Goal: Task Accomplishment & Management: Manage account settings

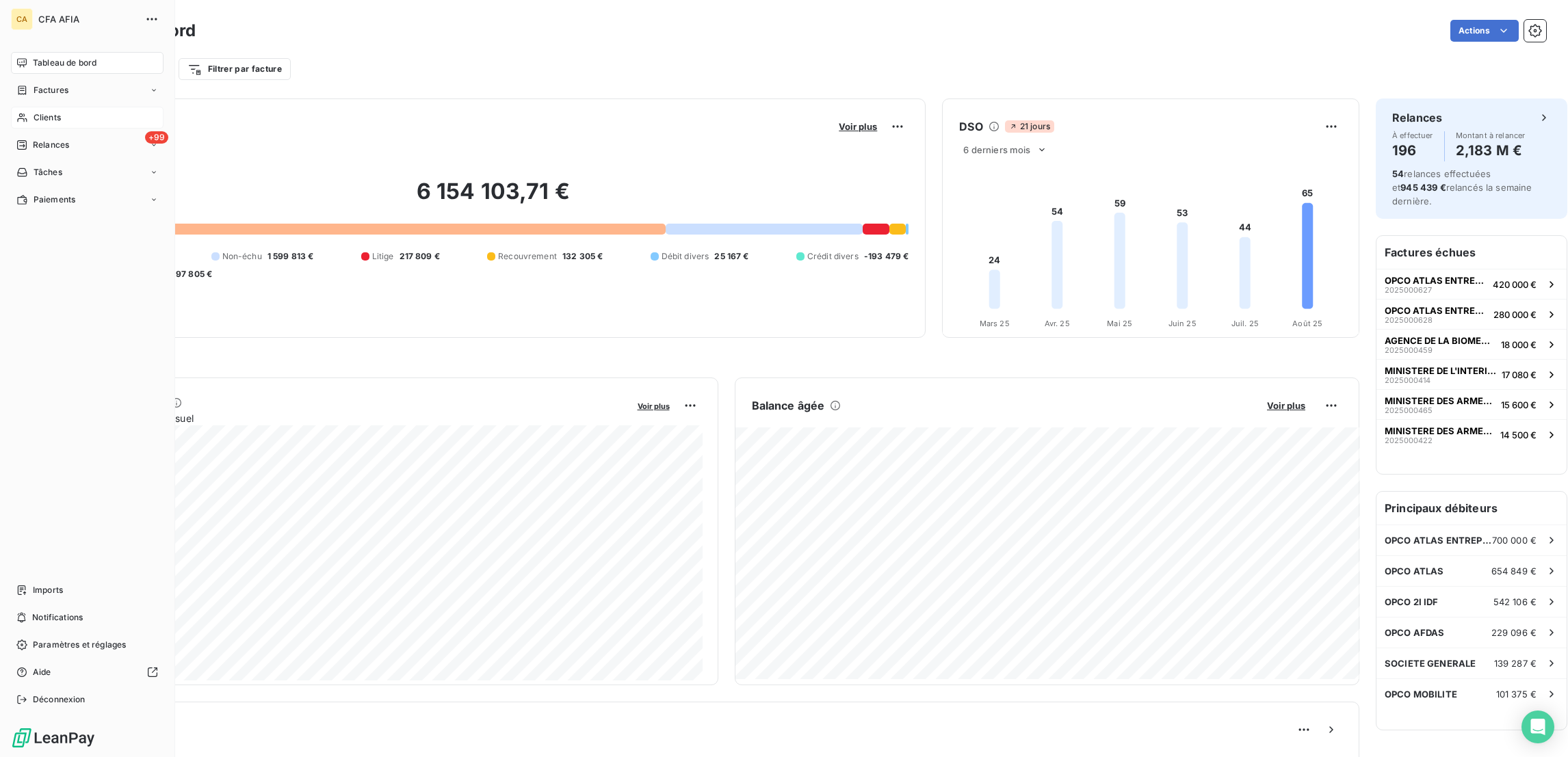
click at [35, 112] on span "Clients" at bounding box center [47, 118] width 27 height 13
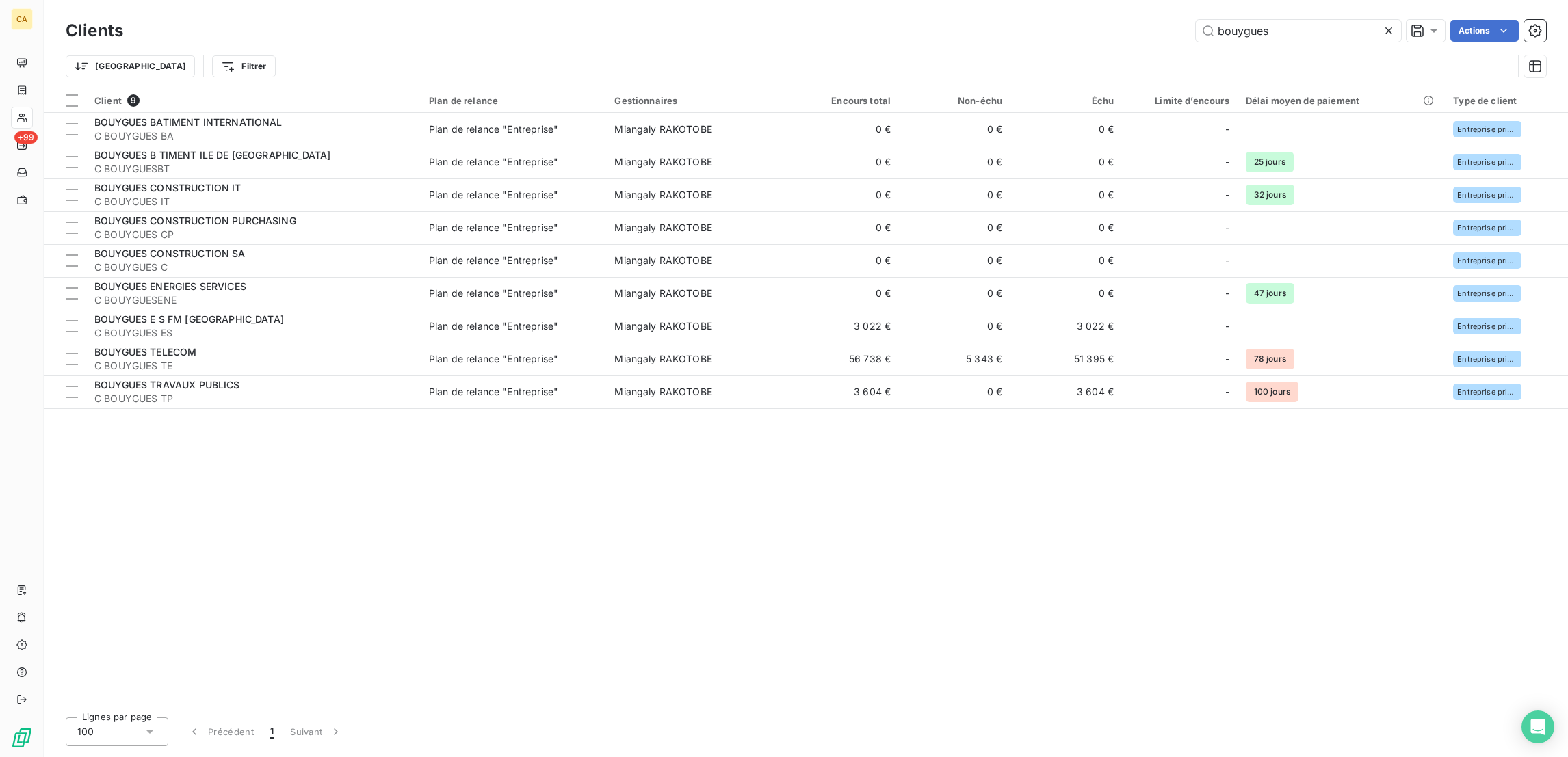
click at [1299, 34] on div "bouygues" at bounding box center [1298, 30] width 205 height 22
click at [1303, 27] on input "bouygues" at bounding box center [1298, 30] width 205 height 22
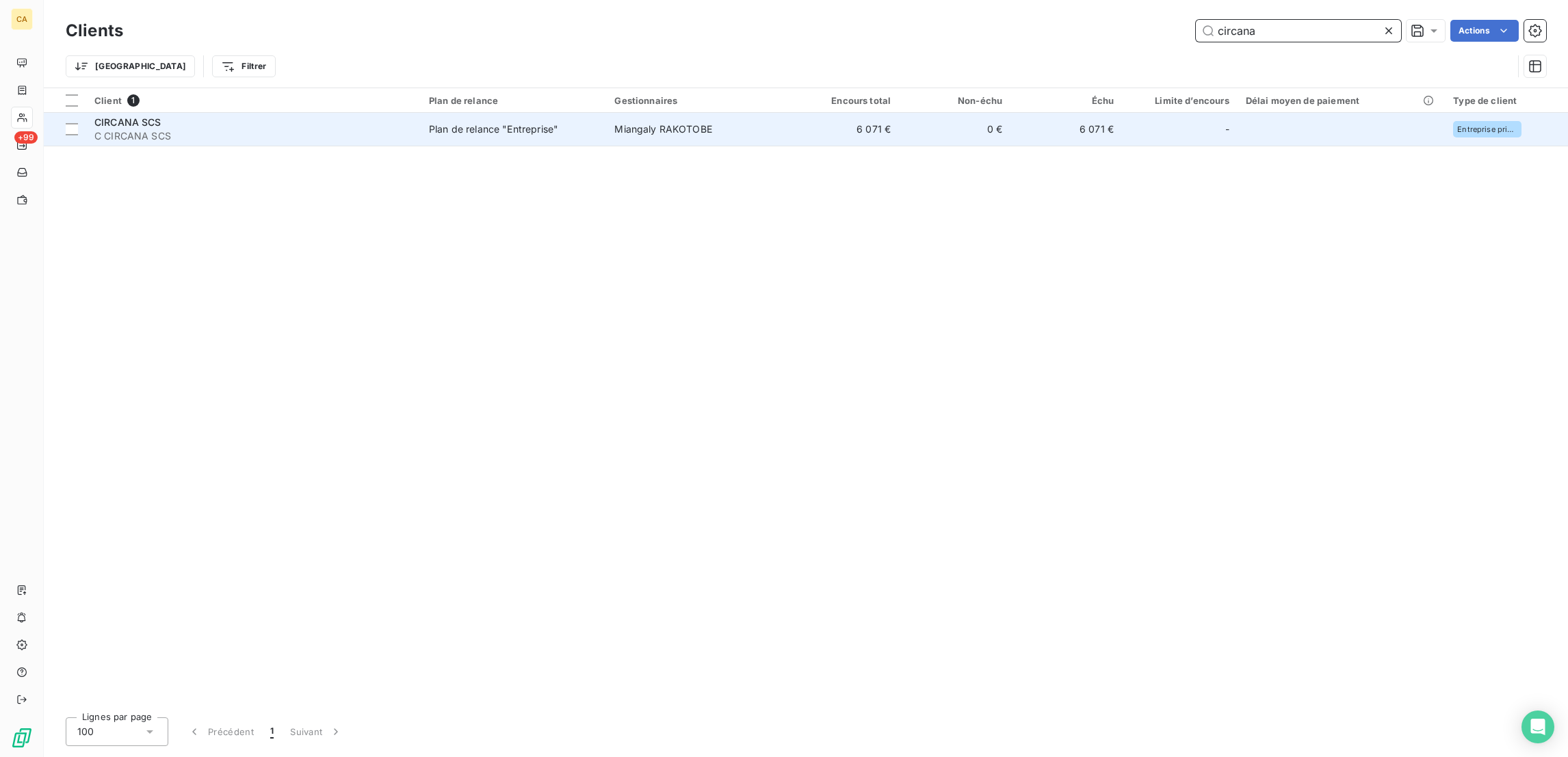
type input "circana"
click at [726, 115] on td "Miangaly RAKOTOBE" at bounding box center [697, 129] width 181 height 33
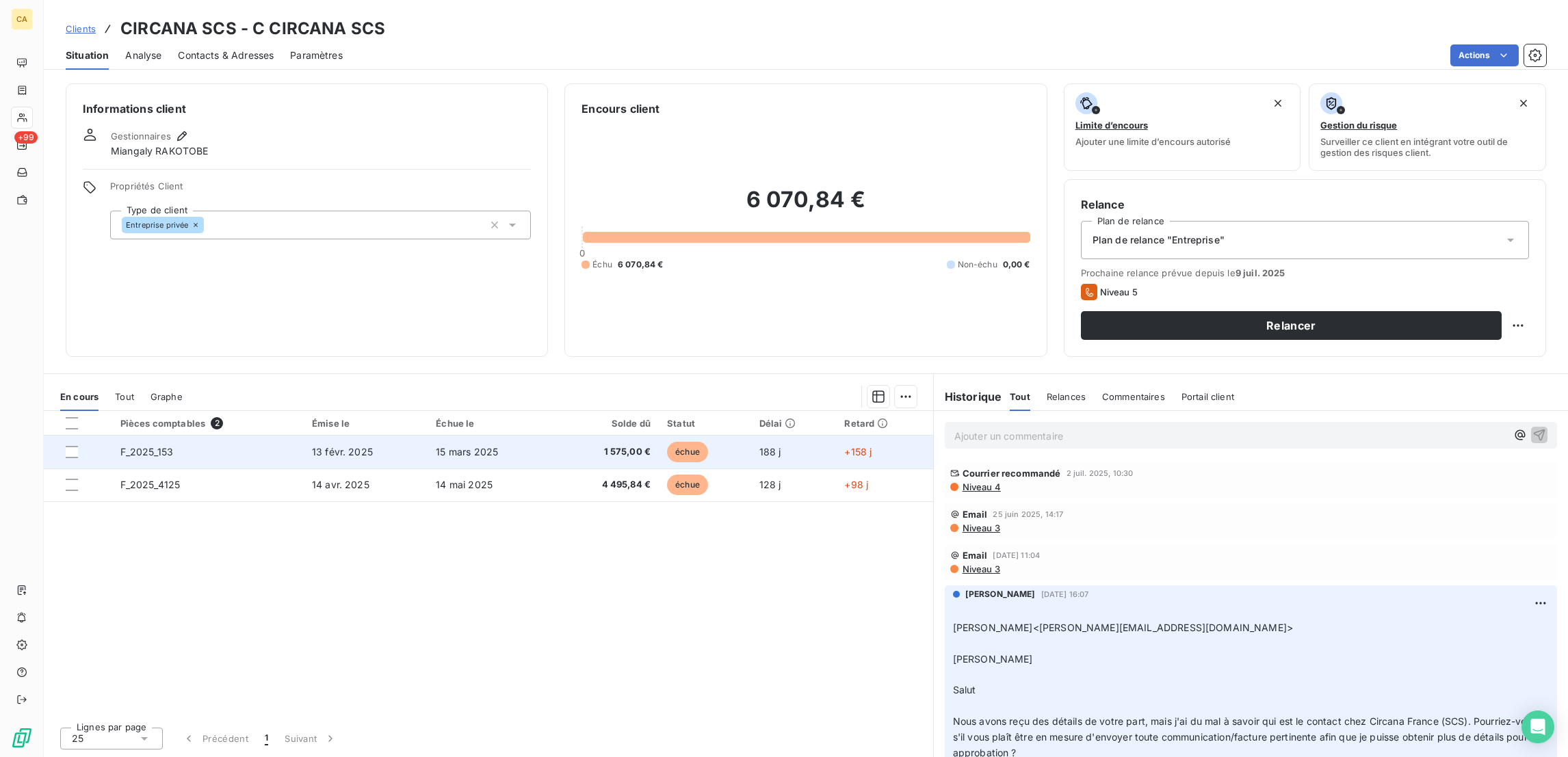
click at [595, 445] on span "1 575,00 €" at bounding box center [606, 452] width 88 height 14
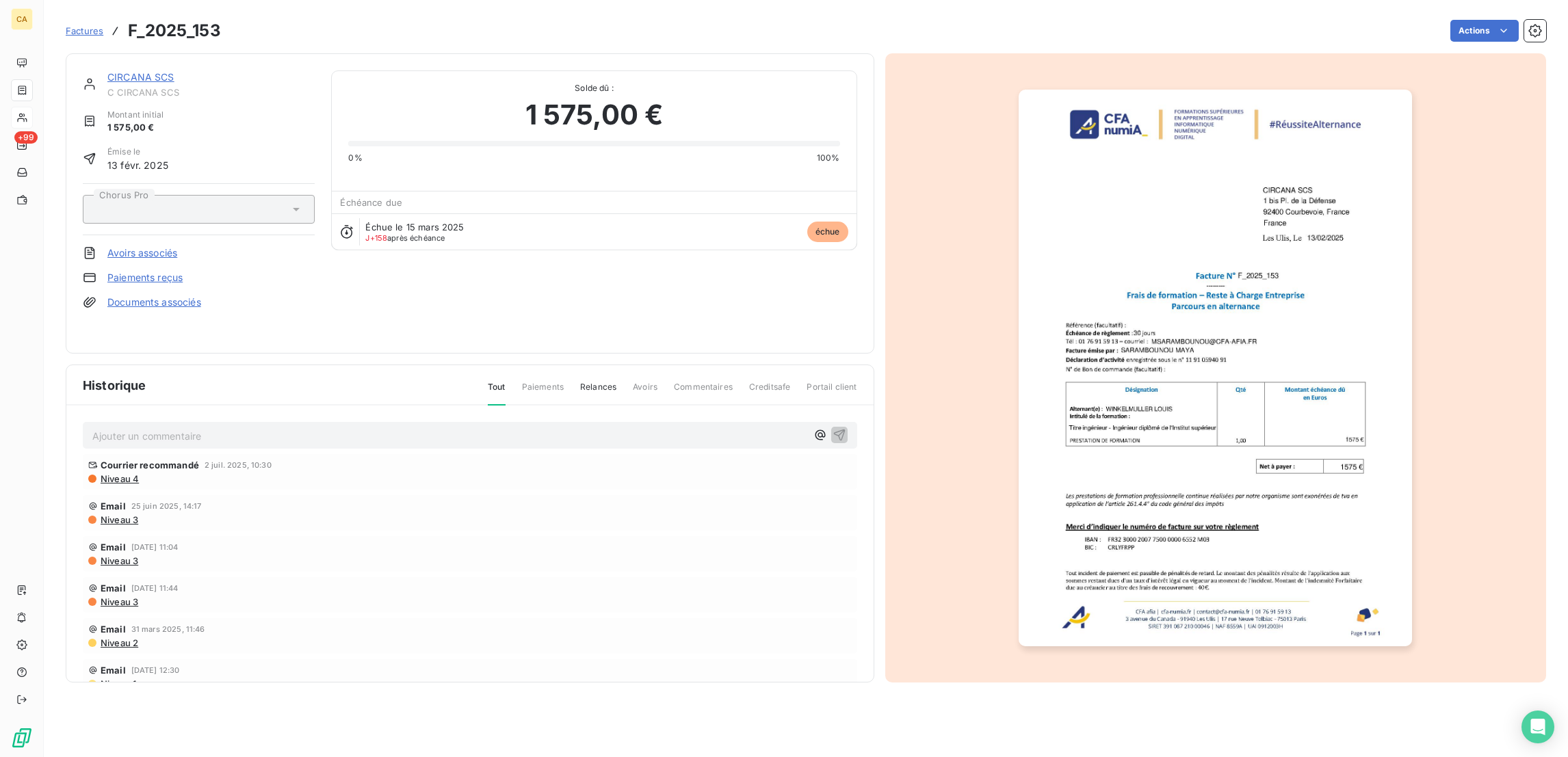
click at [179, 428] on p "Ajouter un commentaire ﻿" at bounding box center [449, 436] width 714 height 17
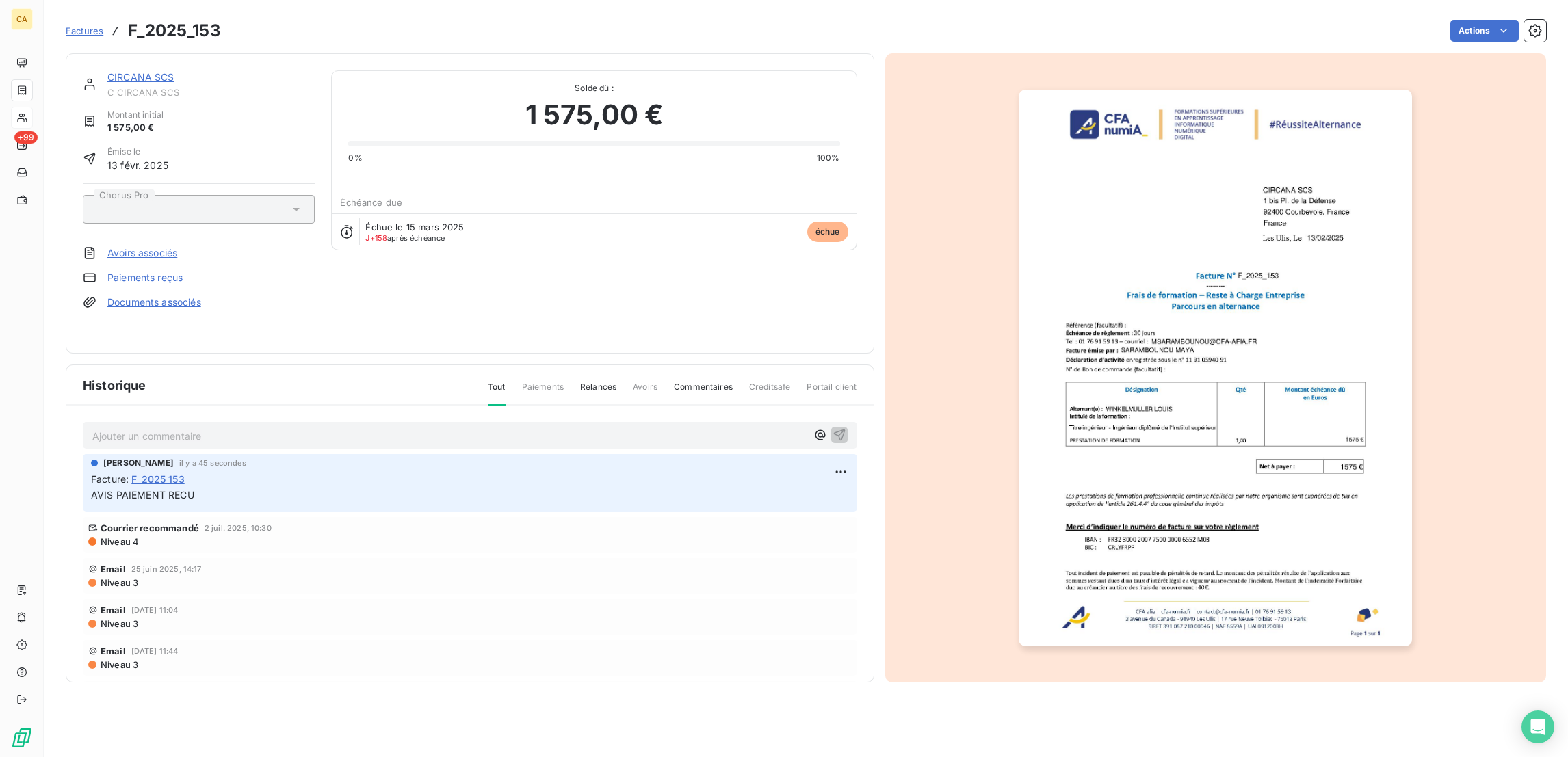
click at [137, 86] on span "C CIRCANA SCS" at bounding box center [210, 91] width 207 height 11
drag, startPoint x: 170, startPoint y: 475, endPoint x: 59, endPoint y: 471, distance: 111.1
click at [66, 471] on div "Ajouter un commentaire ﻿ [PERSON_NAME] il y a 45 secondes Facture : F_2025_153 …" at bounding box center [470, 564] width 807 height 317
copy span "AVIS PAIEMENT RECU"
click at [118, 71] on link "CIRCANA SCS" at bounding box center [140, 77] width 67 height 12
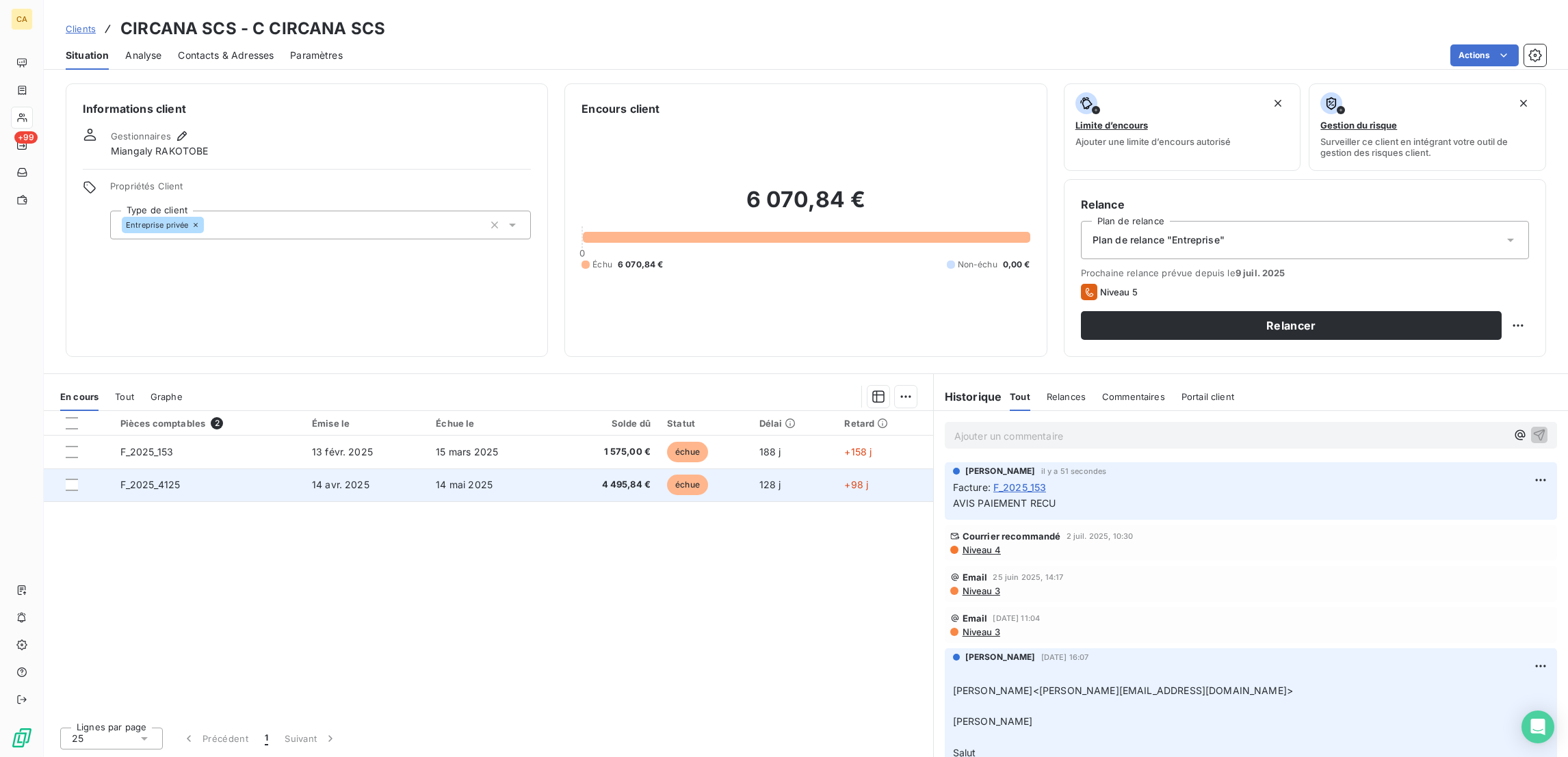
click at [315, 468] on td "14 avr. 2025" at bounding box center [365, 485] width 123 height 33
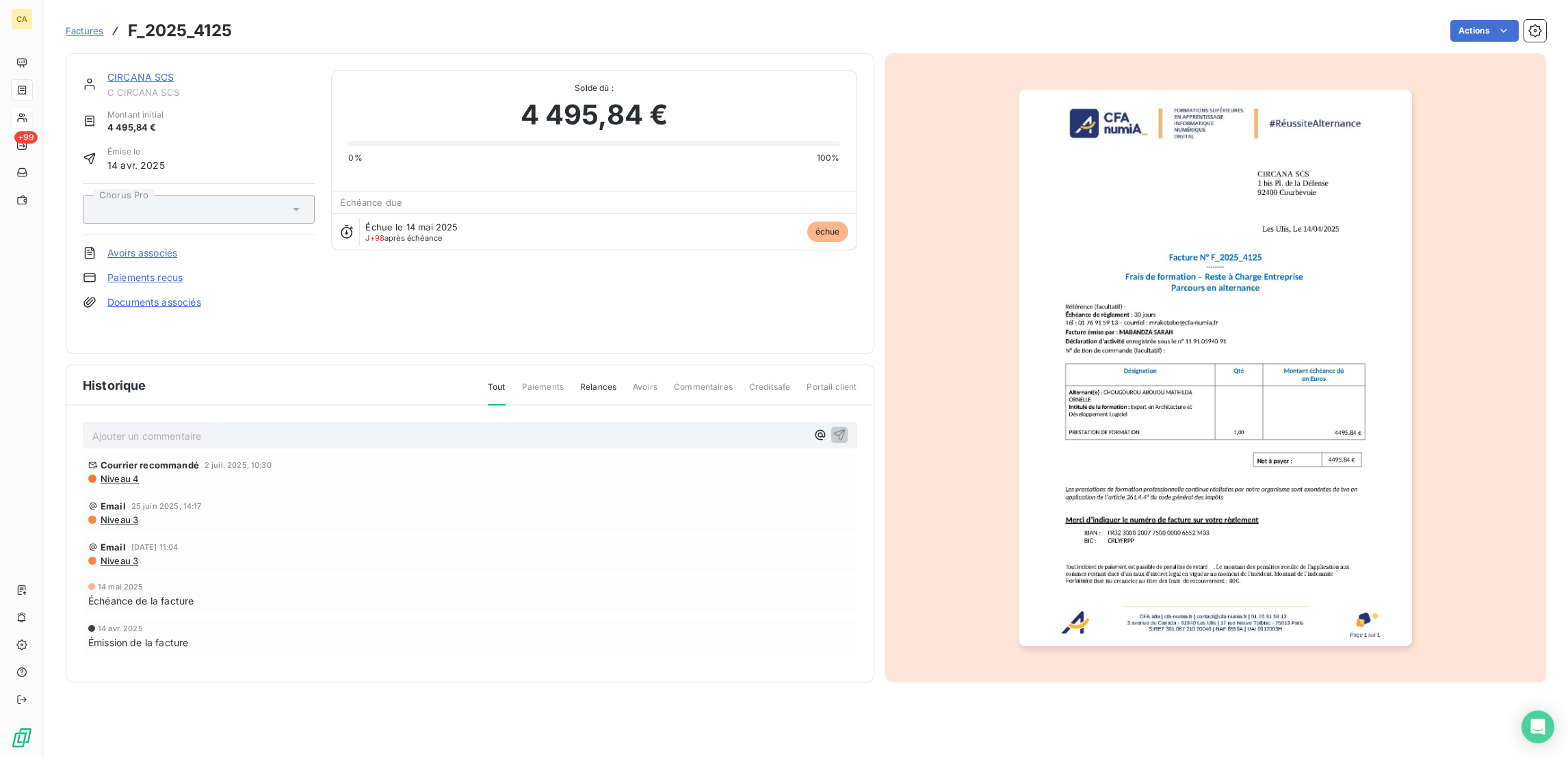
click at [318, 424] on div "Ajouter un commentaire ﻿" at bounding box center [470, 434] width 775 height 26
click at [319, 428] on p "Ajouter un commentaire ﻿" at bounding box center [449, 436] width 714 height 17
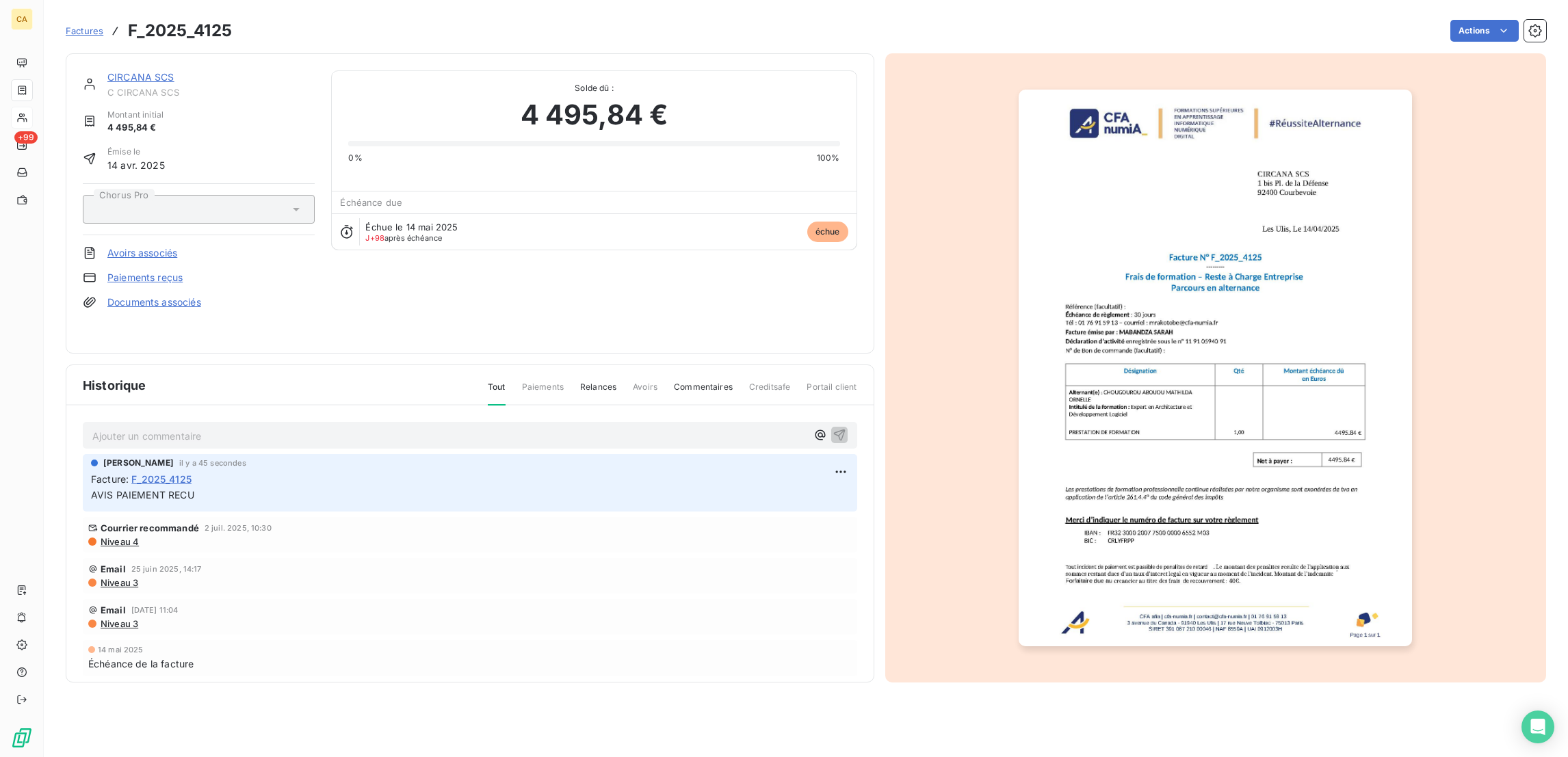
click at [133, 71] on link "CIRCANA SCS" at bounding box center [140, 77] width 67 height 12
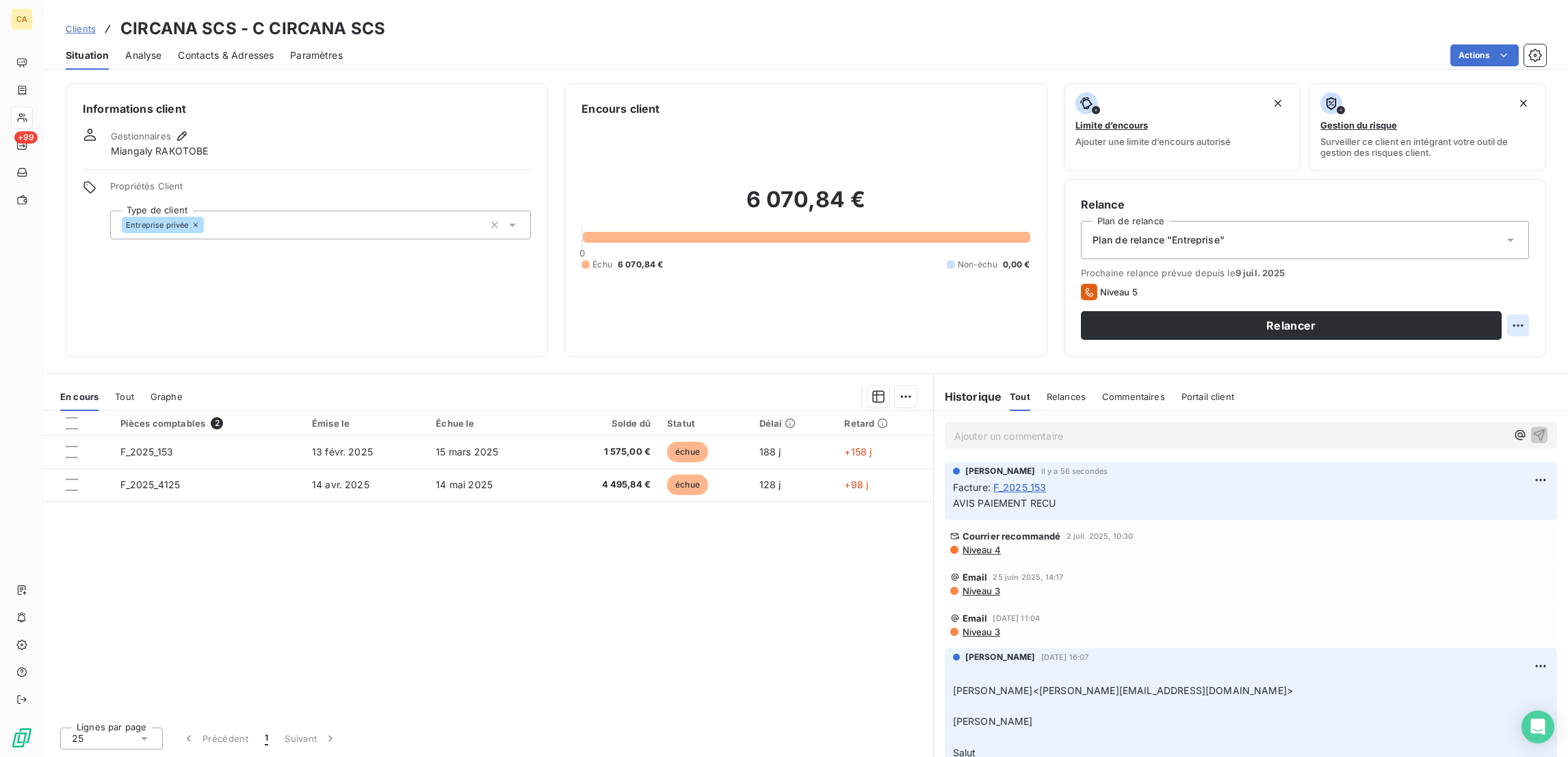
click at [1528, 270] on html "CA +99 Clients CIRCANA SCS - C CIRCANA SCS Situation Analyse Contacts & Adresse…" at bounding box center [784, 378] width 1568 height 757
click at [1524, 278] on html "CA +99 Clients CIRCANA SCS - C CIRCANA SCS Situation Analyse Contacts & Adresse…" at bounding box center [784, 378] width 1568 height 757
click at [1530, 271] on html "CA +99 Clients CIRCANA SCS - C CIRCANA SCS Situation Analyse Contacts & Adresse…" at bounding box center [784, 378] width 1568 height 757
click at [1522, 291] on div "Replanifier cette action" at bounding box center [1476, 298] width 122 height 22
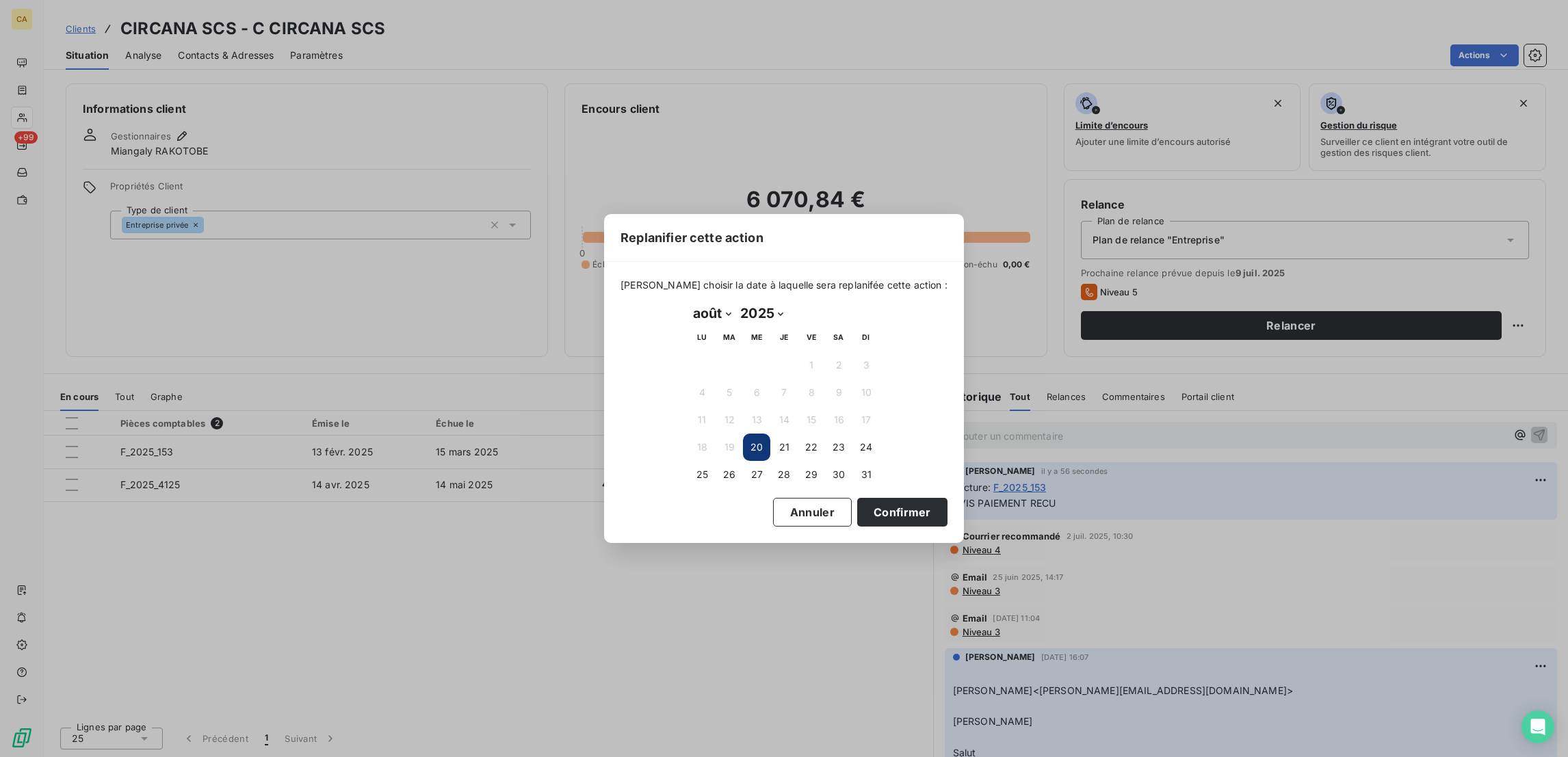
click at [708, 325] on th "LU" at bounding box center [702, 338] width 27 height 27
click at [711, 319] on select "janvier février mars avril mai juin juillet août septembre octobre novembre déc…" at bounding box center [712, 313] width 48 height 22
select select "8"
click at [688, 303] on select "janvier février mars avril mai juin juillet août septembre octobre novembre déc…" at bounding box center [712, 313] width 48 height 22
click at [754, 416] on button "17" at bounding box center [756, 420] width 27 height 27
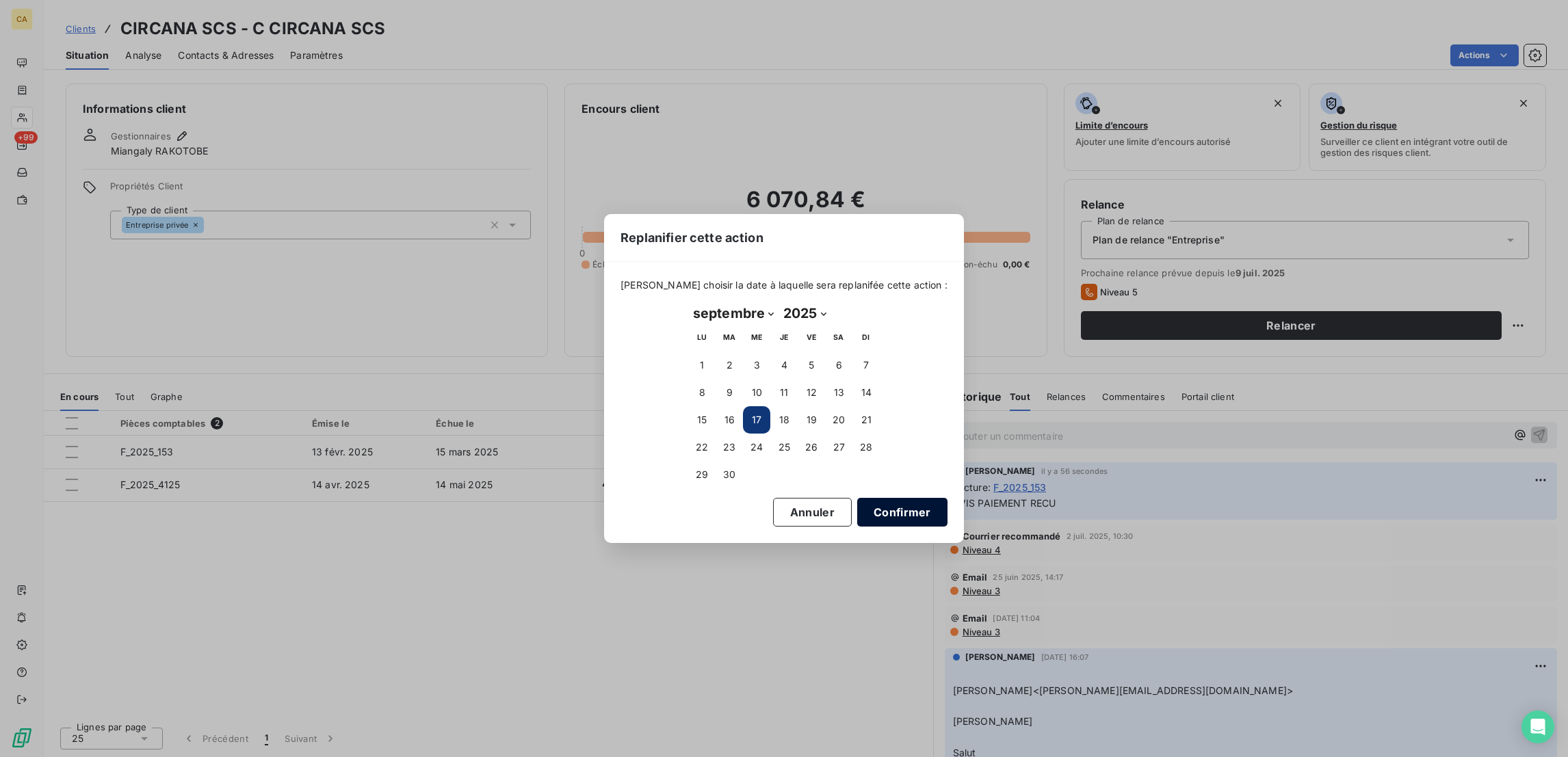
click at [857, 502] on button "Confirmer" at bounding box center [902, 512] width 90 height 29
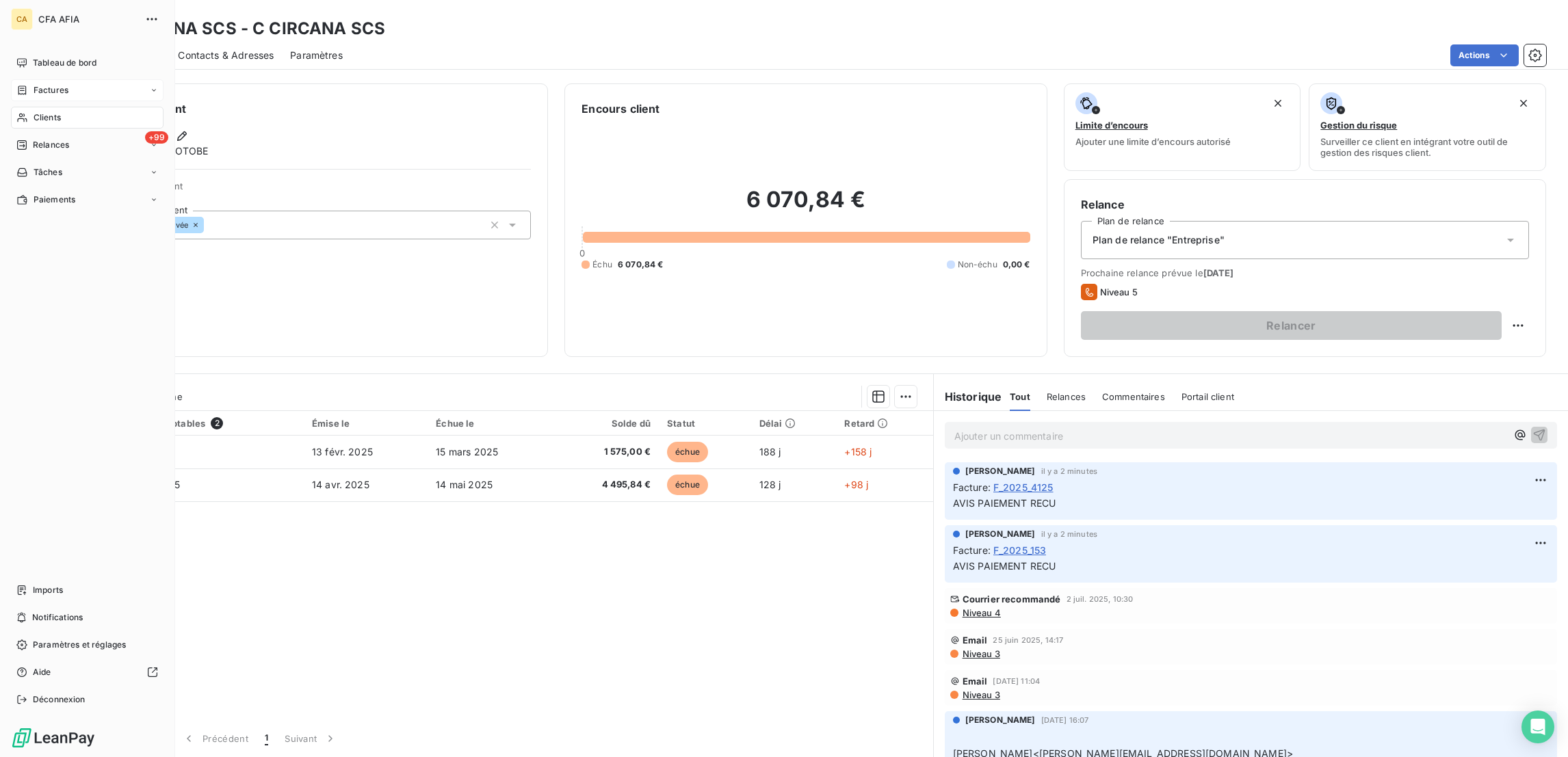
click at [18, 85] on icon at bounding box center [22, 89] width 12 height 11
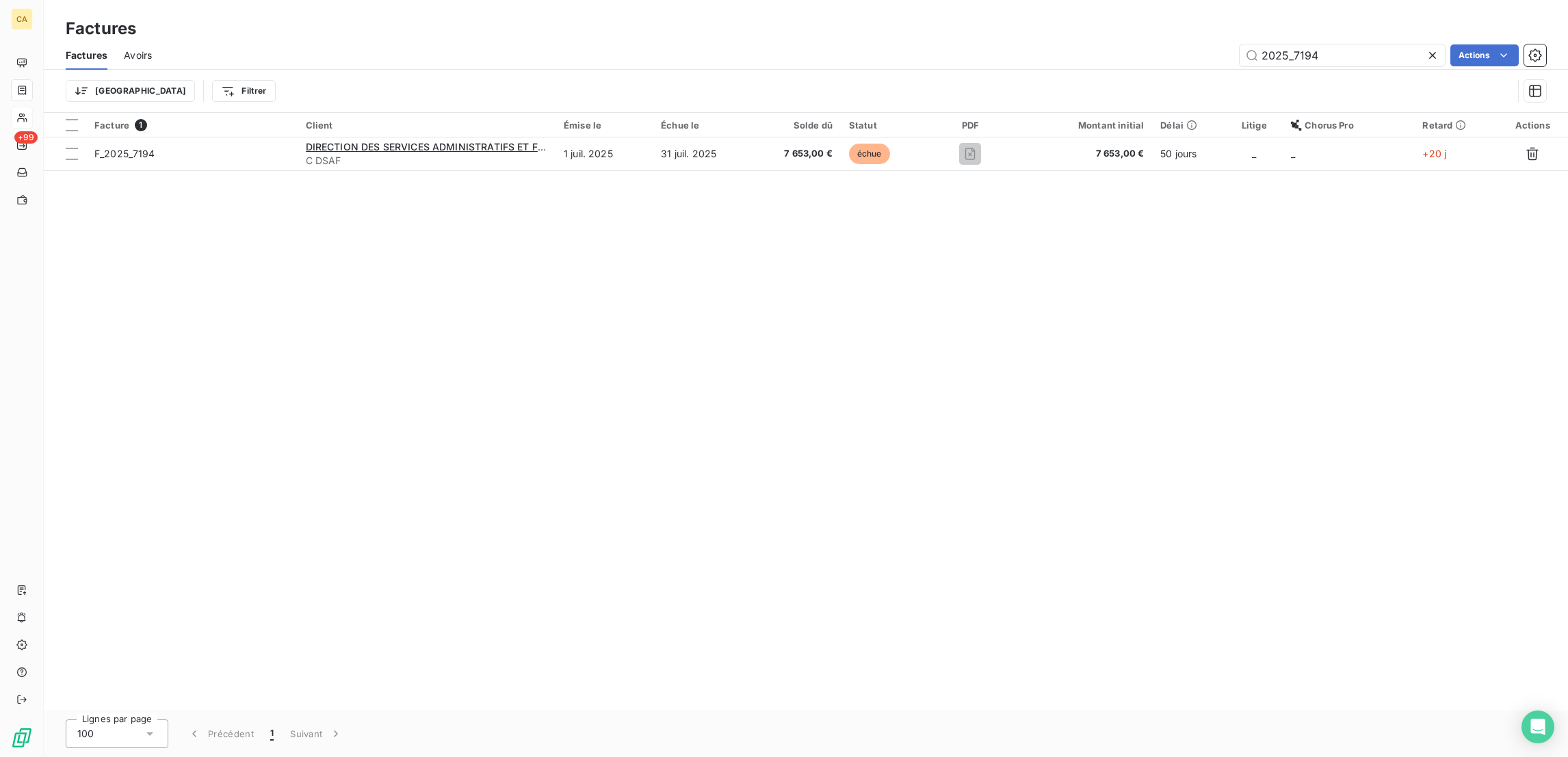
type input "2025_7194"
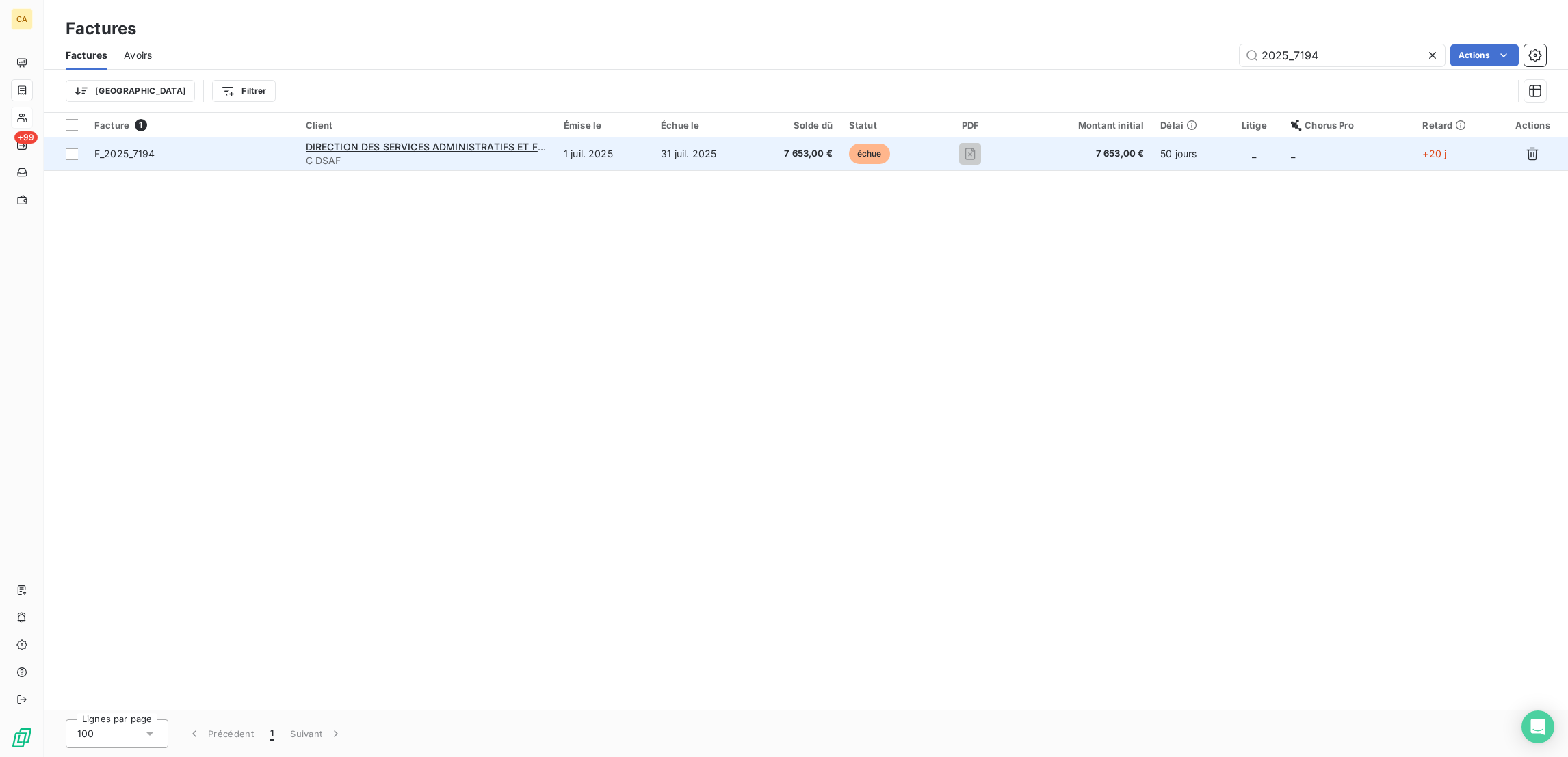
click at [269, 139] on td "F_2025_7194" at bounding box center [192, 154] width 211 height 33
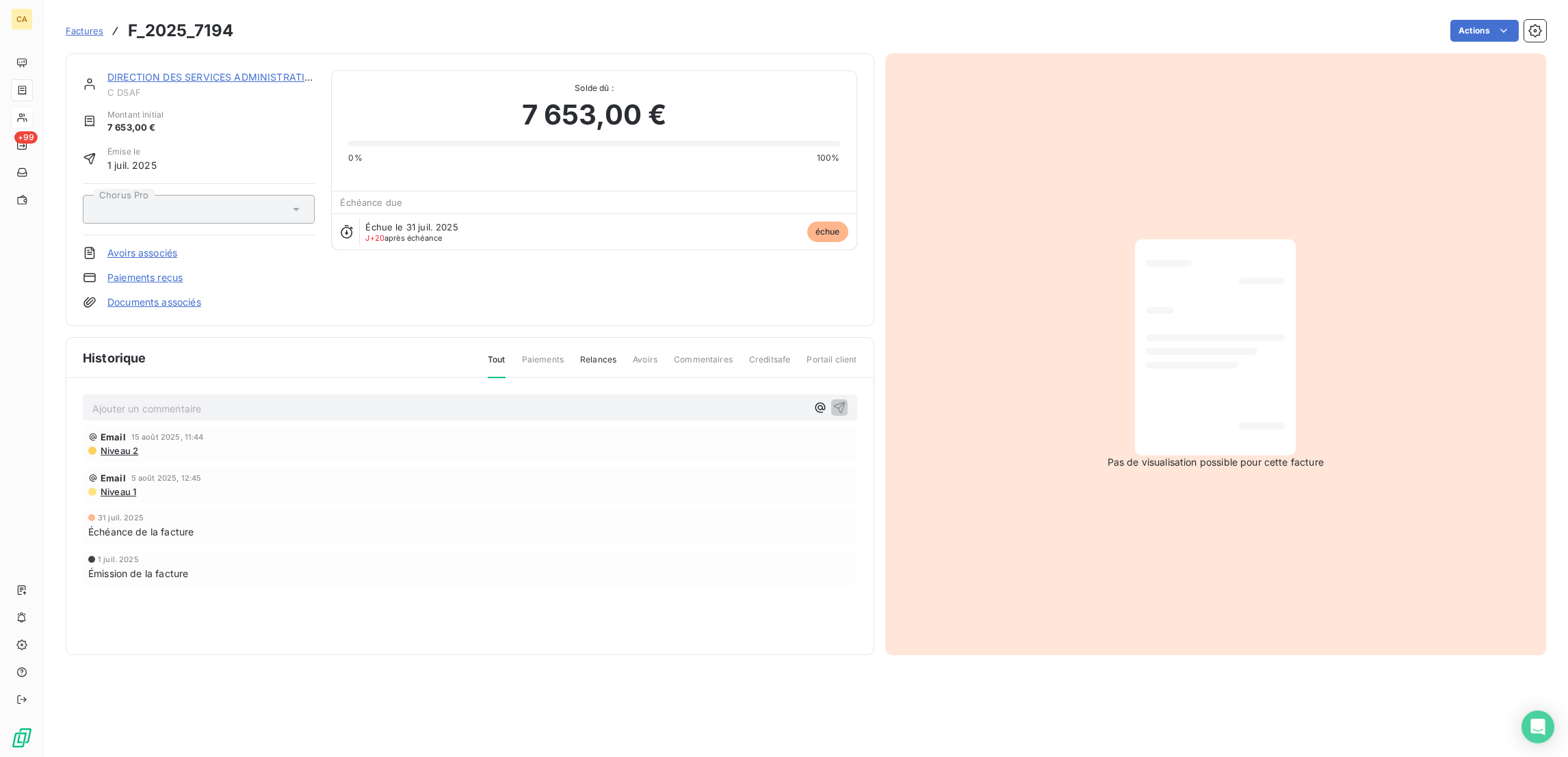
click at [188, 57] on div "DIRECTION DES SERVICES ADMINISTRATIFS ET FINANCIER C DSAF Montant initial 7 653…" at bounding box center [470, 189] width 809 height 273
click at [183, 71] on link "DIRECTION DES SERVICES ADMINISTRATIFS ET FINANCIER" at bounding box center [246, 77] width 279 height 12
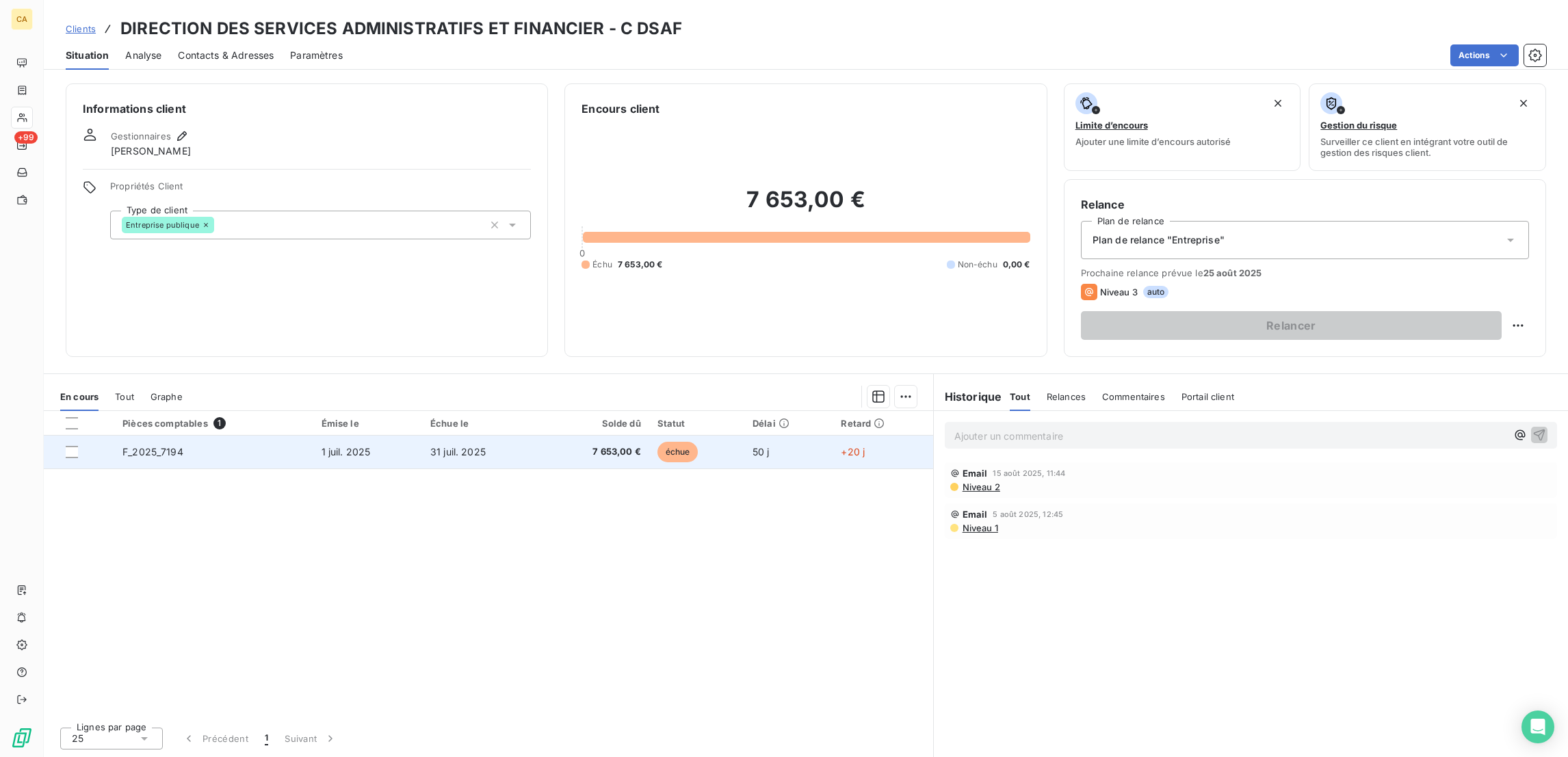
click at [209, 435] on td "F_2025_7194" at bounding box center [214, 452] width 198 height 33
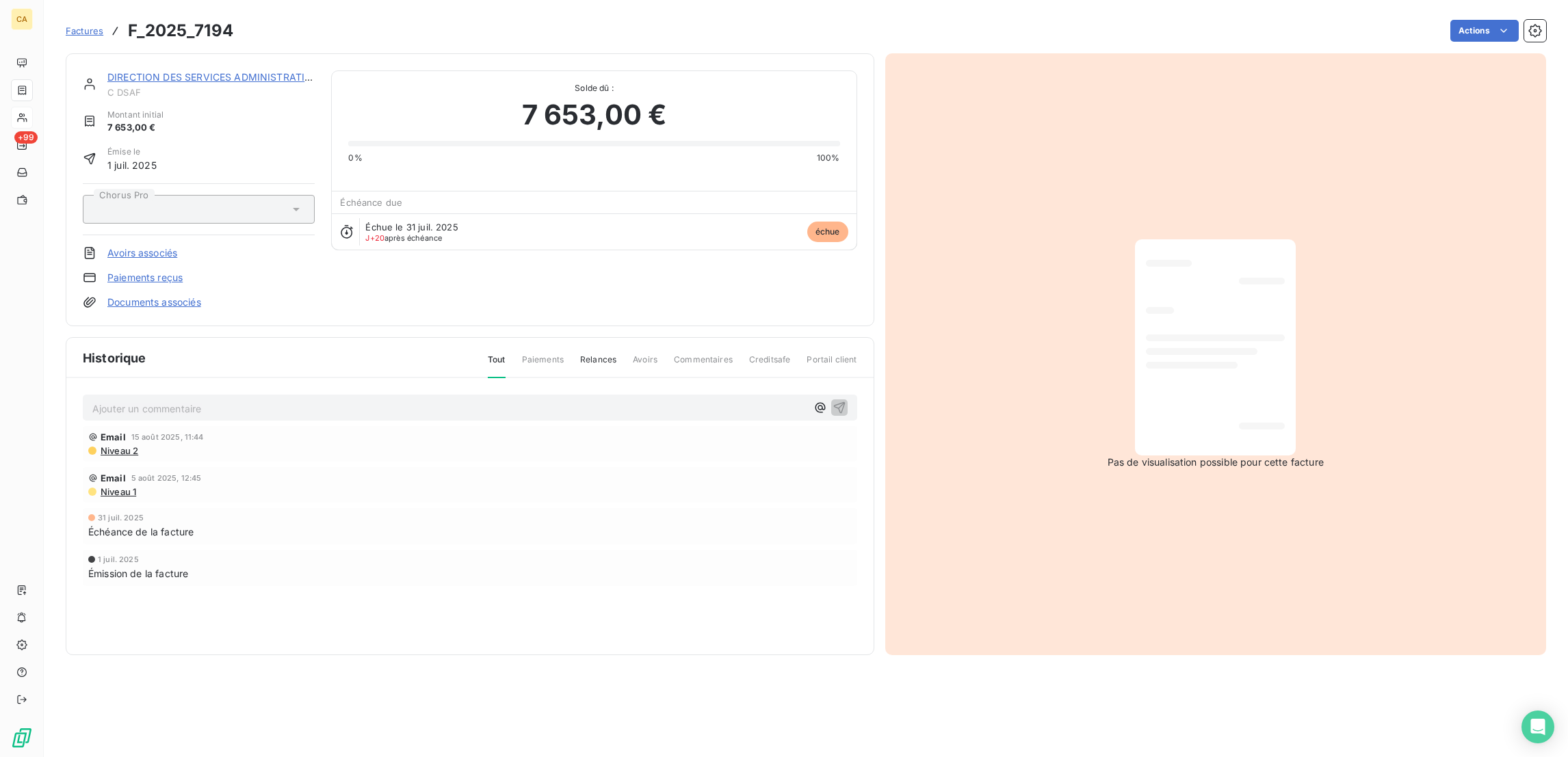
click at [189, 398] on div "Ajouter un commentaire ﻿" at bounding box center [470, 407] width 755 height 18
click at [189, 400] on p "Ajouter un commentaire ﻿" at bounding box center [449, 409] width 714 height 17
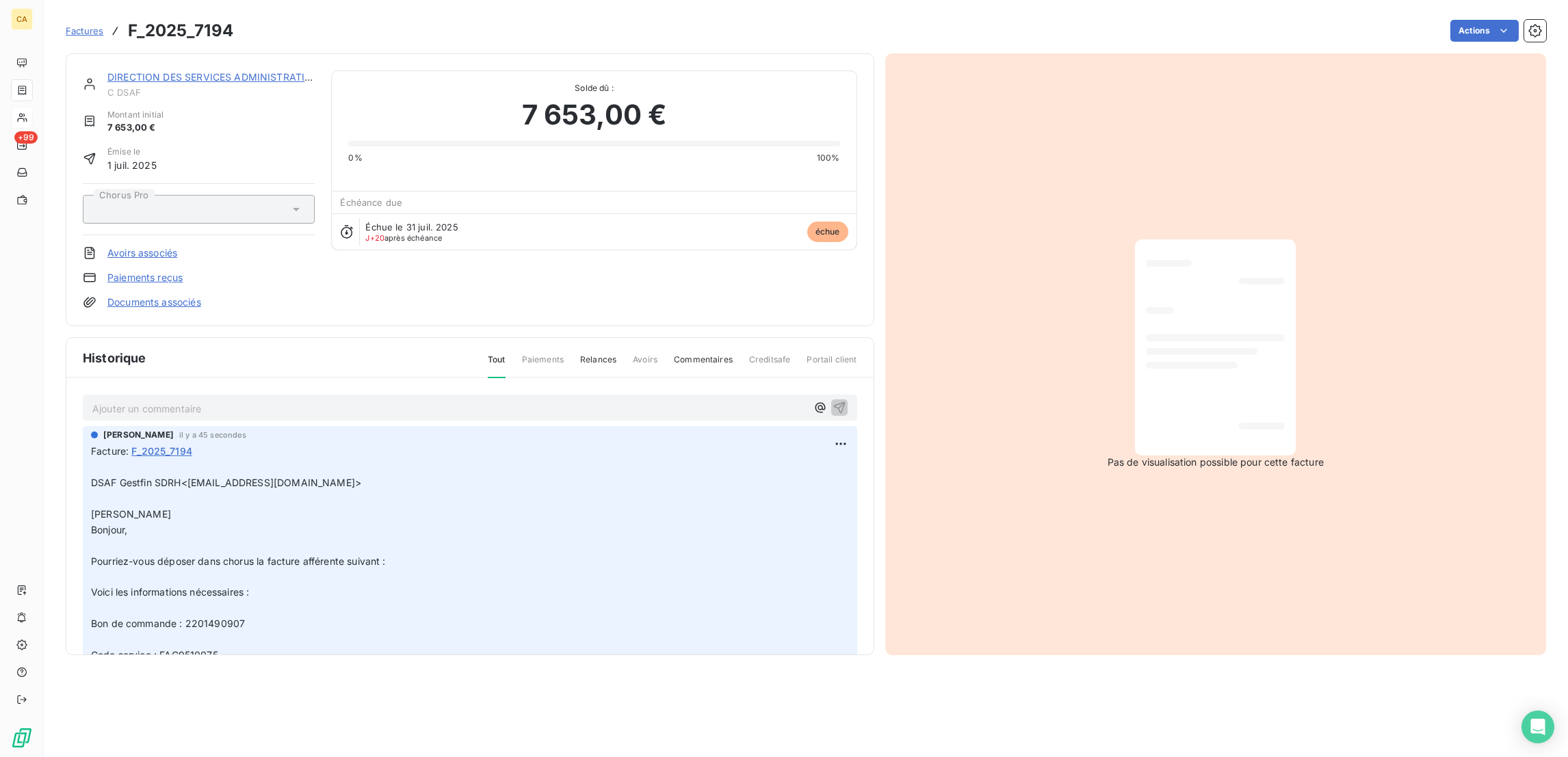
click at [189, 400] on p "Ajouter un commentaire ﻿" at bounding box center [449, 409] width 714 height 17
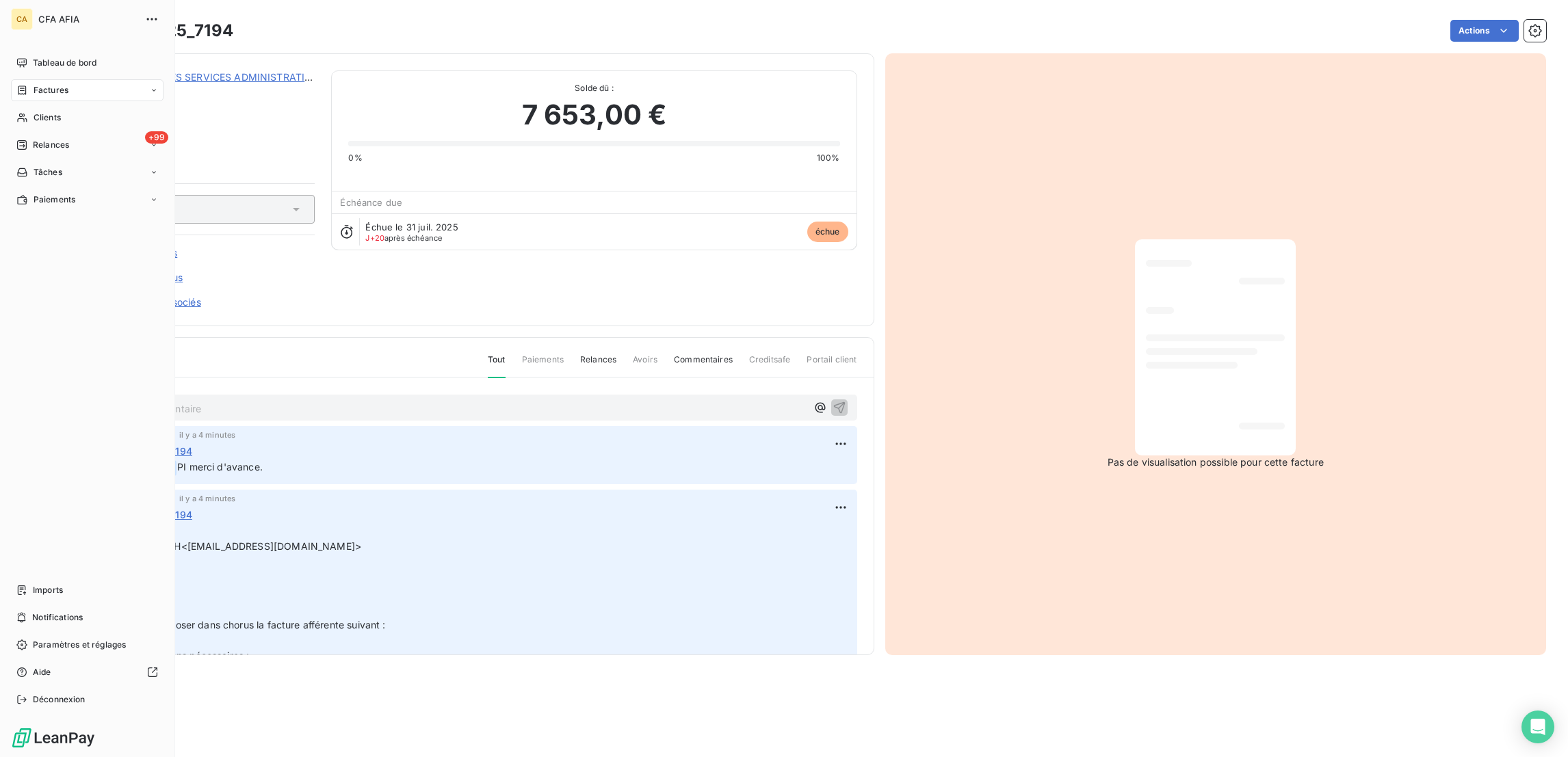
drag, startPoint x: 33, startPoint y: 85, endPoint x: 46, endPoint y: 75, distance: 16.4
click at [33, 107] on div "Clients" at bounding box center [87, 118] width 153 height 22
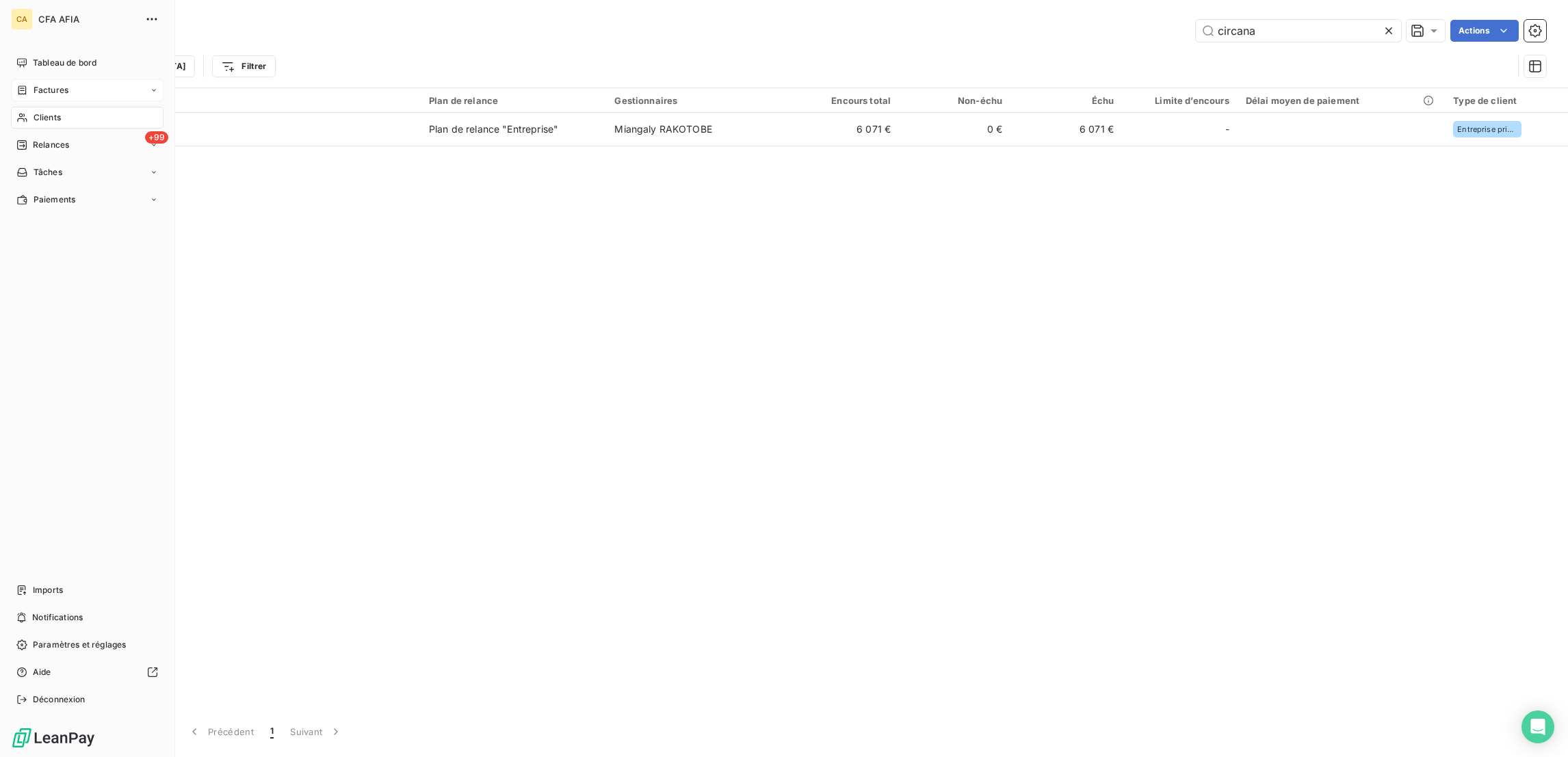
click at [48, 85] on span "Factures" at bounding box center [51, 90] width 35 height 13
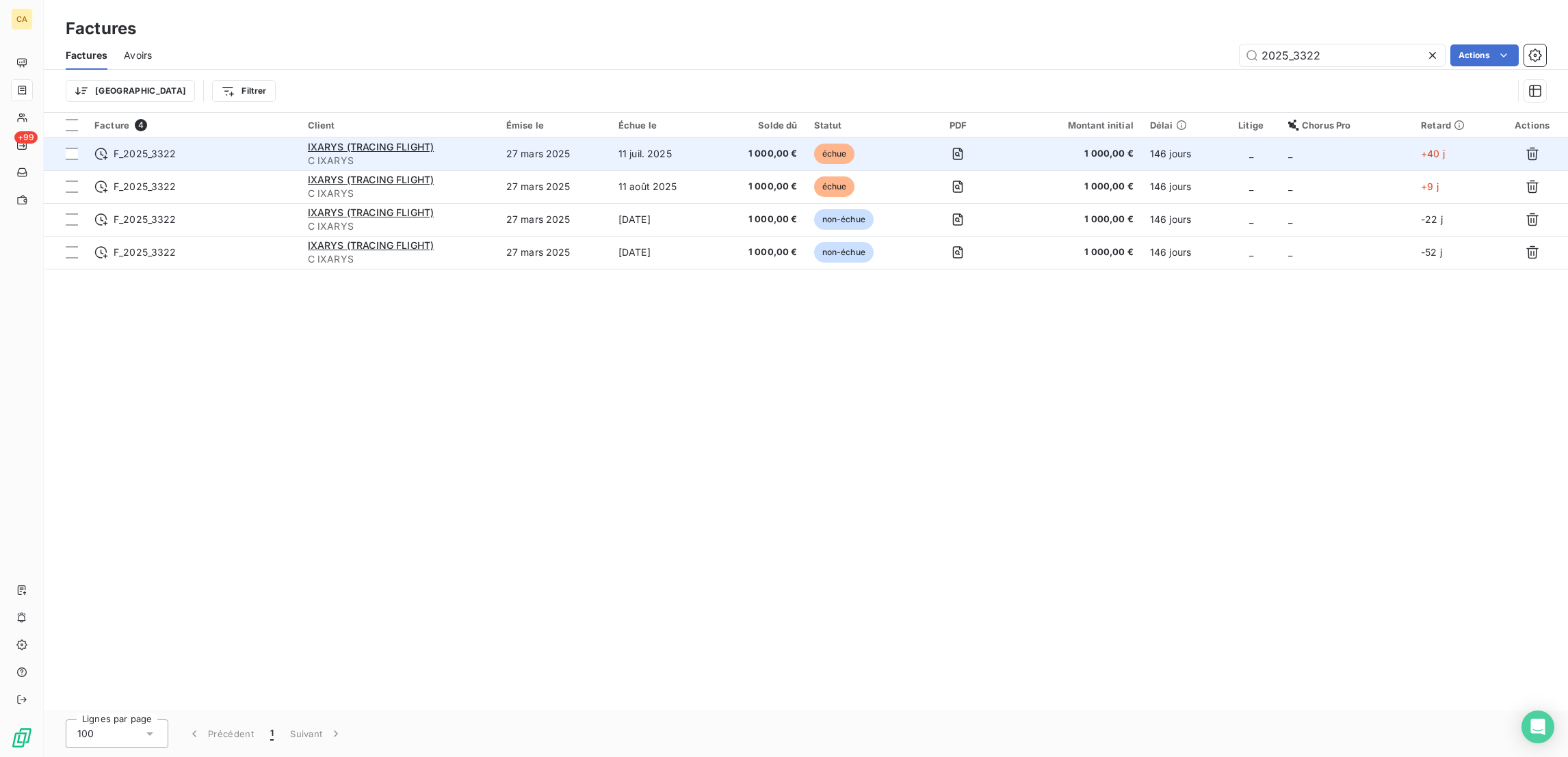
type input "2025_3322"
click at [472, 154] on span "C IXARYS" at bounding box center [399, 160] width 182 height 14
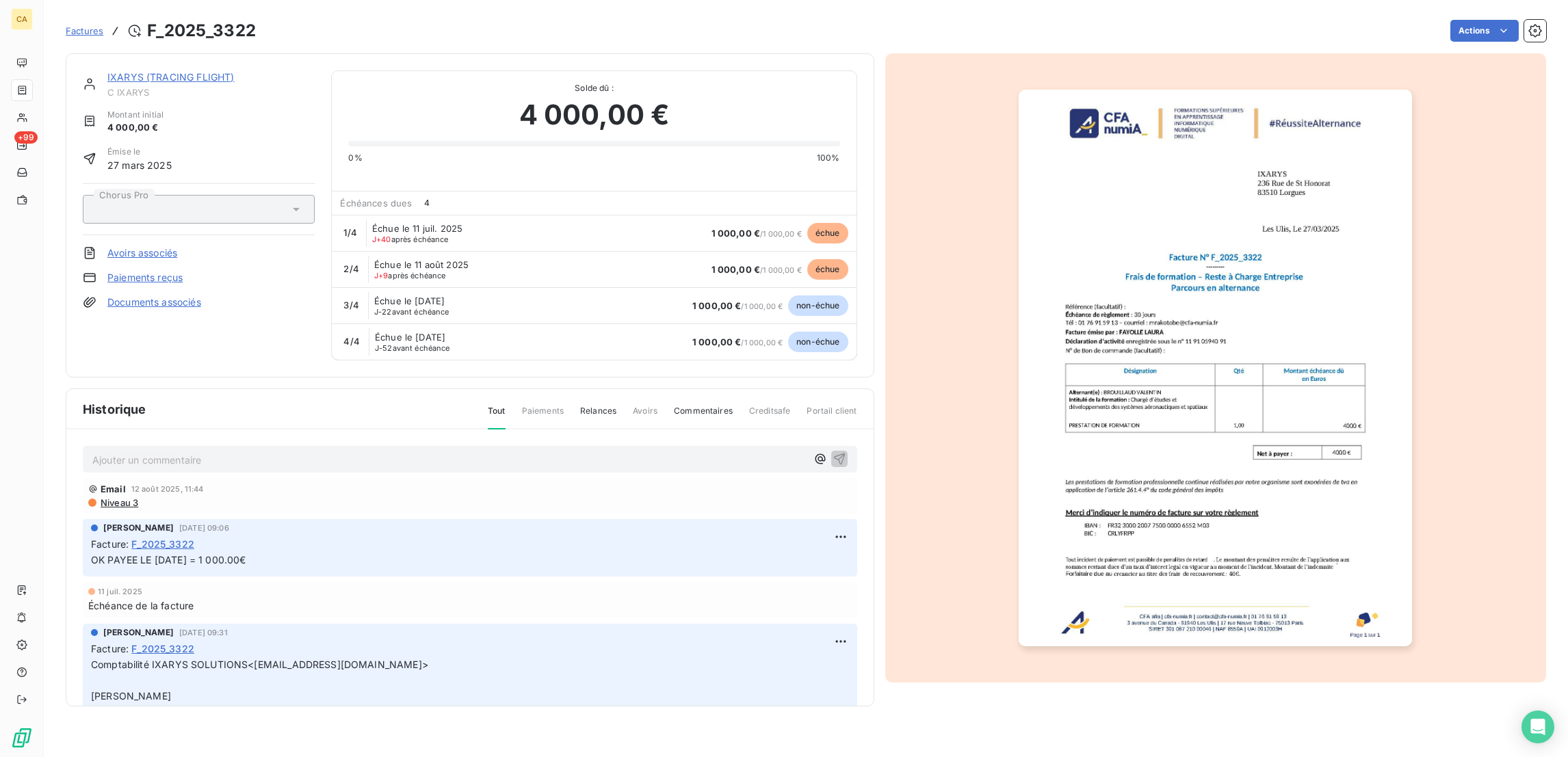
click at [117, 71] on link "IXARYS (TRACING FLIGHT)" at bounding box center [170, 77] width 126 height 12
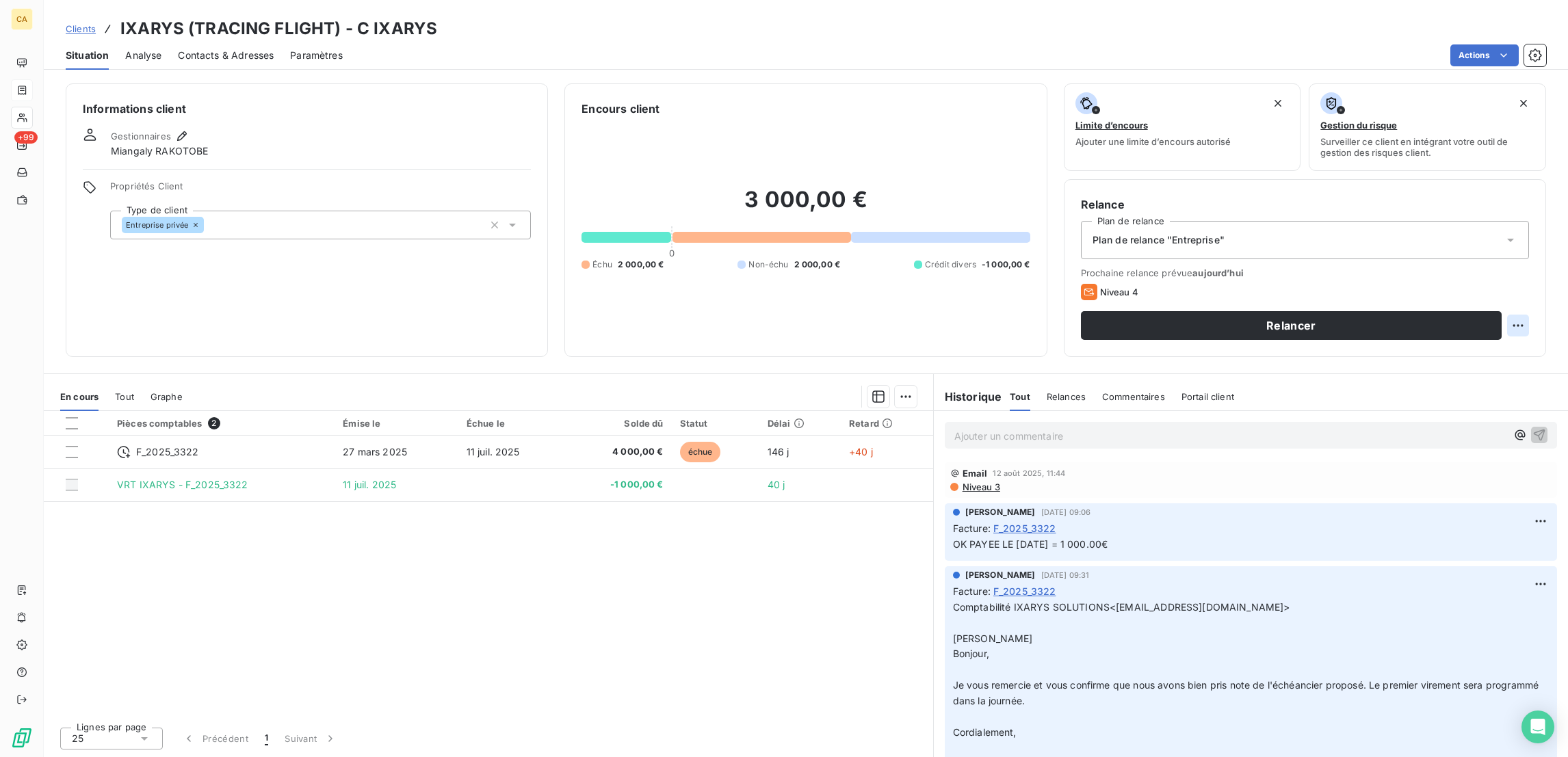
click at [1524, 263] on html "CA +99 Clients IXARYS (TRACING FLIGHT) - C IXARYS Situation Analyse Contacts & …" at bounding box center [784, 378] width 1568 height 757
drag, startPoint x: 1512, startPoint y: 287, endPoint x: 1500, endPoint y: 291, distance: 12.6
click at [1512, 288] on div "Replanifier cette action" at bounding box center [1476, 298] width 122 height 22
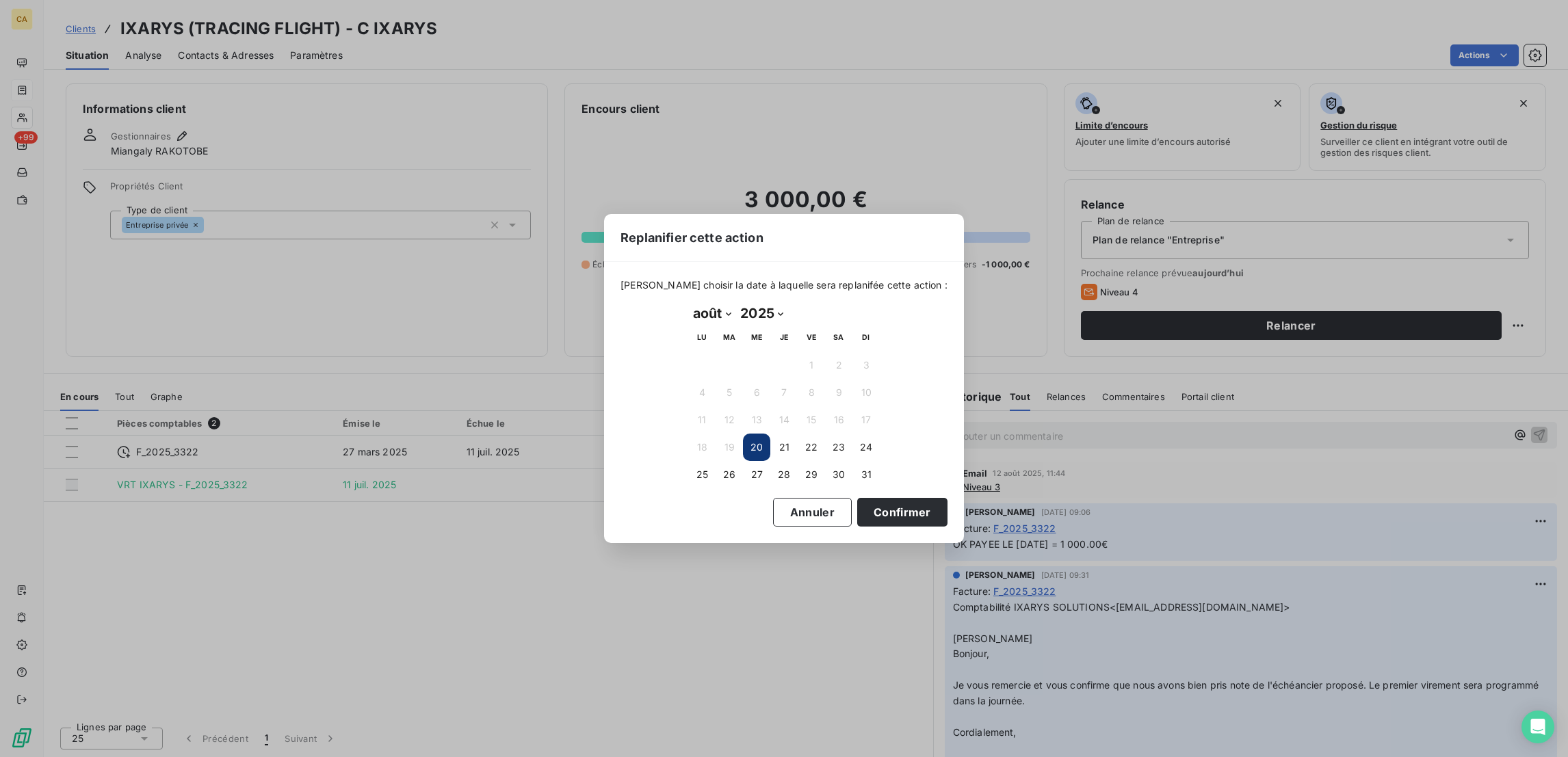
click at [713, 316] on select "janvier février mars avril mai juin juillet août septembre octobre novembre déc…" at bounding box center [712, 313] width 48 height 22
select select "8"
click at [688, 303] on select "janvier février mars avril mai juin juillet août septembre octobre novembre déc…" at bounding box center [712, 313] width 48 height 22
click at [791, 391] on button "11" at bounding box center [784, 393] width 27 height 27
click at [857, 498] on button "Confirmer" at bounding box center [902, 512] width 90 height 29
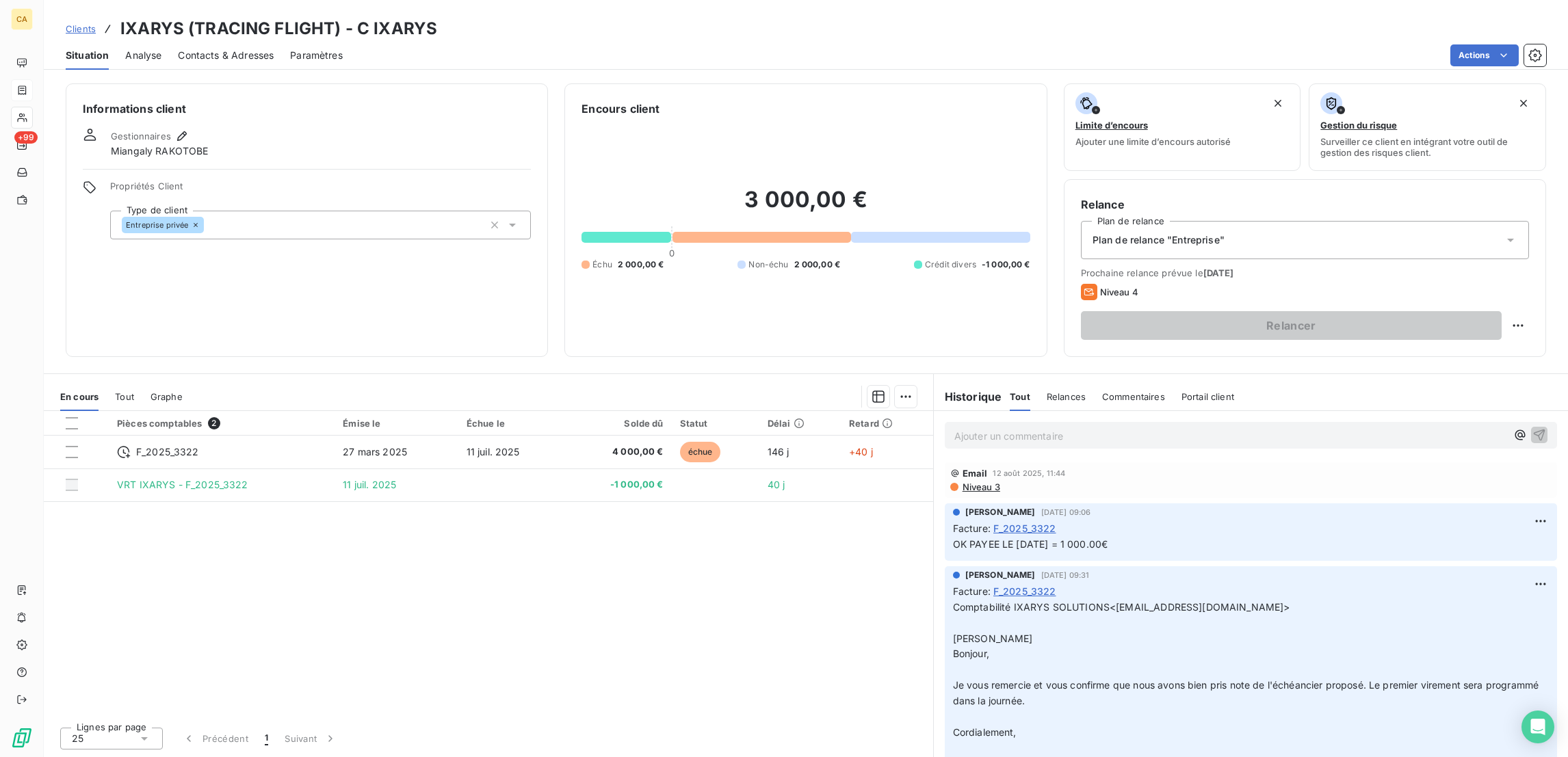
click at [1065, 428] on p "Ajouter un commentaire ﻿" at bounding box center [1231, 436] width 552 height 17
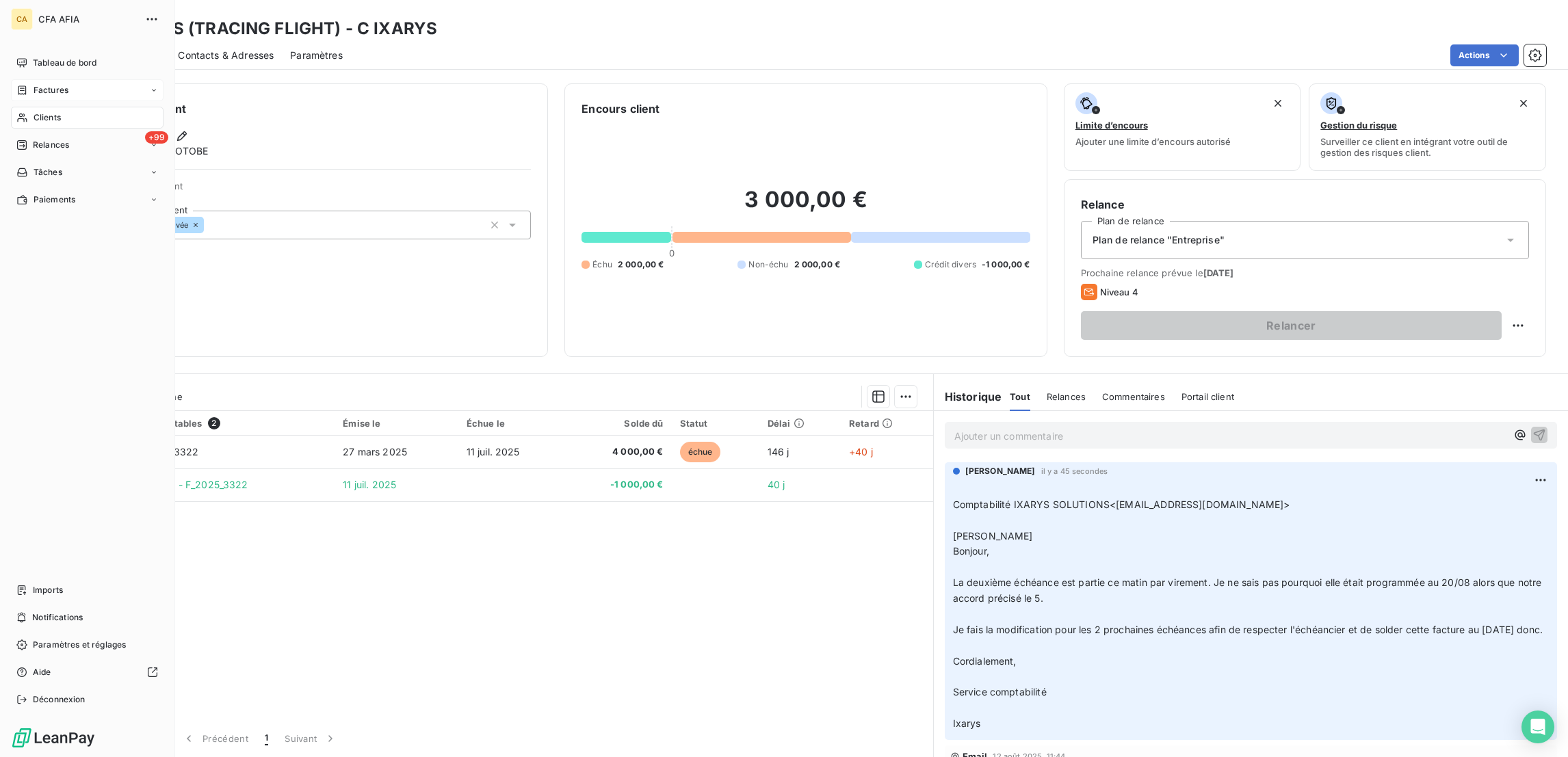
click at [18, 86] on icon at bounding box center [22, 89] width 8 height 9
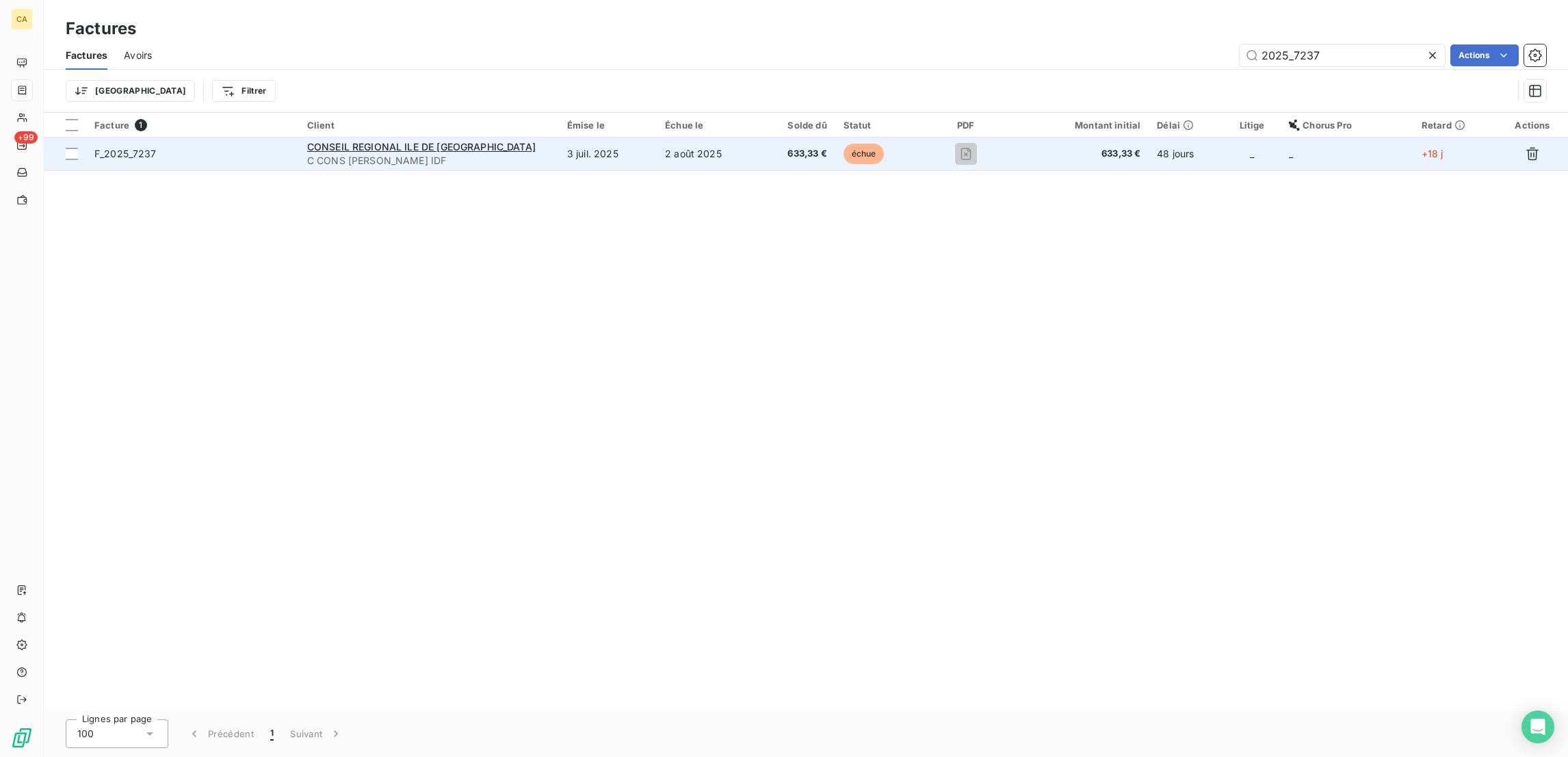
type input "2025_7237"
click at [506, 154] on span "C CONS [PERSON_NAME] IDF" at bounding box center [429, 160] width 244 height 14
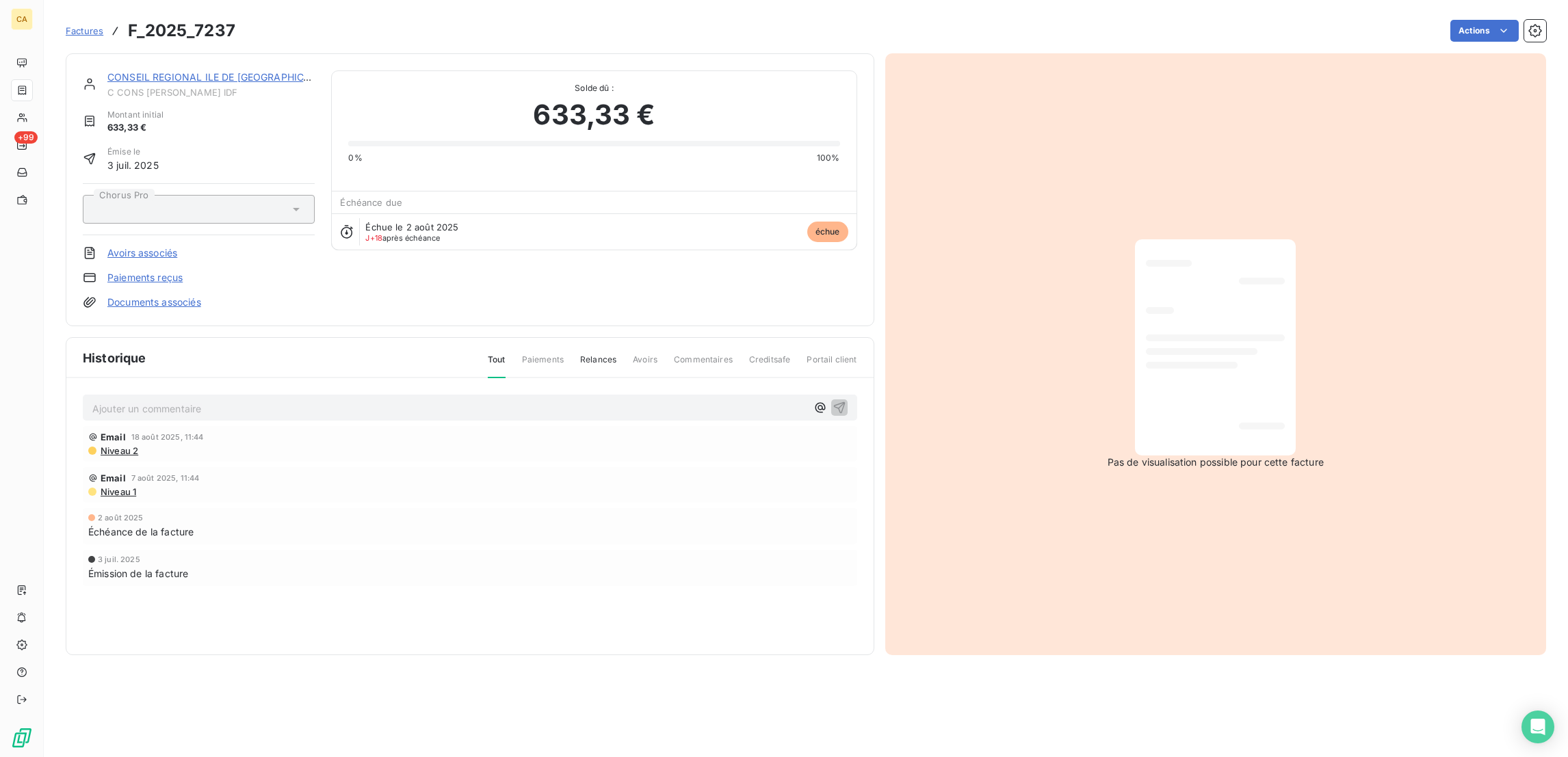
click at [214, 71] on link "CONSEIL REGIONAL ILE DE [GEOGRAPHIC_DATA]" at bounding box center [222, 77] width 229 height 12
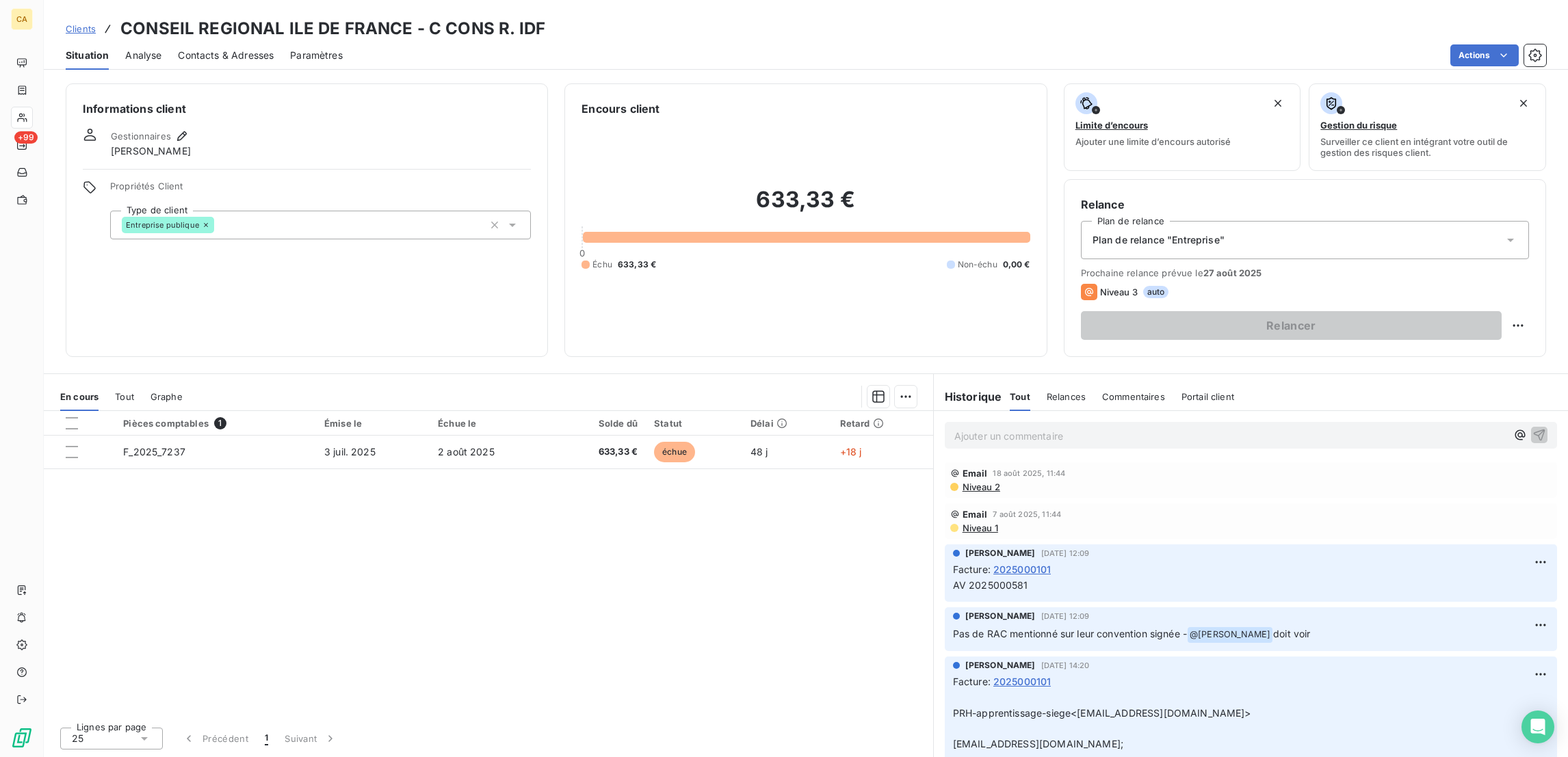
click at [605, 418] on div "Solde dû" at bounding box center [600, 423] width 78 height 11
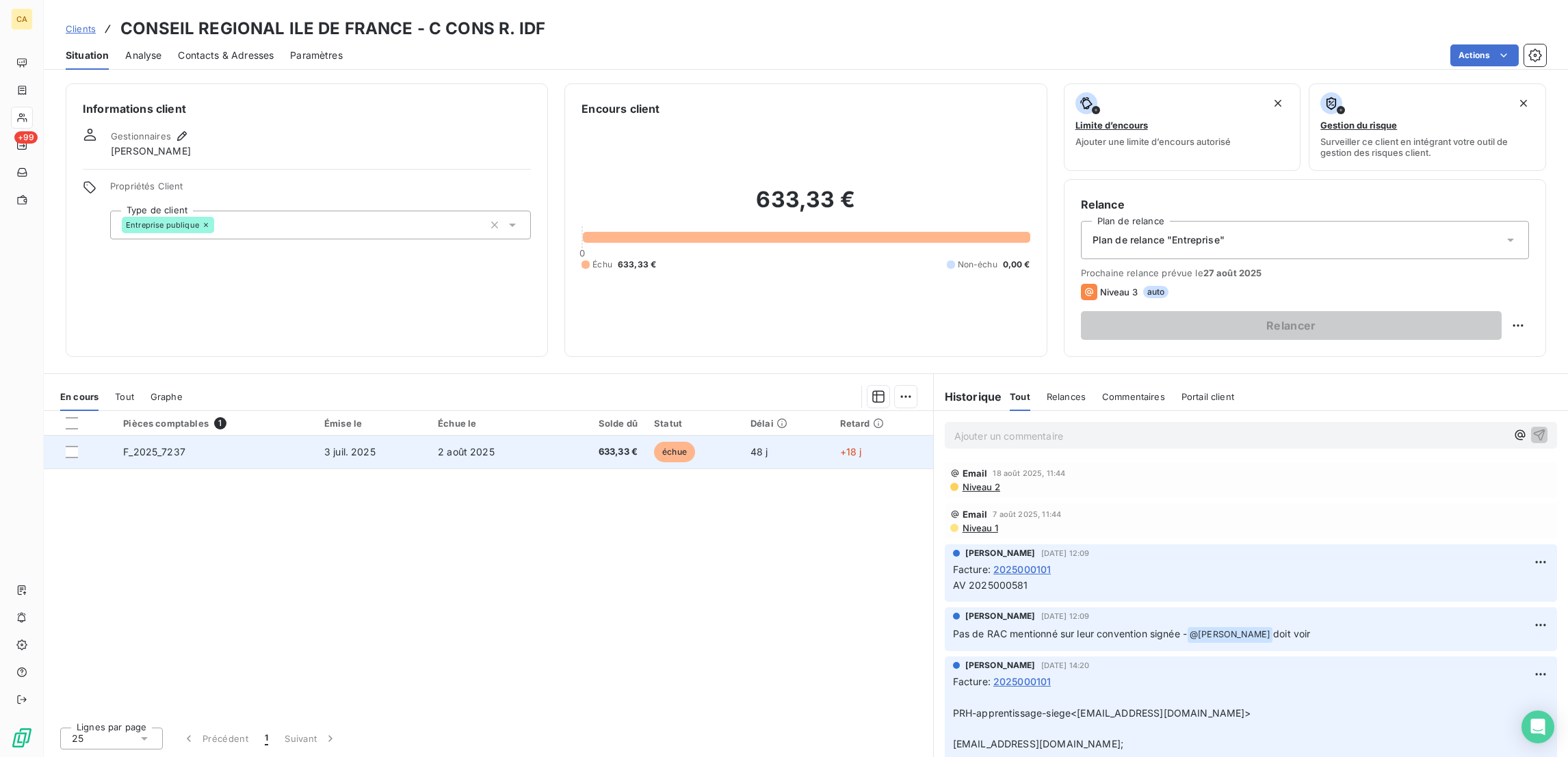
click at [592, 445] on span "633,33 €" at bounding box center [600, 452] width 78 height 14
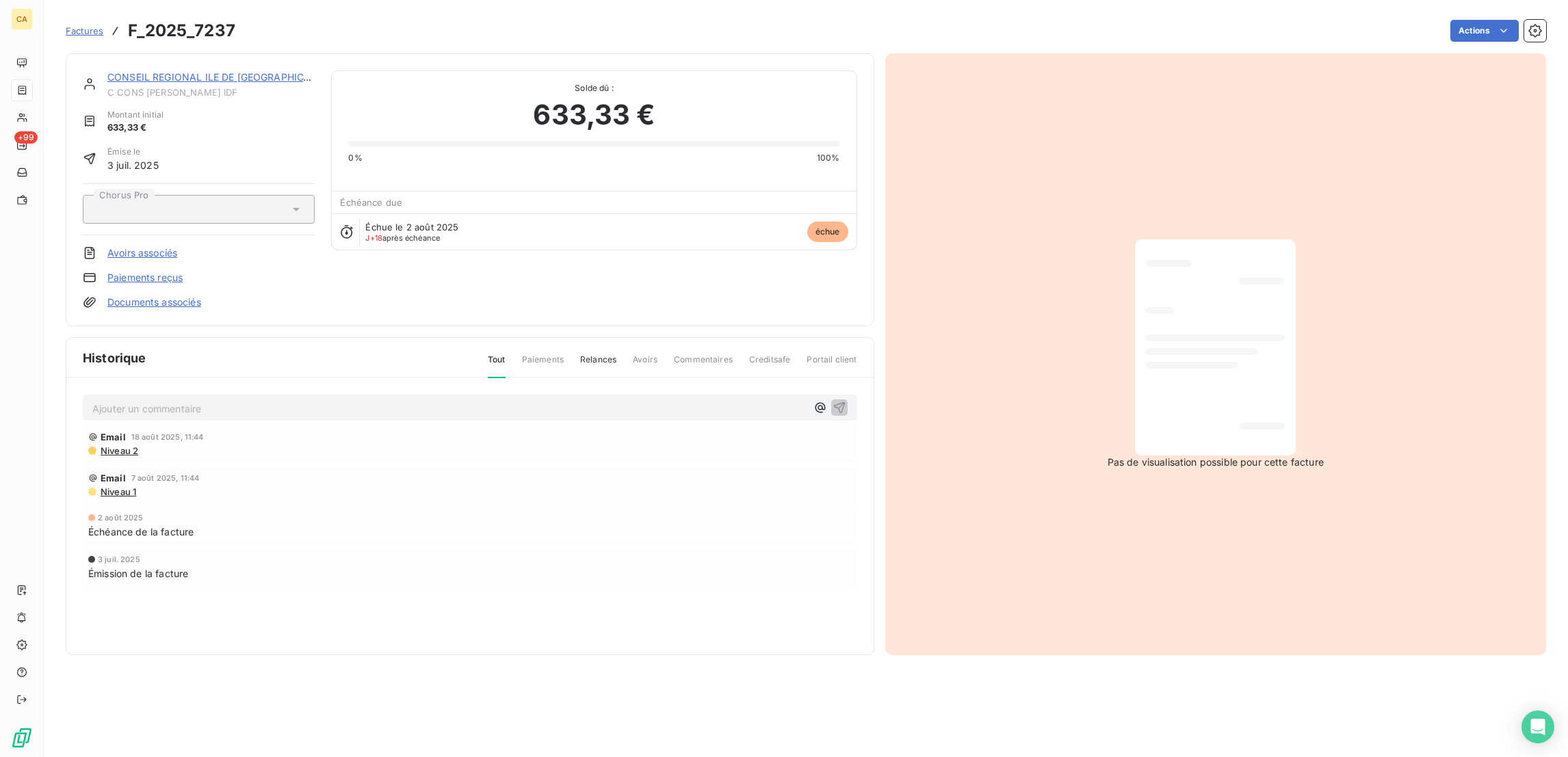
click at [380, 400] on p "Ajouter un commentaire ﻿" at bounding box center [449, 409] width 714 height 17
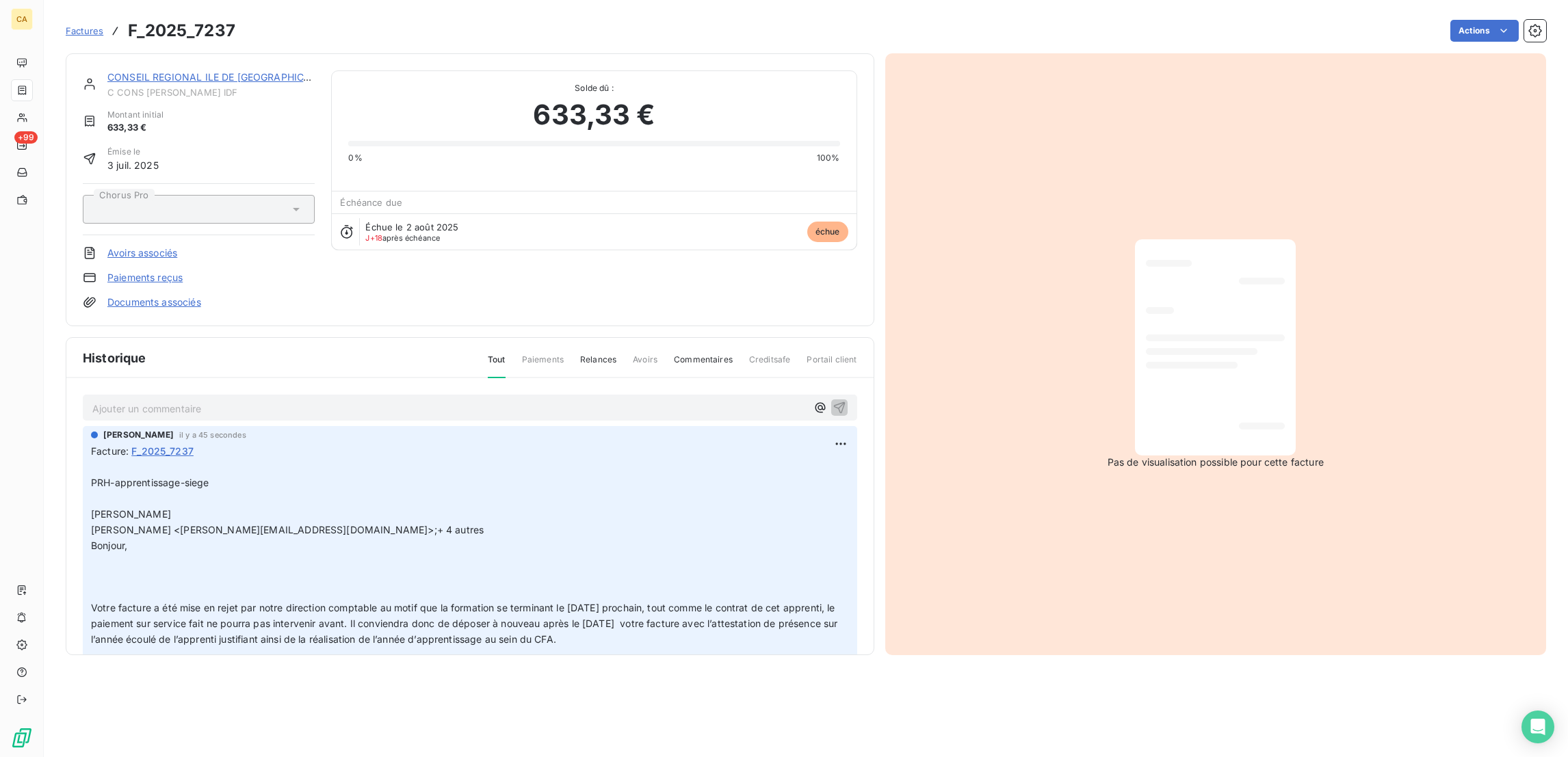
click at [232, 71] on div "CONSEIL REGIONAL ILE DE FRANCE C CONS R. IDF" at bounding box center [210, 84] width 207 height 27
click at [232, 71] on link "CONSEIL REGIONAL ILE DE [GEOGRAPHIC_DATA]" at bounding box center [222, 77] width 229 height 12
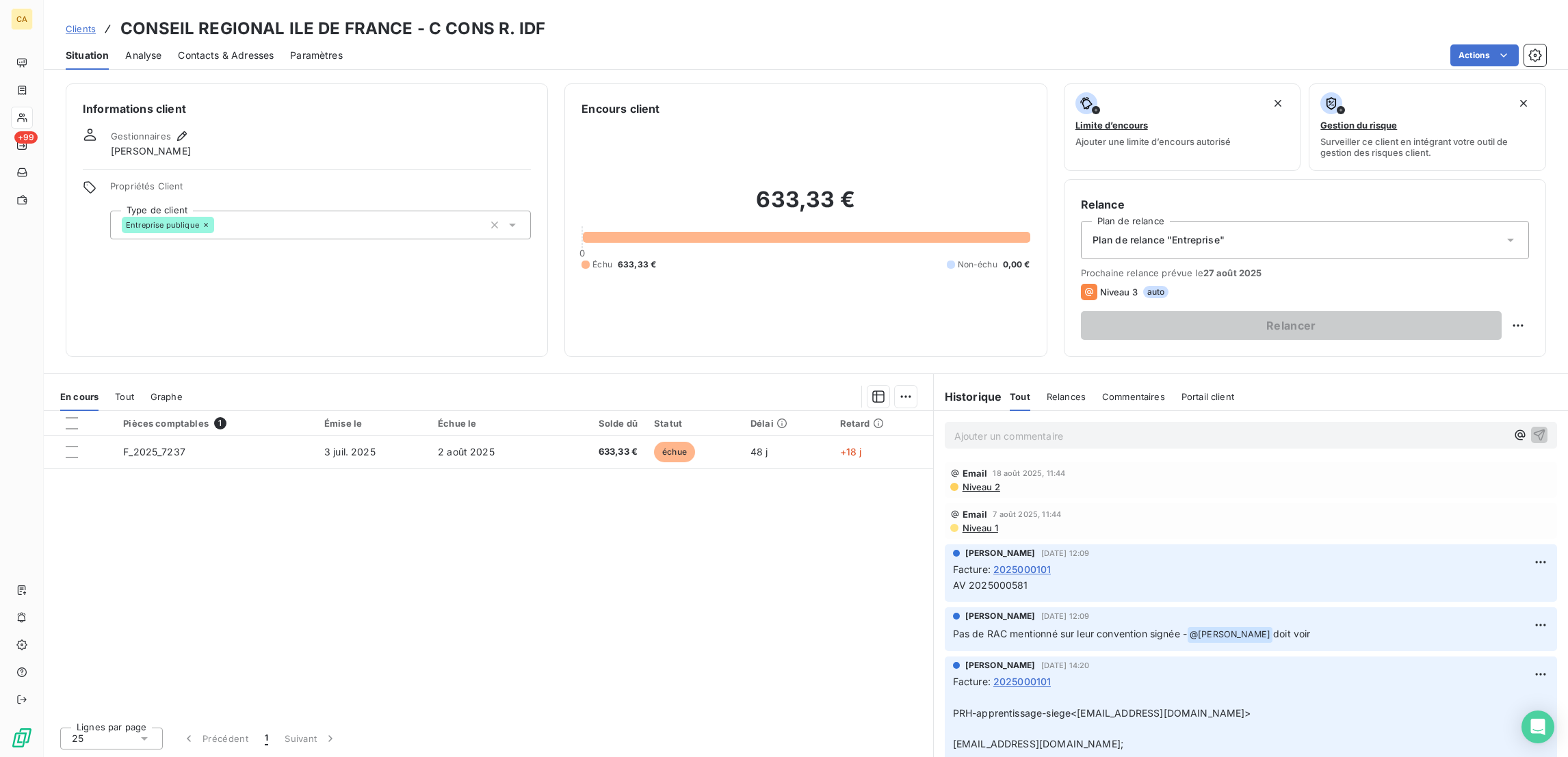
click at [1542, 271] on div "Relance Plan de relance Plan de relance "Entreprise" Prochaine relance prévue l…" at bounding box center [1305, 267] width 482 height 178
click at [1530, 266] on html "CA +99 Clients CONSEIL REGIONAL ILE DE FRANCE - C CONS R. IDF Situation Analyse…" at bounding box center [784, 378] width 1568 height 757
click at [1463, 303] on div "Replanifier cette action" at bounding box center [1476, 298] width 133 height 33
click at [1468, 295] on div "Replanifier cette action" at bounding box center [1476, 298] width 122 height 22
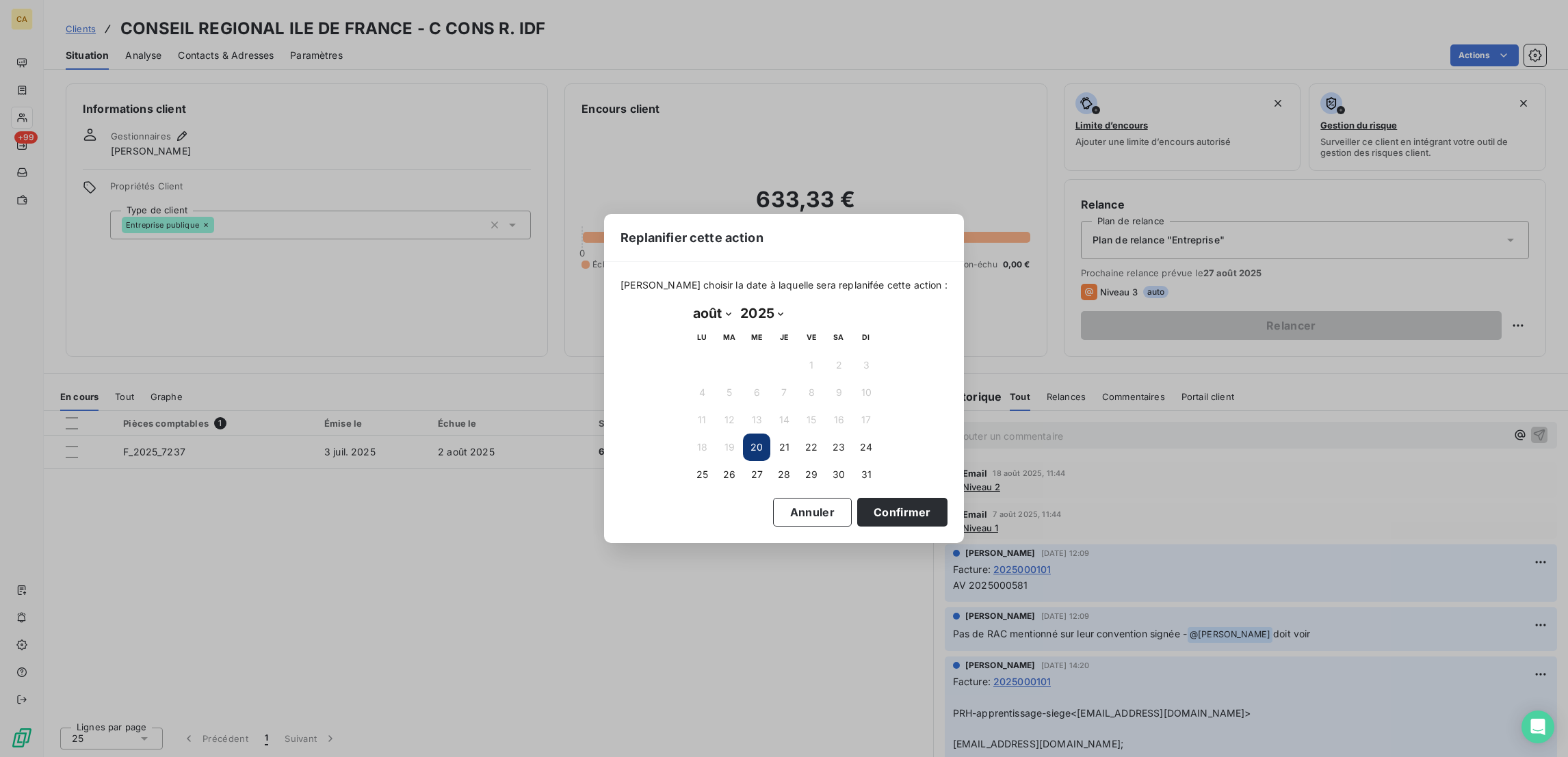
click at [696, 309] on select "janvier février mars avril mai juin juillet août septembre octobre novembre déc…" at bounding box center [712, 313] width 48 height 22
select select "8"
click at [688, 303] on select "janvier février mars avril mai juin juillet août septembre octobre novembre déc…" at bounding box center [712, 313] width 48 height 22
click at [750, 444] on button "24" at bounding box center [756, 447] width 27 height 27
click at [857, 510] on button "Confirmer" at bounding box center [902, 512] width 90 height 29
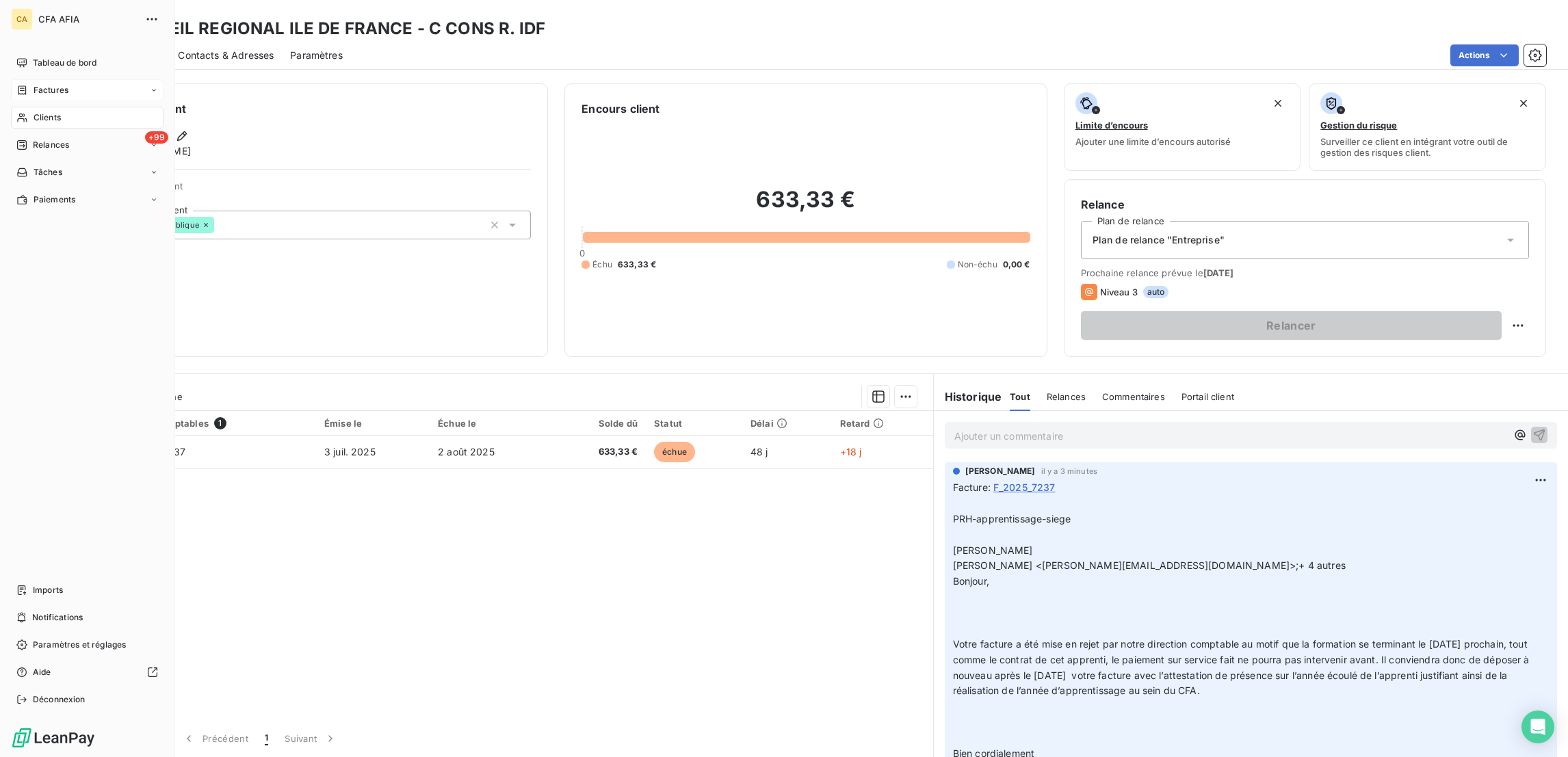
click at [24, 85] on div "Factures" at bounding box center [42, 90] width 52 height 13
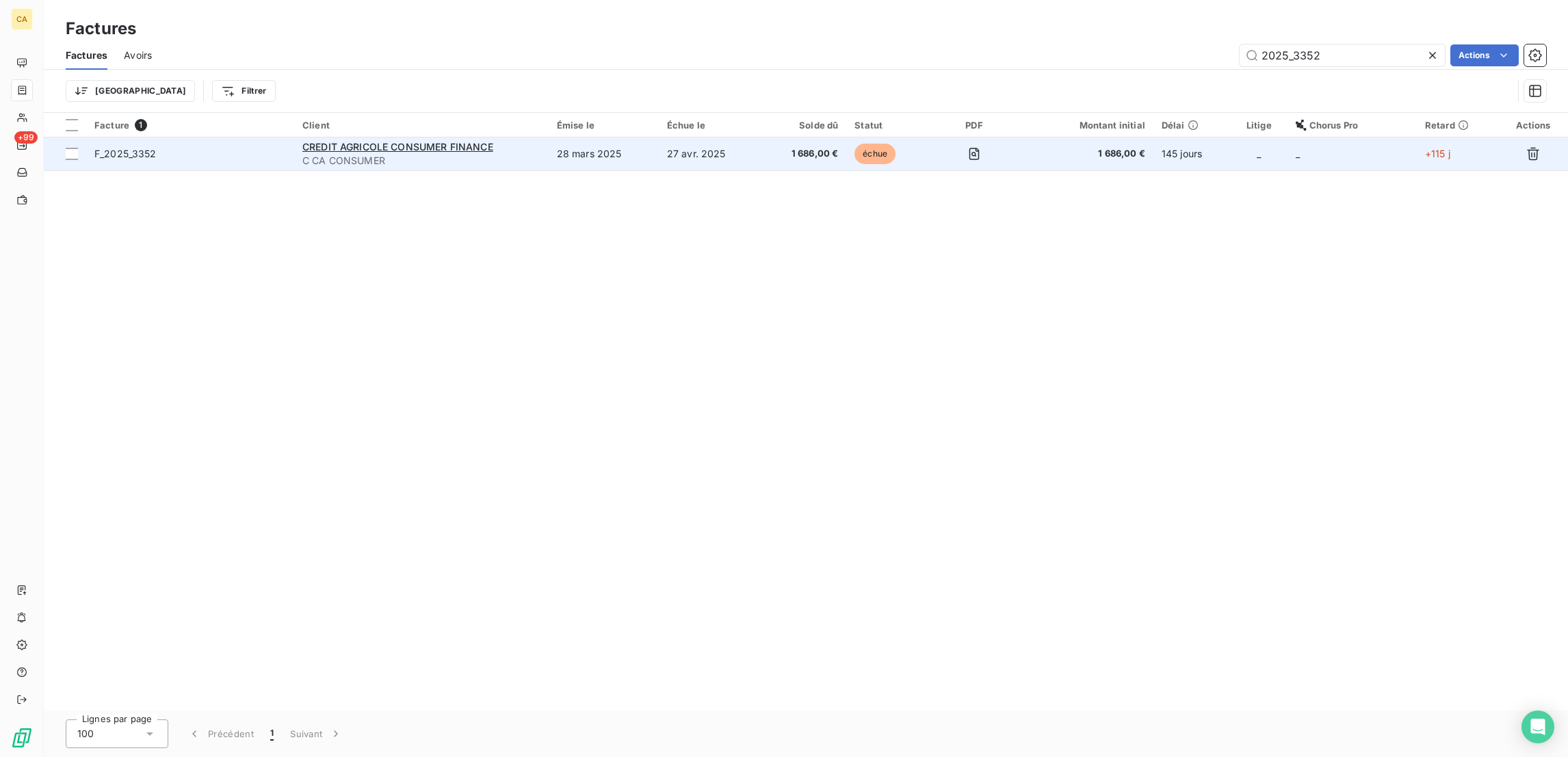
type input "2025_3352"
click at [789, 142] on td "1 686,00 €" at bounding box center [804, 154] width 86 height 33
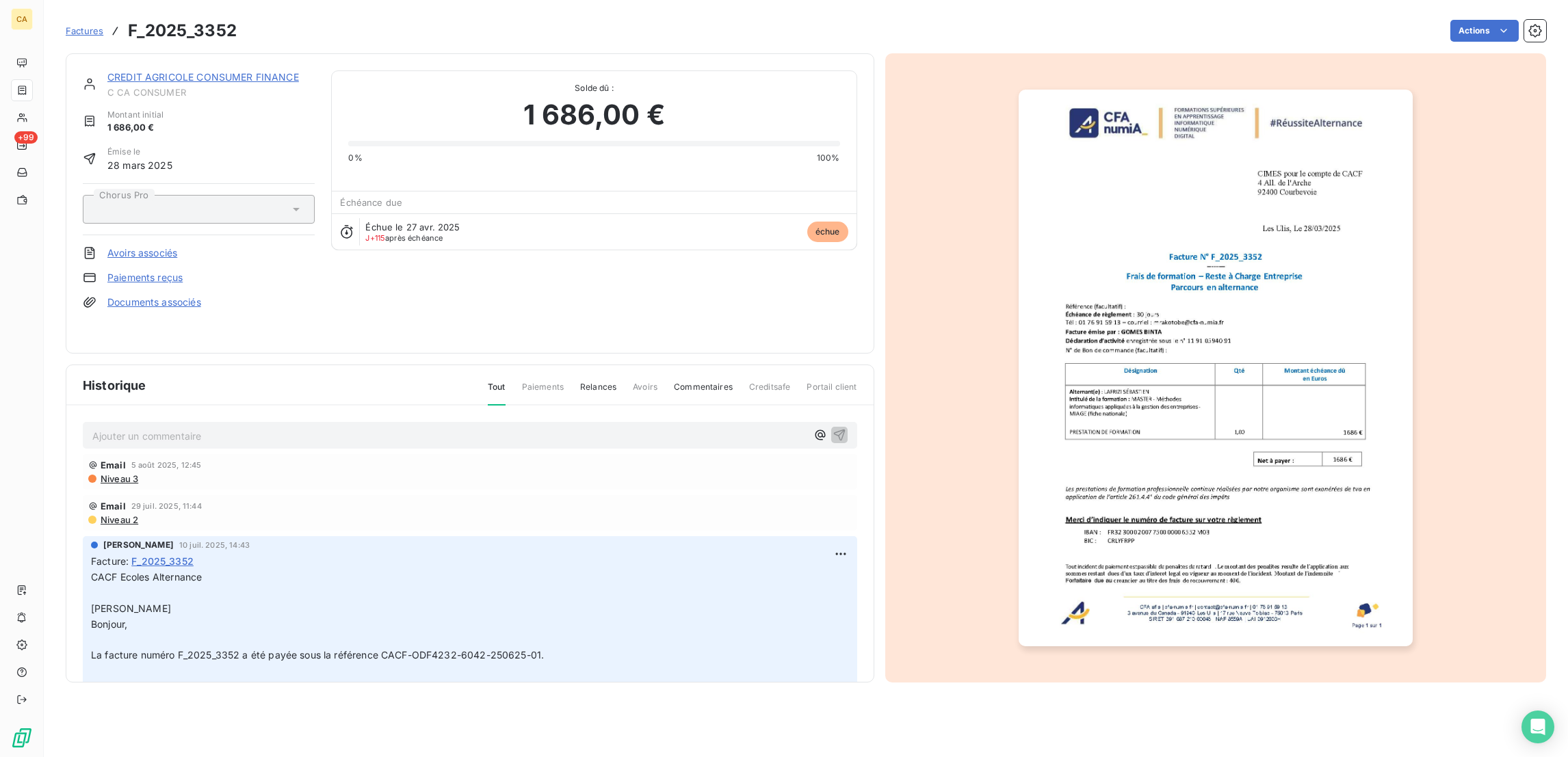
click at [170, 71] on link "CREDIT AGRICOLE CONSUMER FINANCE" at bounding box center [202, 77] width 192 height 12
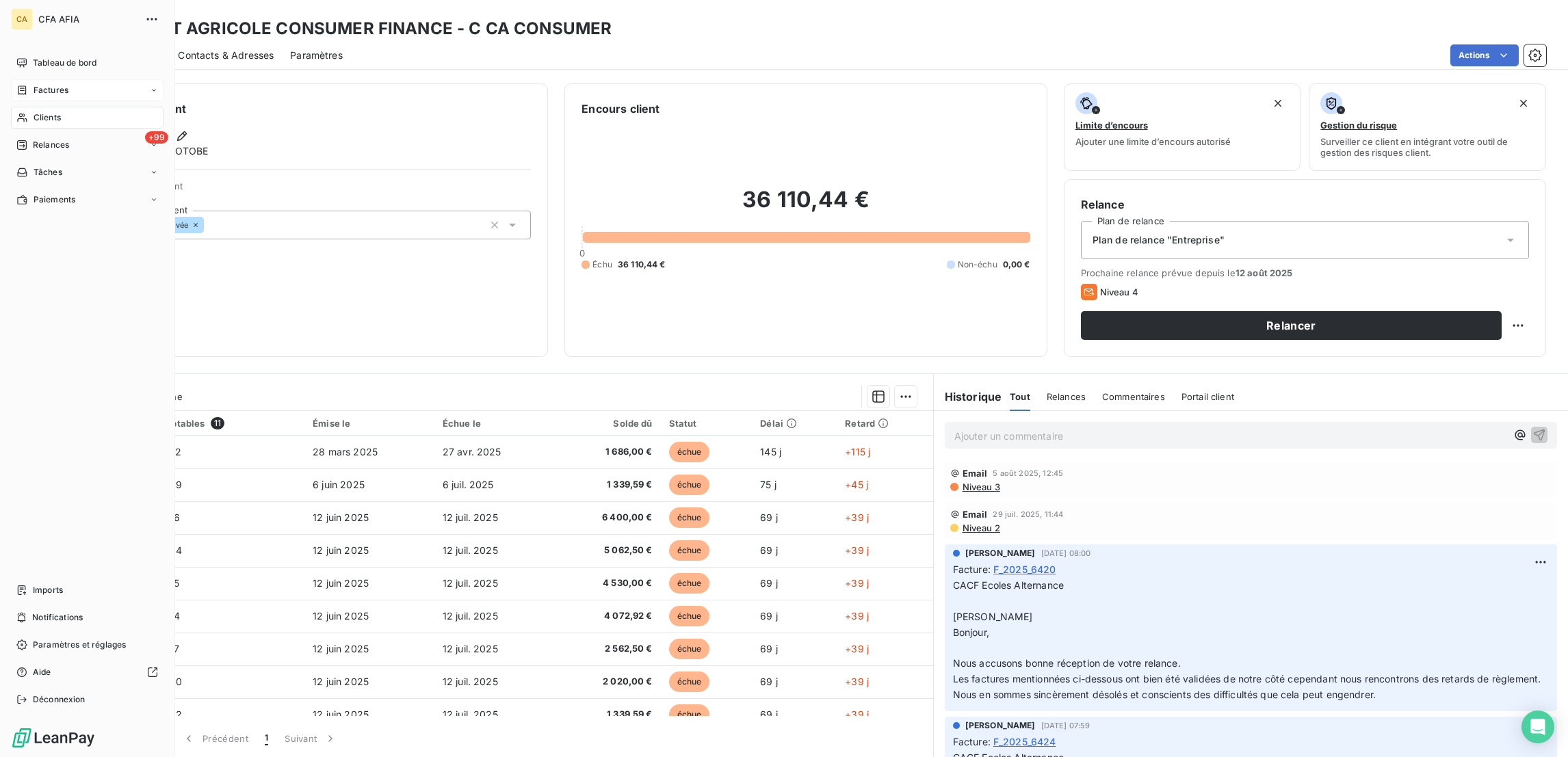
drag, startPoint x: 31, startPoint y: 77, endPoint x: 26, endPoint y: 70, distance: 8.6
click at [33, 85] on span "Factures" at bounding box center [51, 90] width 35 height 13
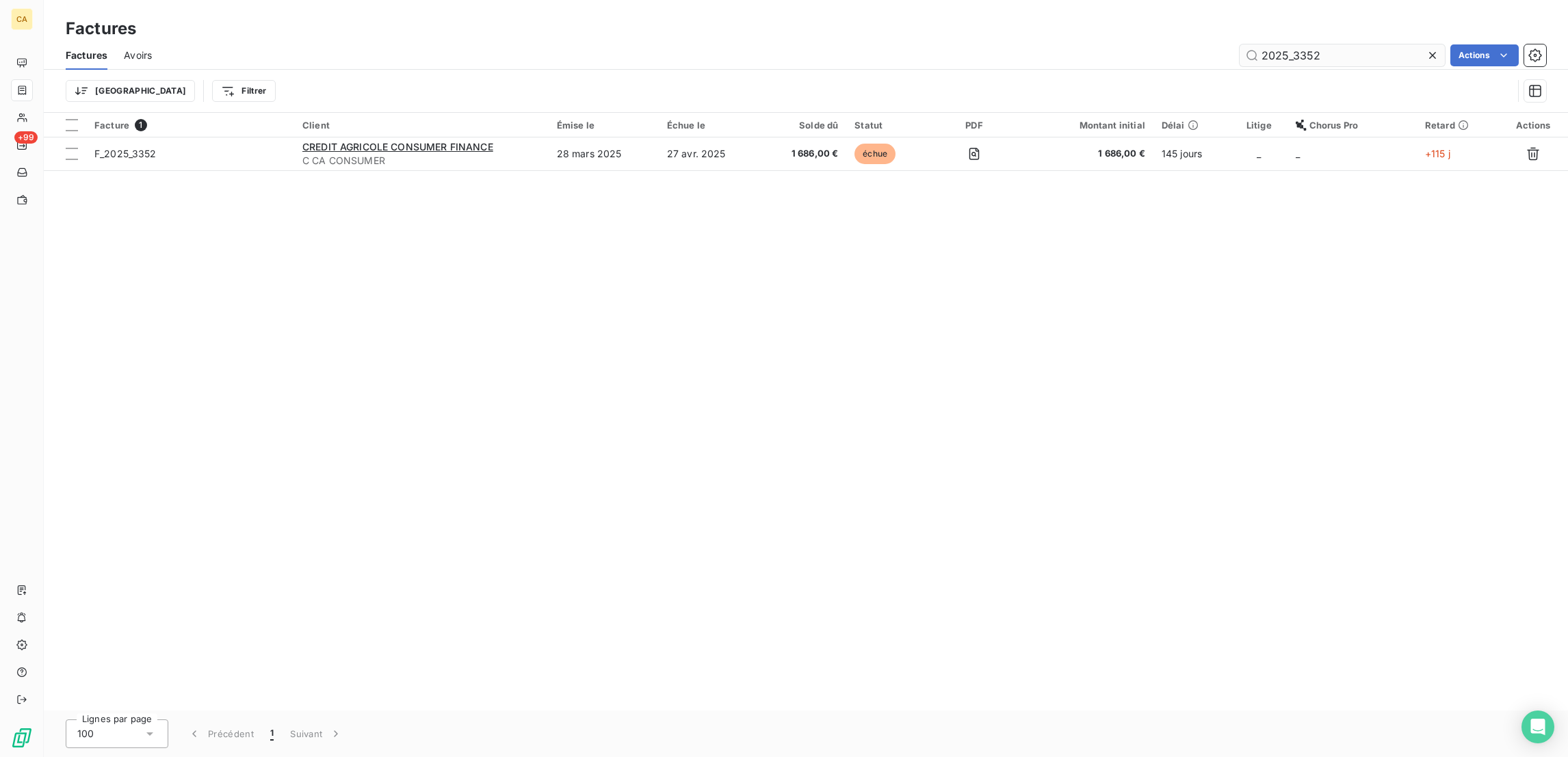
drag, startPoint x: 1331, startPoint y: 46, endPoint x: 1294, endPoint y: 45, distance: 37.0
click at [1294, 45] on input "2025_3352" at bounding box center [1342, 55] width 205 height 22
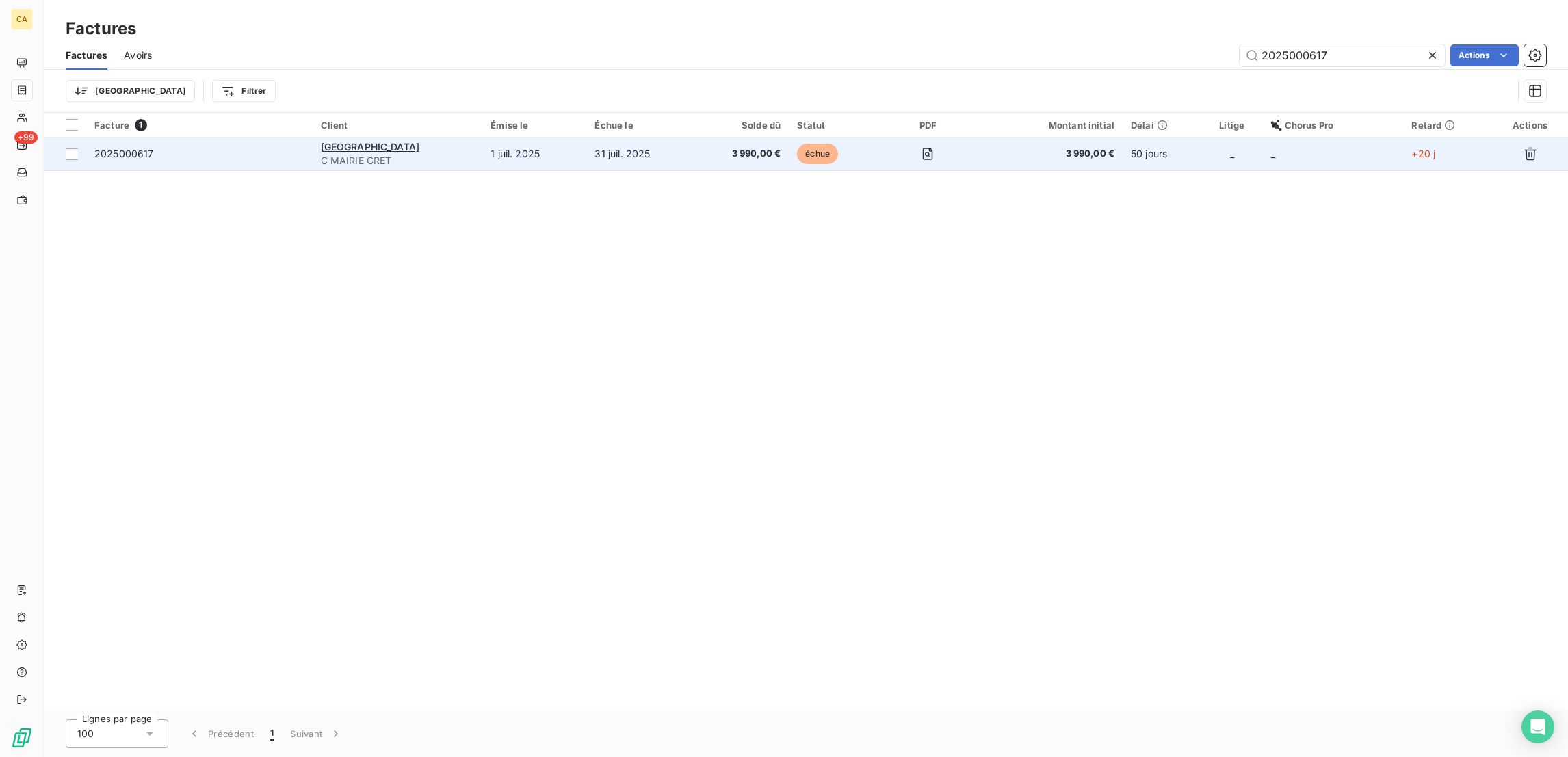
type input "2025000617"
click at [627, 137] on td "31 juil. 2025" at bounding box center [639, 154] width 106 height 33
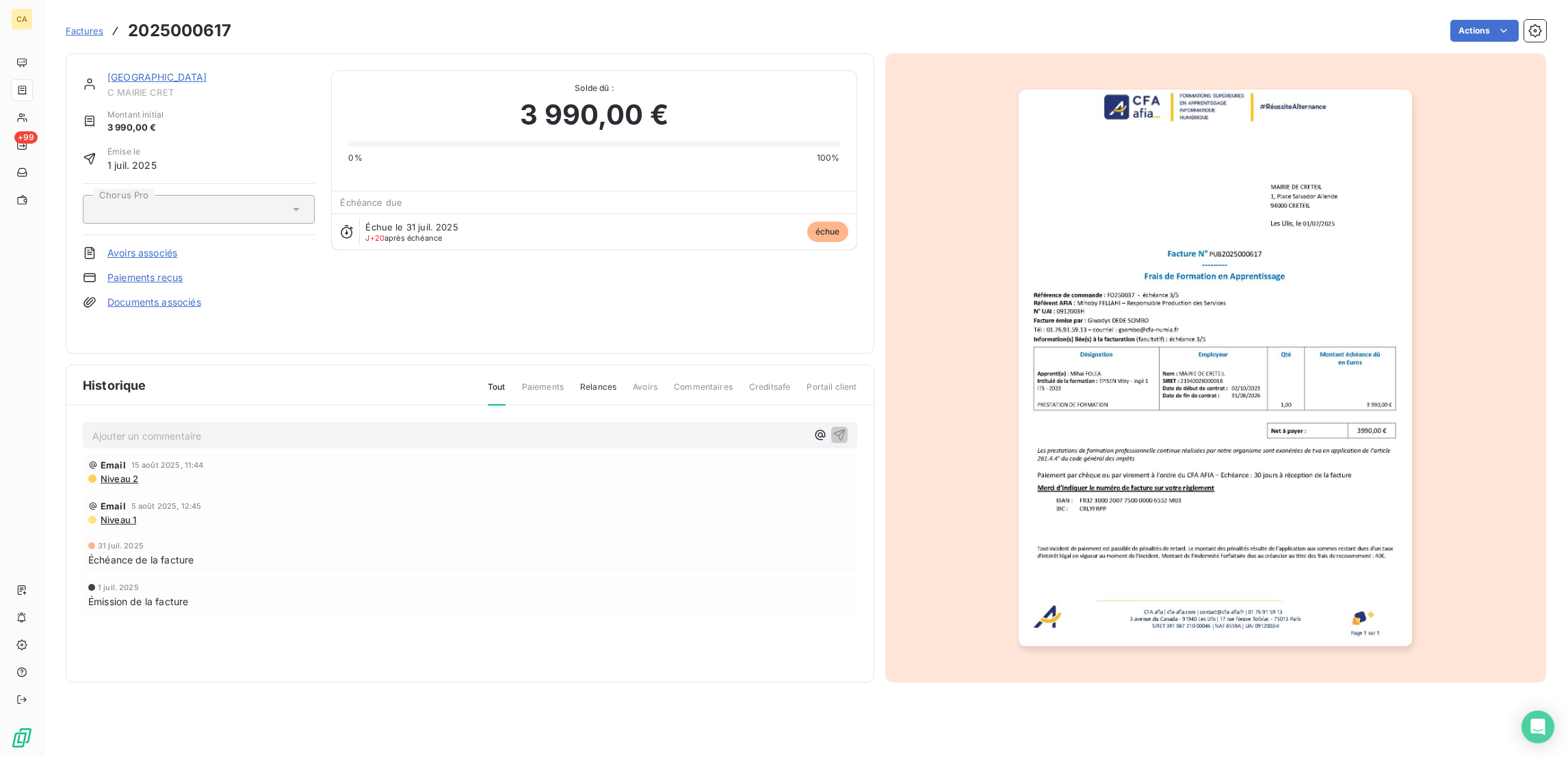
click at [142, 71] on link "[GEOGRAPHIC_DATA]" at bounding box center [157, 77] width 100 height 12
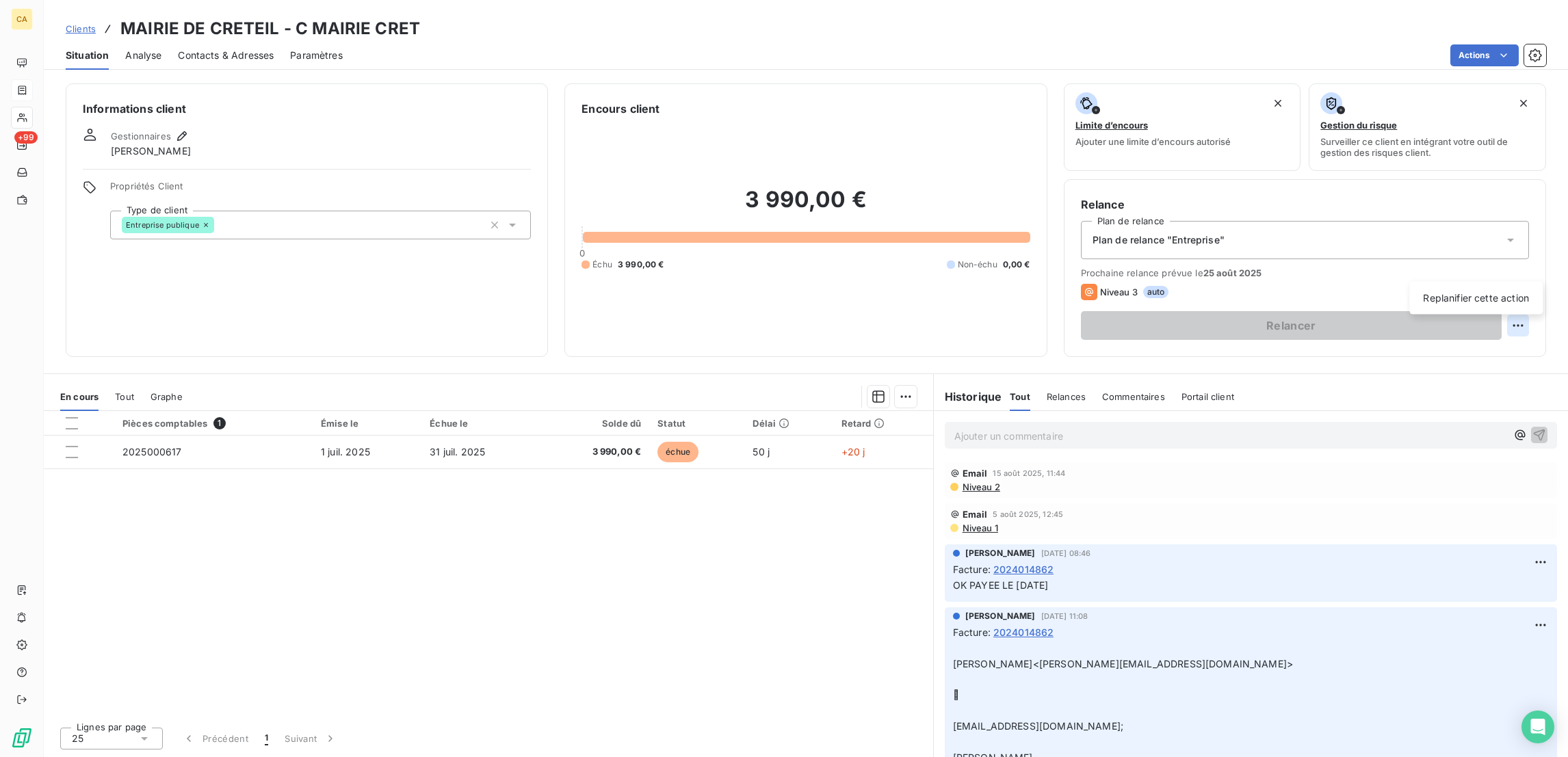
click at [1525, 270] on html "CA +99 Clients MAIRIE DE CRETEIL - C MAIRIE CRET Situation Analyse Contacts & A…" at bounding box center [784, 378] width 1568 height 757
click at [1516, 294] on div "Replanifier cette action" at bounding box center [1476, 298] width 122 height 22
select select "7"
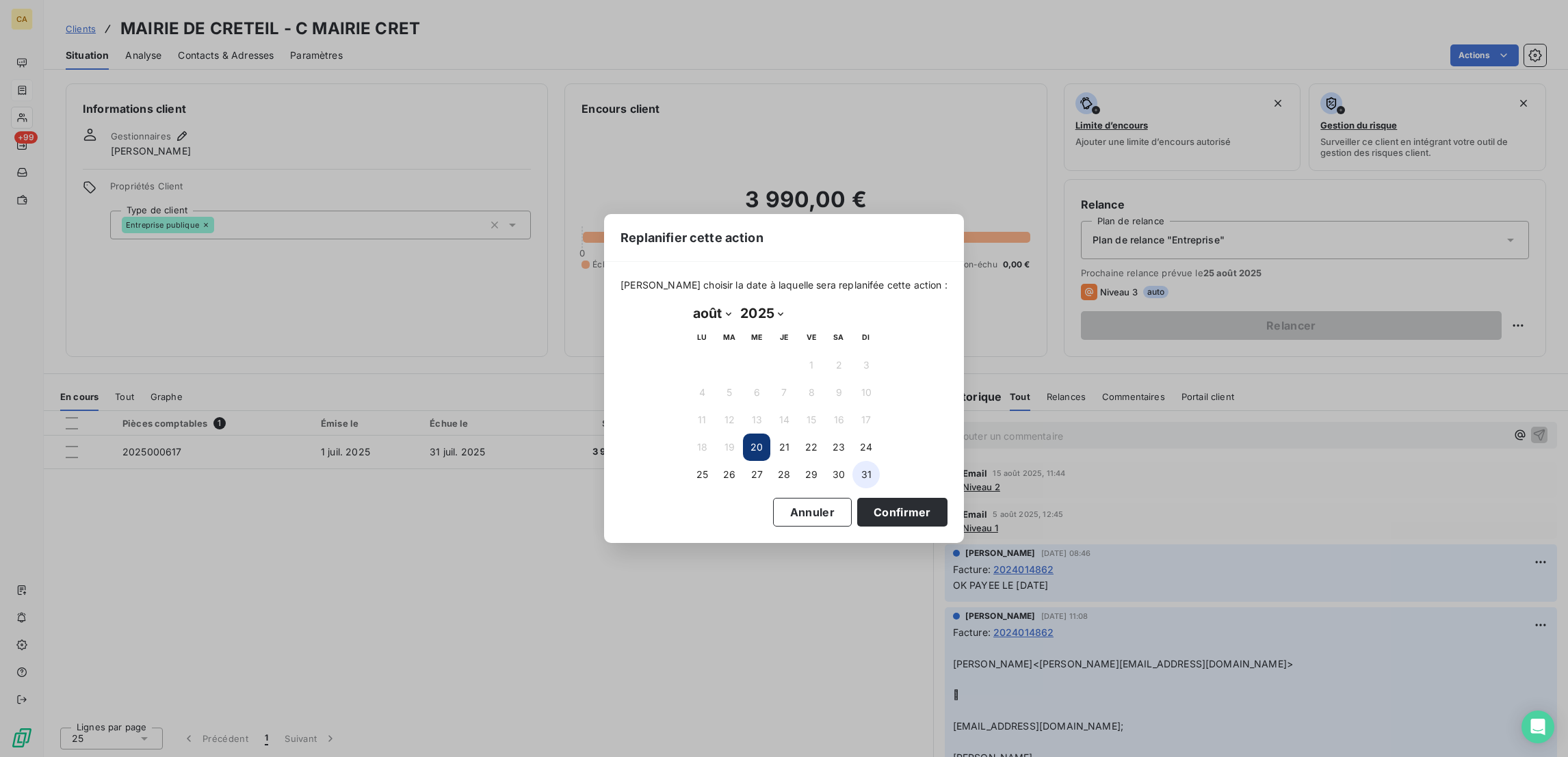
click at [878, 465] on button "31" at bounding box center [866, 474] width 27 height 27
click at [860, 503] on button "Confirmer" at bounding box center [902, 512] width 90 height 29
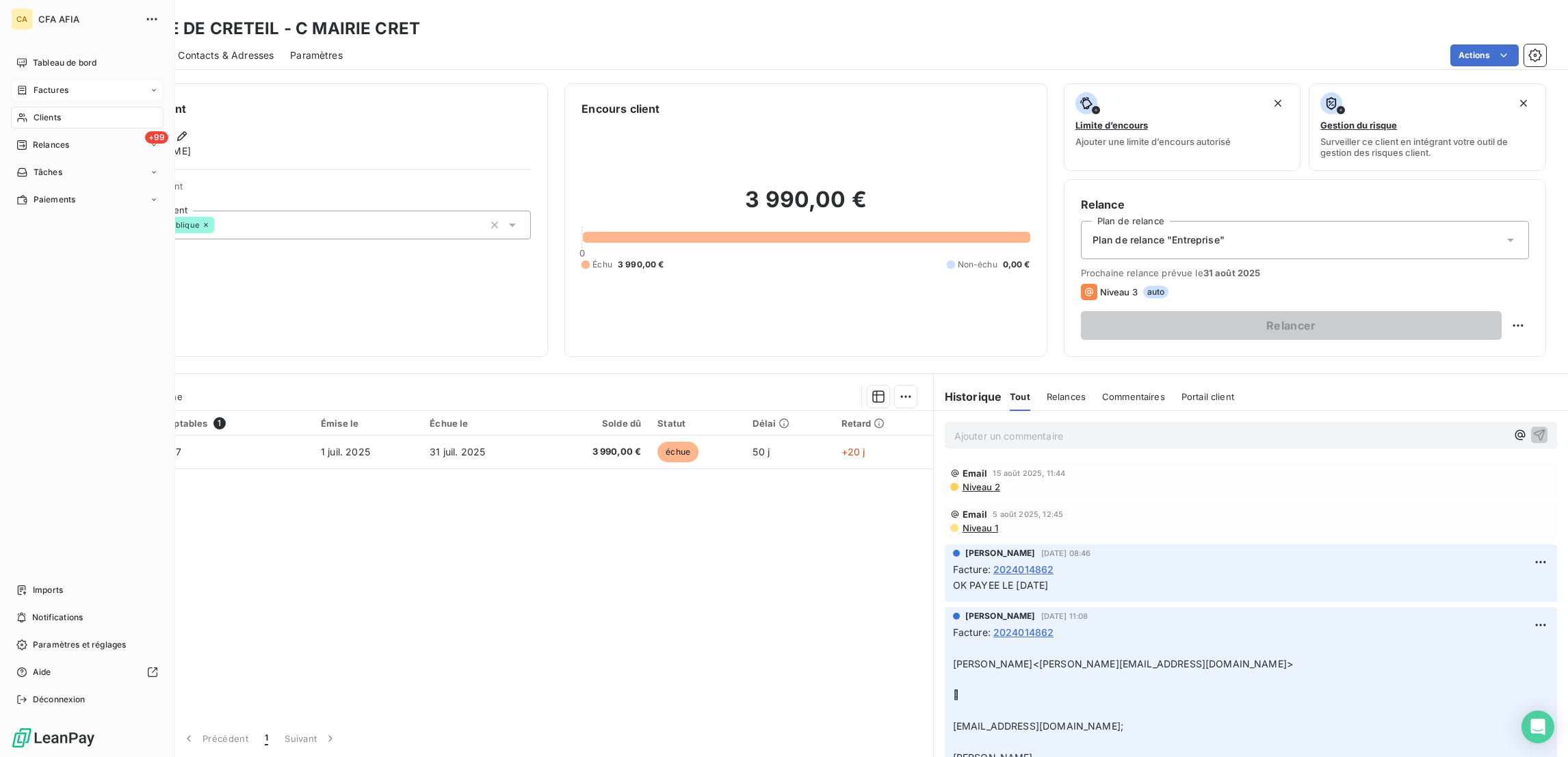
click at [17, 80] on div "Factures" at bounding box center [87, 90] width 153 height 22
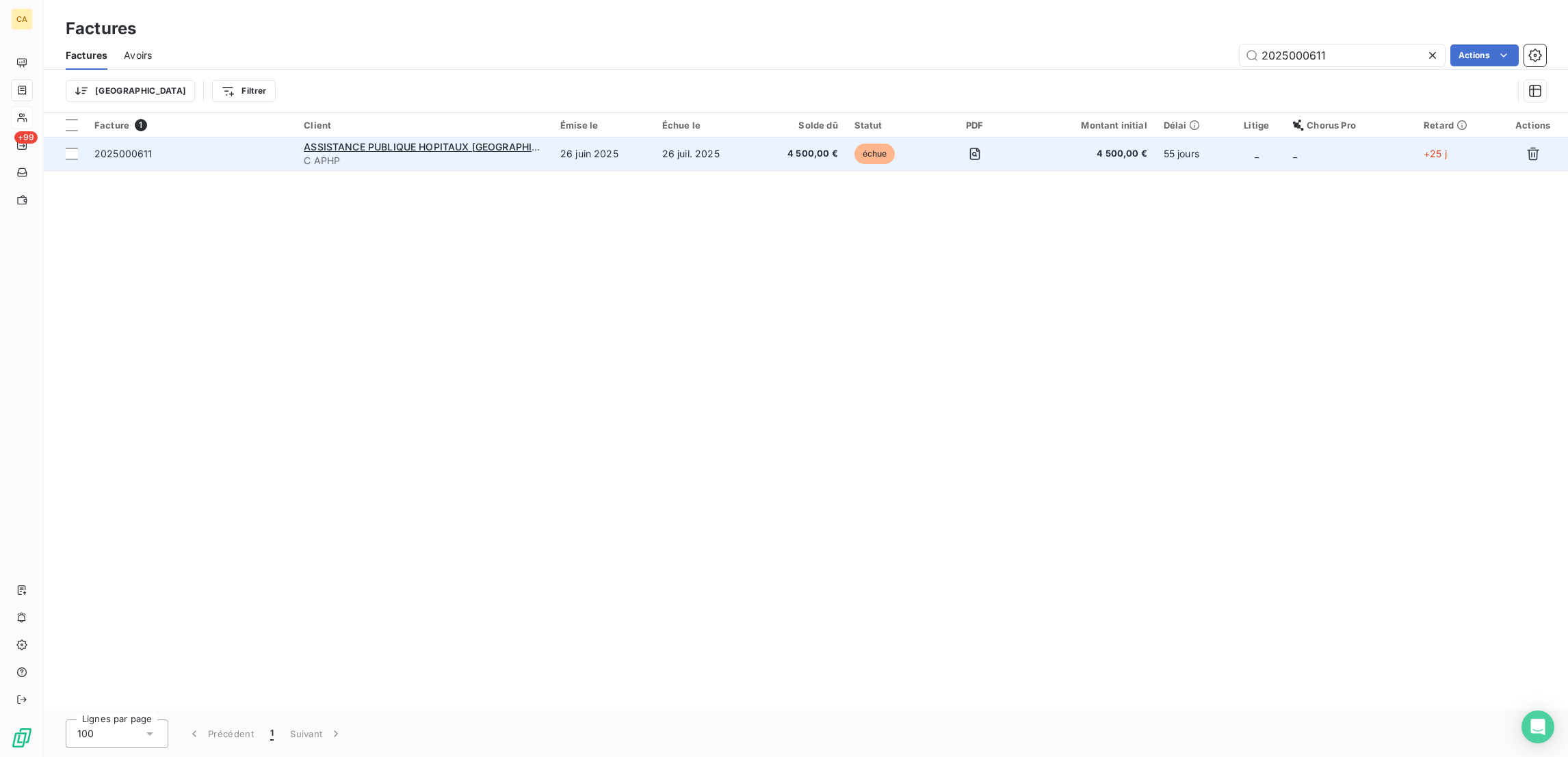
type input "2025000611"
click at [631, 137] on td "26 juin 2025" at bounding box center [603, 154] width 102 height 33
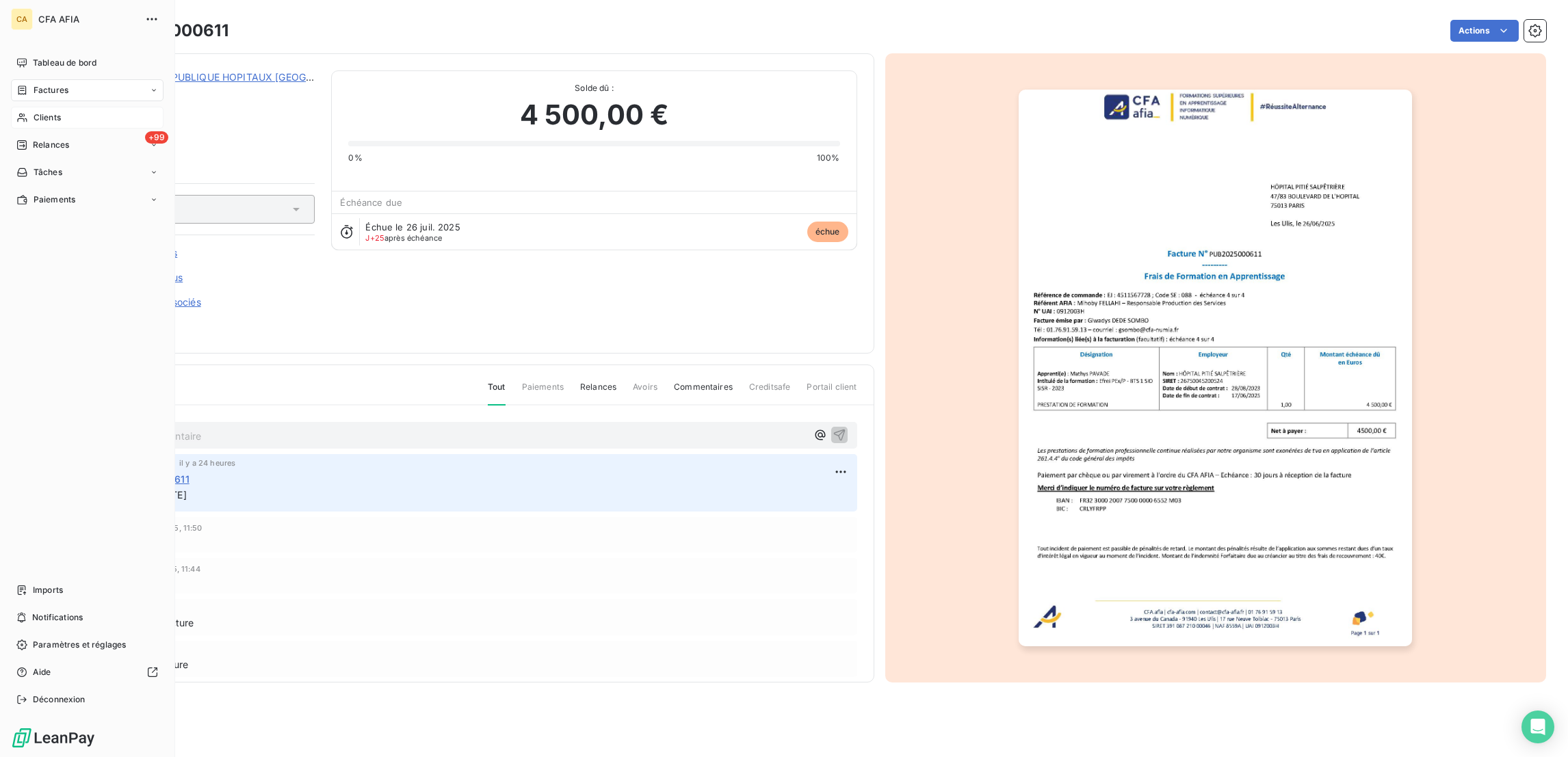
click at [33, 85] on span "Factures" at bounding box center [51, 90] width 35 height 13
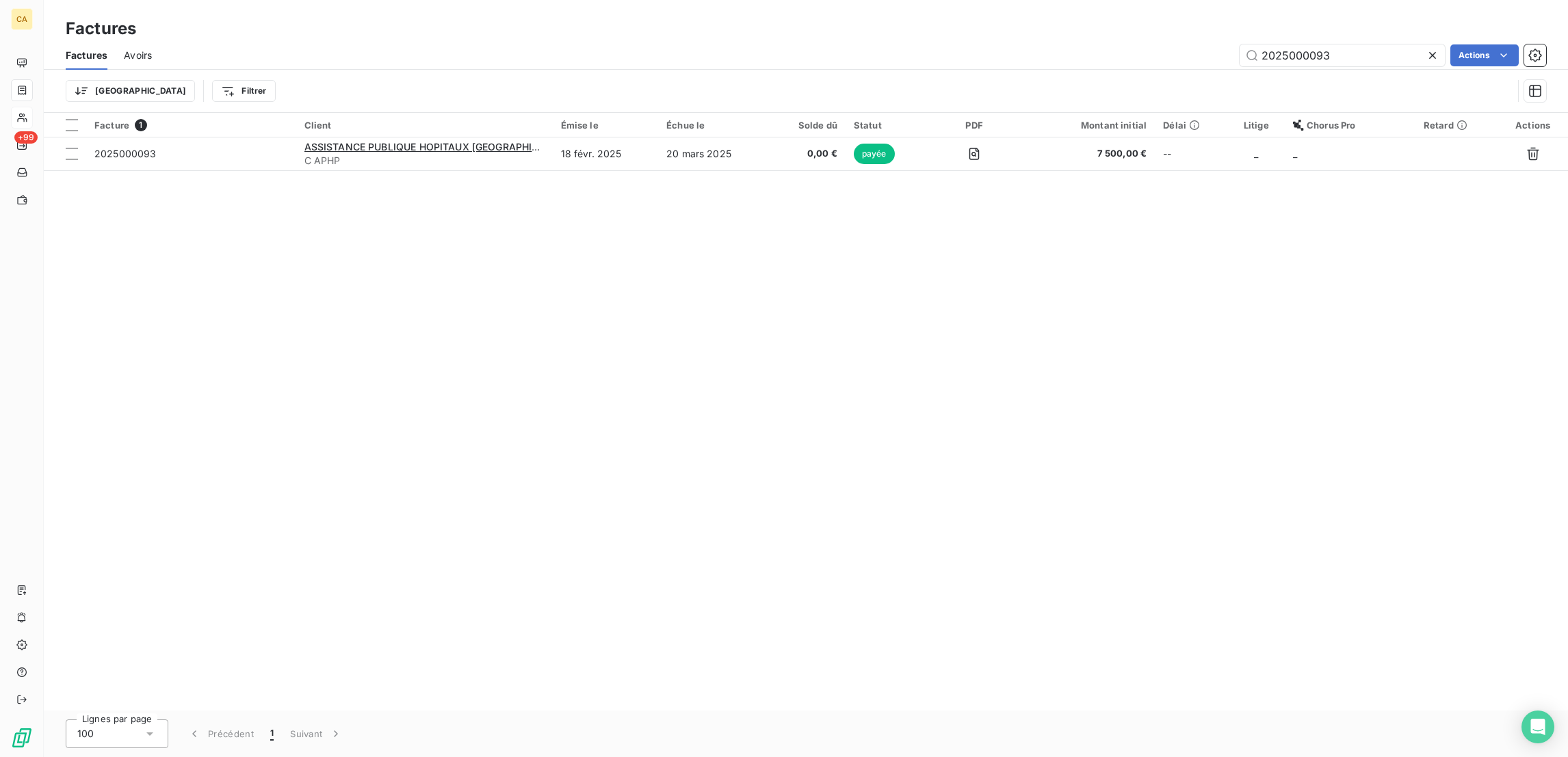
type input "2025000093"
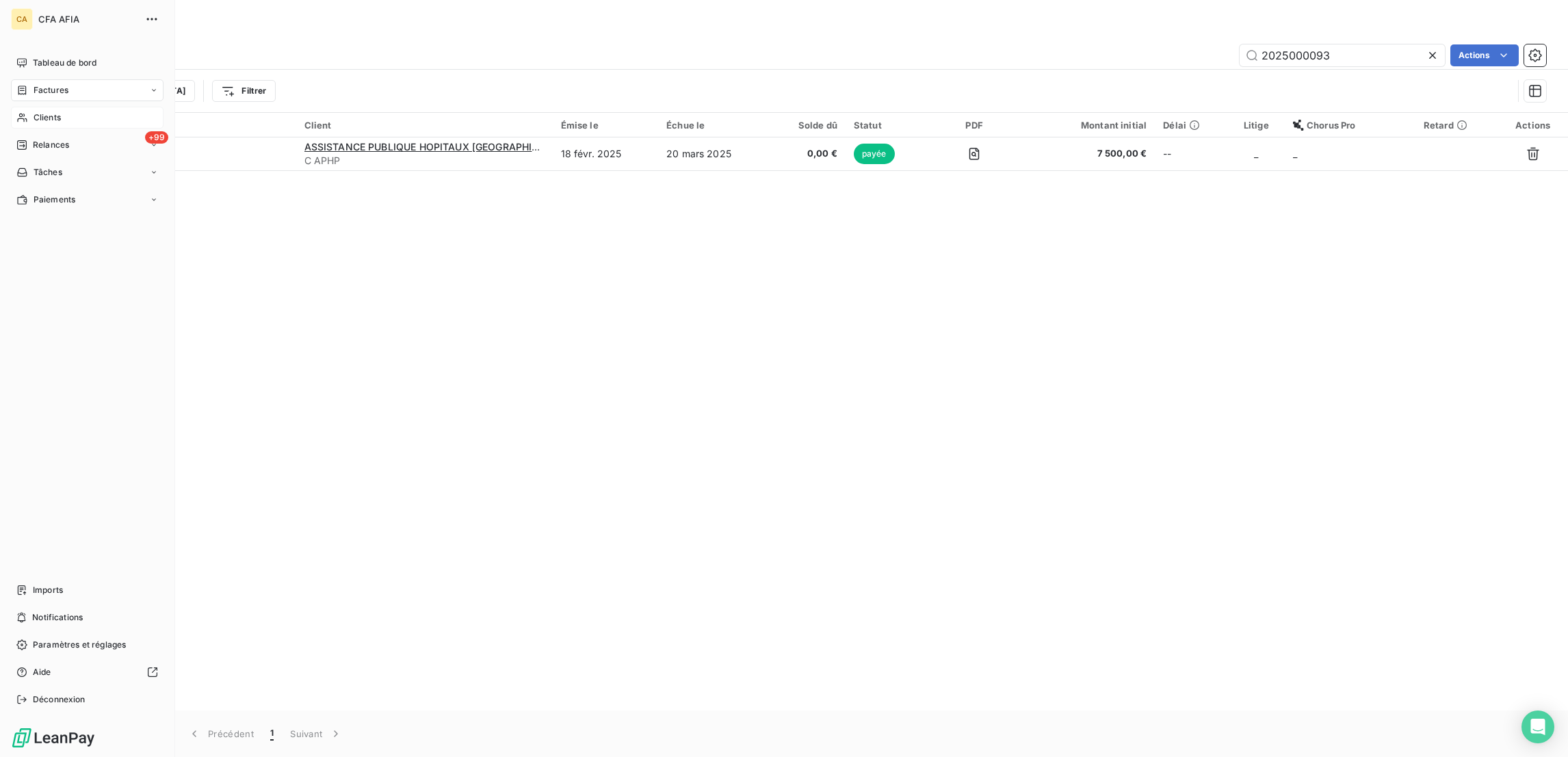
click at [17, 112] on icon at bounding box center [22, 117] width 12 height 11
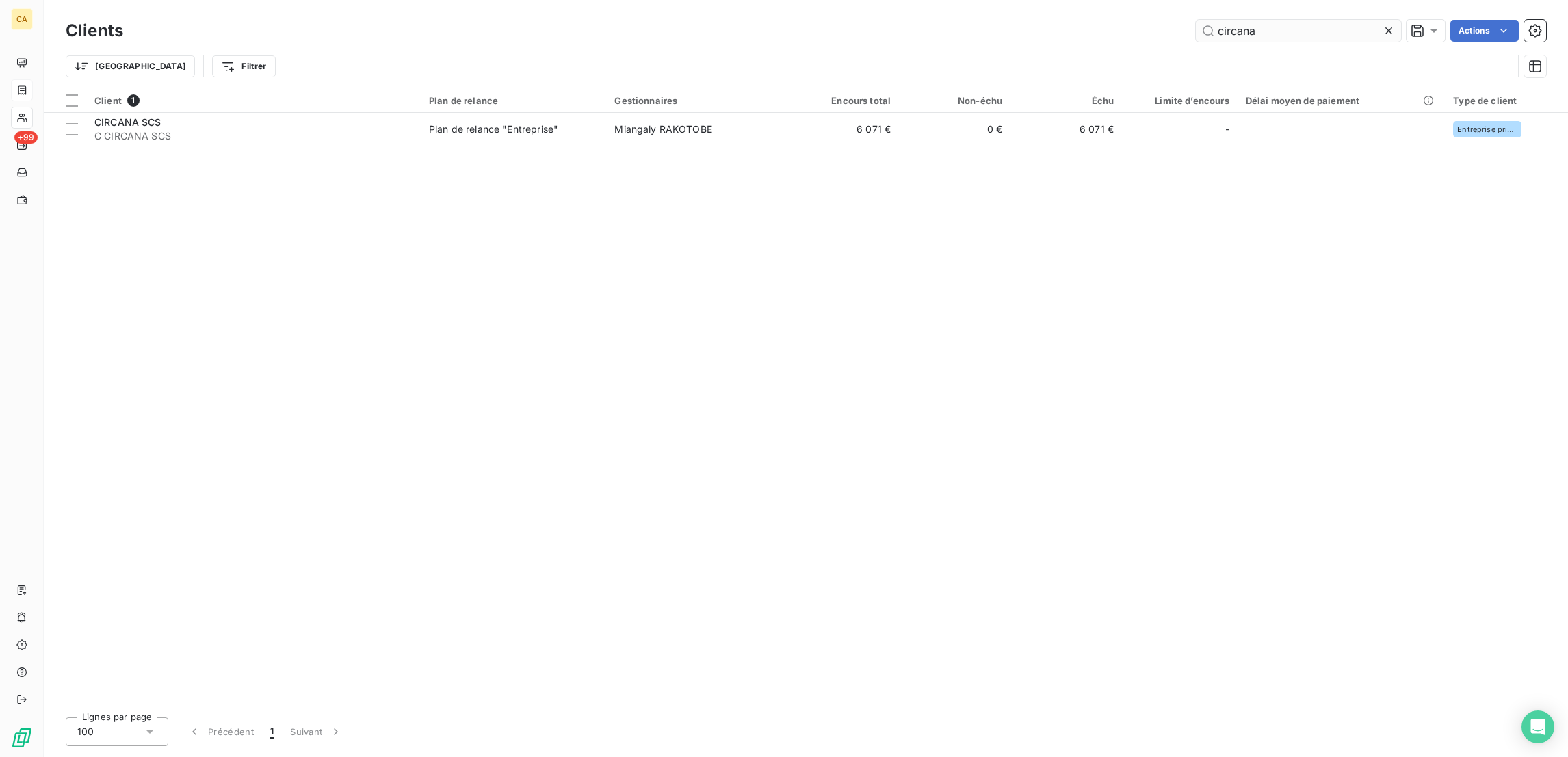
click at [1294, 29] on input "circana" at bounding box center [1298, 30] width 205 height 22
click at [1294, 24] on input "circana" at bounding box center [1298, 30] width 205 height 22
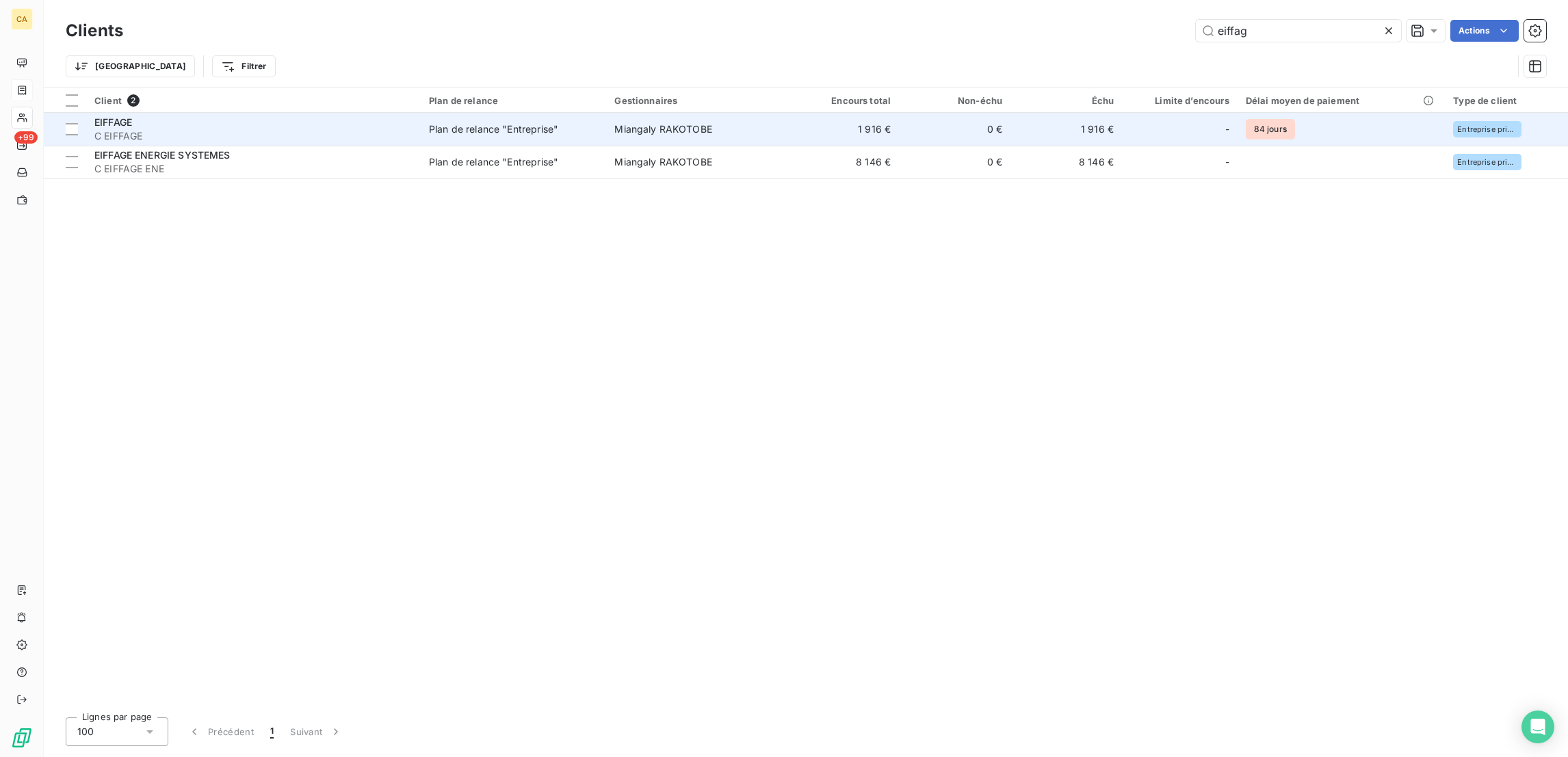
type input "eiffag"
click at [899, 114] on td "0 €" at bounding box center [955, 129] width 112 height 33
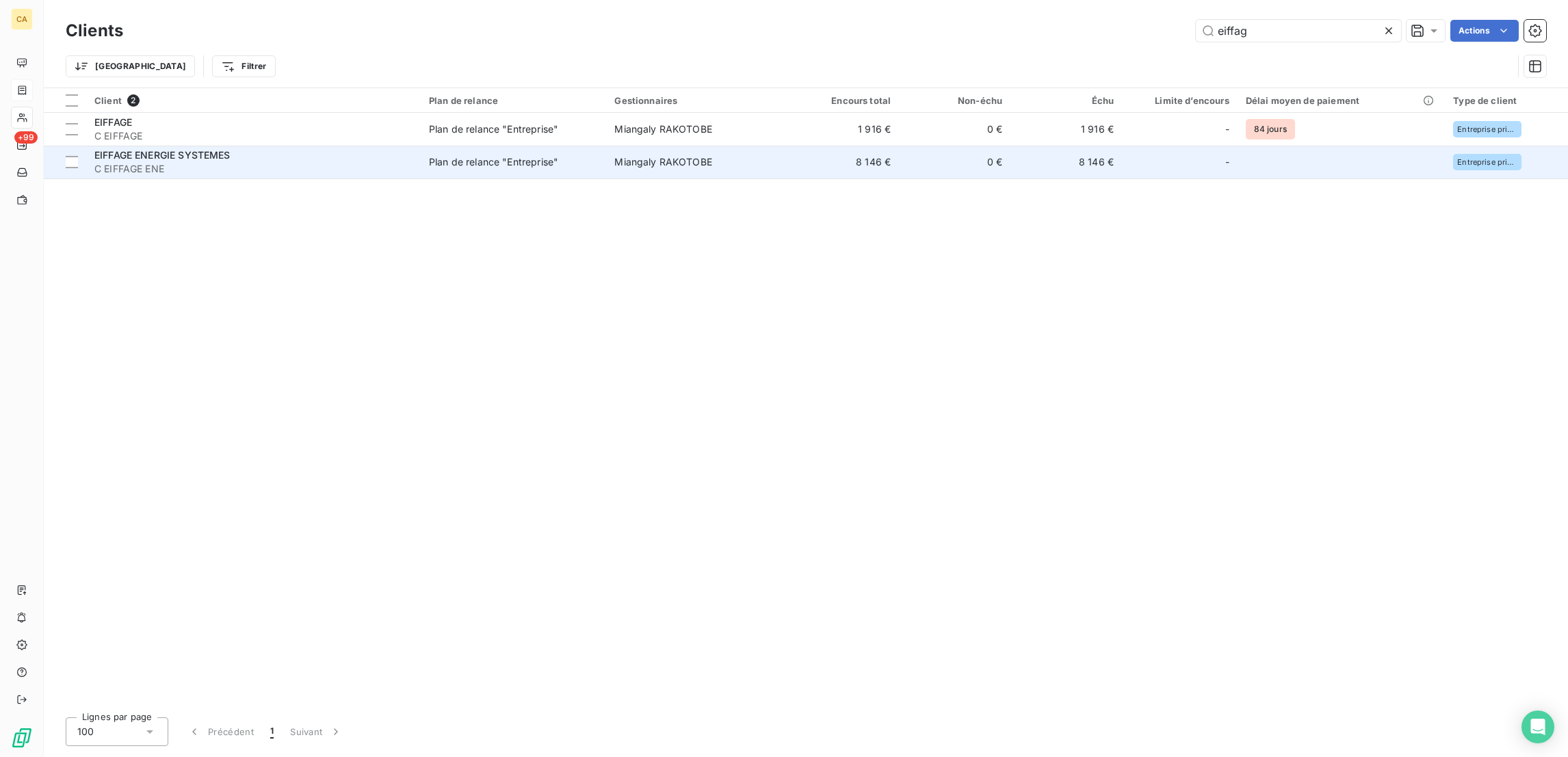
click at [172, 149] on td "EIFFAGE ENERGIE SYSTEMES C EIFFAGE ENE" at bounding box center [254, 162] width 334 height 33
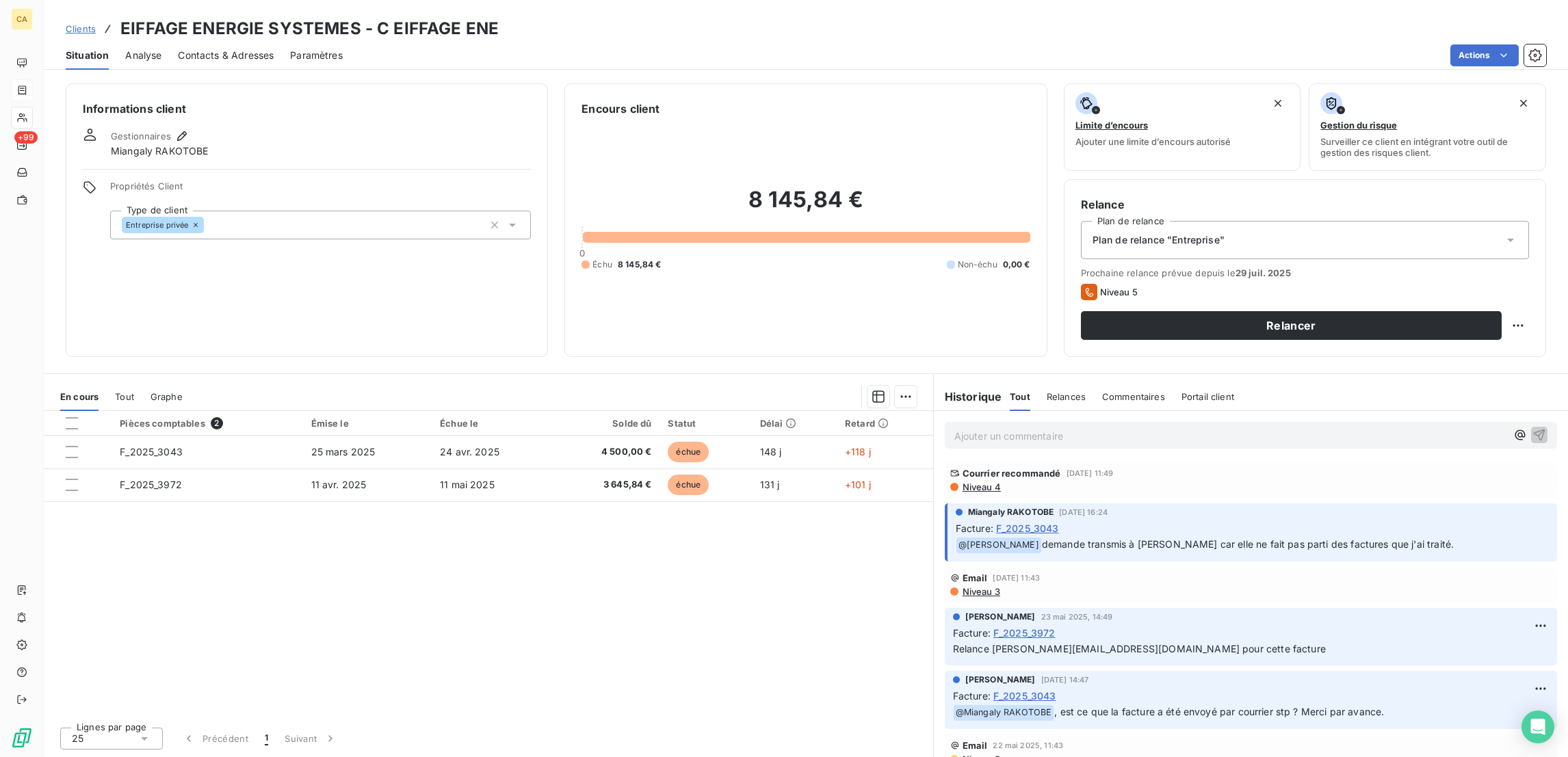
click at [202, 49] on span "Contacts & Adresses" at bounding box center [226, 55] width 96 height 14
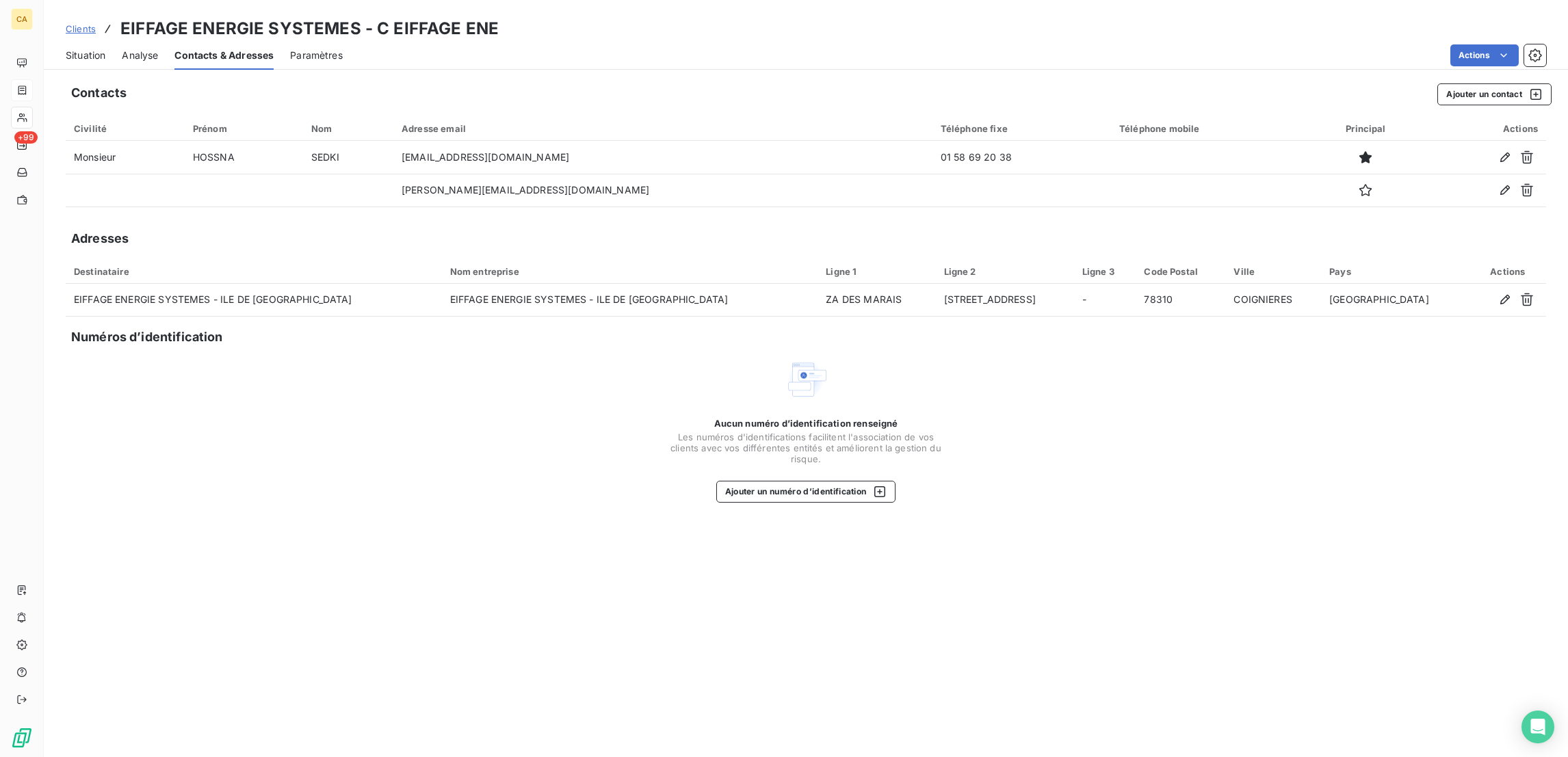
click at [63, 60] on div "Clients EIFFAGE ENERGIE SYSTEMES - C EIFFAGE ENE Situation Analyse Contacts & A…" at bounding box center [806, 378] width 1524 height 757
click at [67, 49] on span "Situation" at bounding box center [86, 55] width 40 height 14
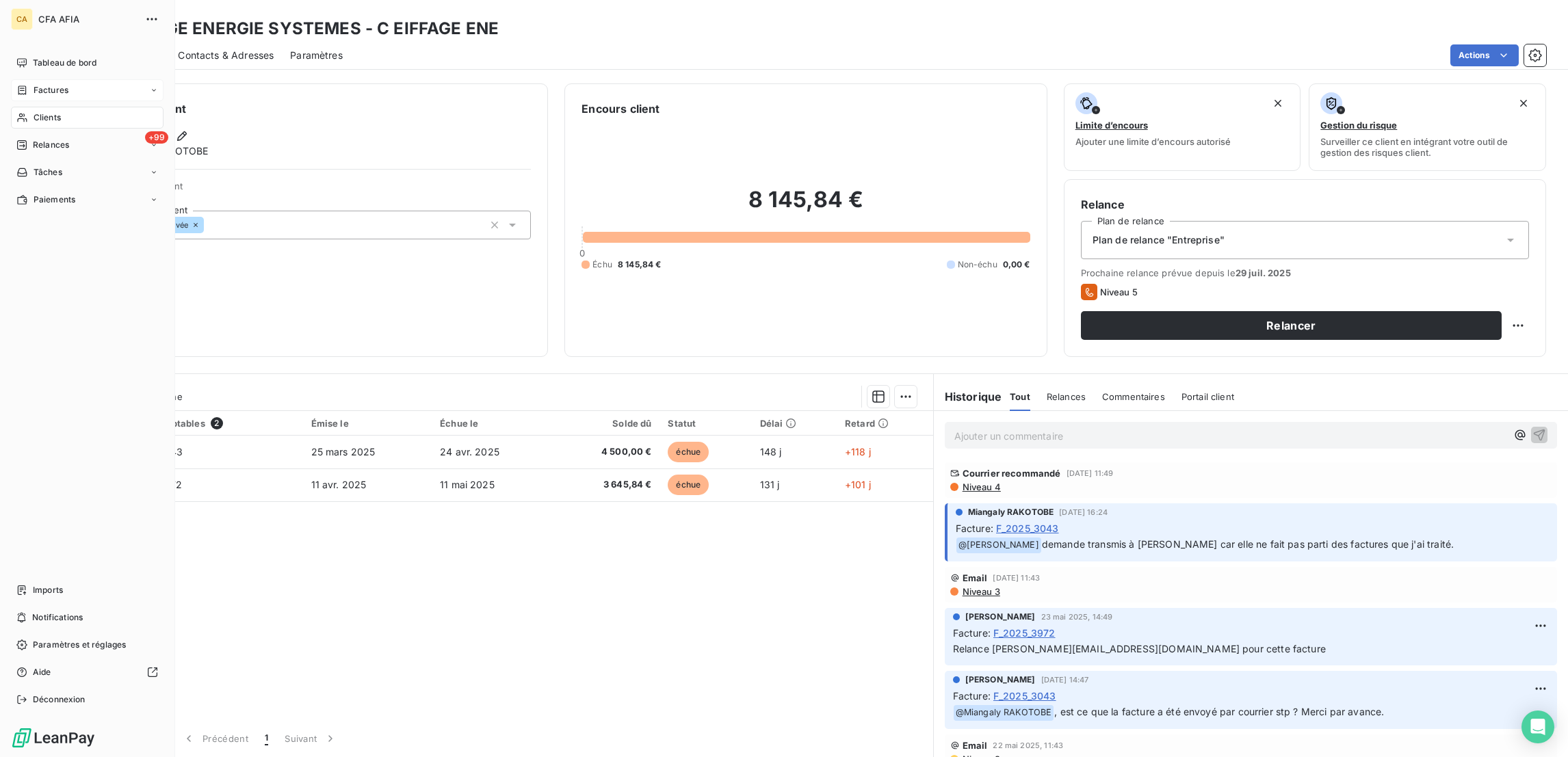
click at [29, 80] on div "Factures" at bounding box center [87, 90] width 153 height 22
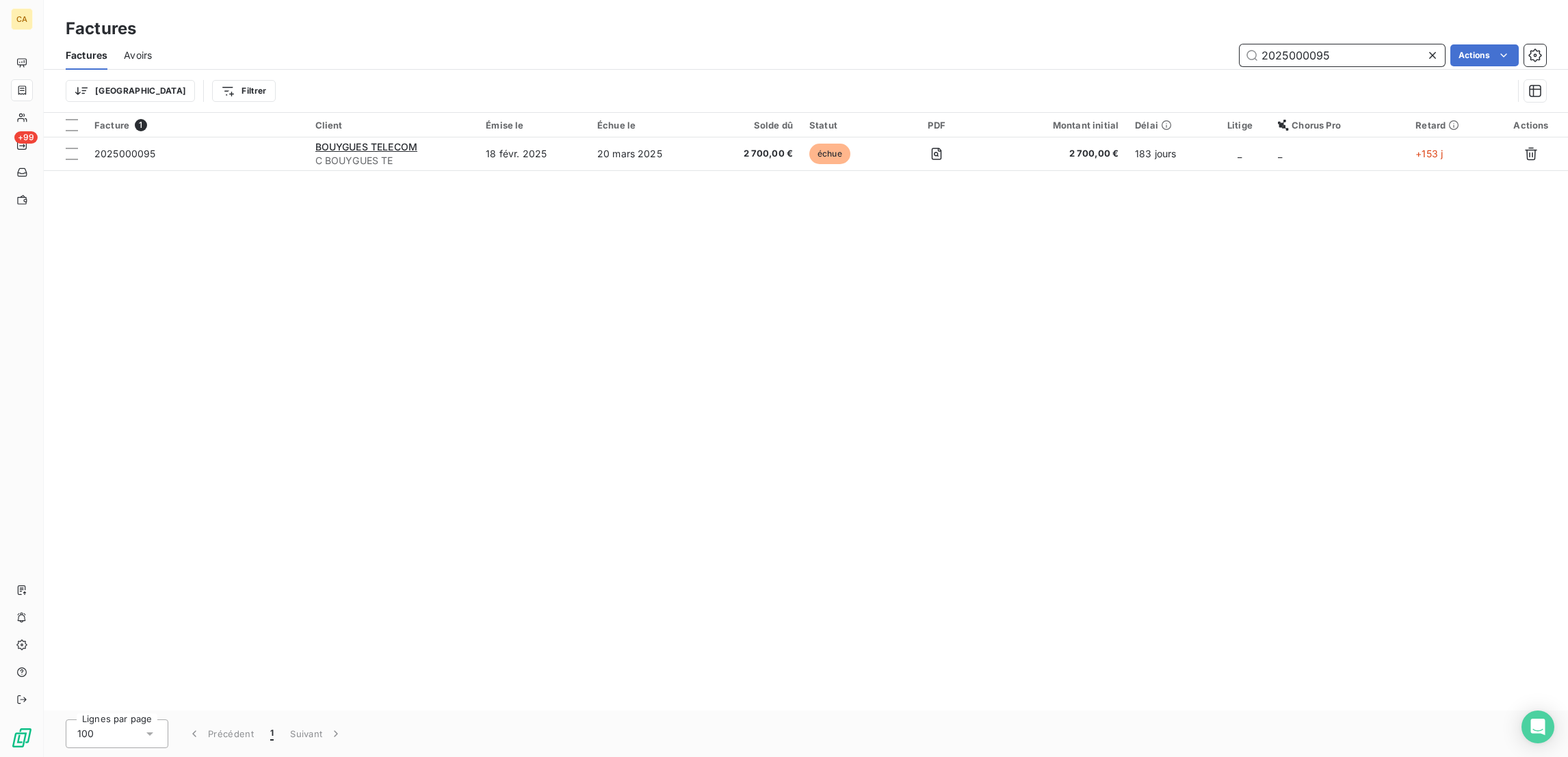
drag, startPoint x: 1347, startPoint y: 40, endPoint x: 1294, endPoint y: 40, distance: 53.0
click at [1294, 45] on input "2025000095" at bounding box center [1342, 55] width 205 height 22
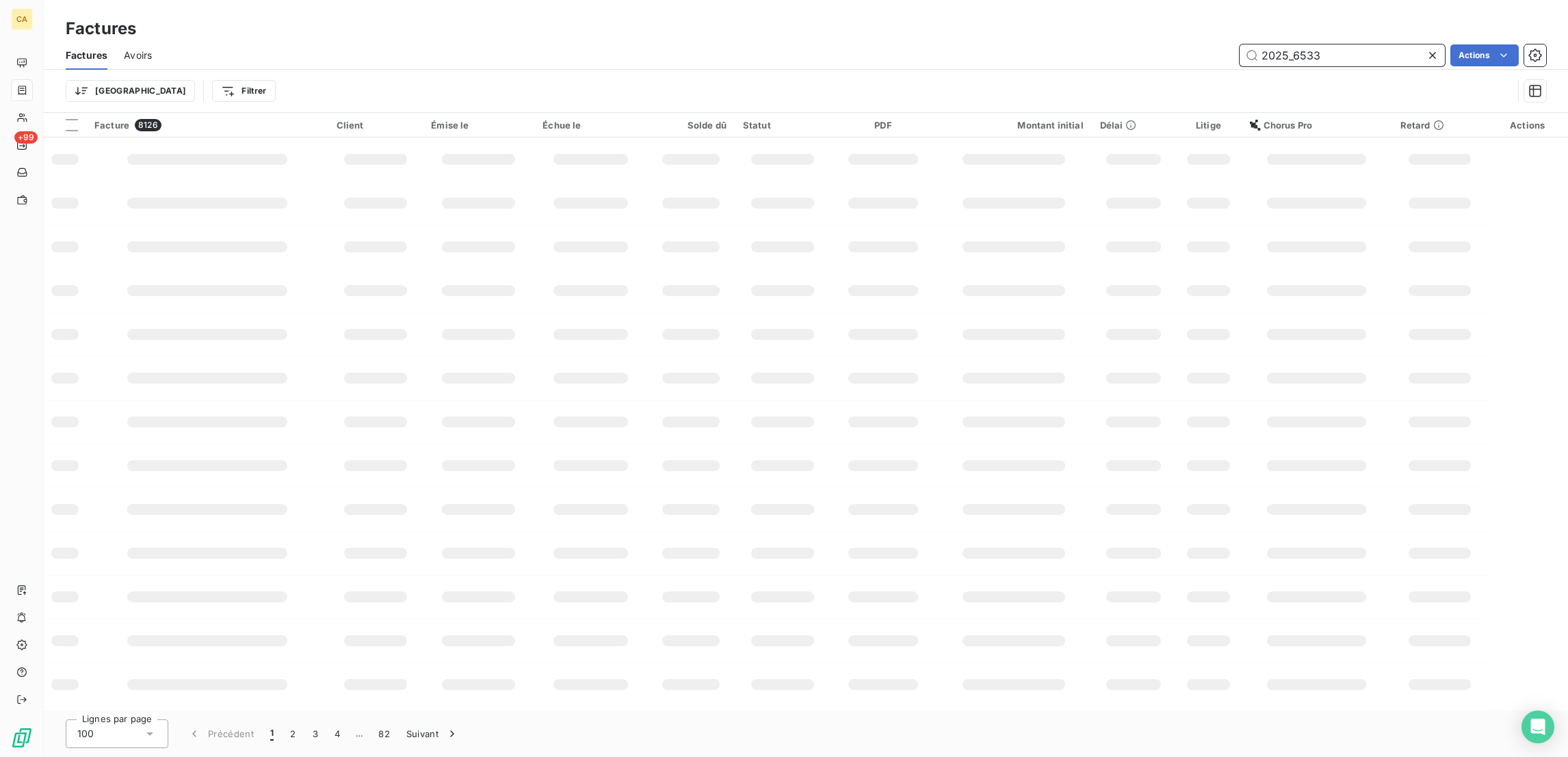
type input "2025_6533"
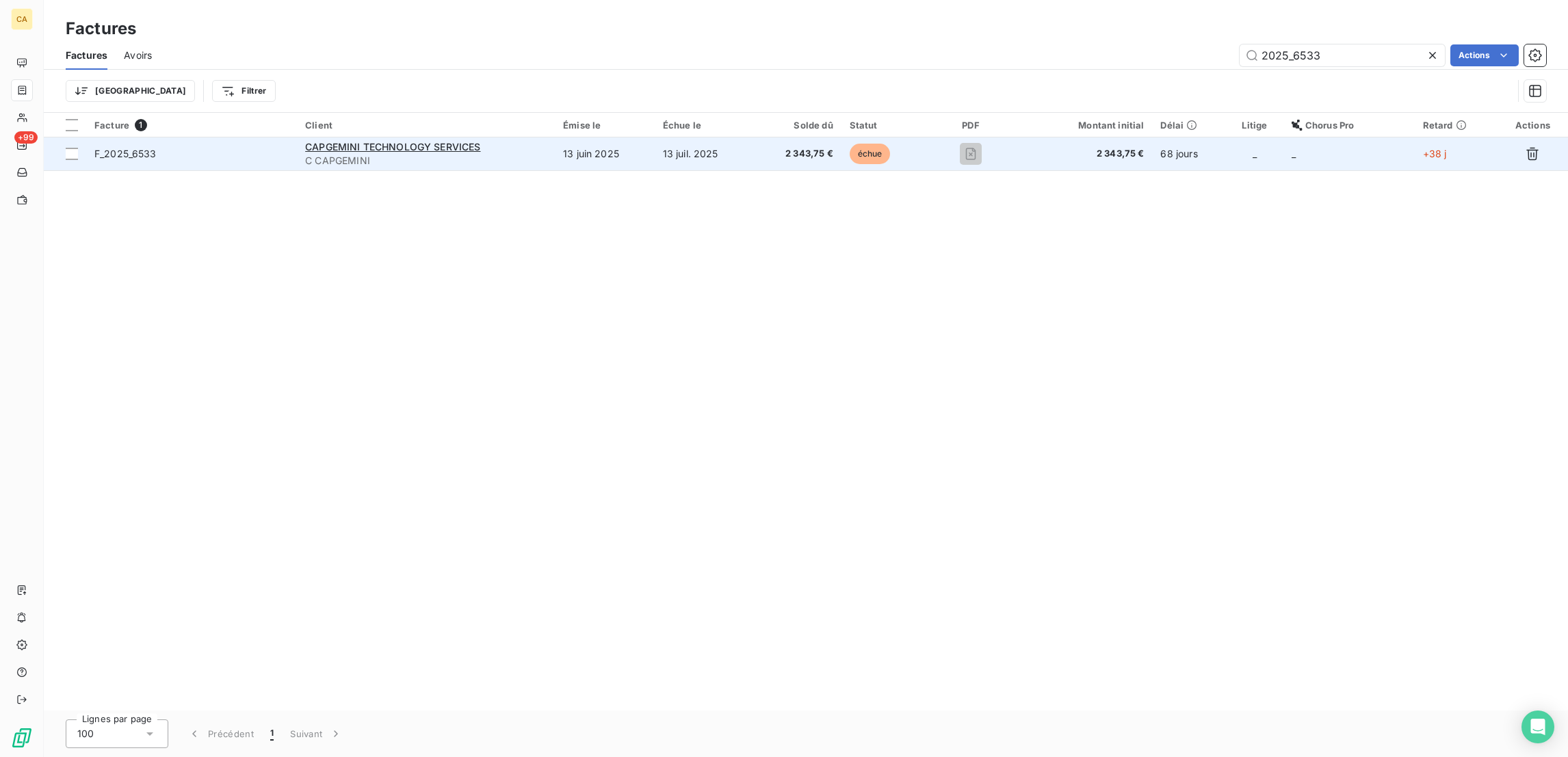
click at [516, 154] on span "C CAPGEMINI" at bounding box center [426, 160] width 241 height 14
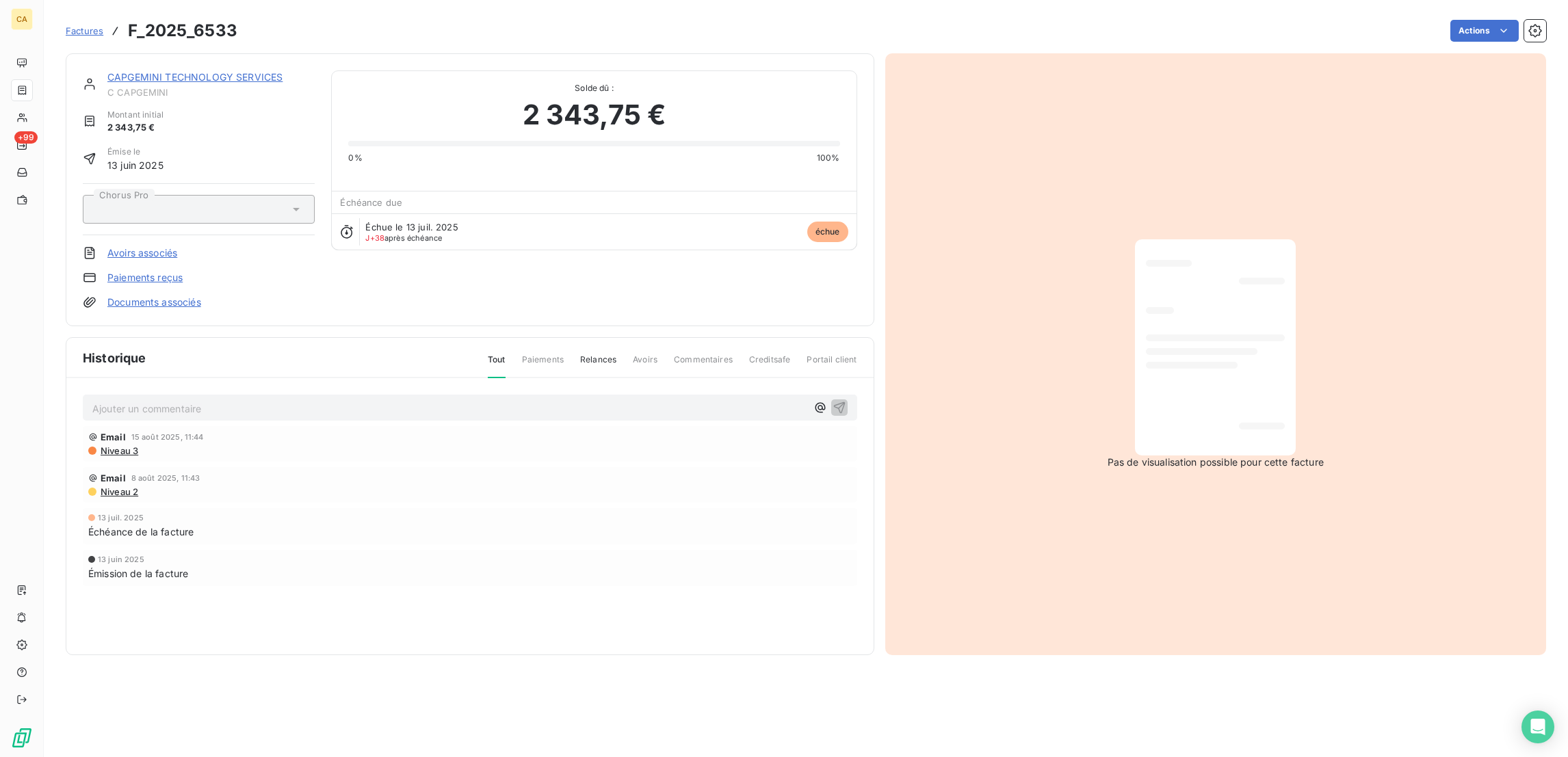
click at [392, 378] on div "Ajouter un commentaire ﻿ Email [DATE] 11:44 Niveau 3 Email [DATE] 11:43 Niveau …" at bounding box center [470, 509] width 807 height 263
click at [392, 400] on p "Ajouter un commentaire ﻿" at bounding box center [449, 409] width 714 height 17
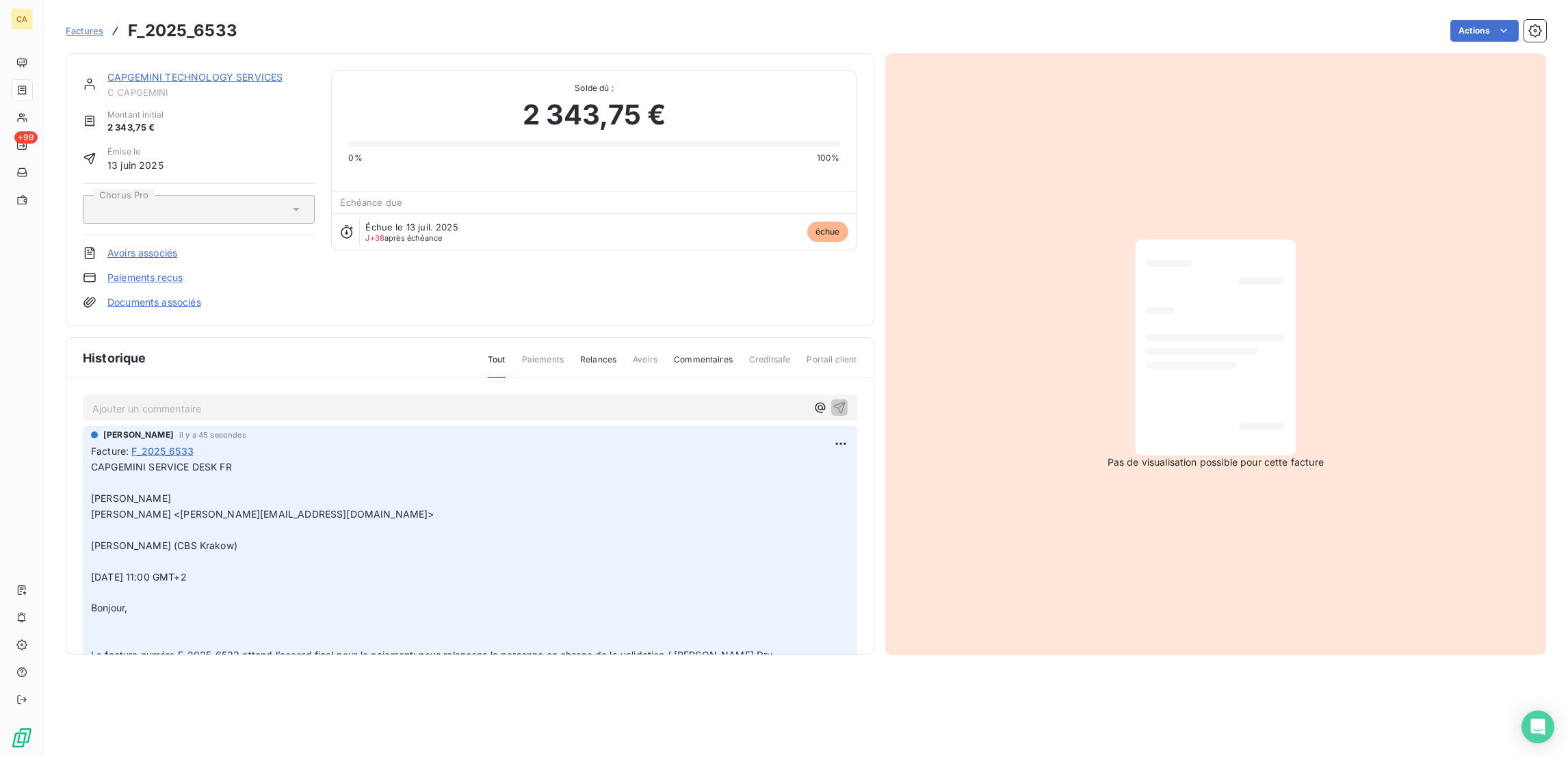
click at [154, 71] on link "CAPGEMINI TECHNOLOGY SERVICES" at bounding box center [194, 77] width 175 height 12
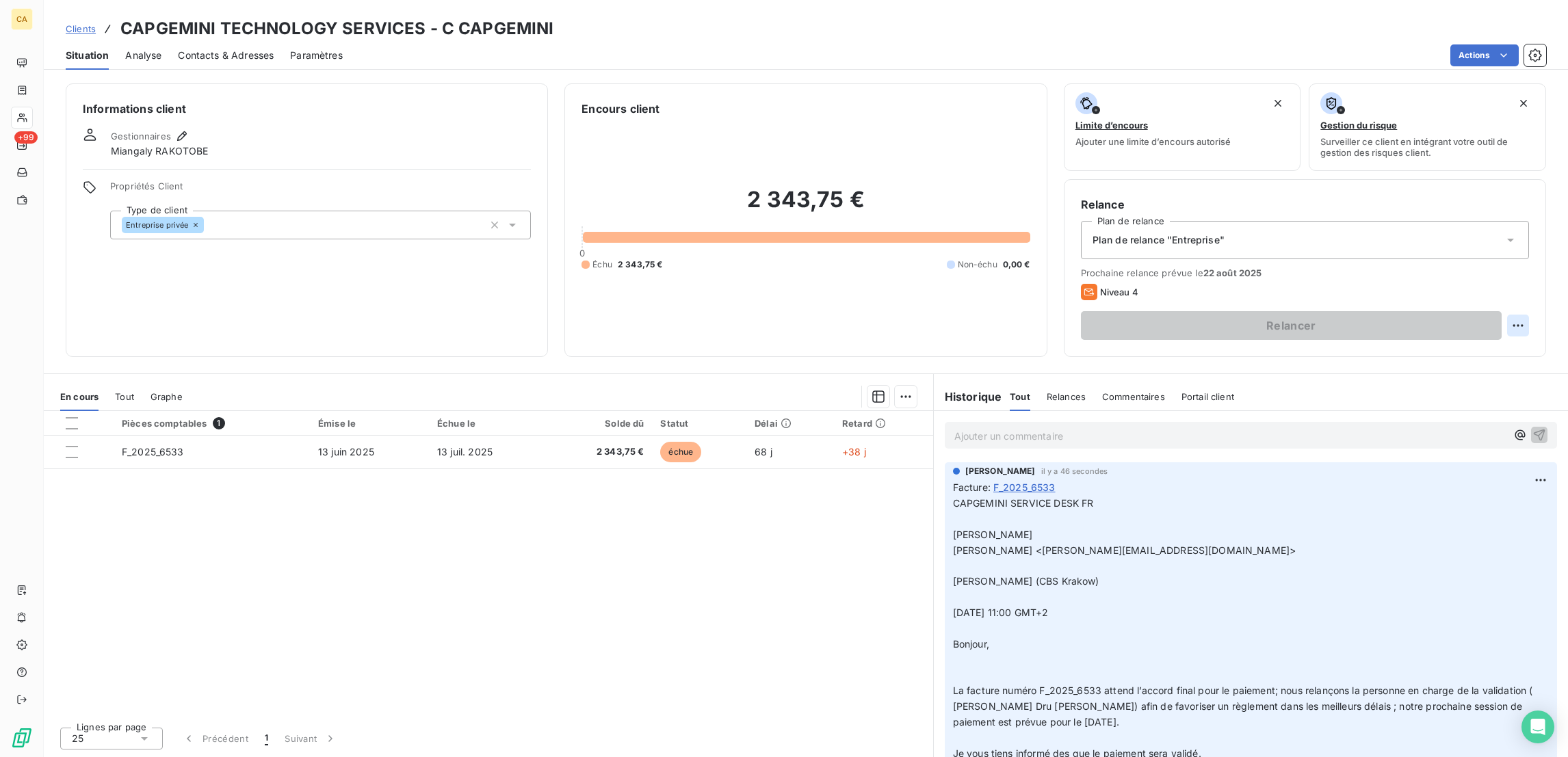
click at [1532, 265] on html "CA +99 Clients CAPGEMINI TECHNOLOGY SERVICES - C CAPGEMINI Situation Analyse Co…" at bounding box center [784, 378] width 1568 height 757
click at [1522, 283] on div "Replanifier cette action" at bounding box center [1476, 298] width 133 height 33
click at [1509, 301] on div "Replanifier cette action" at bounding box center [1476, 298] width 122 height 22
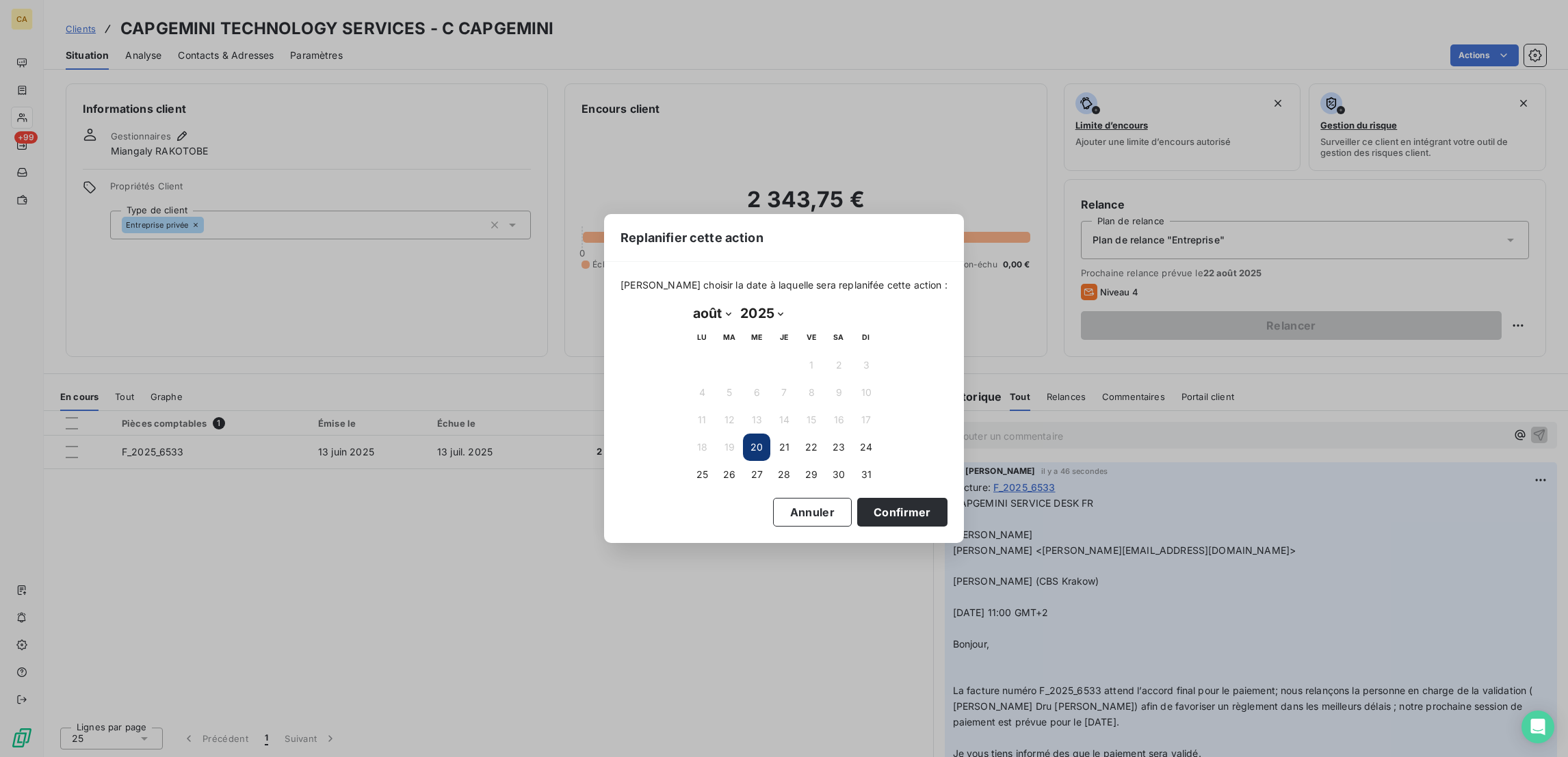
click at [709, 304] on select "janvier février mars avril mai juin juillet août septembre octobre novembre déc…" at bounding box center [712, 313] width 48 height 22
select select "8"
click at [688, 303] on select "janvier février mars avril mai juin juillet août septembre octobre novembre déc…" at bounding box center [712, 313] width 48 height 22
click at [777, 440] on button "25" at bounding box center [784, 447] width 27 height 27
click at [857, 501] on button "Confirmer" at bounding box center [902, 512] width 90 height 29
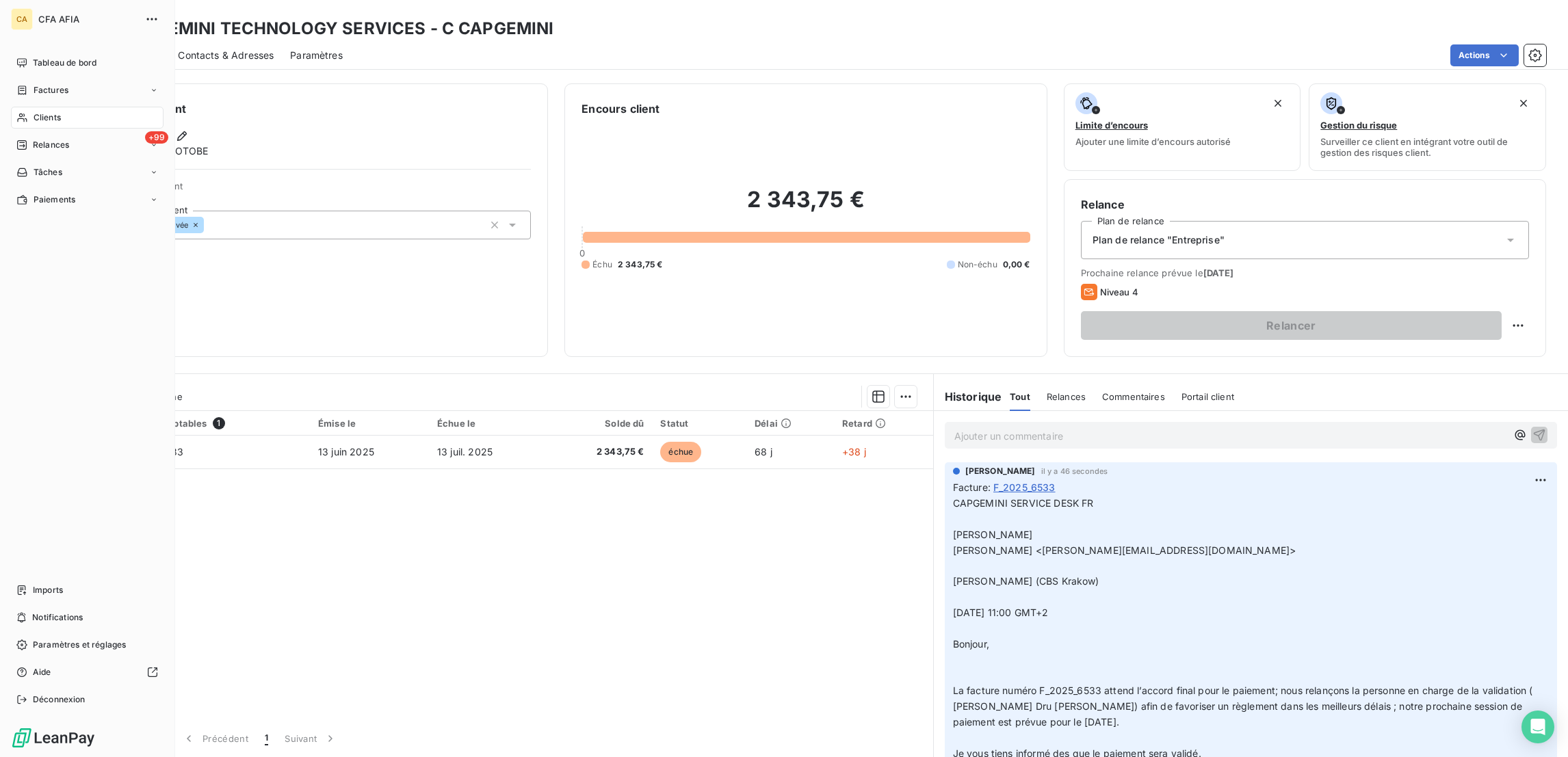
click at [22, 85] on icon at bounding box center [22, 89] width 12 height 11
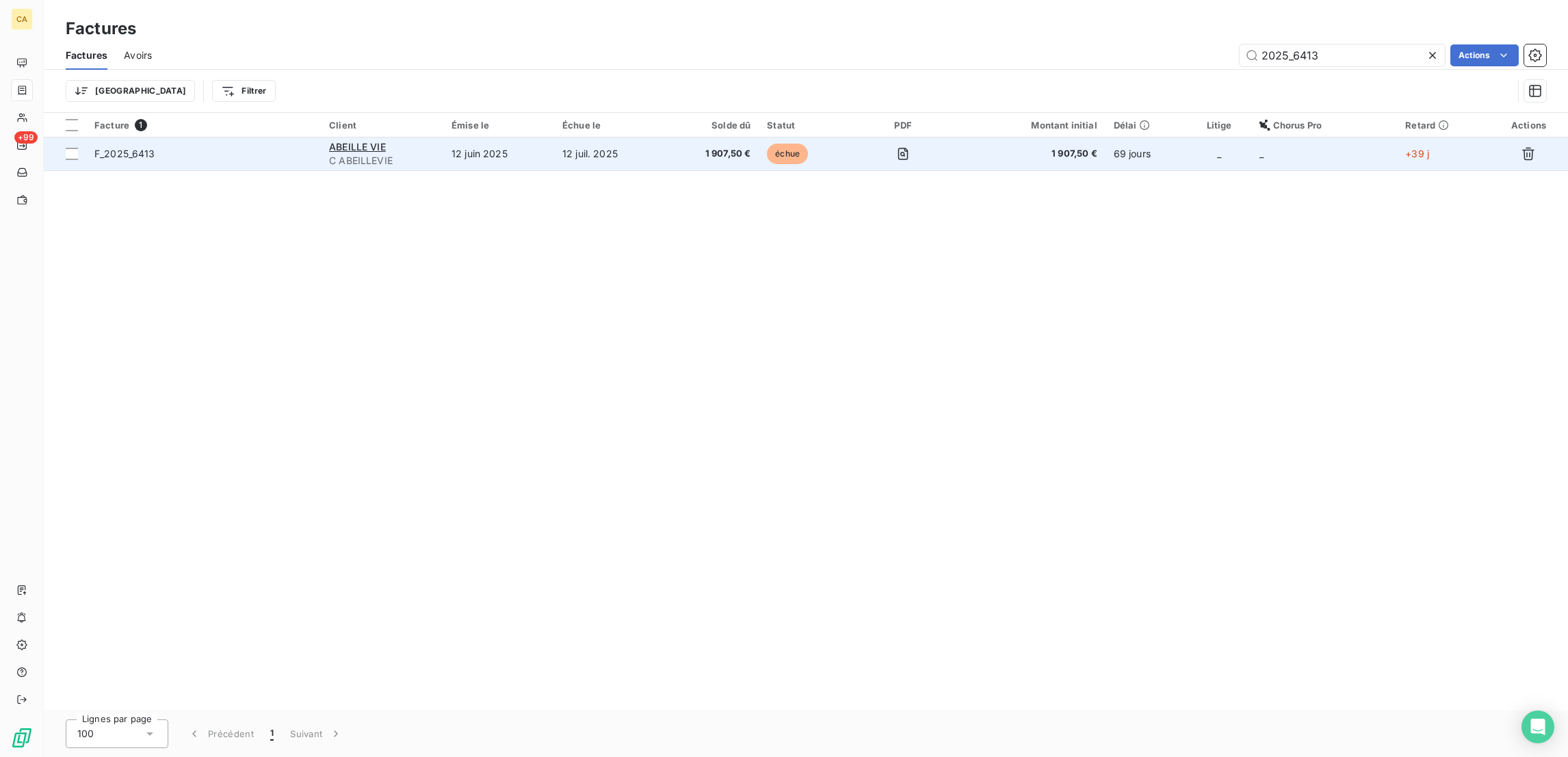
type input "2025_6413"
click at [437, 141] on td "ABEILLE VIE C ABEILLEVIE" at bounding box center [382, 154] width 122 height 33
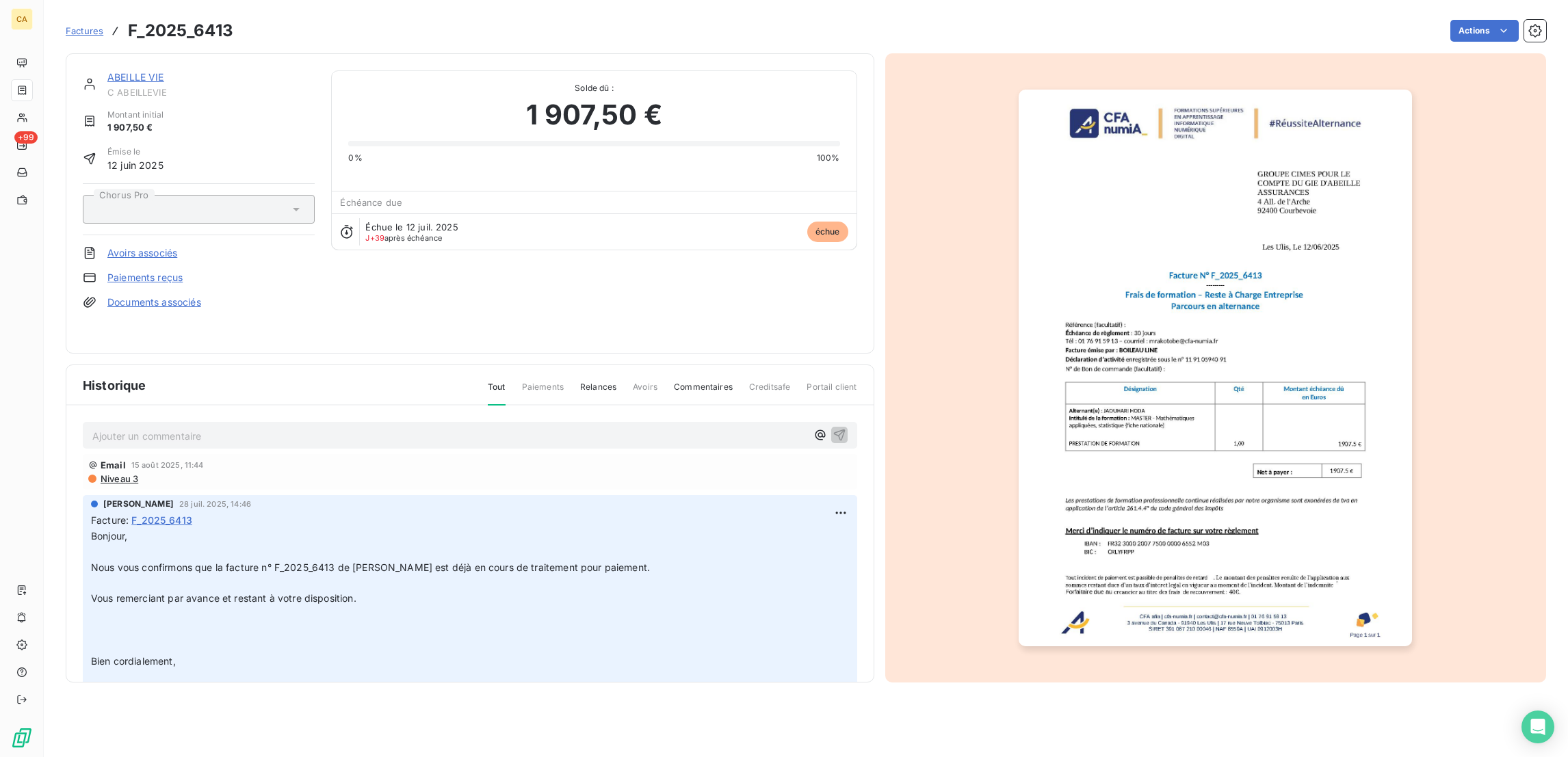
click at [310, 428] on p "Ajouter un commentaire ﻿" at bounding box center [449, 436] width 714 height 17
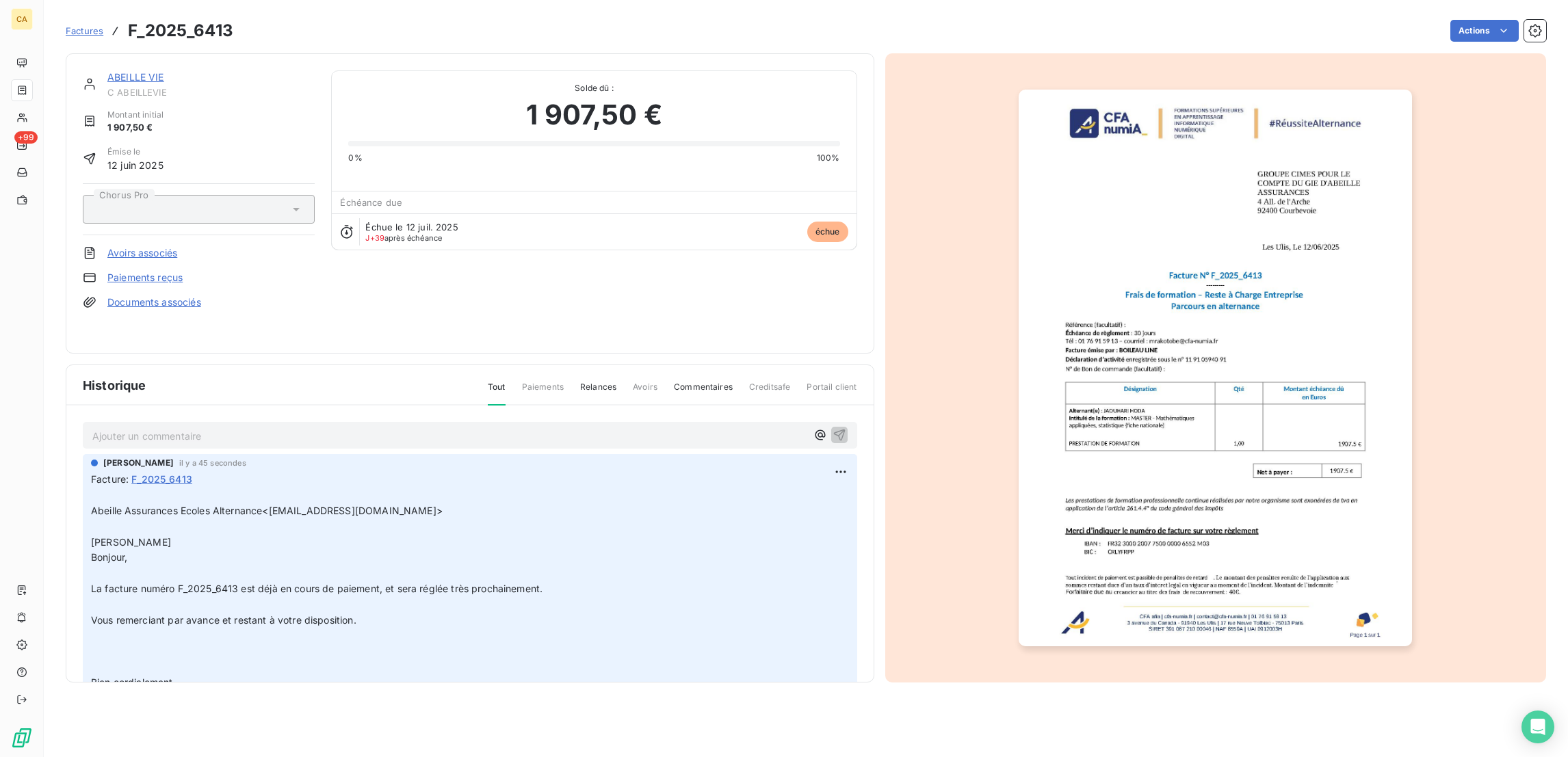
click at [107, 71] on link "ABEILLE VIE" at bounding box center [135, 77] width 56 height 12
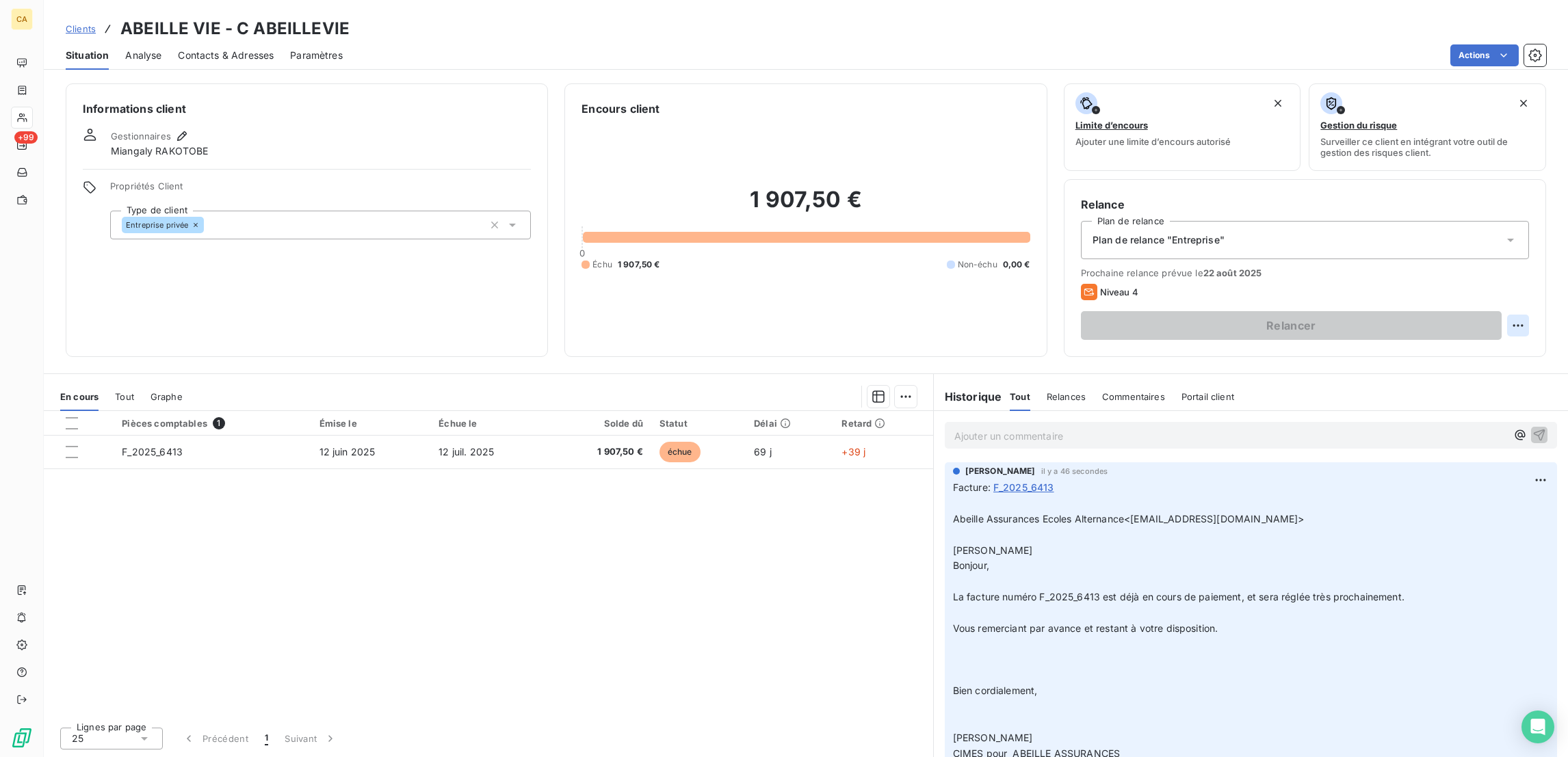
click at [1526, 266] on html "CA +99 Clients ABEILLE VIE - C ABEILLEVIE Situation Analyse Contacts & Adresses…" at bounding box center [784, 378] width 1568 height 757
click at [1509, 283] on div "Replanifier cette action" at bounding box center [1476, 298] width 133 height 33
click at [1495, 296] on div "Replanifier cette action" at bounding box center [1476, 298] width 122 height 22
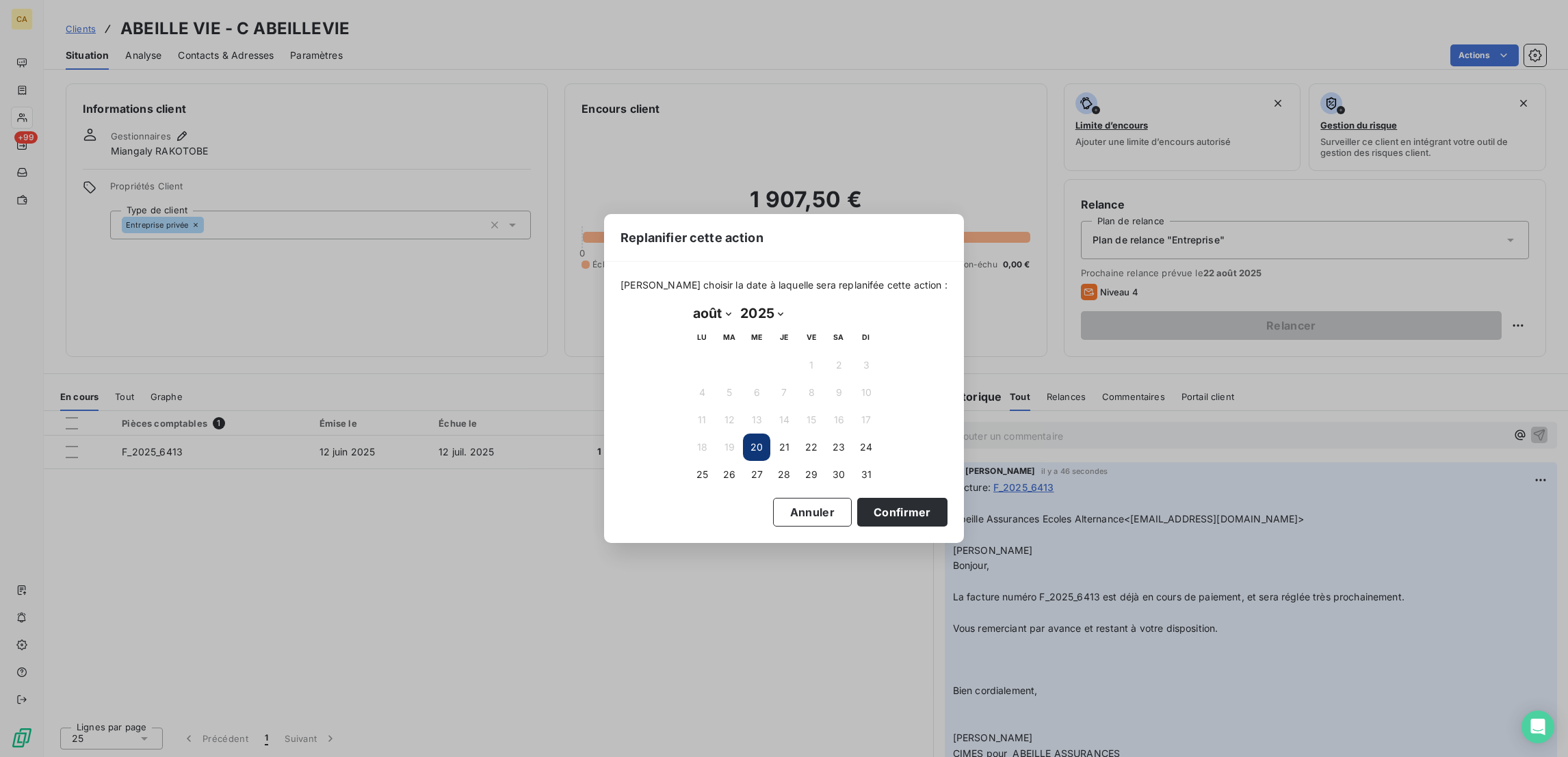
click at [714, 313] on select "janvier février mars avril mai juin juillet août septembre octobre novembre déc…" at bounding box center [712, 313] width 48 height 22
select select "8"
click at [688, 303] on select "janvier février mars avril mai juin juillet août septembre octobre novembre déc…" at bounding box center [712, 313] width 48 height 22
click at [785, 434] on button "25" at bounding box center [784, 447] width 27 height 27
click at [779, 424] on button "18" at bounding box center [784, 420] width 27 height 27
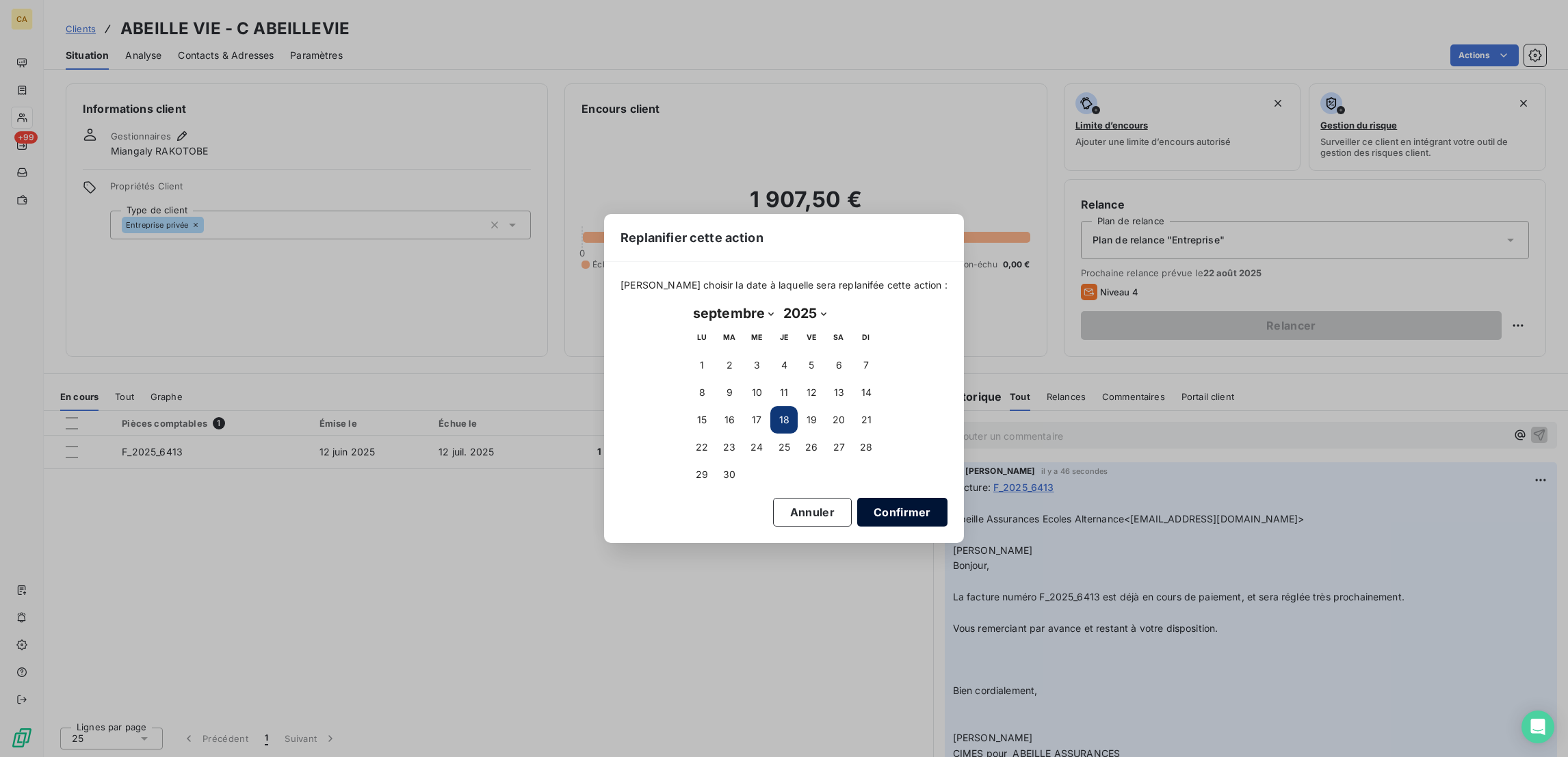
click at [857, 499] on button "Confirmer" at bounding box center [902, 512] width 90 height 29
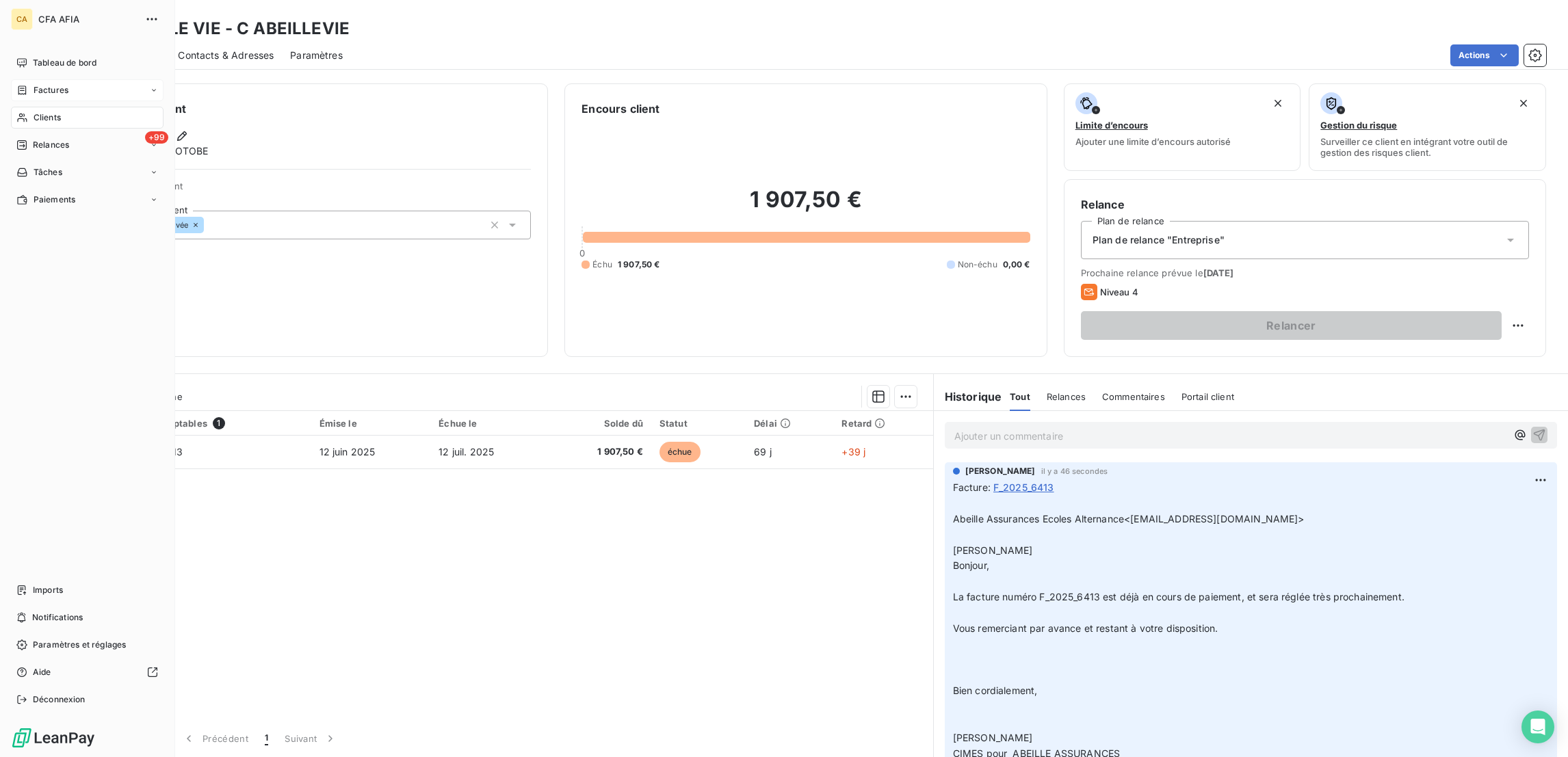
click at [30, 80] on div "Factures" at bounding box center [87, 90] width 153 height 22
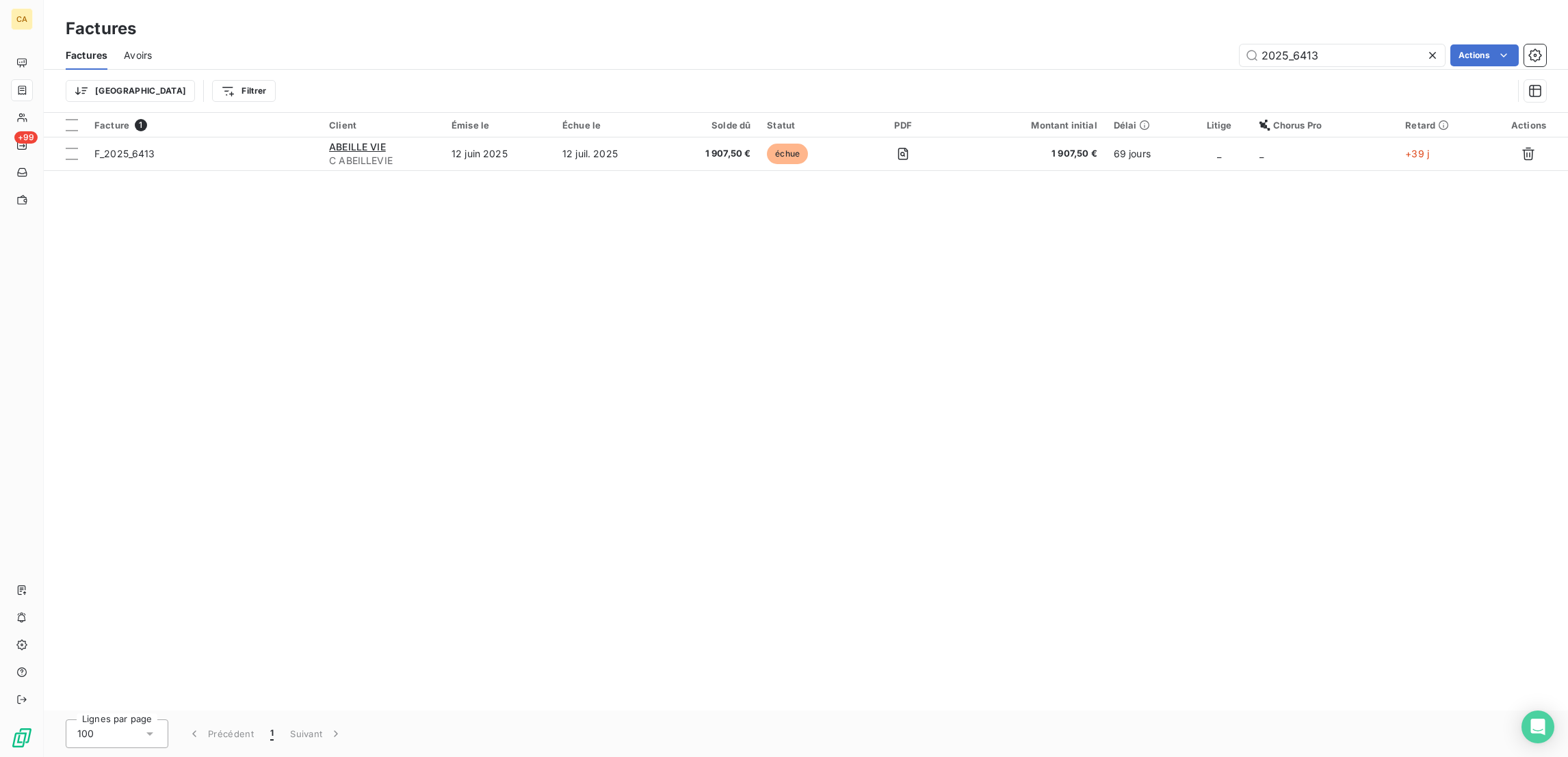
drag, startPoint x: 1349, startPoint y: 46, endPoint x: 1135, endPoint y: 34, distance: 214.3
click at [1135, 45] on div "2025_6413 Actions" at bounding box center [856, 55] width 1377 height 22
click at [1345, 45] on input "2025_6413" at bounding box center [1342, 55] width 205 height 22
drag, startPoint x: 1345, startPoint y: 46, endPoint x: 1163, endPoint y: 32, distance: 182.5
click at [1163, 41] on div "Factures Avoirs 2025_6413 Actions" at bounding box center [806, 55] width 1524 height 29
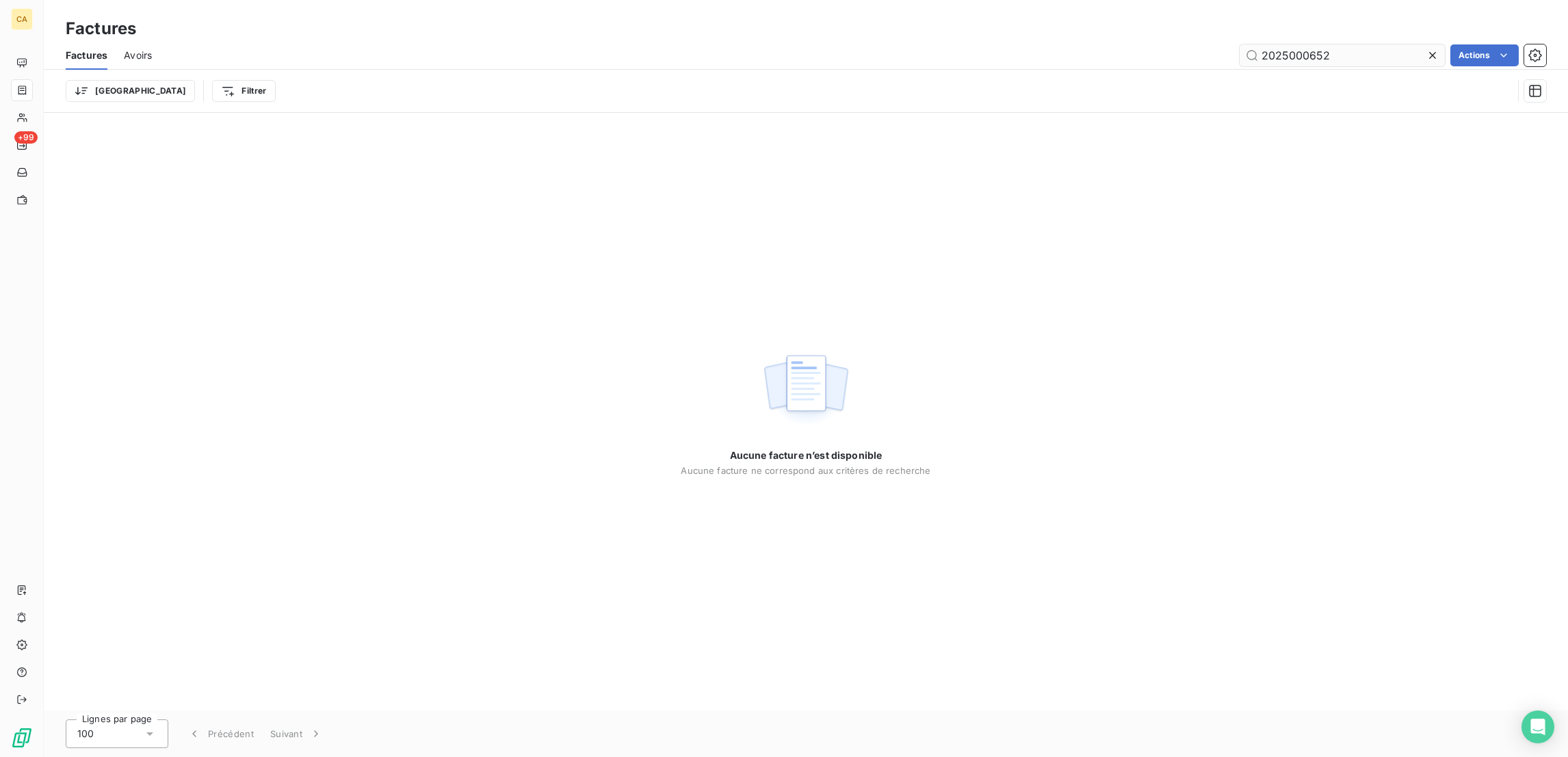
click at [1299, 52] on div "2025000652" at bounding box center [1342, 55] width 205 height 22
click at [1300, 50] on input "2025000652" at bounding box center [1342, 55] width 205 height 22
click at [1374, 45] on input "2025000652" at bounding box center [1342, 55] width 205 height 22
type input "2025000652"
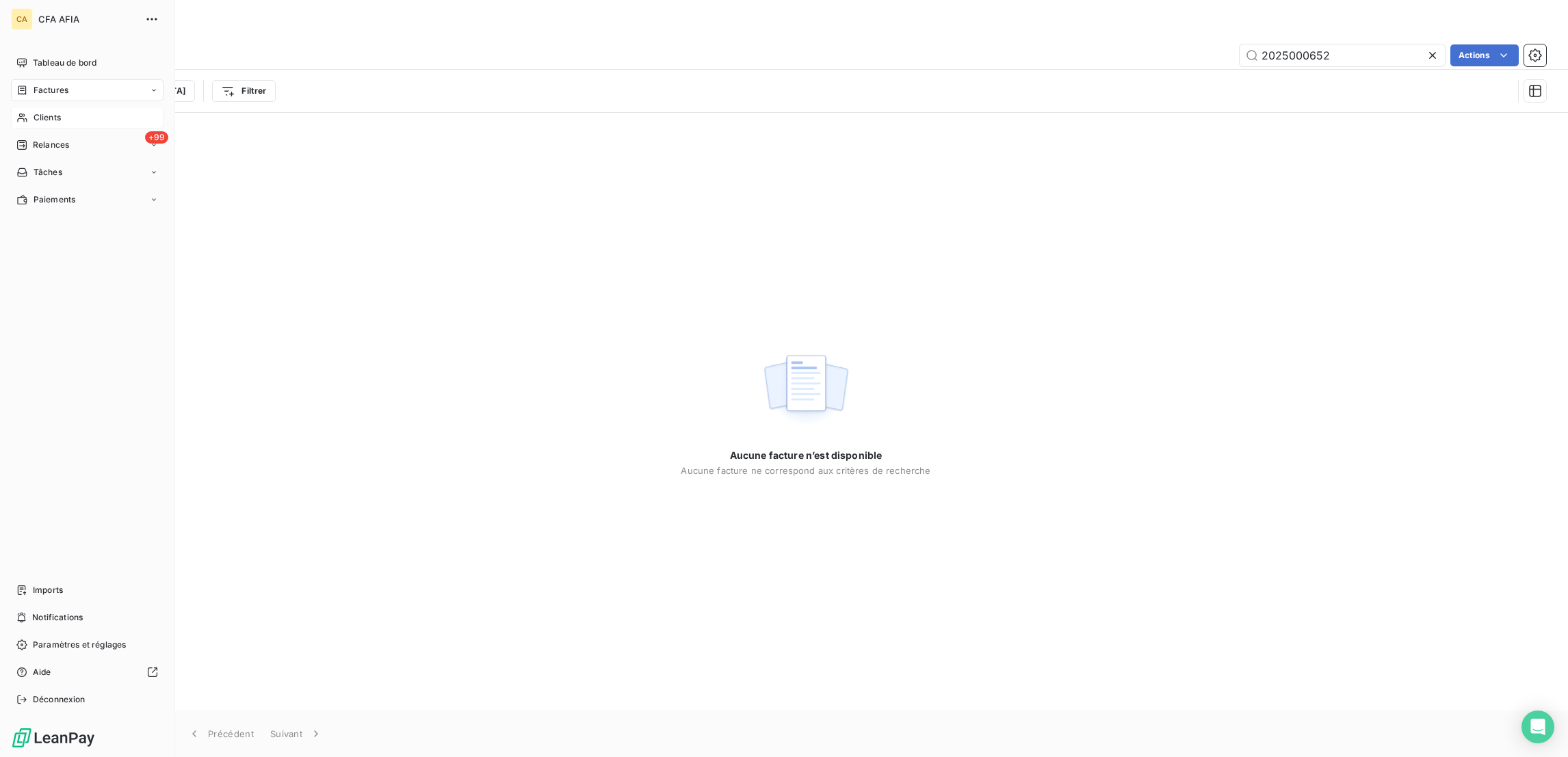
drag, startPoint x: 16, startPoint y: 97, endPoint x: 54, endPoint y: 97, distance: 38.0
click at [17, 112] on icon at bounding box center [22, 117] width 12 height 11
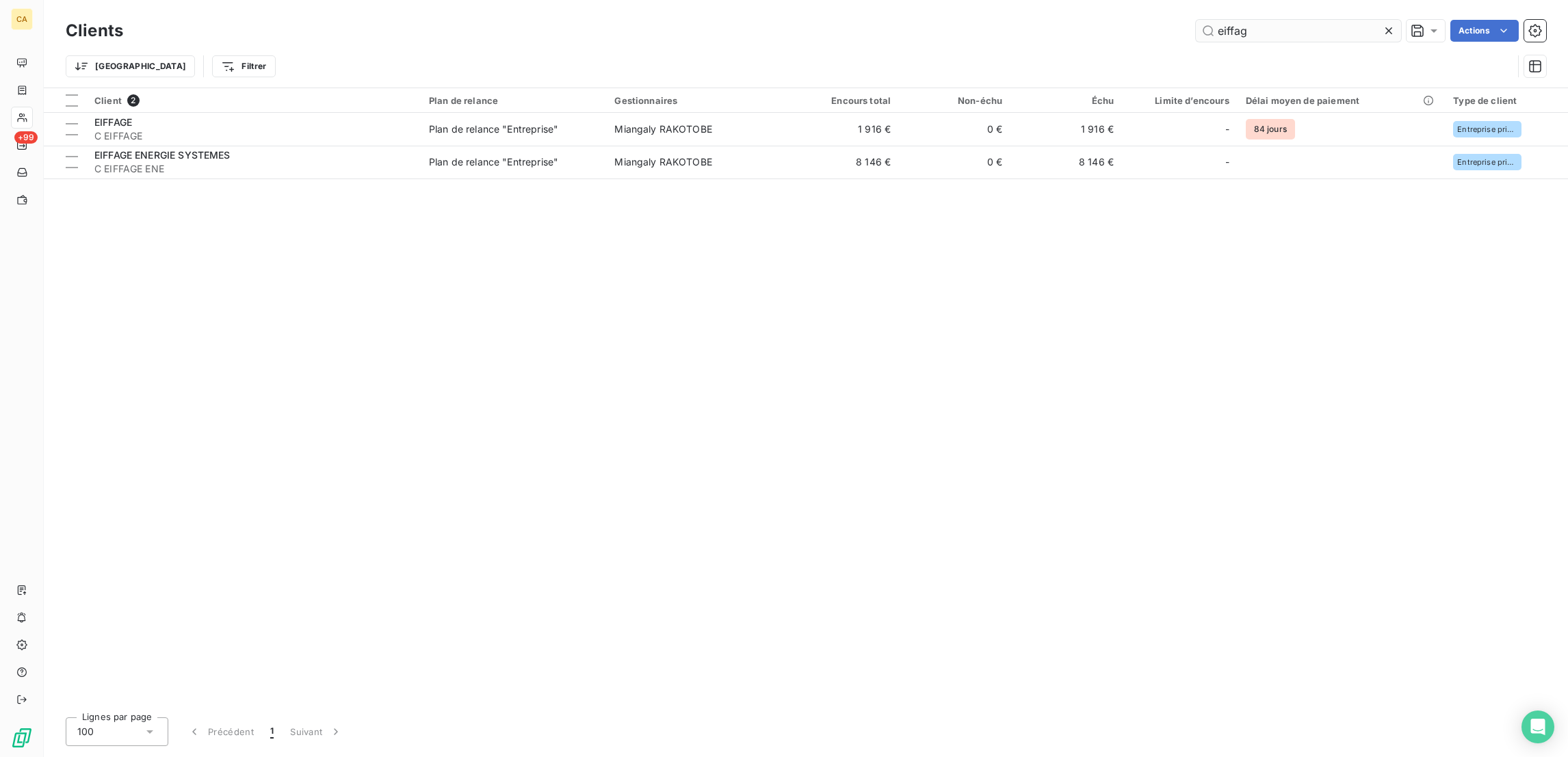
click at [1331, 29] on input "eiffag" at bounding box center [1298, 30] width 205 height 22
click at [1328, 29] on input "eiffag" at bounding box center [1298, 30] width 205 height 22
click at [1302, 28] on input "eiffag" at bounding box center [1298, 30] width 205 height 22
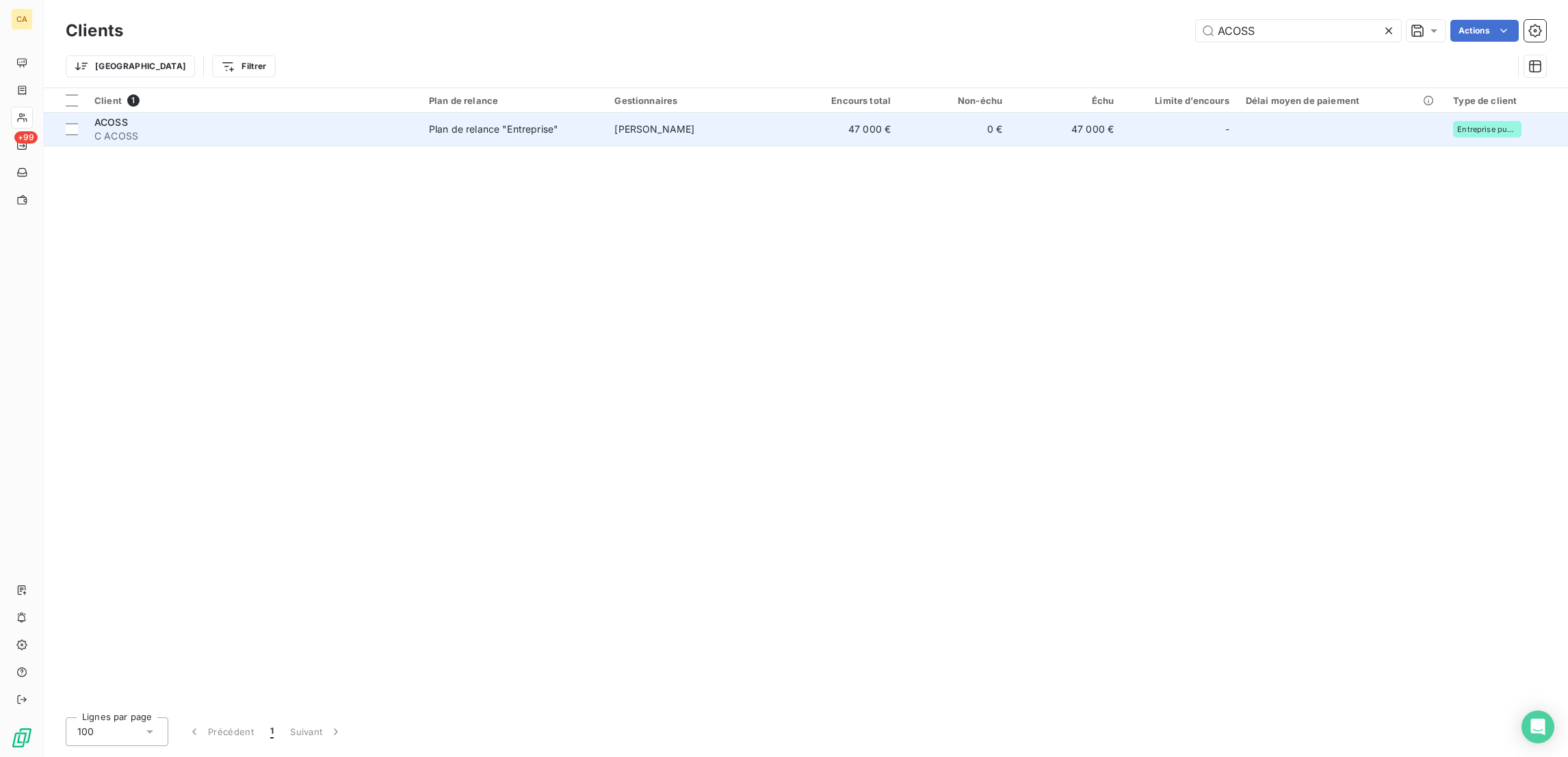
type input "ACOSS"
click at [1122, 113] on td "-" at bounding box center [1179, 129] width 116 height 33
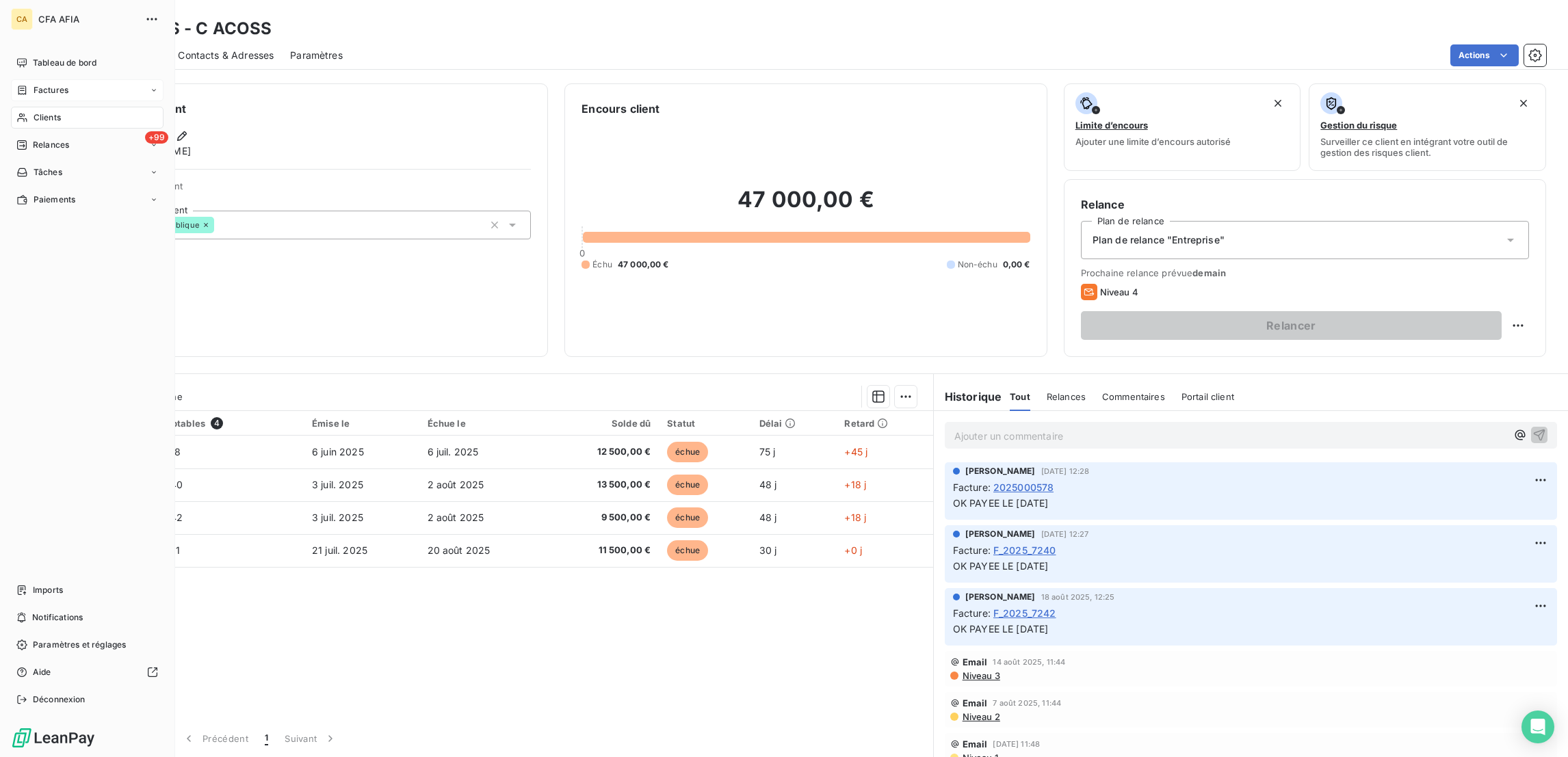
click at [50, 80] on div "Factures" at bounding box center [87, 90] width 153 height 22
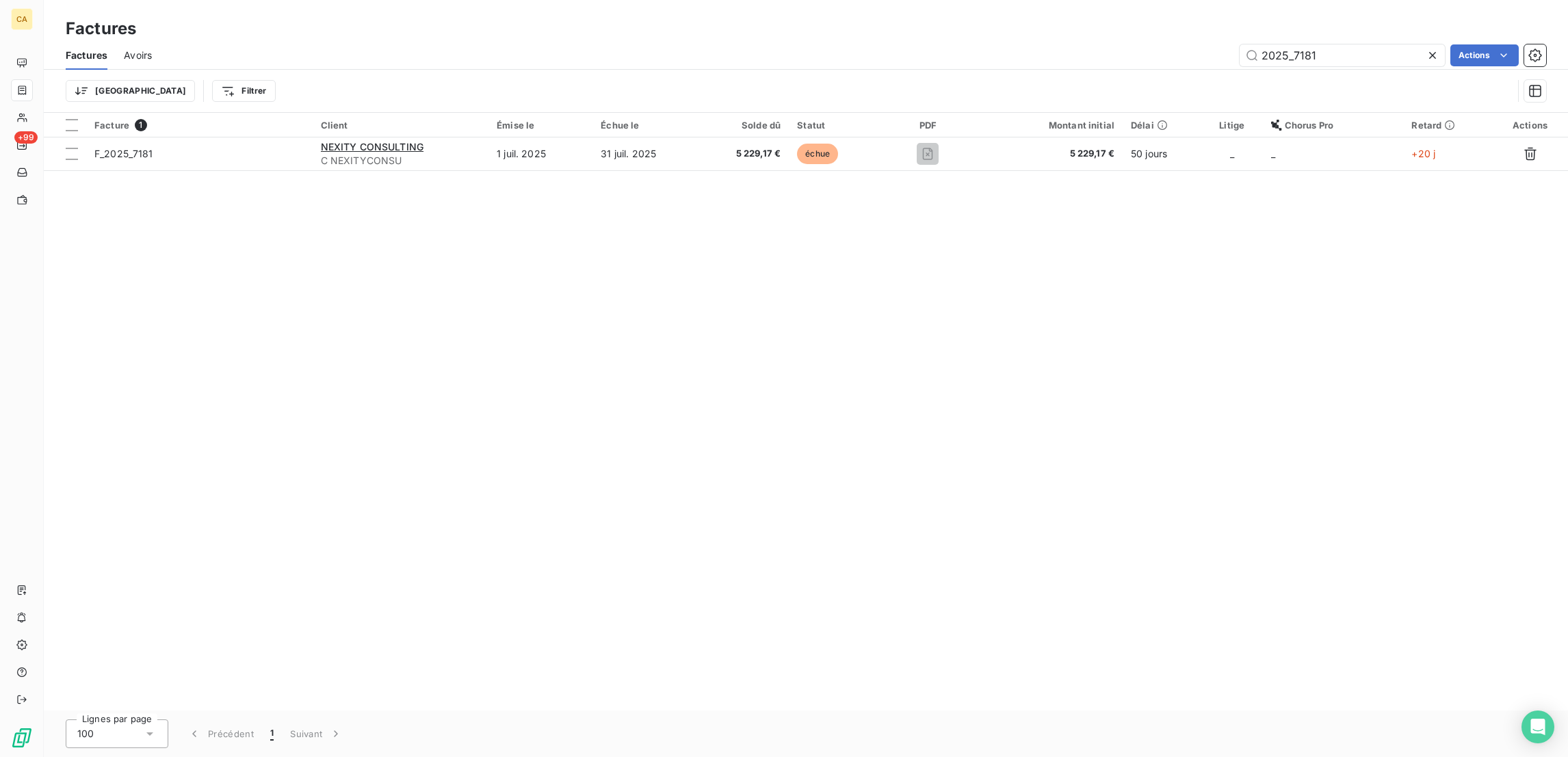
type input "2025_7181"
click at [630, 147] on div "Facture 1 Client Émise le Échue le Solde dû Statut PDF Montant initial Délai Li…" at bounding box center [806, 411] width 1524 height 598
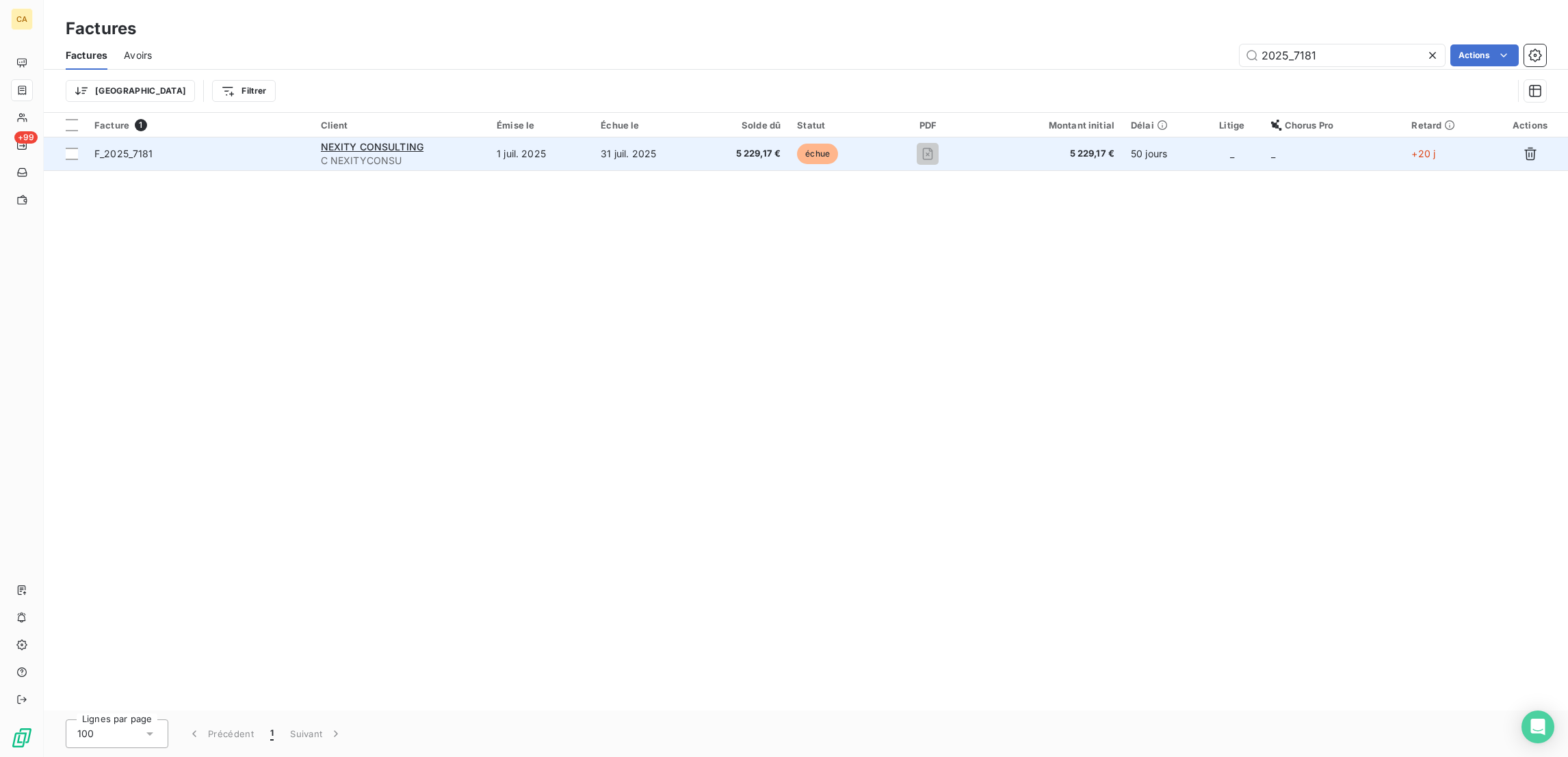
click at [639, 137] on td "31 juil. 2025" at bounding box center [645, 154] width 106 height 33
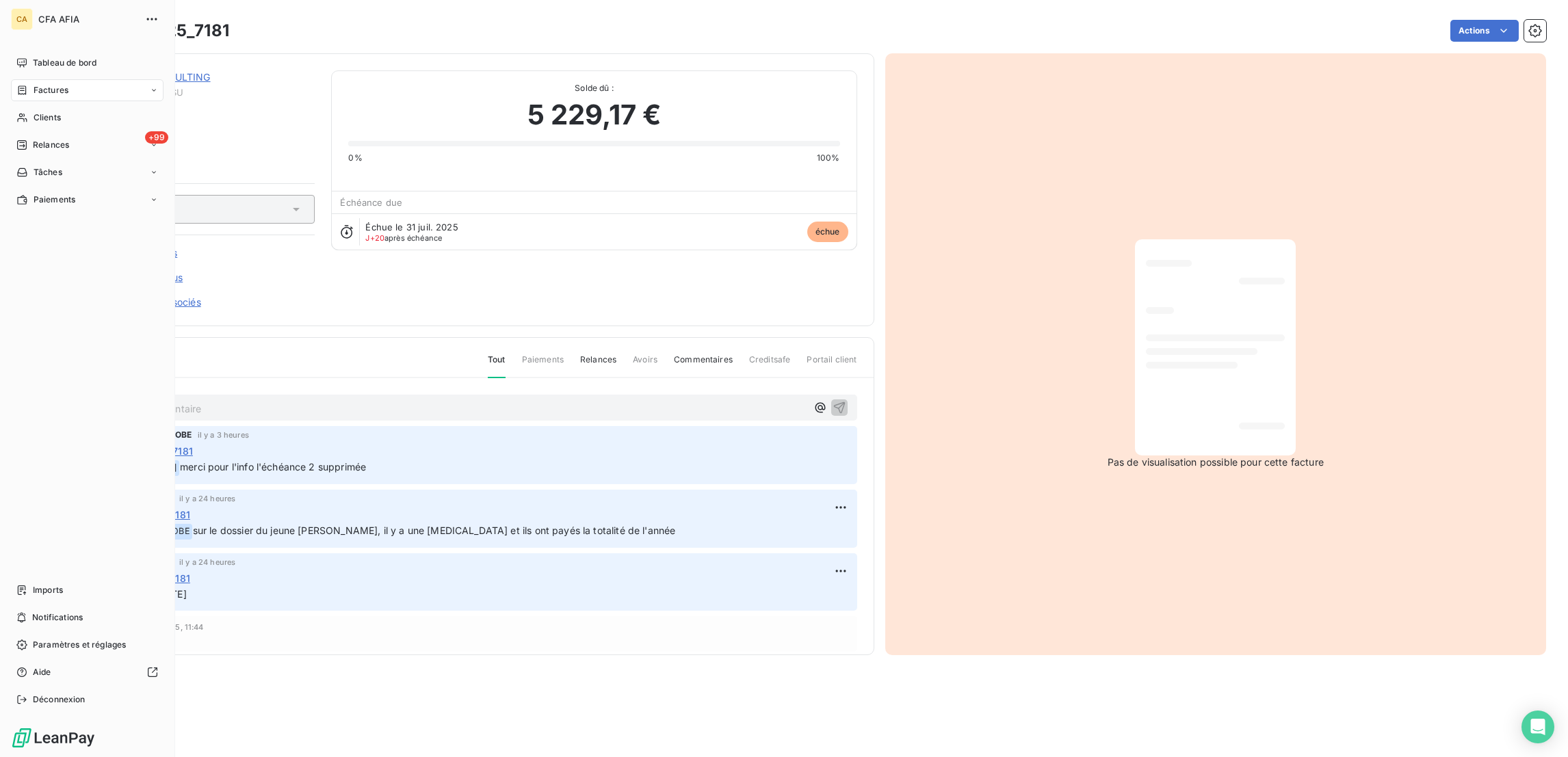
click at [18, 85] on div "Factures" at bounding box center [42, 90] width 52 height 13
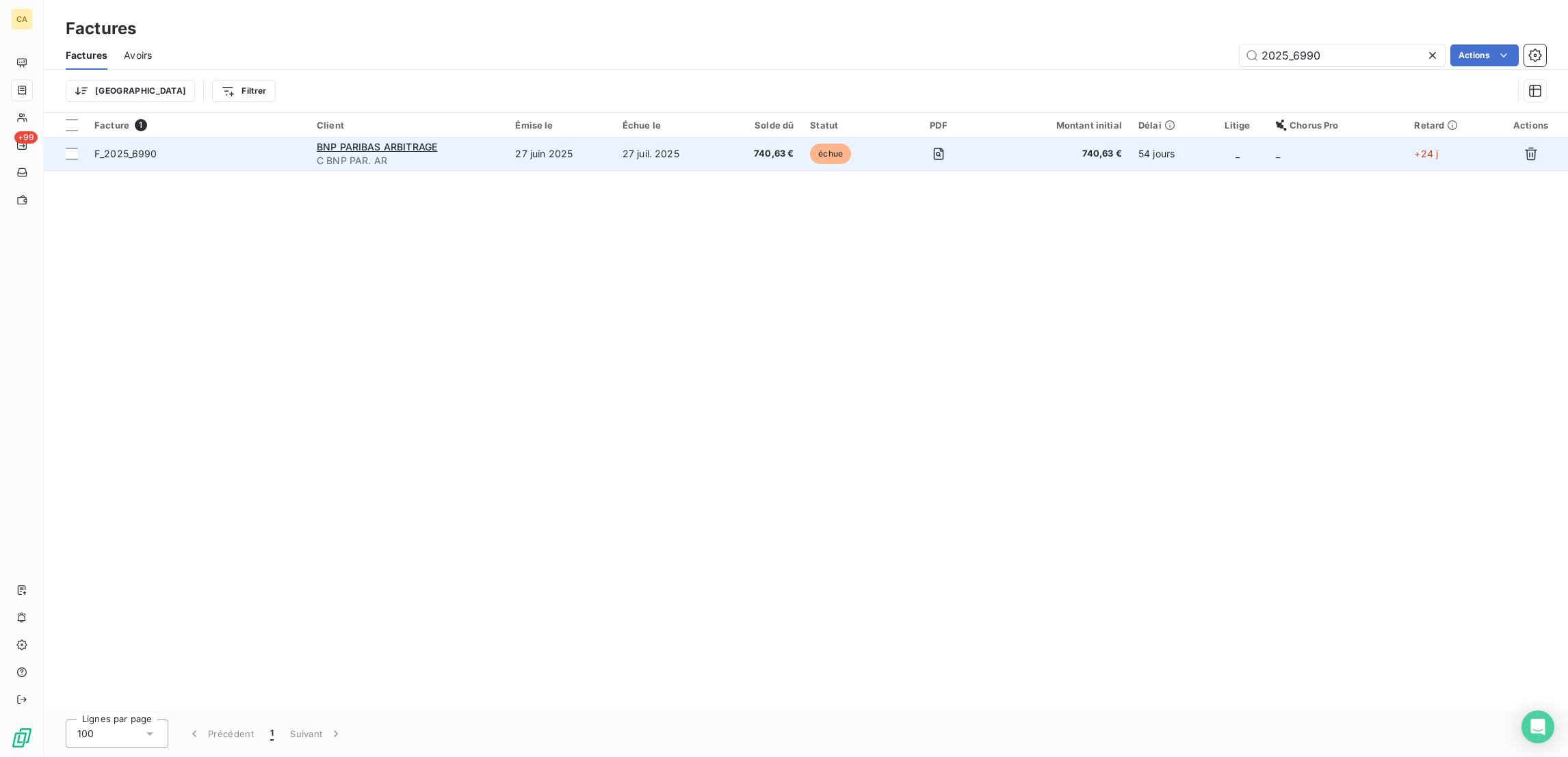
type input "2025_6990"
click at [533, 137] on td "27 juin 2025" at bounding box center [560, 154] width 107 height 33
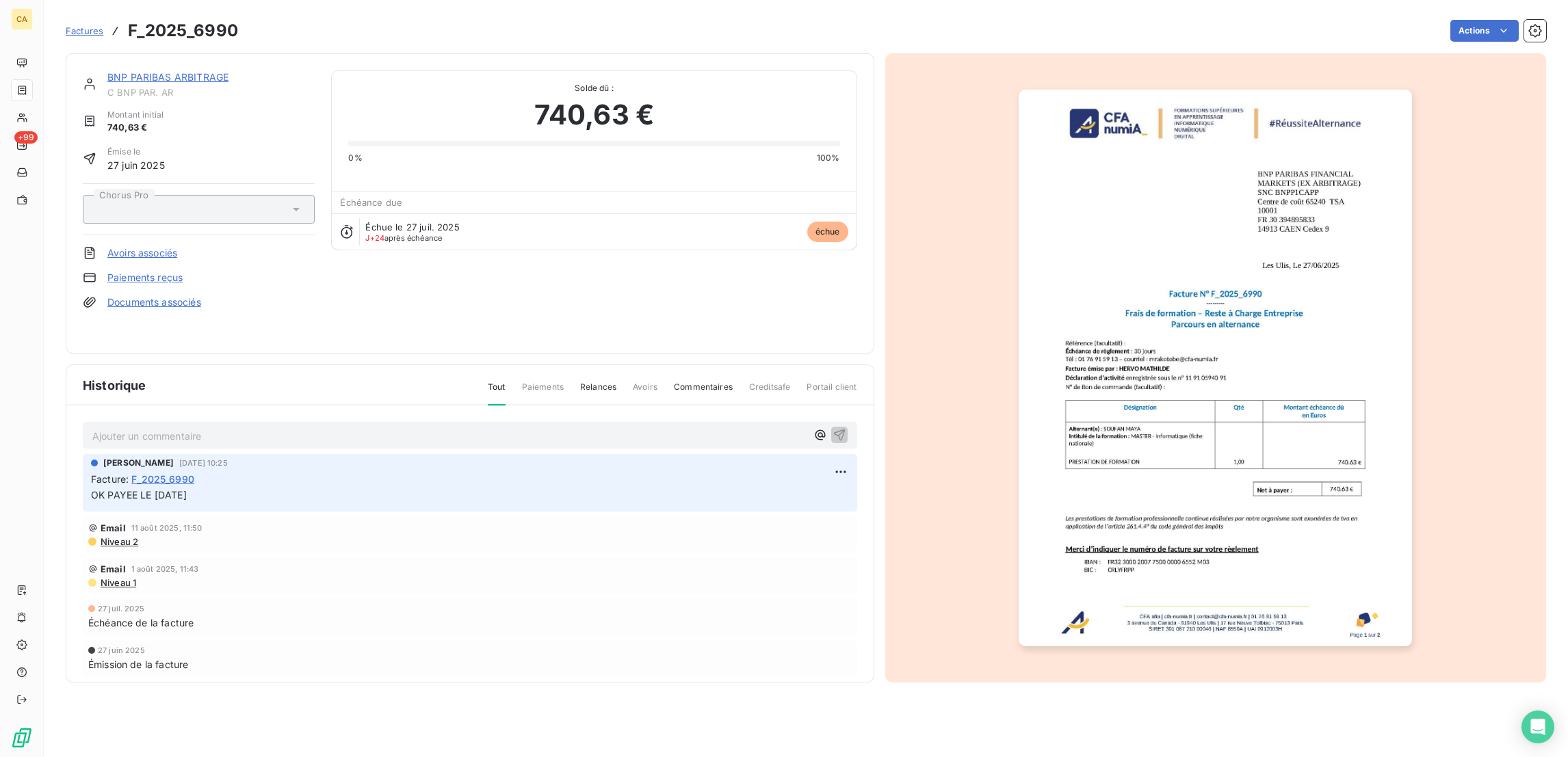
click at [141, 71] on link "BNP PARIBAS ARBITRAGE" at bounding box center [167, 77] width 122 height 12
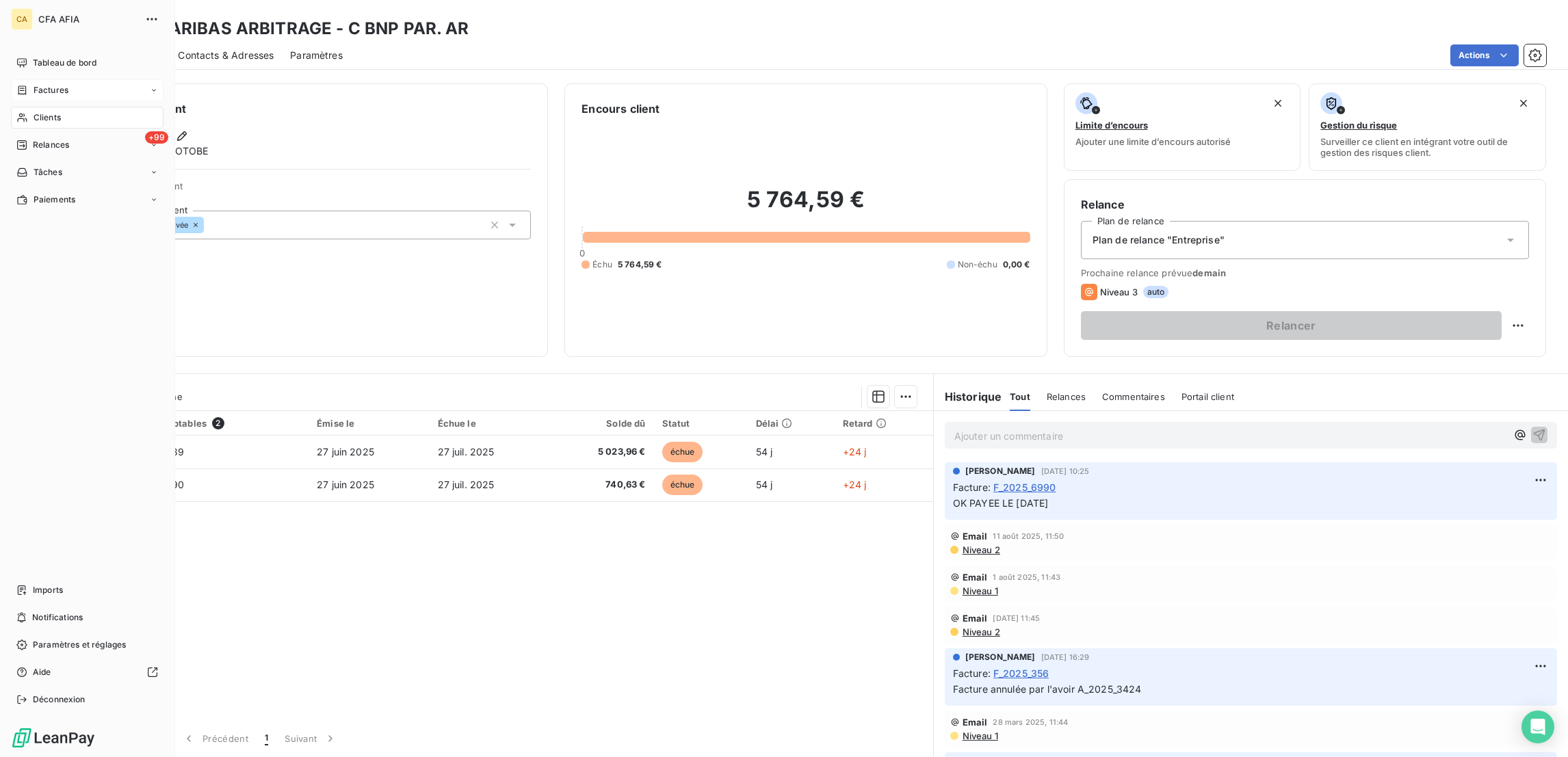
click at [33, 85] on span "Factures" at bounding box center [51, 90] width 35 height 13
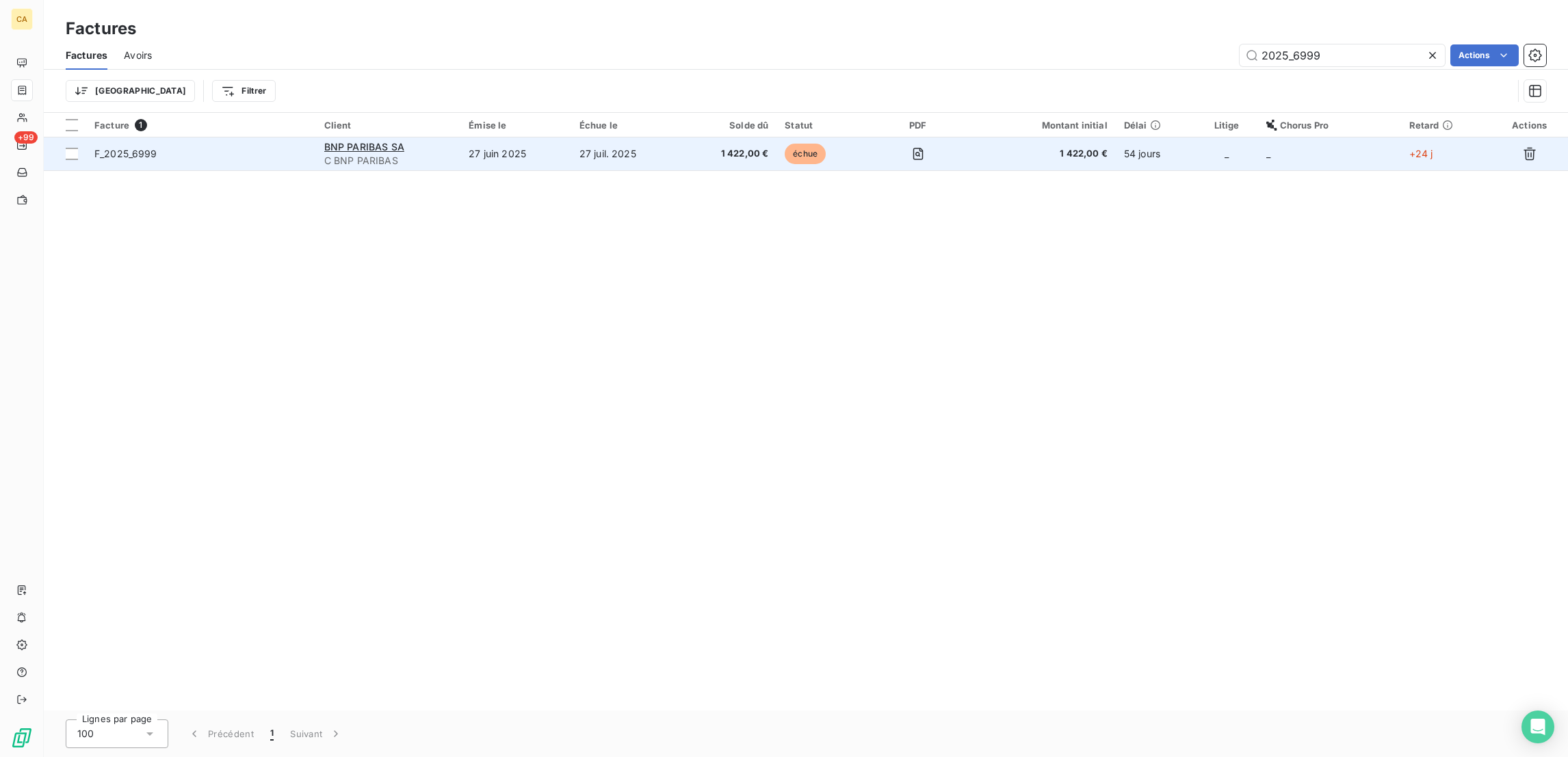
type input "2025_6999"
click at [474, 141] on td "27 juin 2025" at bounding box center [516, 154] width 111 height 33
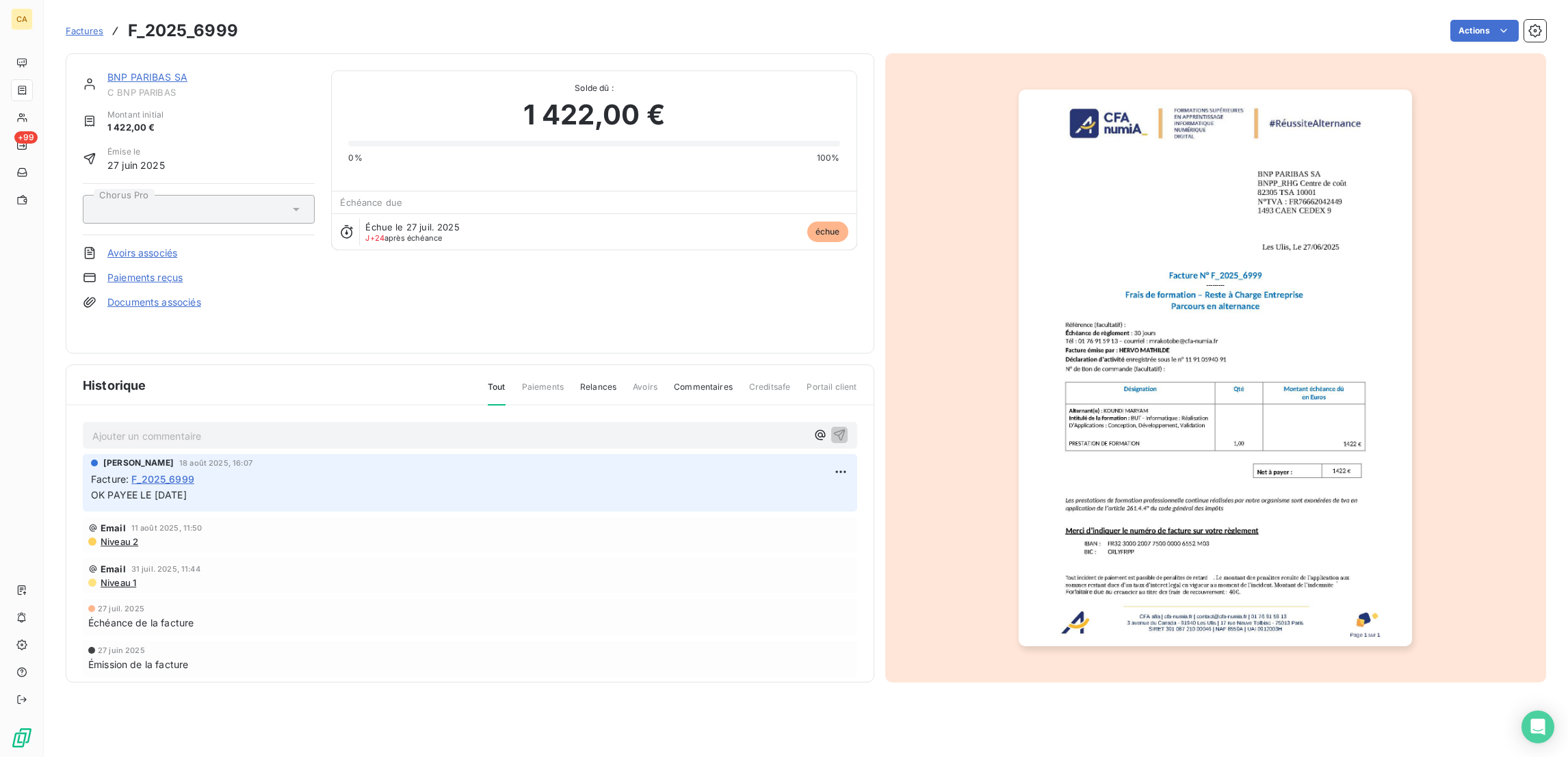
click at [147, 71] on link "BNP PARIBAS SA" at bounding box center [147, 77] width 80 height 12
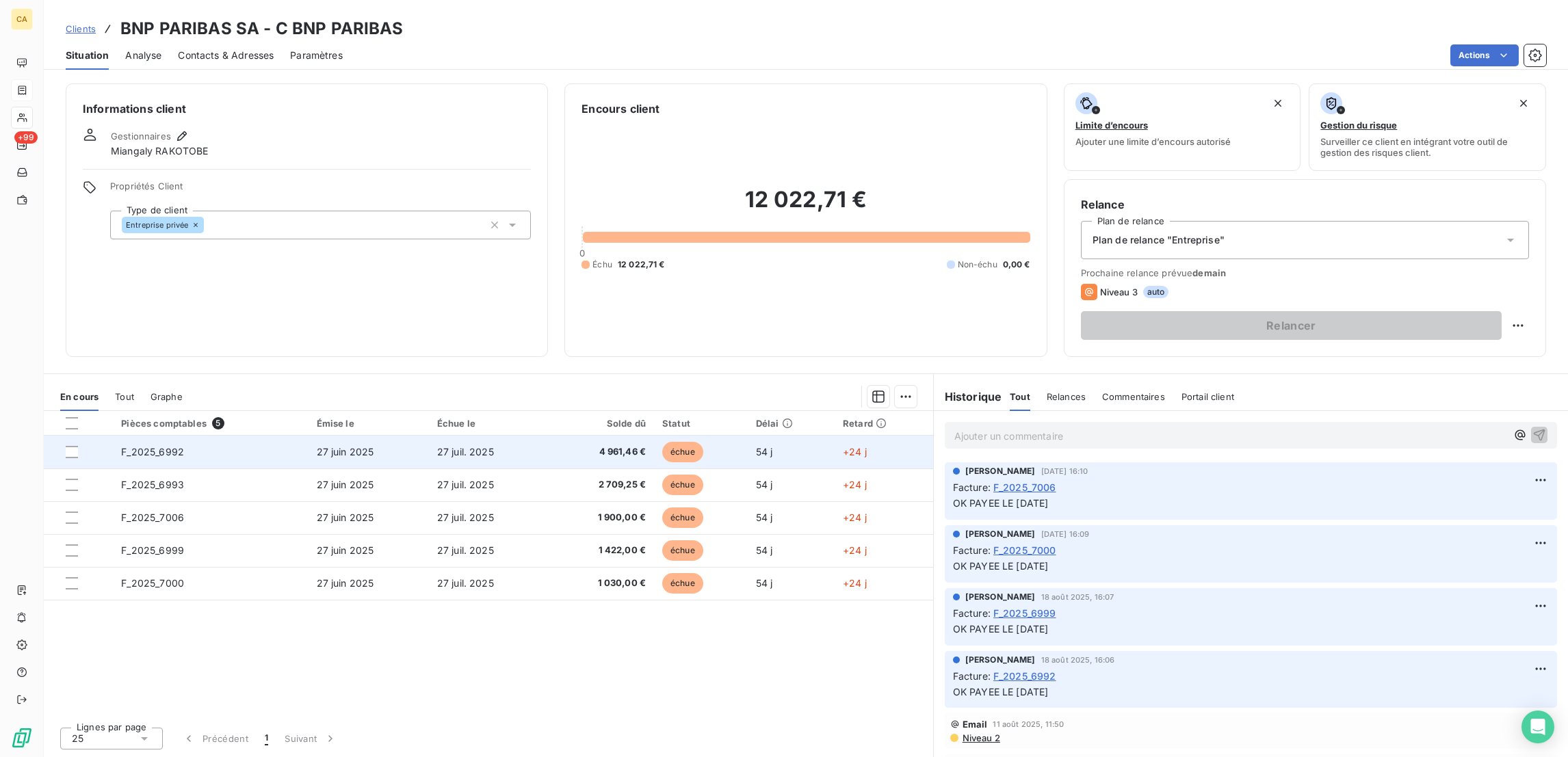
click at [315, 435] on td "27 juin 2025" at bounding box center [368, 452] width 121 height 33
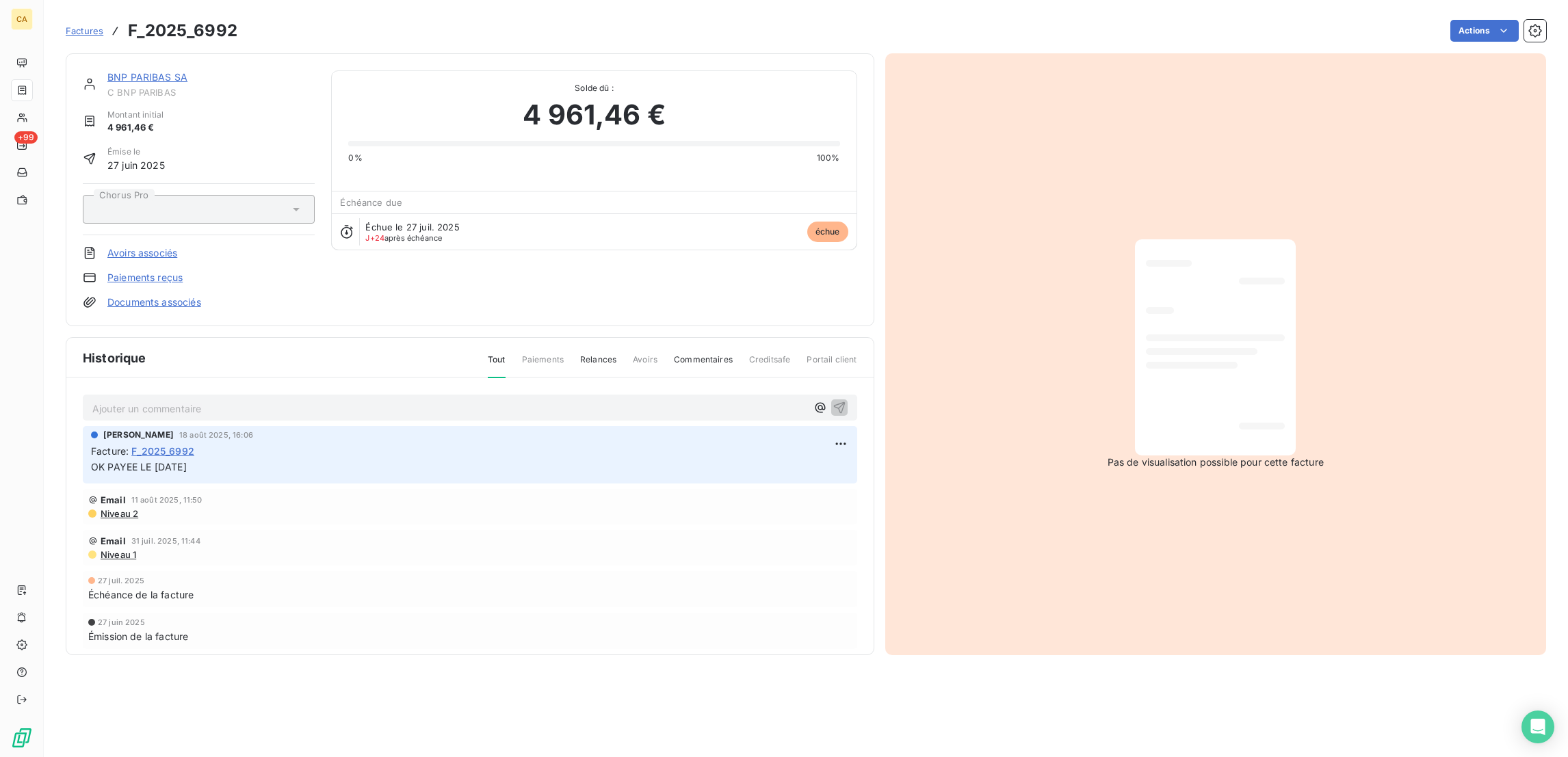
click at [136, 71] on link "BNP PARIBAS SA" at bounding box center [147, 77] width 80 height 12
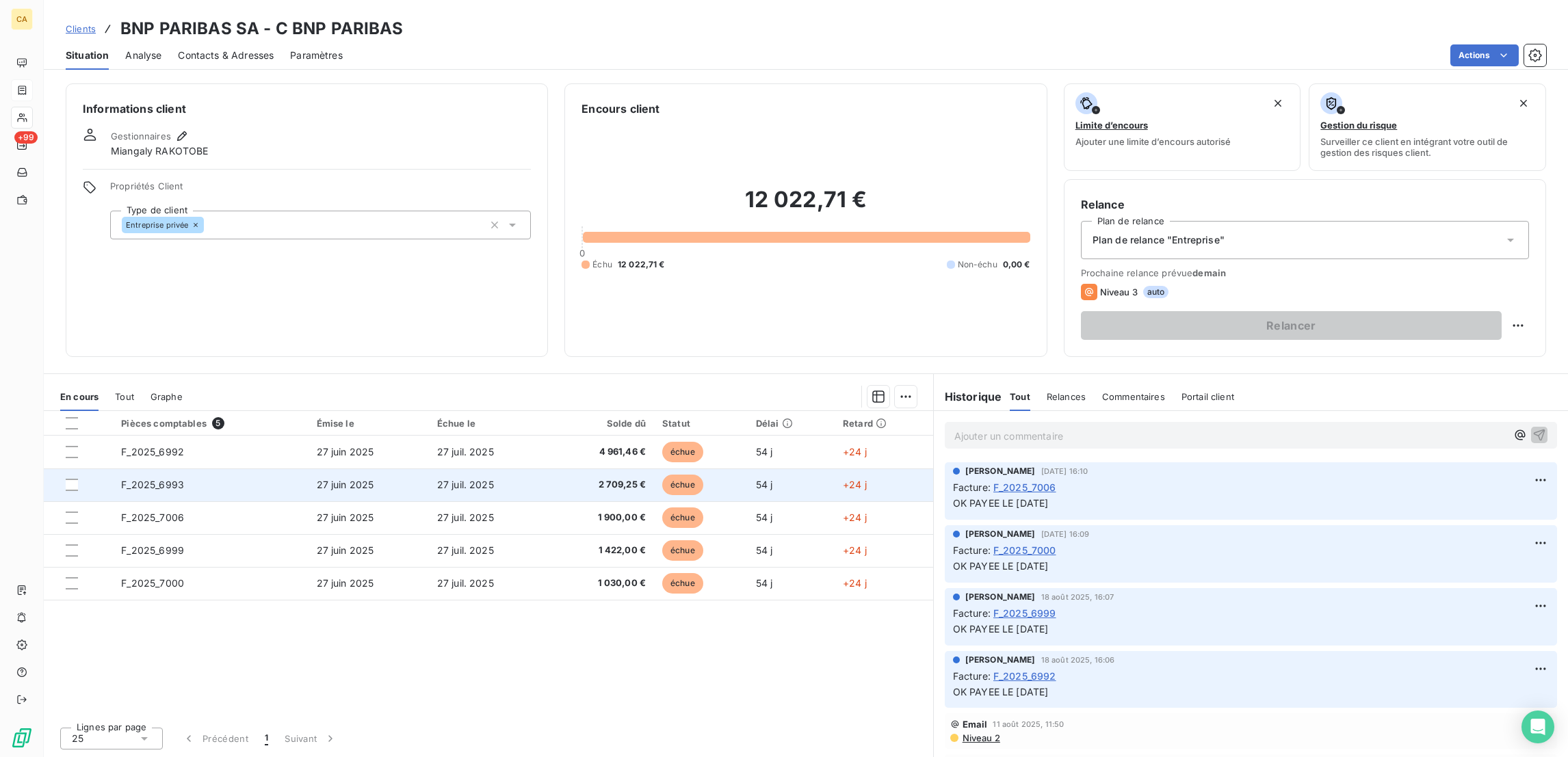
click at [130, 479] on span "F_2025_6993" at bounding box center [153, 485] width 63 height 12
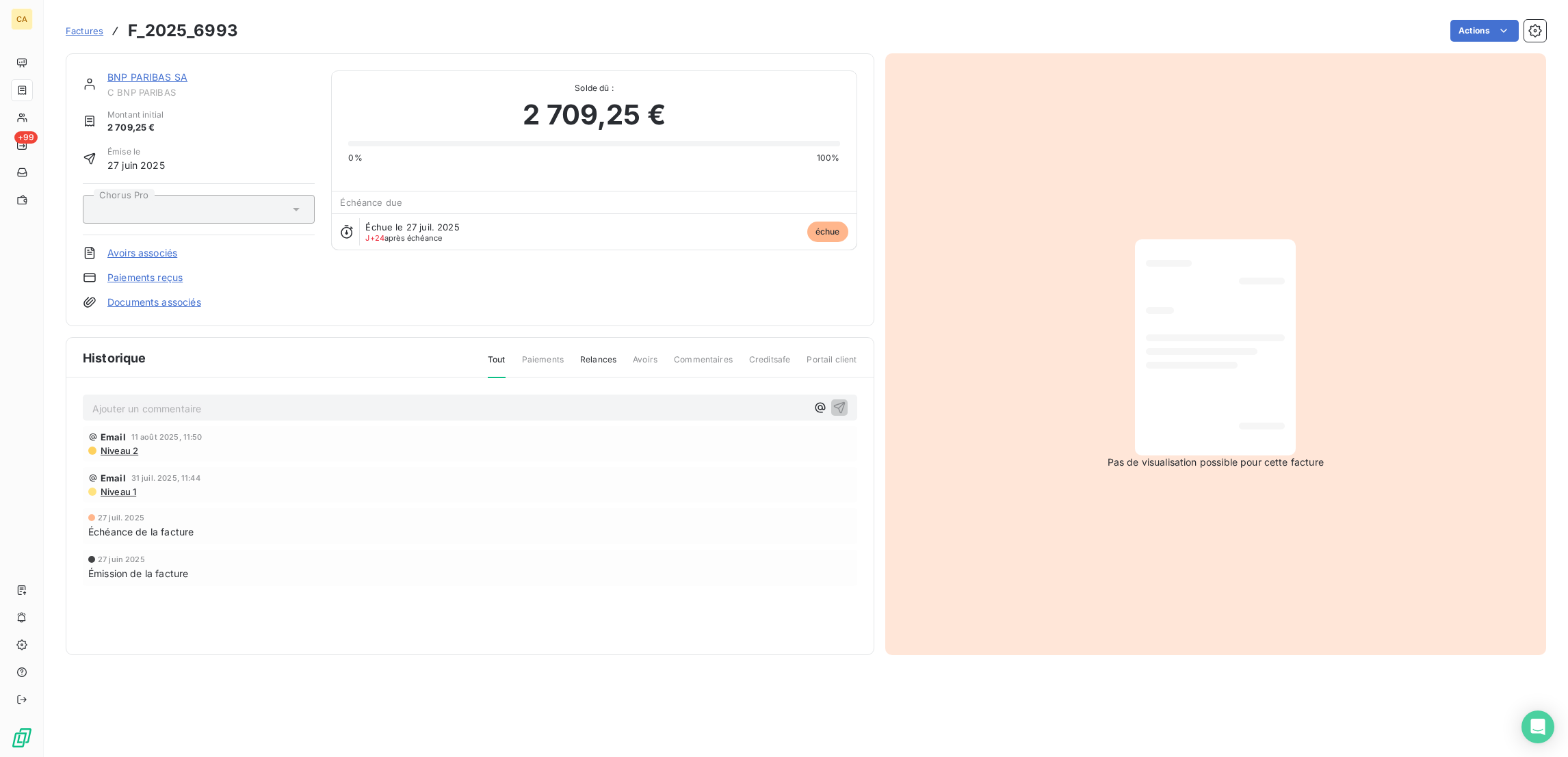
click at [141, 58] on div "BNP PARIBAS SA C BNP PARIBAS Montant initial 2 709,25 € Émise le [DATE] Chorus …" at bounding box center [470, 189] width 809 height 273
click at [137, 71] on link "BNP PARIBAS SA" at bounding box center [147, 77] width 80 height 12
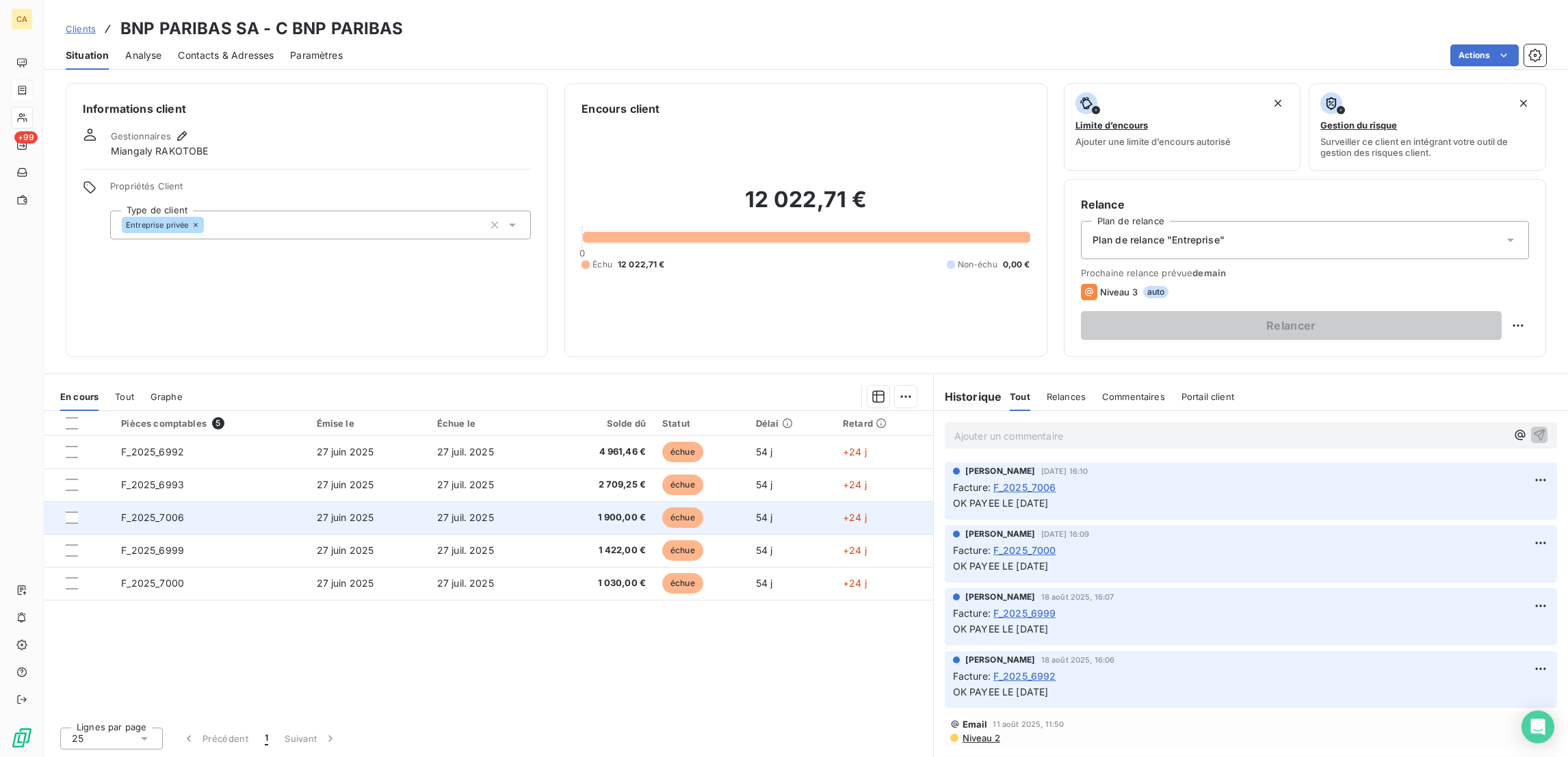
click at [136, 501] on td "F_2025_7006" at bounding box center [210, 518] width 195 height 33
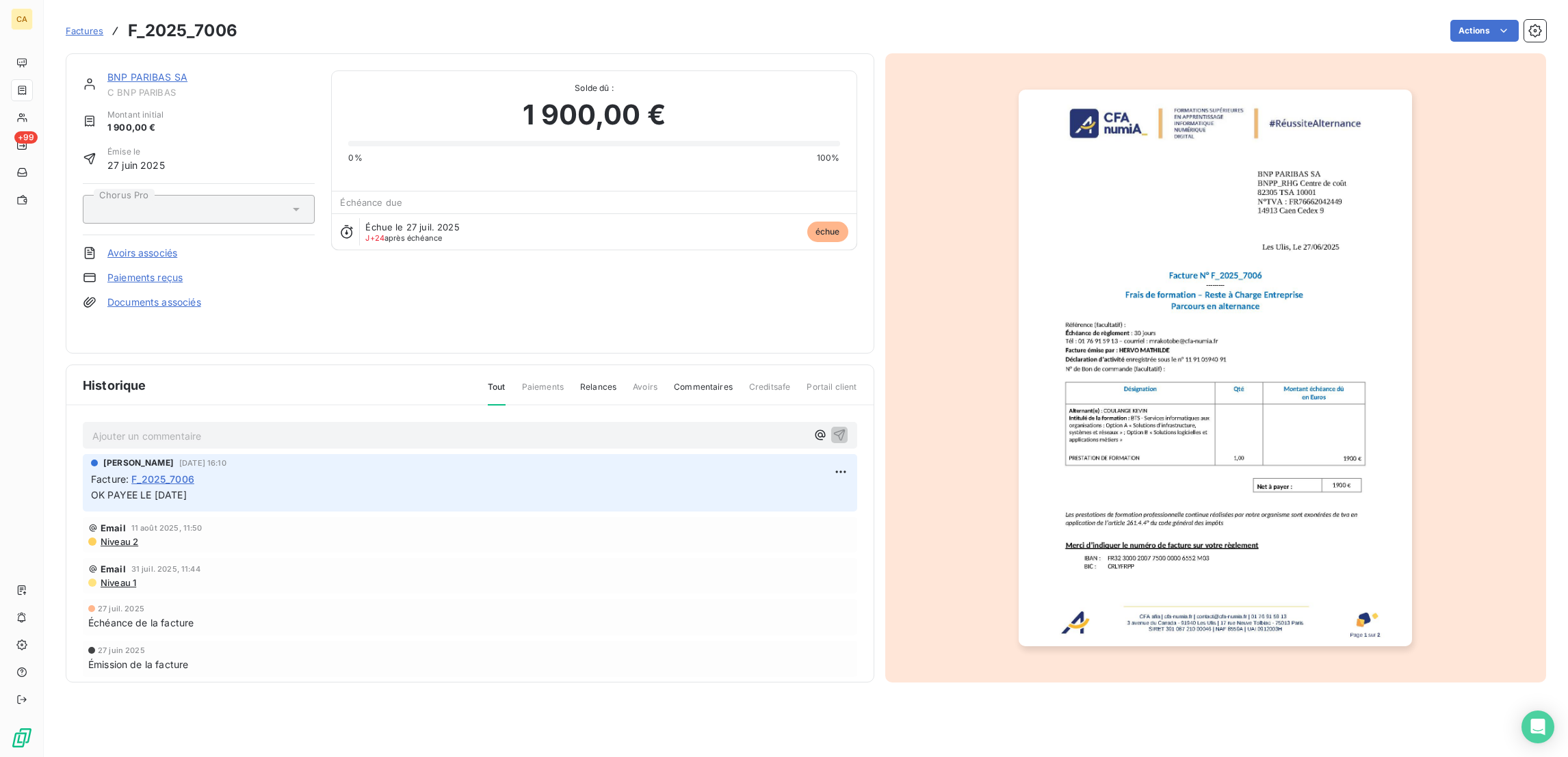
click at [143, 71] on link "BNP PARIBAS SA" at bounding box center [147, 77] width 80 height 12
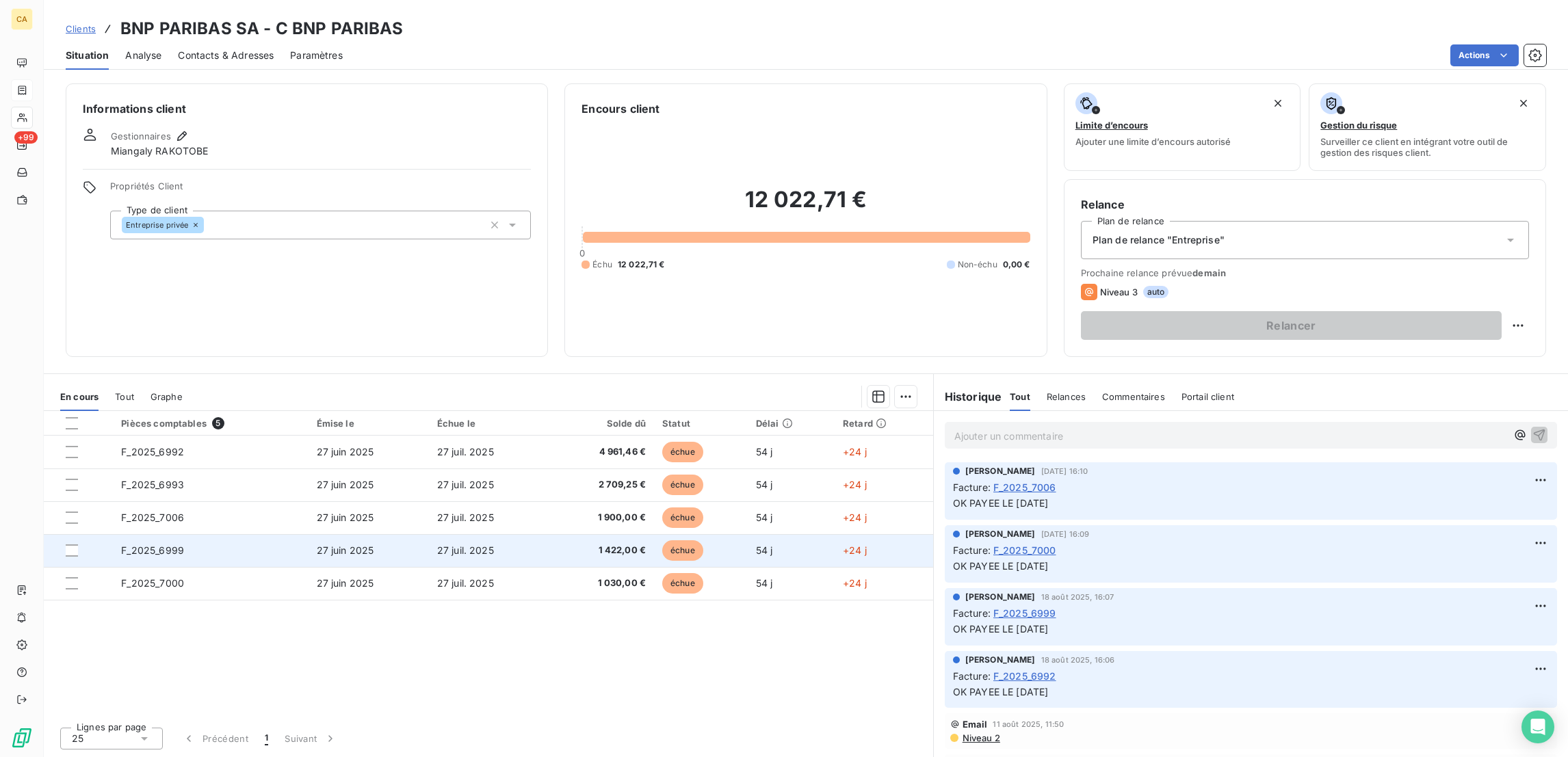
click at [129, 544] on span "F_2025_6999" at bounding box center [153, 550] width 63 height 12
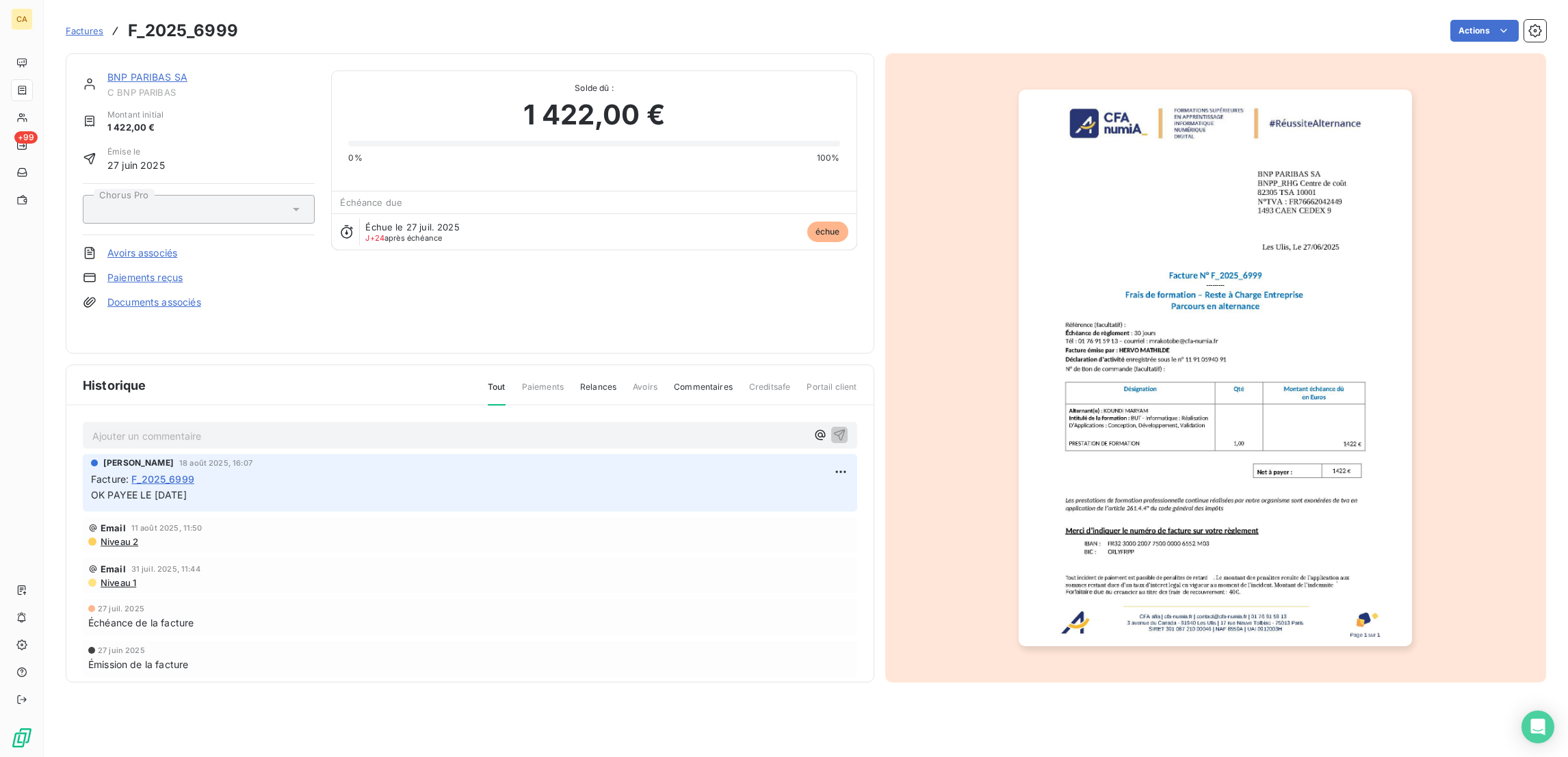
click at [146, 71] on link "BNP PARIBAS SA" at bounding box center [147, 77] width 80 height 12
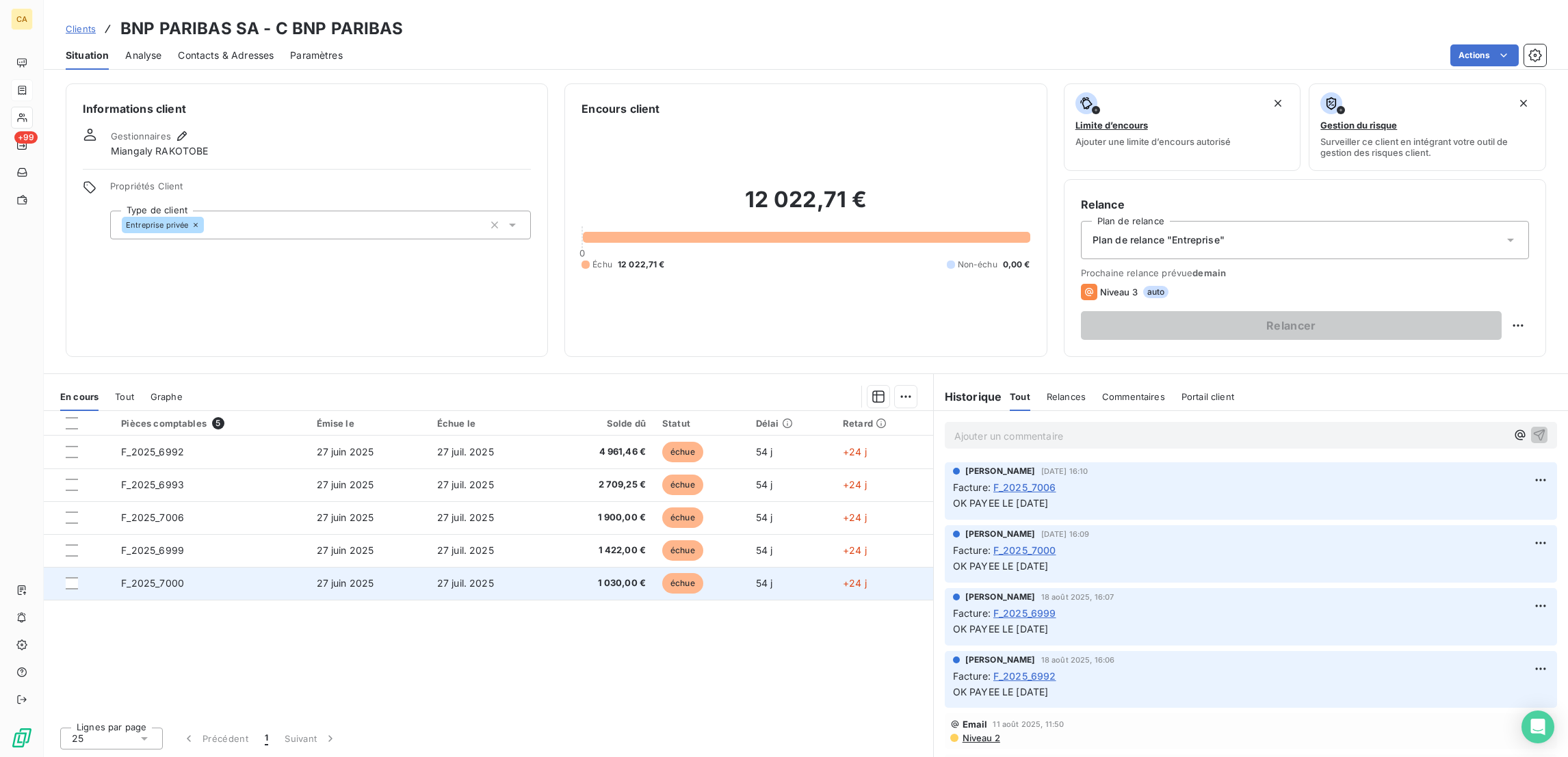
click at [122, 577] on span "F_2025_7000" at bounding box center [153, 583] width 63 height 12
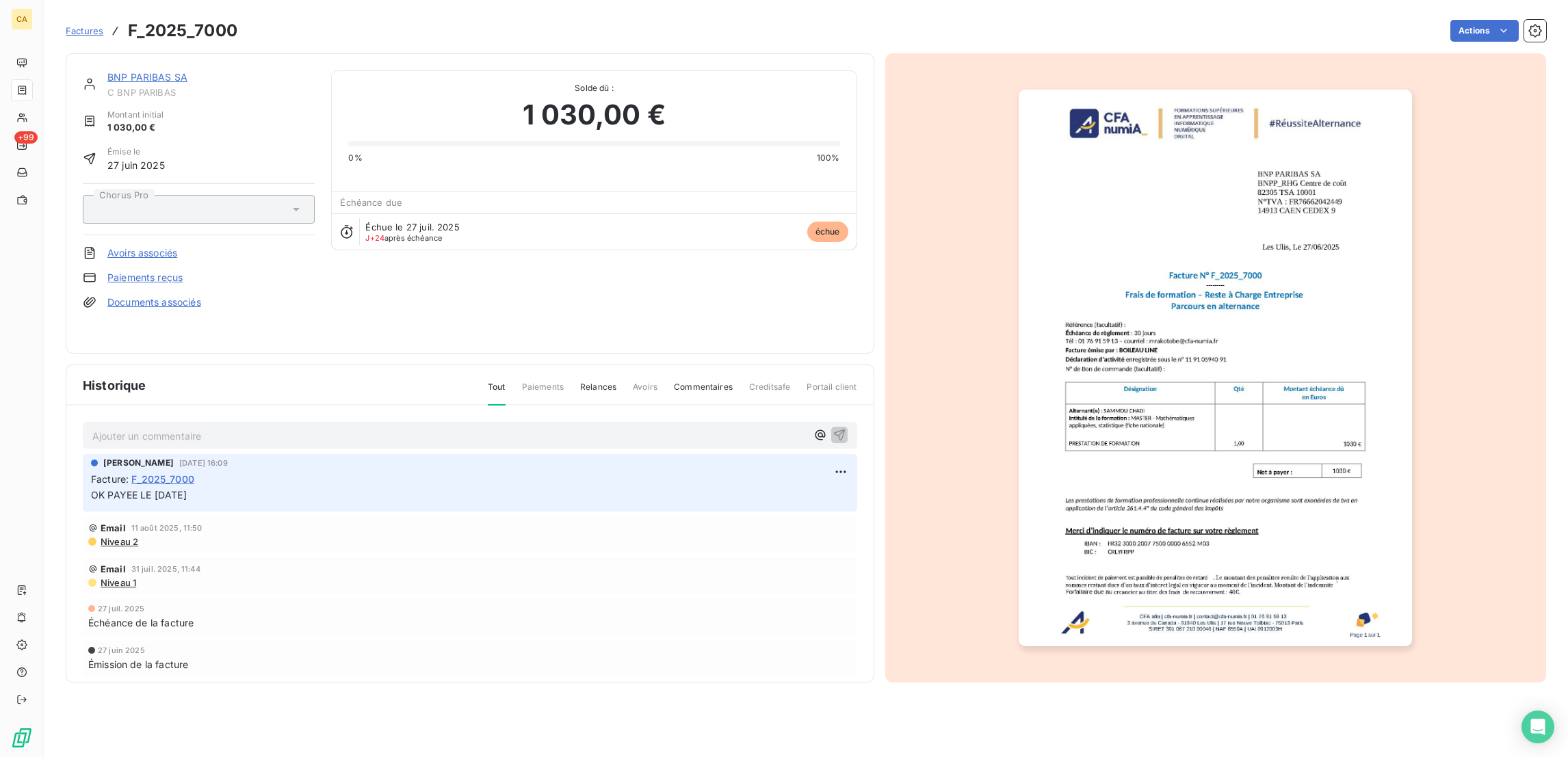
click at [154, 71] on link "BNP PARIBAS SA" at bounding box center [147, 77] width 80 height 12
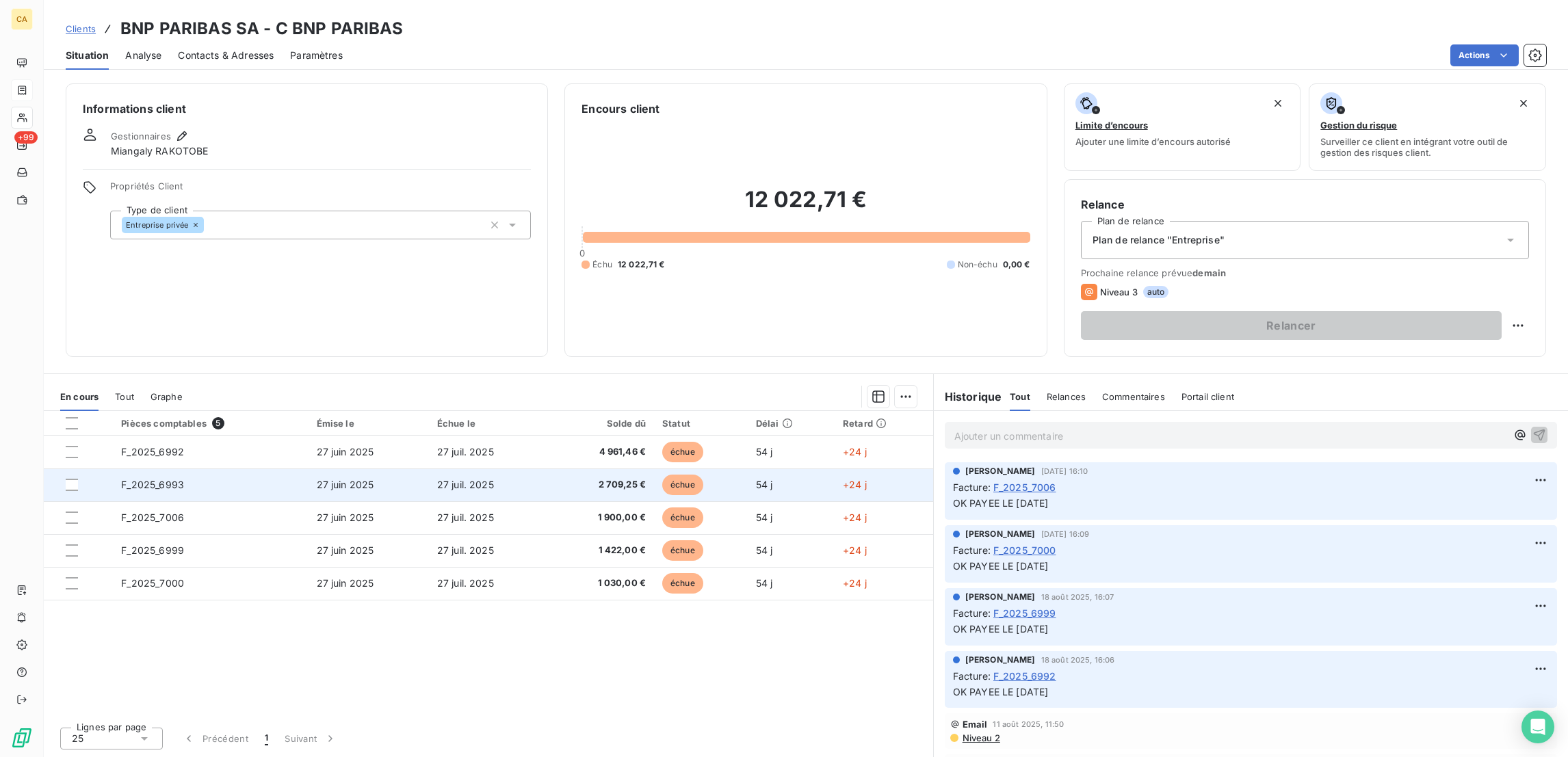
click at [173, 468] on td "F_2025_6993" at bounding box center [210, 485] width 195 height 33
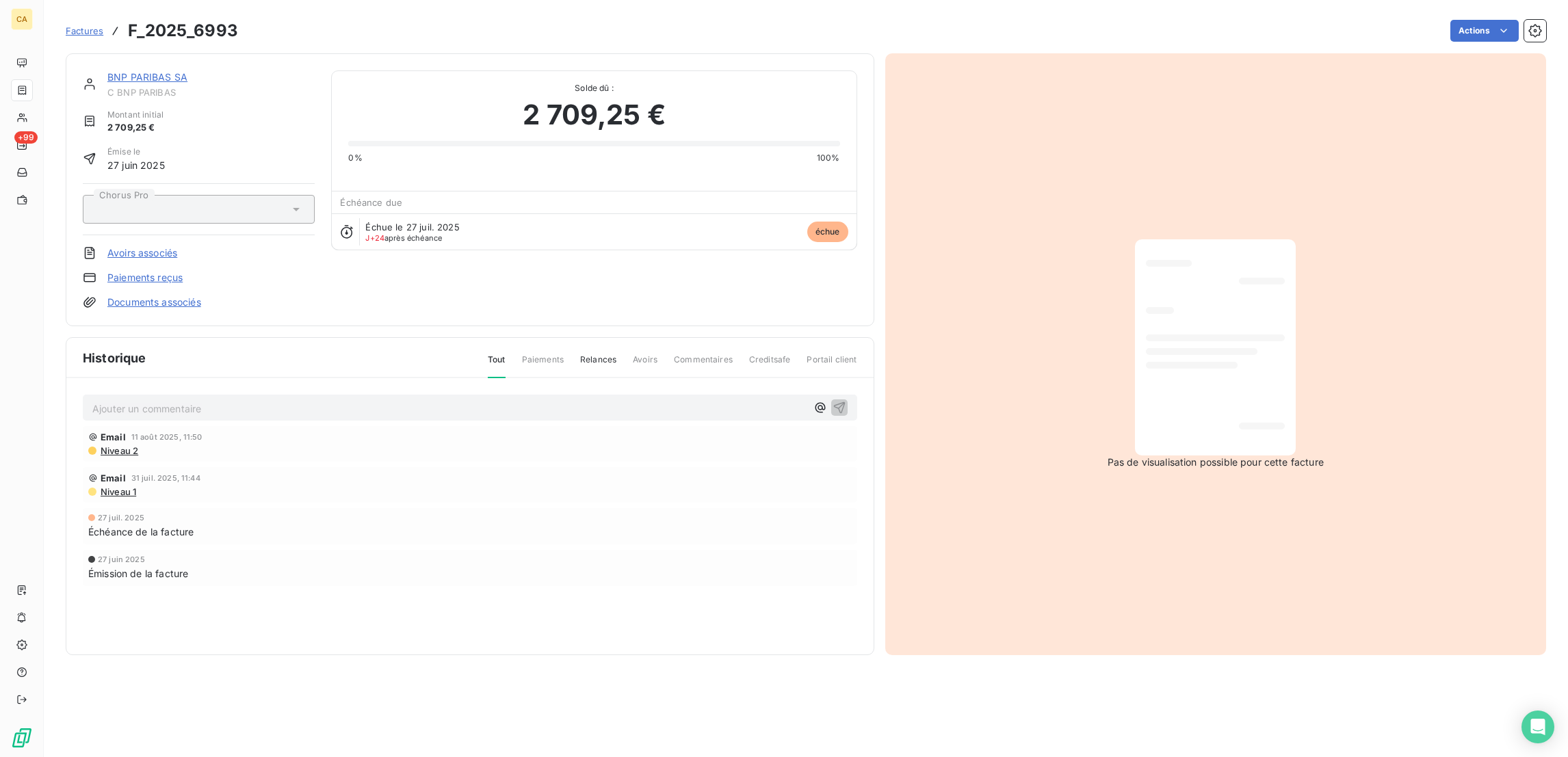
click at [154, 71] on link "BNP PARIBAS SA" at bounding box center [147, 77] width 80 height 12
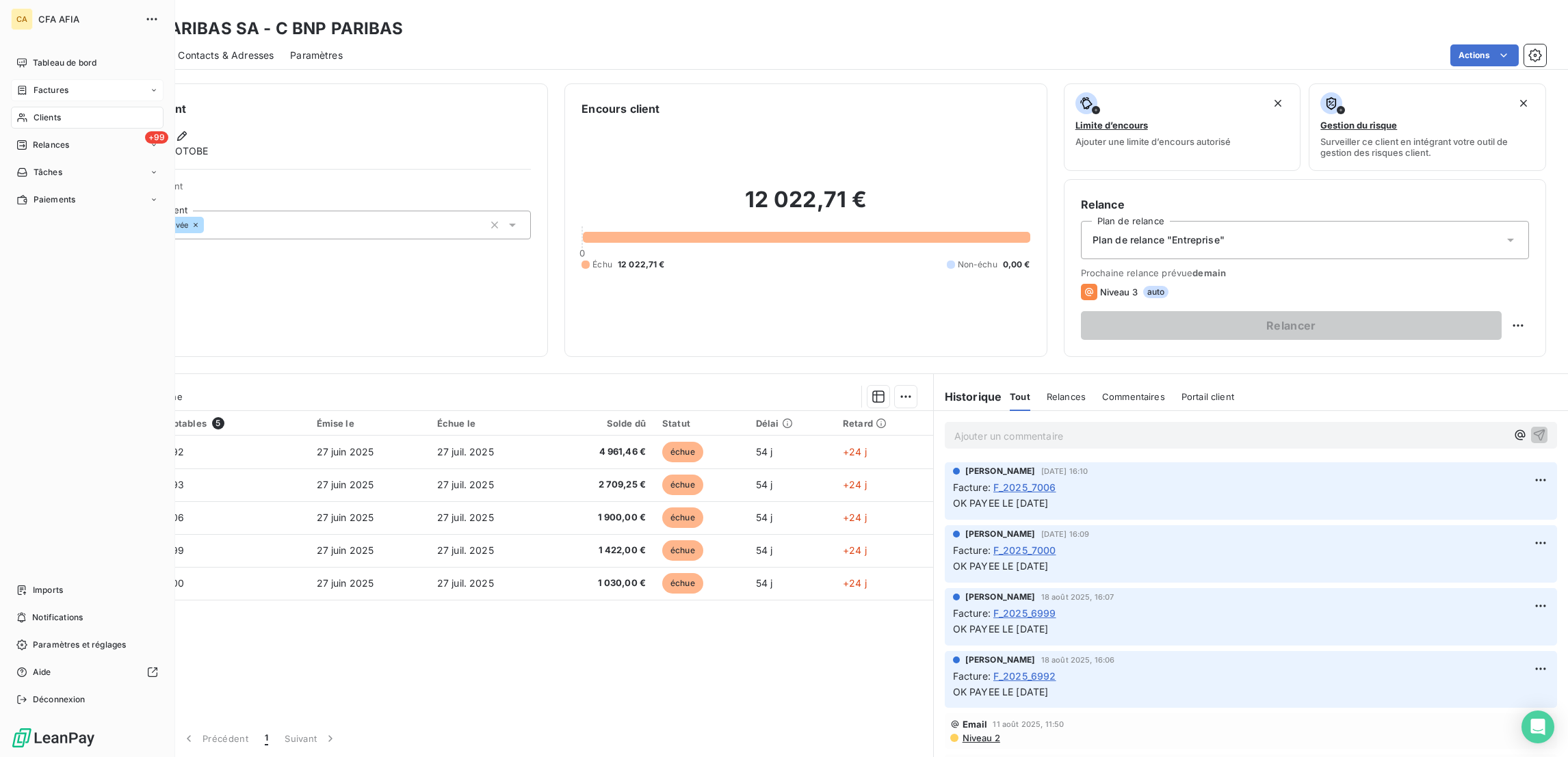
click at [50, 112] on span "Clients" at bounding box center [47, 118] width 27 height 13
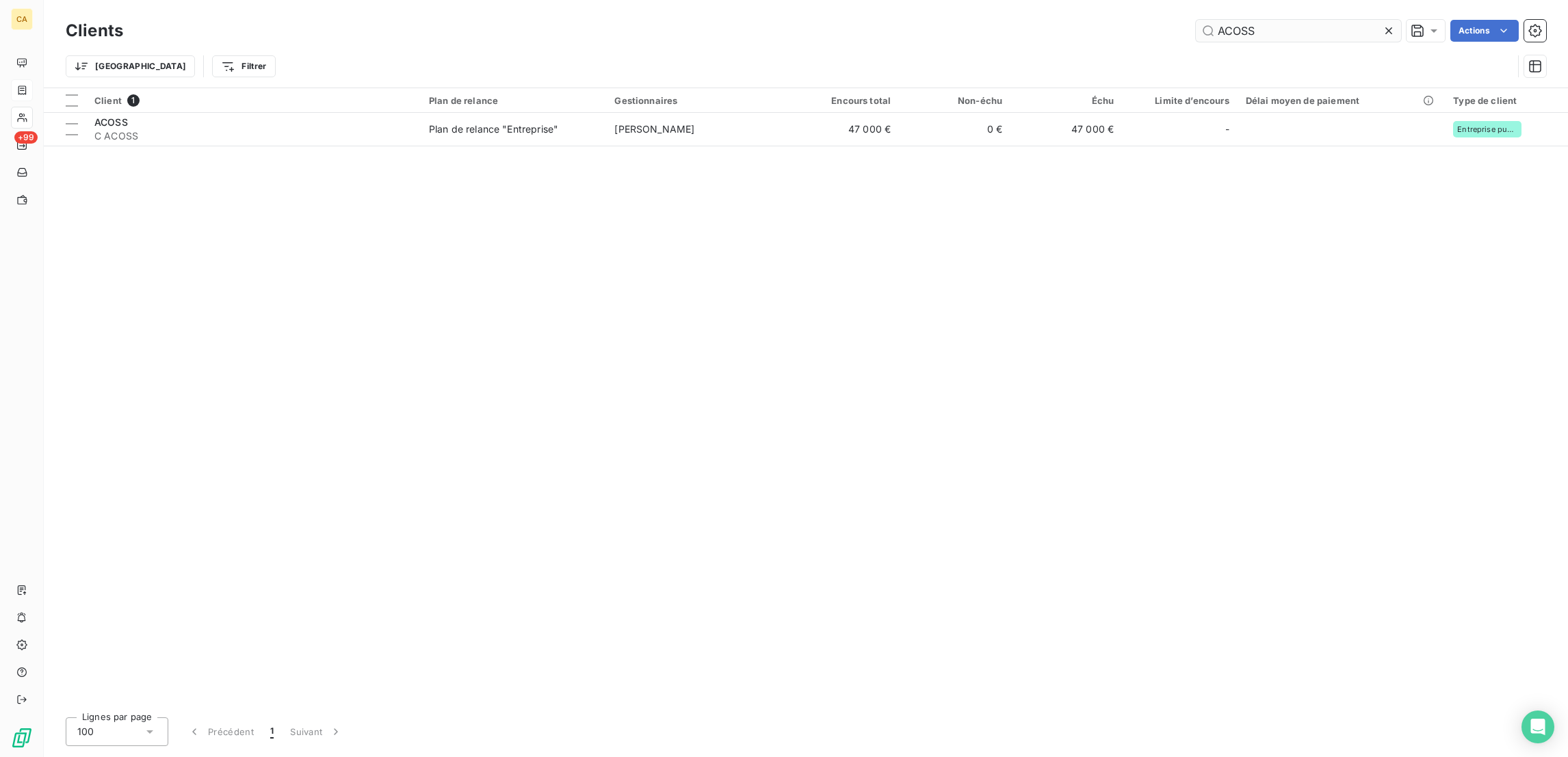
click at [1300, 24] on input "ACOSS" at bounding box center [1298, 30] width 205 height 22
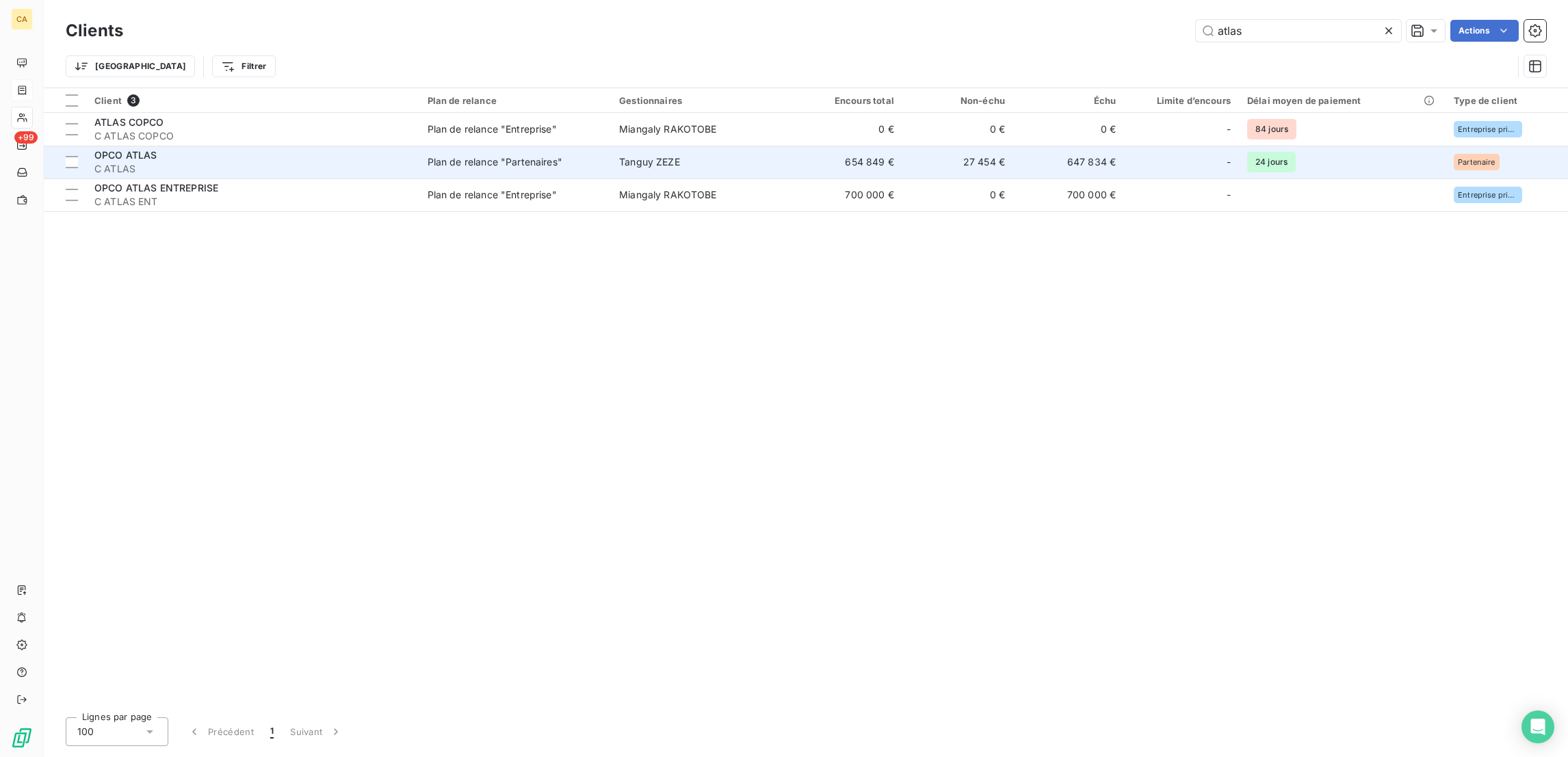
type input "atlas"
click at [269, 149] on div "OPCO ATLAS" at bounding box center [253, 155] width 317 height 14
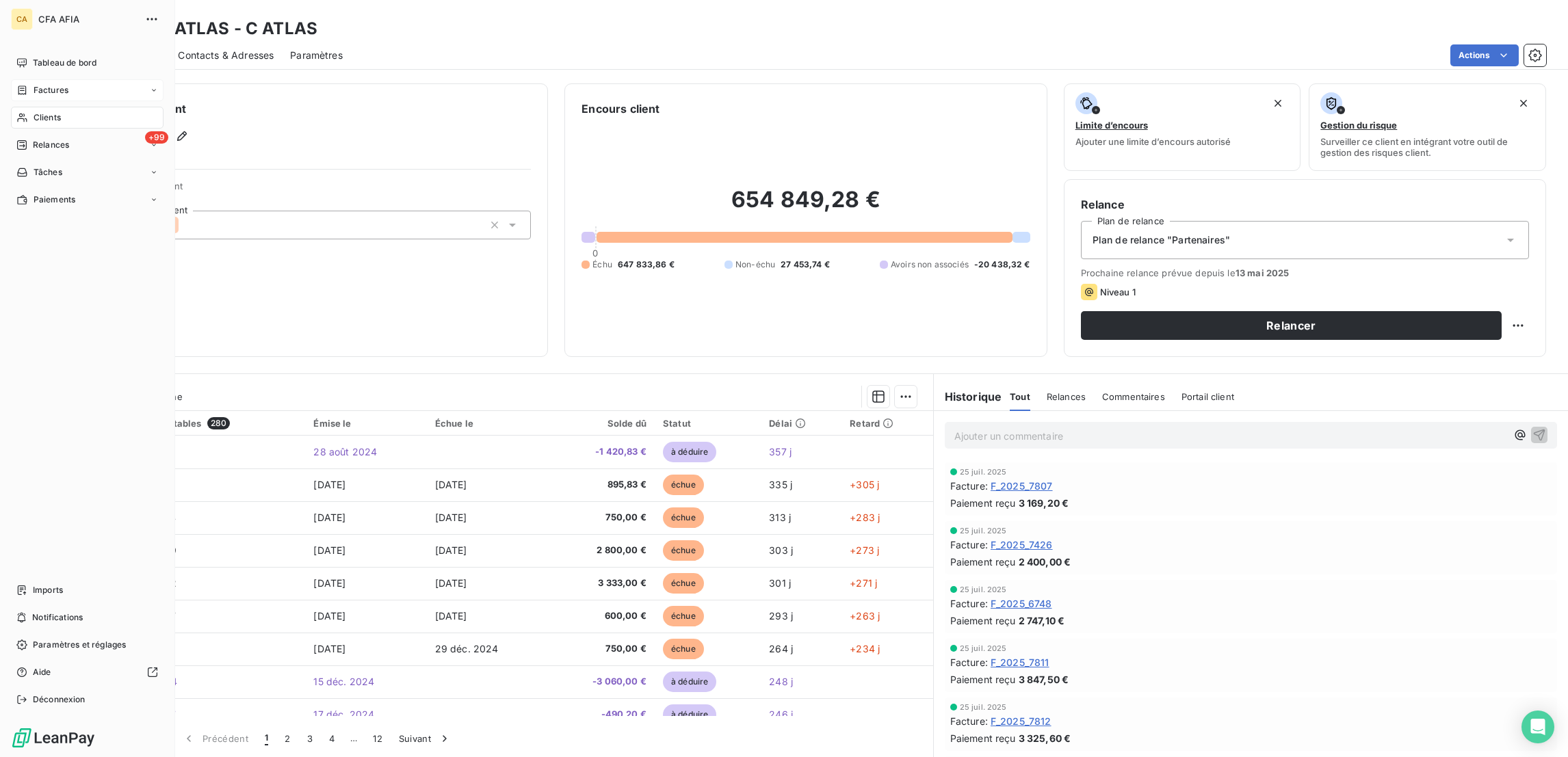
click at [48, 112] on span "Clients" at bounding box center [47, 118] width 27 height 13
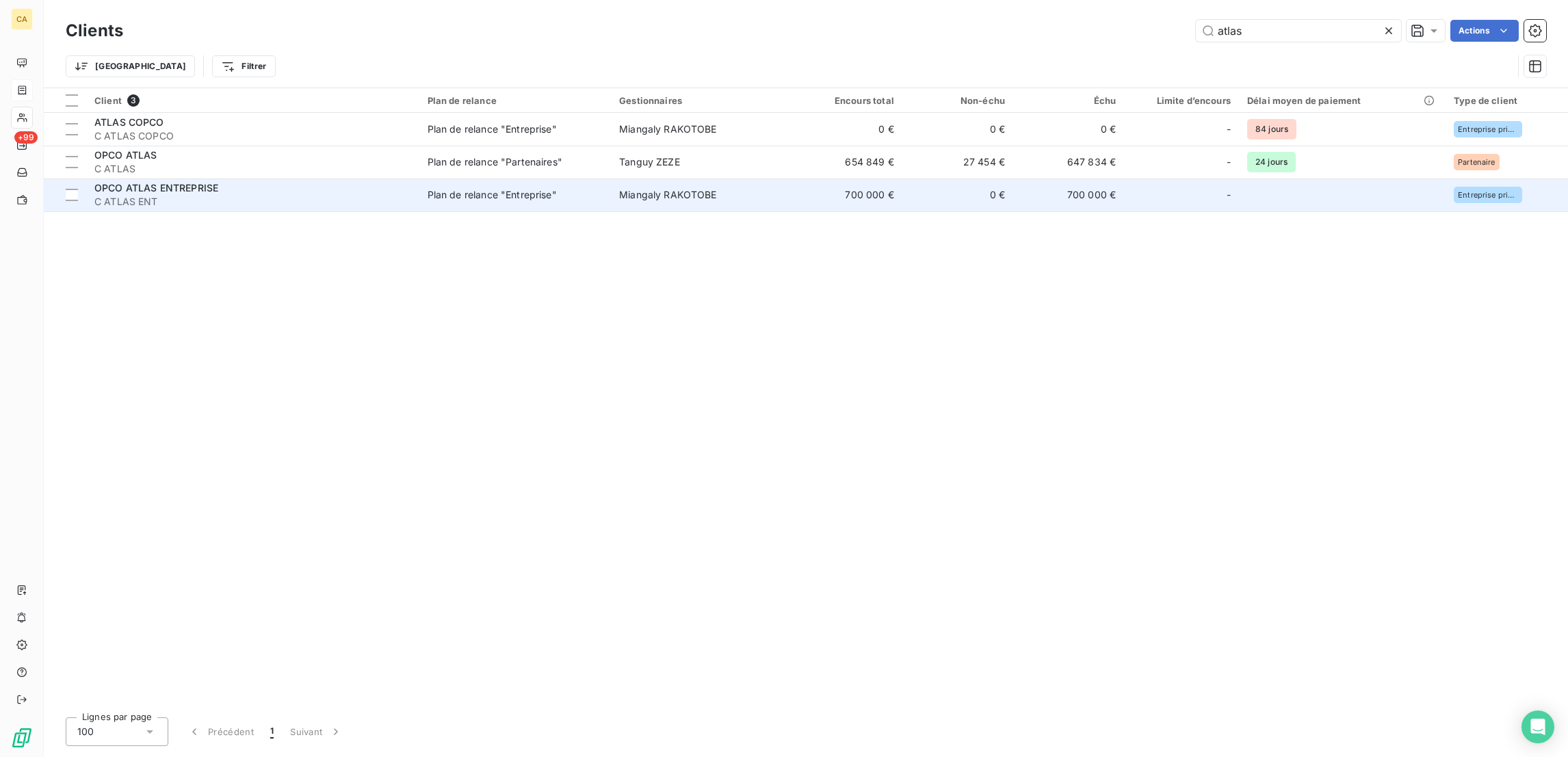
click at [199, 182] on span "OPCO ATLAS ENTREPRISE" at bounding box center [156, 188] width 123 height 12
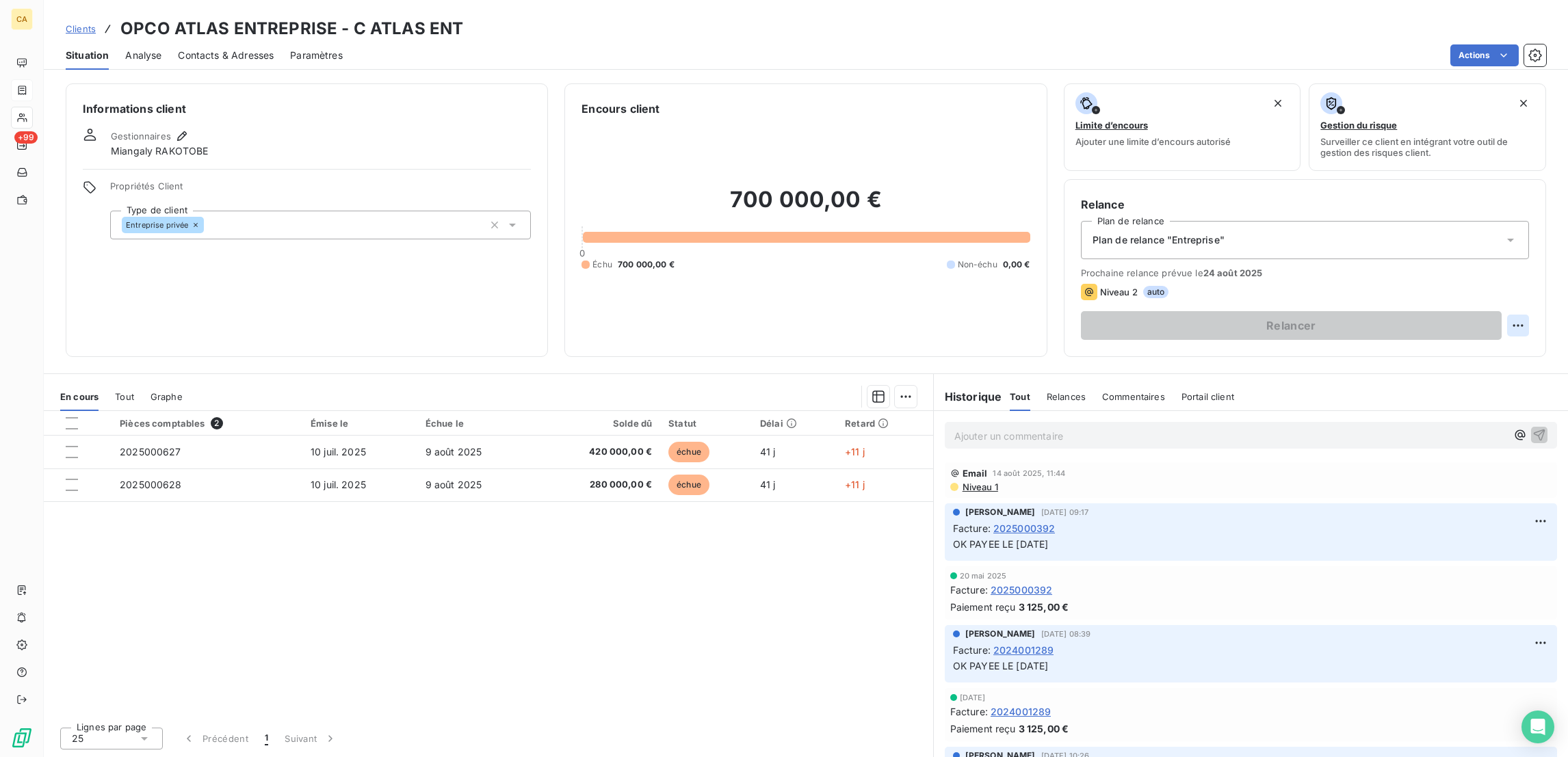
click at [1532, 267] on html "CA +99 Clients OPCO ATLAS ENTREPRISE - C ATLAS ENT Situation Analyse Contacts &…" at bounding box center [784, 378] width 1568 height 757
click at [1499, 304] on div "Replanifier cette action" at bounding box center [1476, 298] width 133 height 33
click at [1499, 302] on div "Replanifier cette action" at bounding box center [1476, 298] width 122 height 22
select select "7"
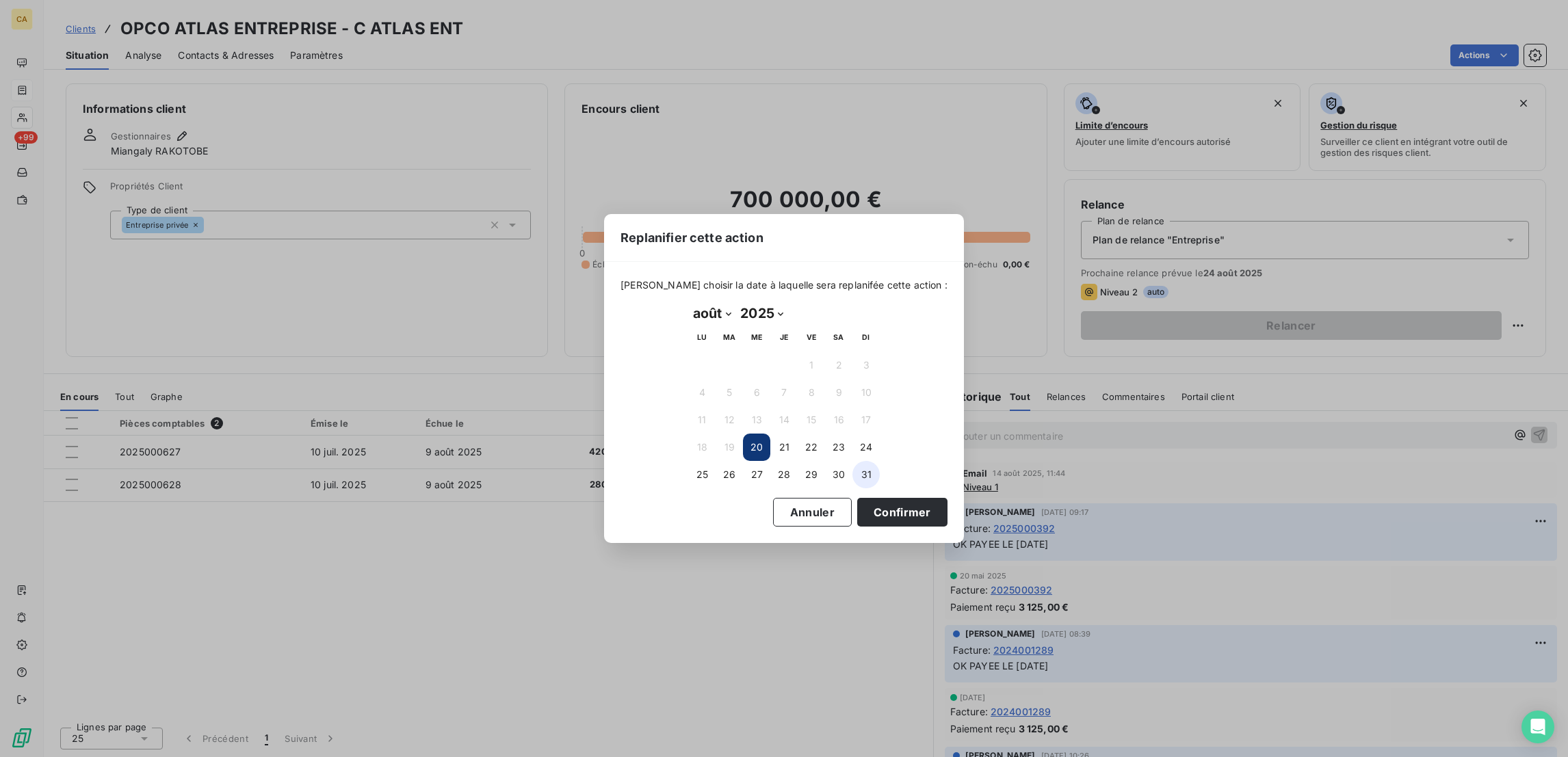
click at [855, 467] on button "31" at bounding box center [866, 474] width 27 height 27
click at [857, 498] on button "Confirmer" at bounding box center [902, 512] width 90 height 29
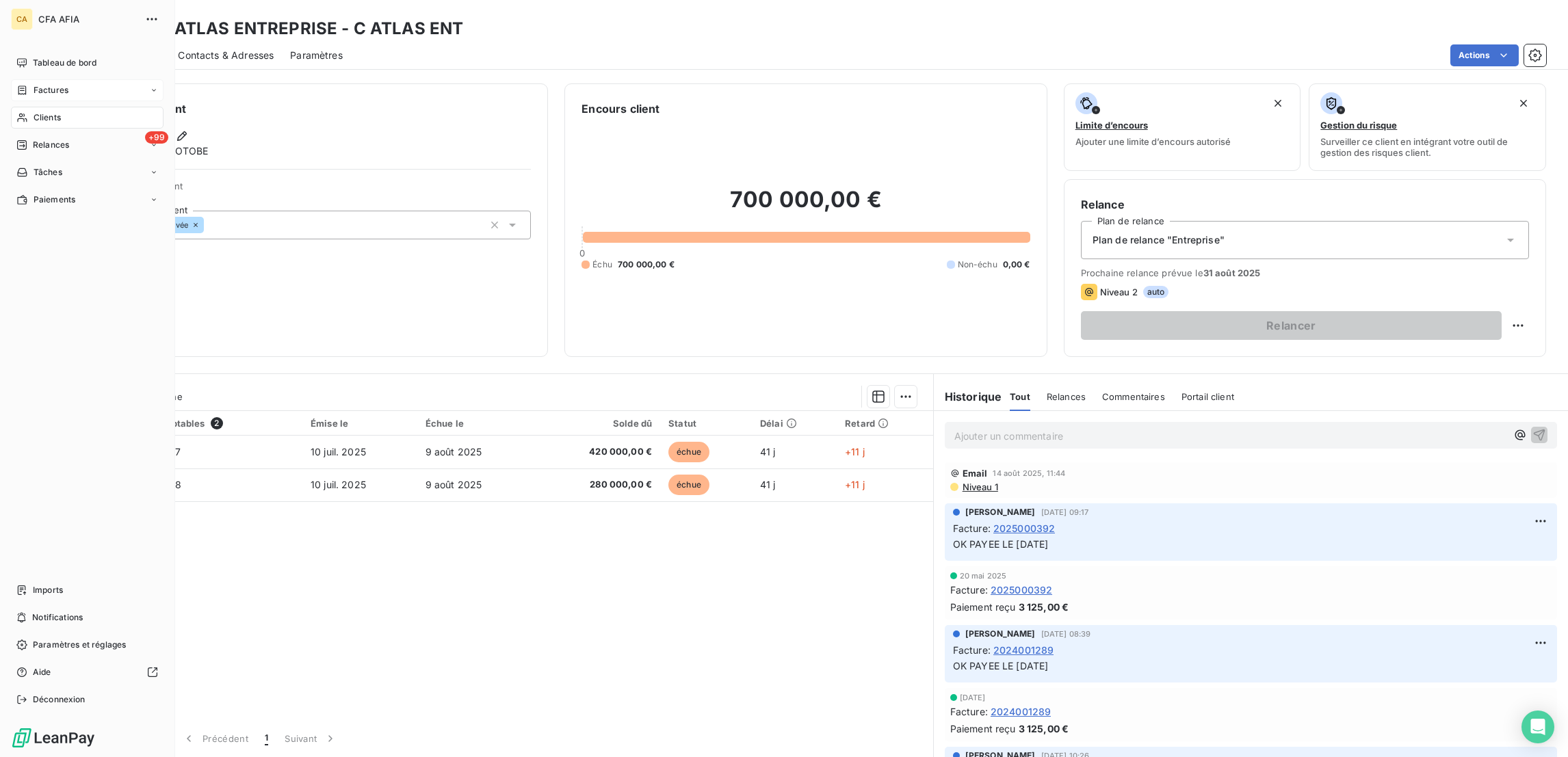
click at [44, 85] on span "Factures" at bounding box center [51, 90] width 35 height 13
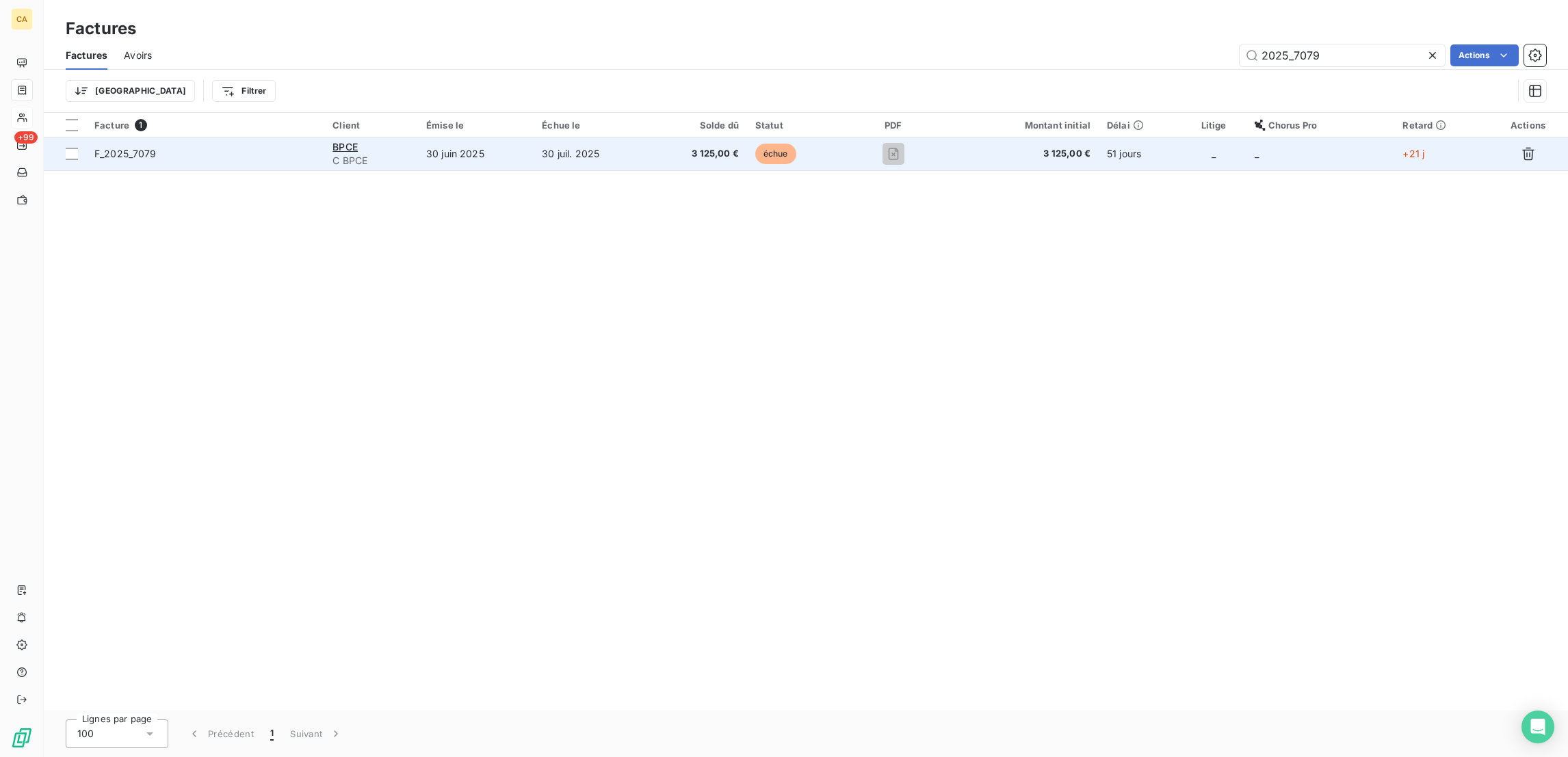
type input "2025_7079"
click at [639, 137] on td "30 juil. 2025" at bounding box center [591, 154] width 115 height 33
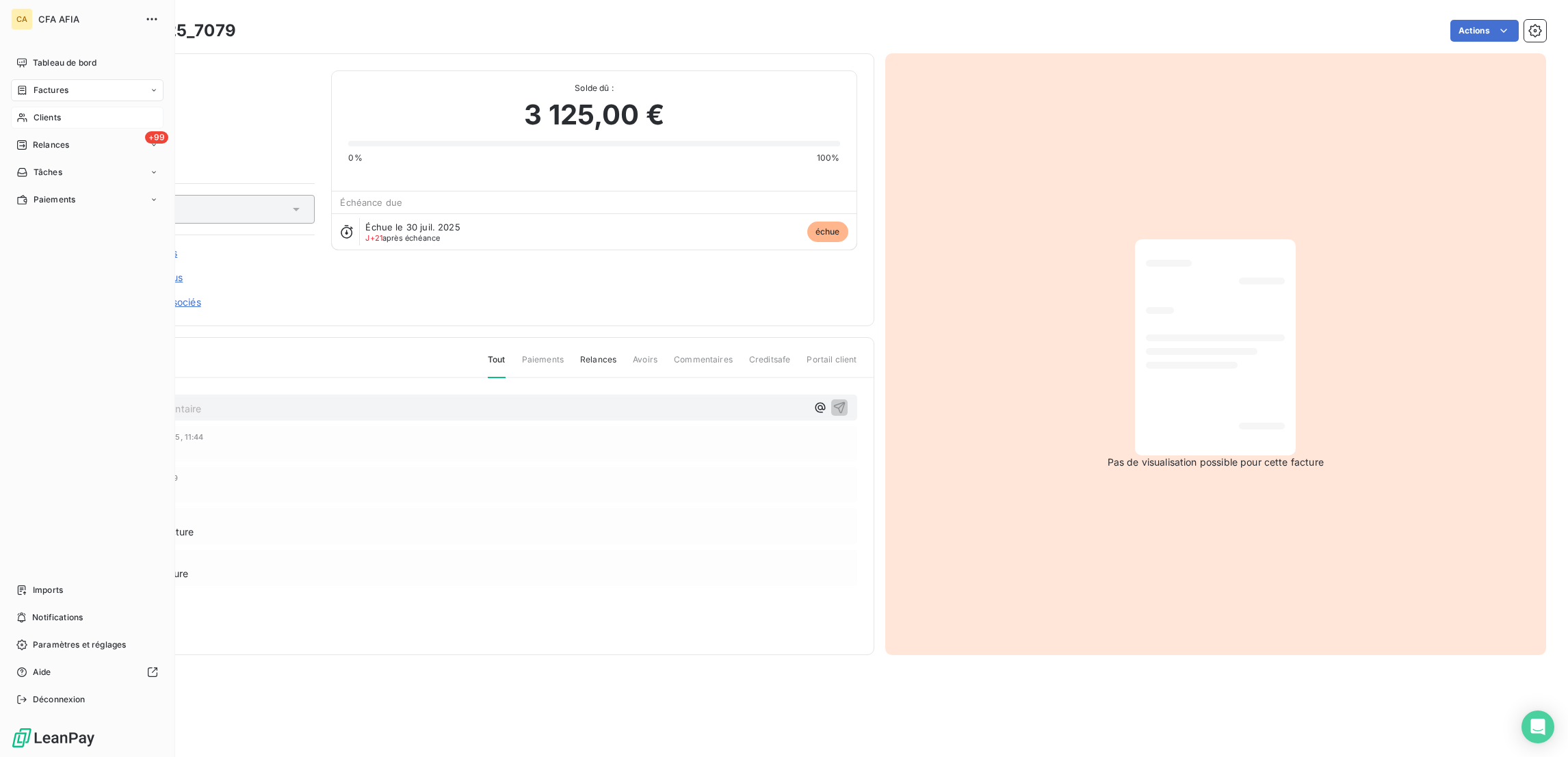
click at [21, 80] on div "Factures" at bounding box center [87, 90] width 153 height 22
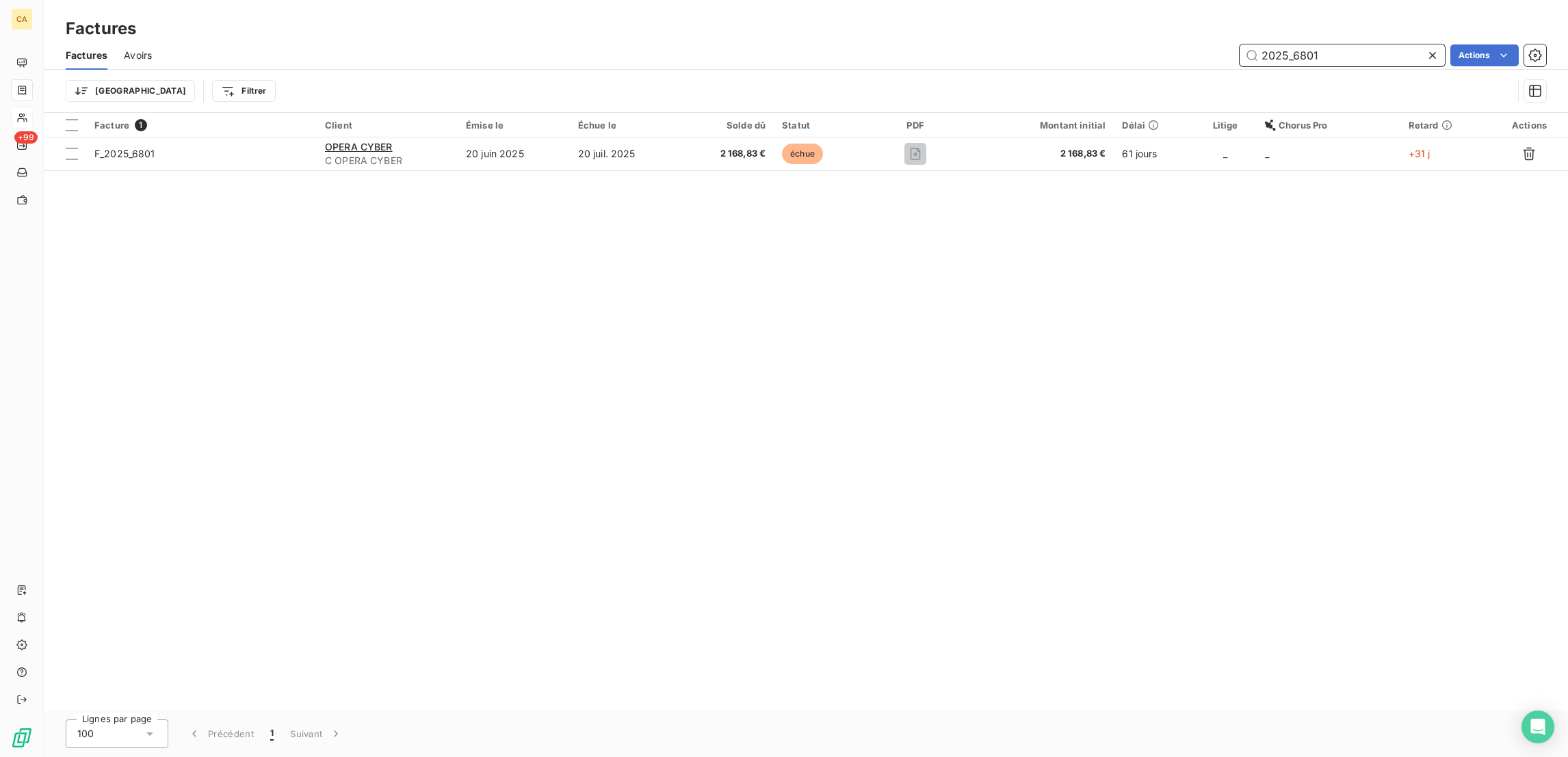
type input "2025_6801"
click at [446, 147] on div "Facture 1 Client Émise le Échue le Solde dû Statut PDF Montant initial Délai Li…" at bounding box center [806, 411] width 1524 height 598
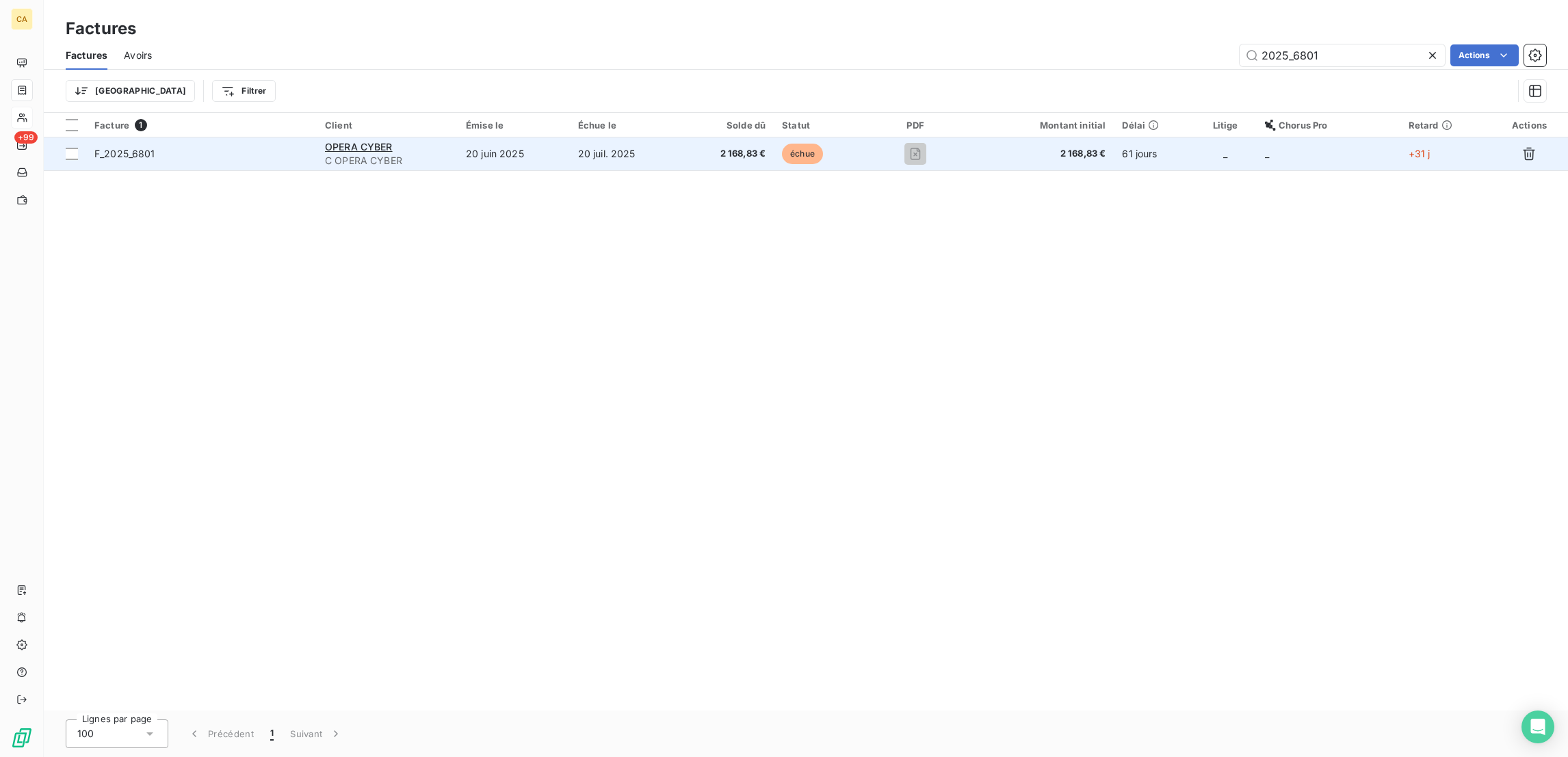
click at [450, 141] on td "OPERA CYBER C OPERA CYBER" at bounding box center [387, 154] width 141 height 33
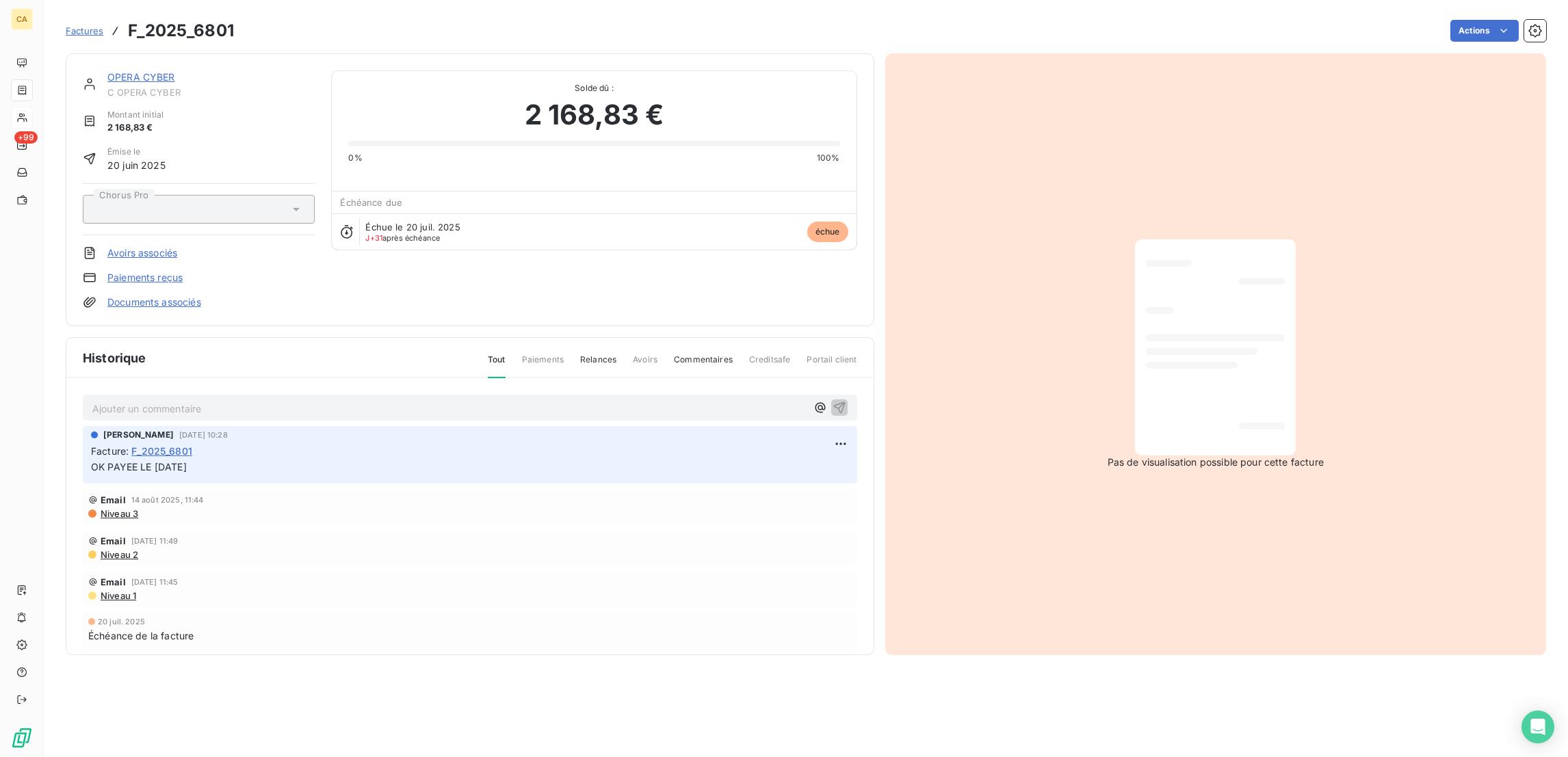
click at [110, 71] on link "OPERA CYBER" at bounding box center [141, 77] width 68 height 12
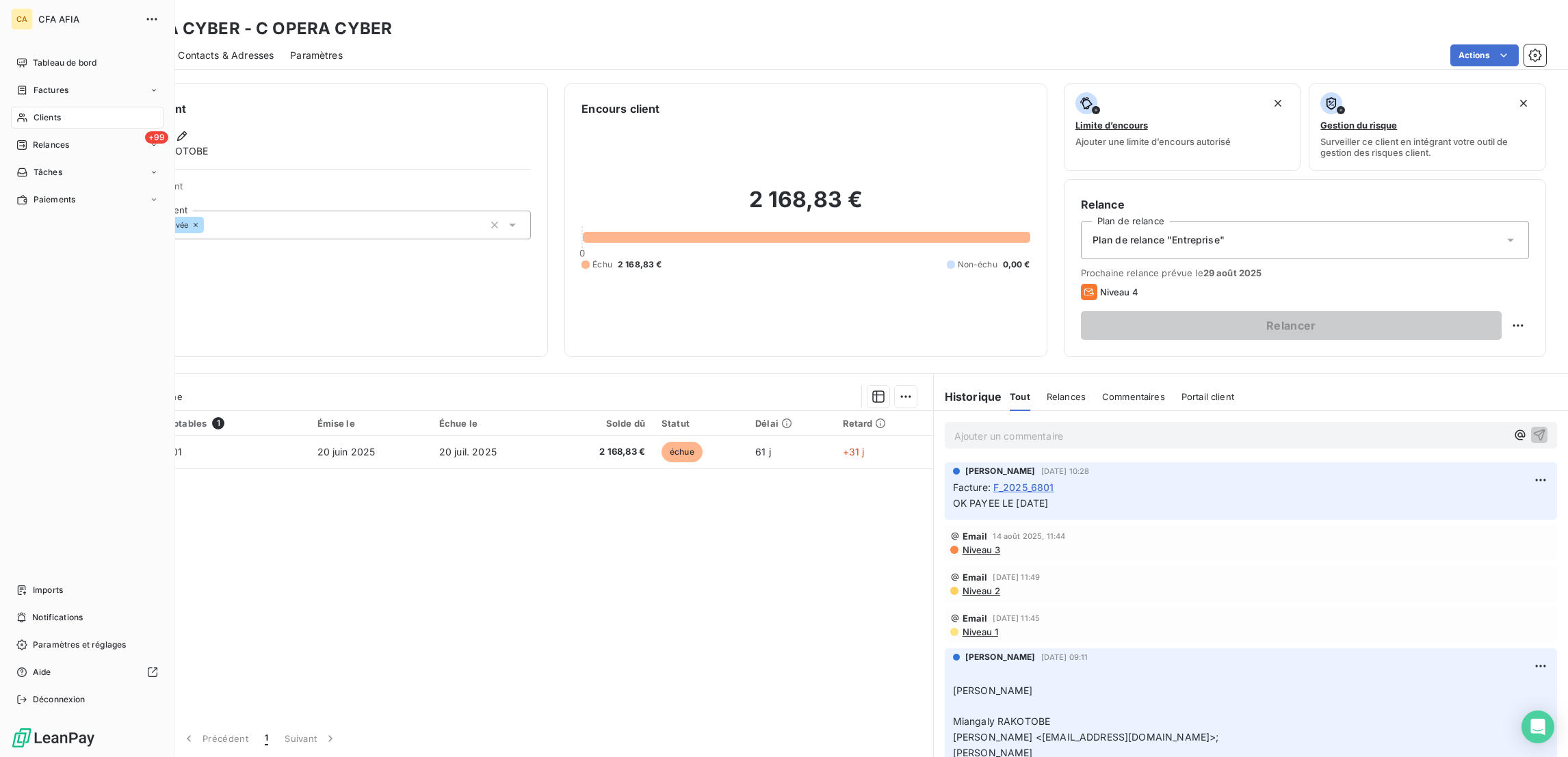
click at [18, 112] on icon at bounding box center [22, 117] width 12 height 11
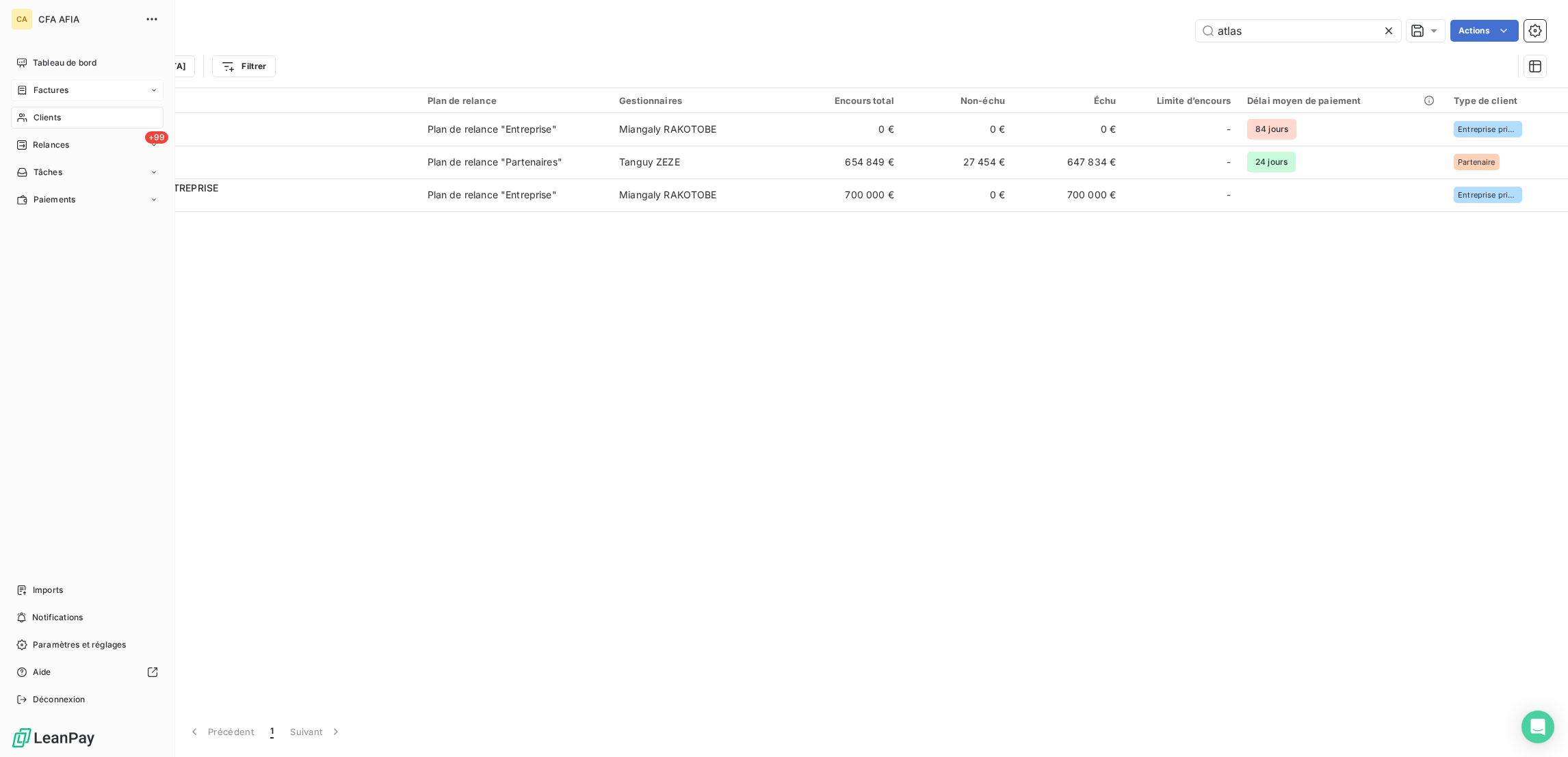
click at [33, 85] on span "Factures" at bounding box center [51, 90] width 35 height 13
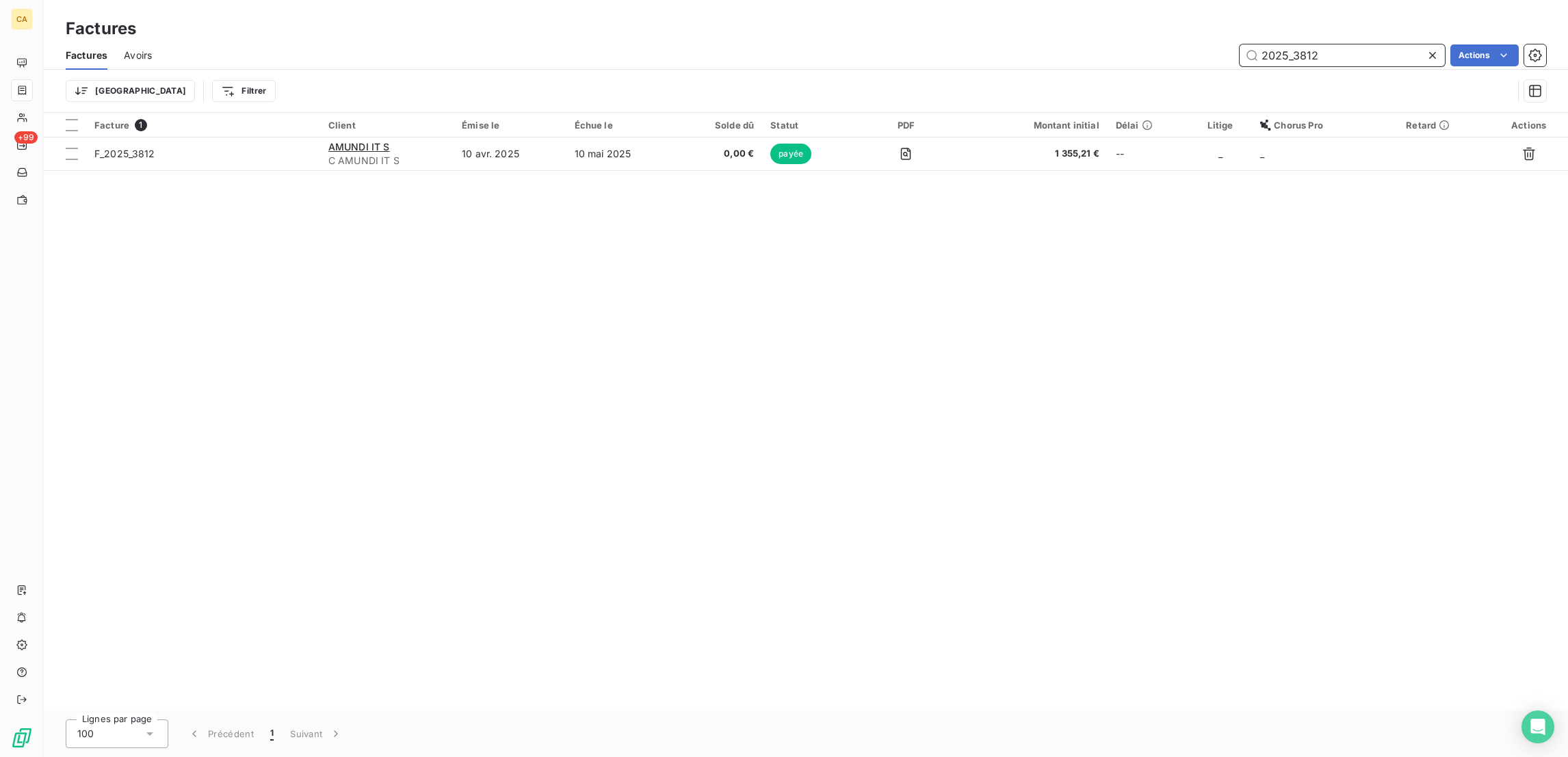
drag, startPoint x: 1296, startPoint y: 47, endPoint x: 1567, endPoint y: 21, distance: 272.2
click at [1567, 93] on html "CA +99 Factures Factures Avoirs 2025_3812 Actions Trier Filtrer Facture 1 Clien…" at bounding box center [784, 378] width 1568 height 757
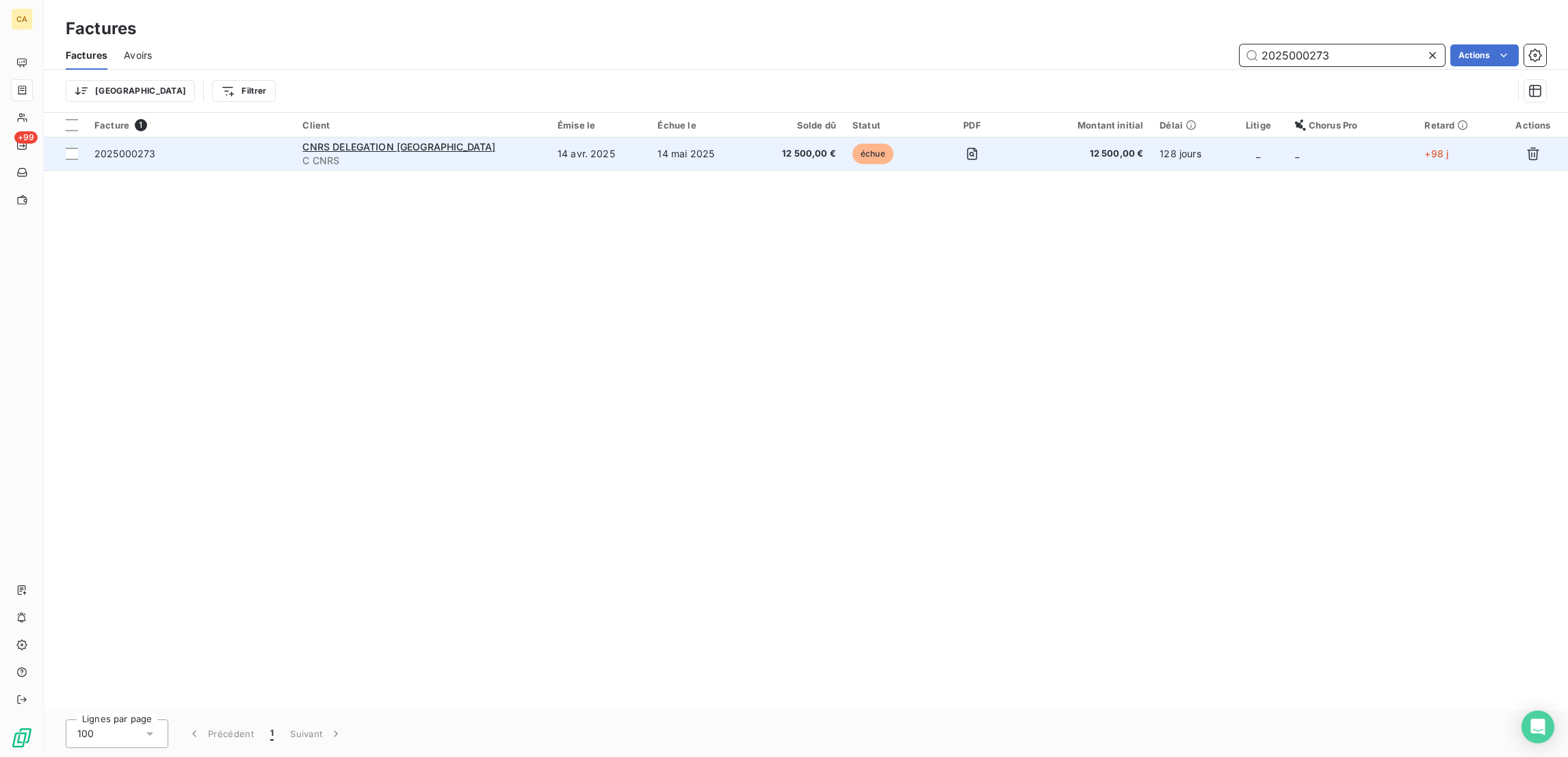
type input "2025000273"
click at [579, 137] on td "14 avr. 2025" at bounding box center [599, 154] width 100 height 33
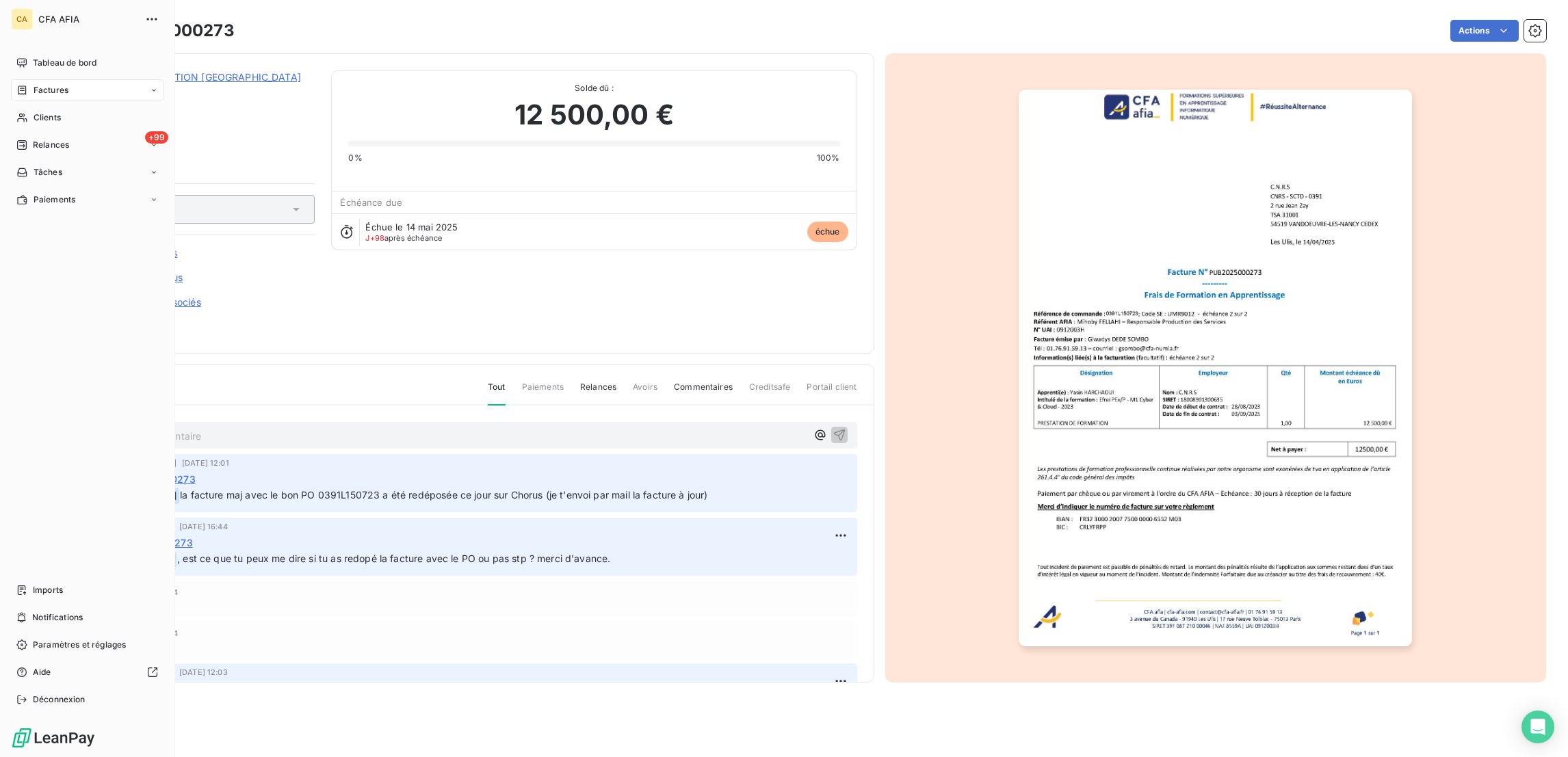
click at [49, 85] on span "Factures" at bounding box center [51, 90] width 35 height 13
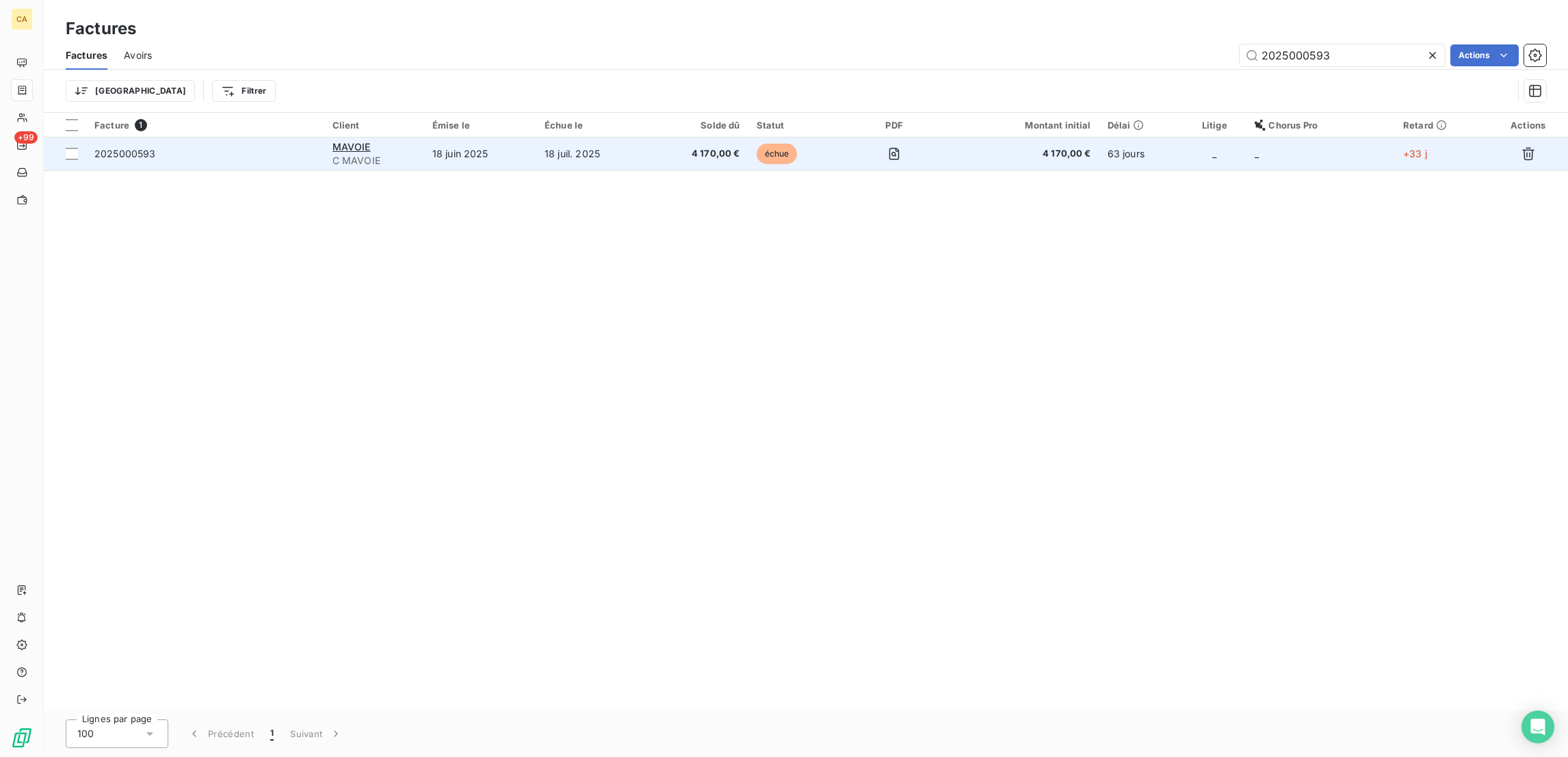
type input "2025000593"
click at [410, 154] on span "C MAVOIE" at bounding box center [374, 160] width 84 height 14
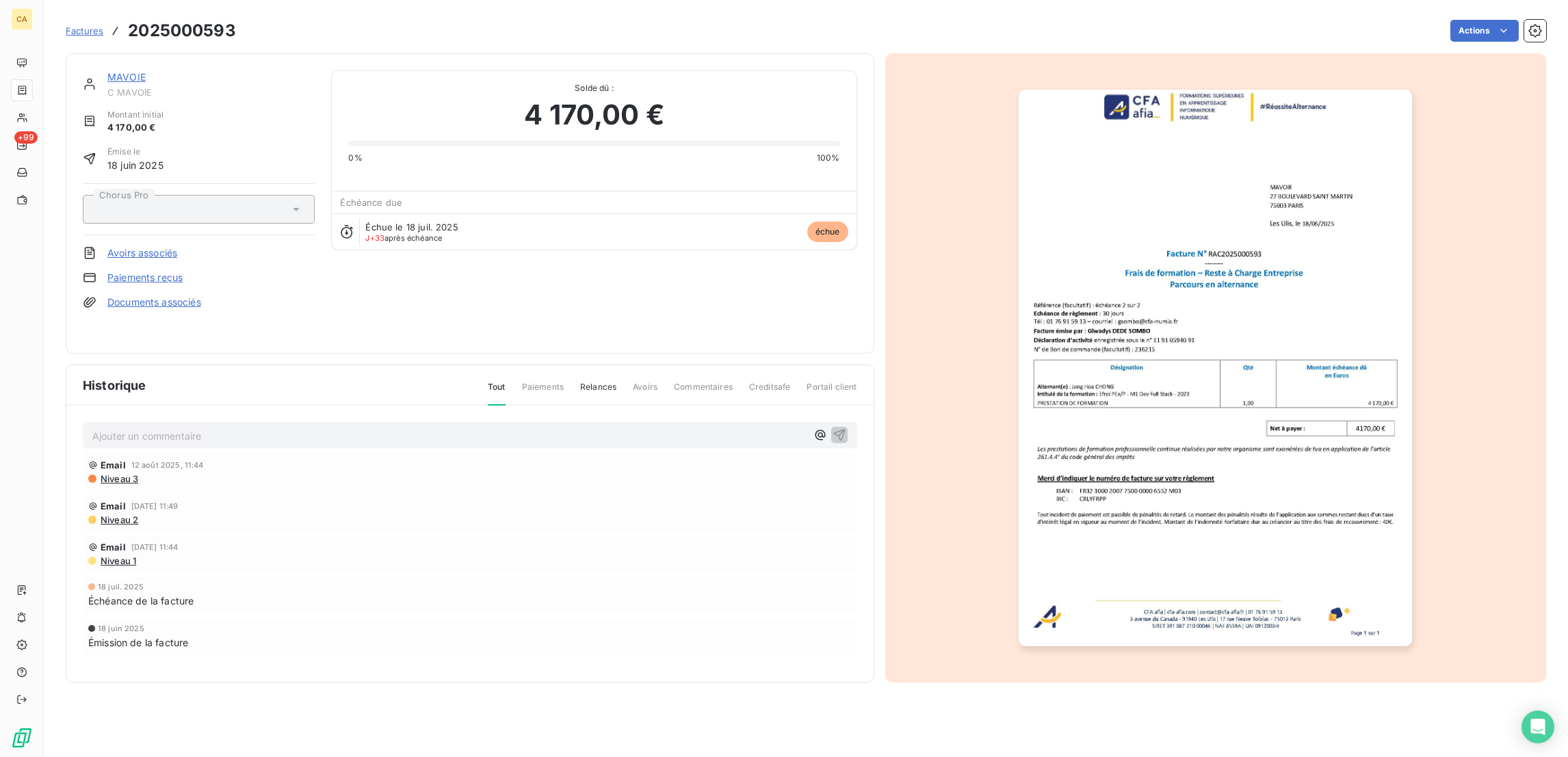
click at [107, 71] on link "MAVOIE" at bounding box center [125, 77] width 38 height 12
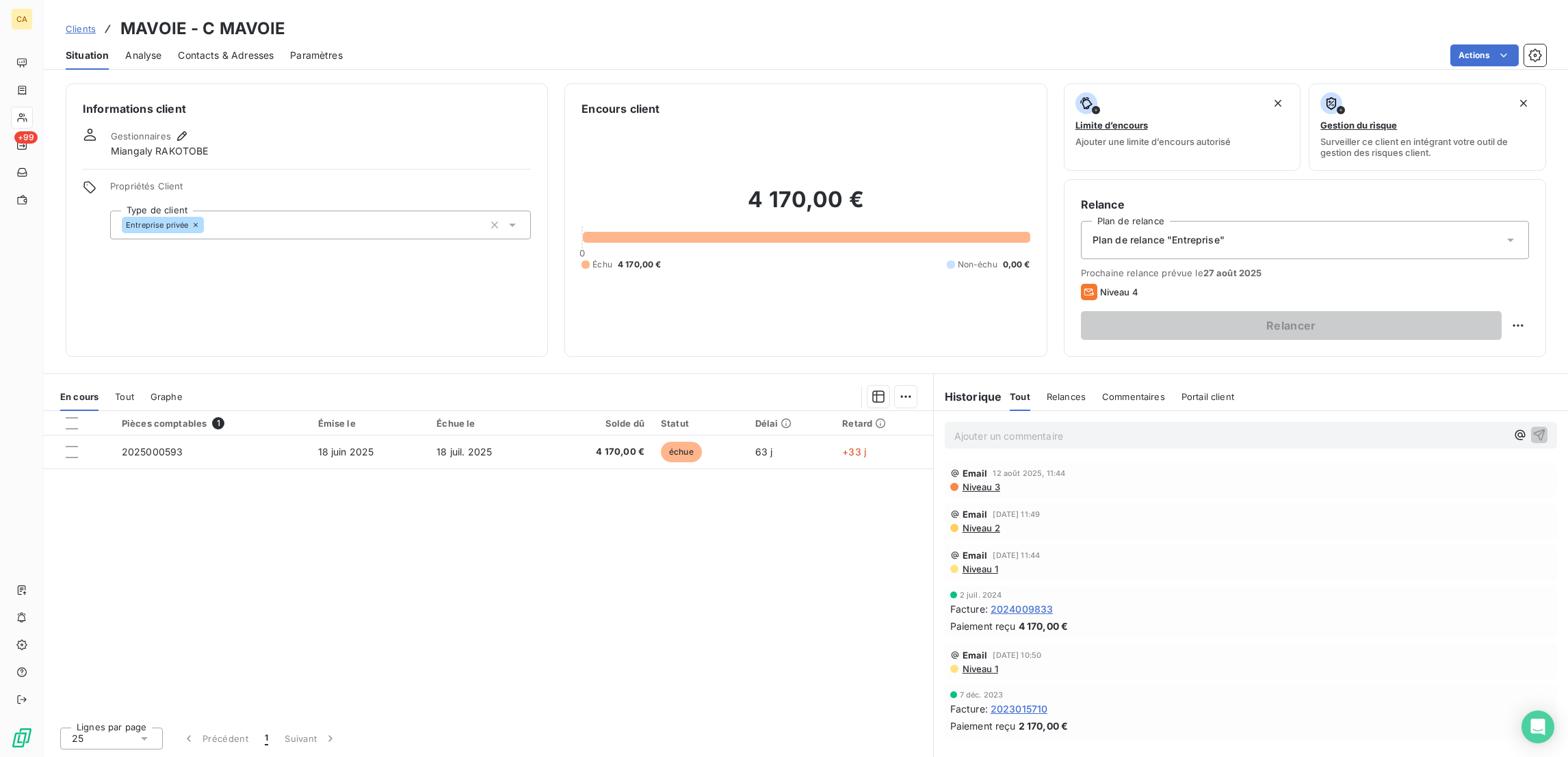
click at [221, 49] on span "Contacts & Adresses" at bounding box center [226, 55] width 96 height 14
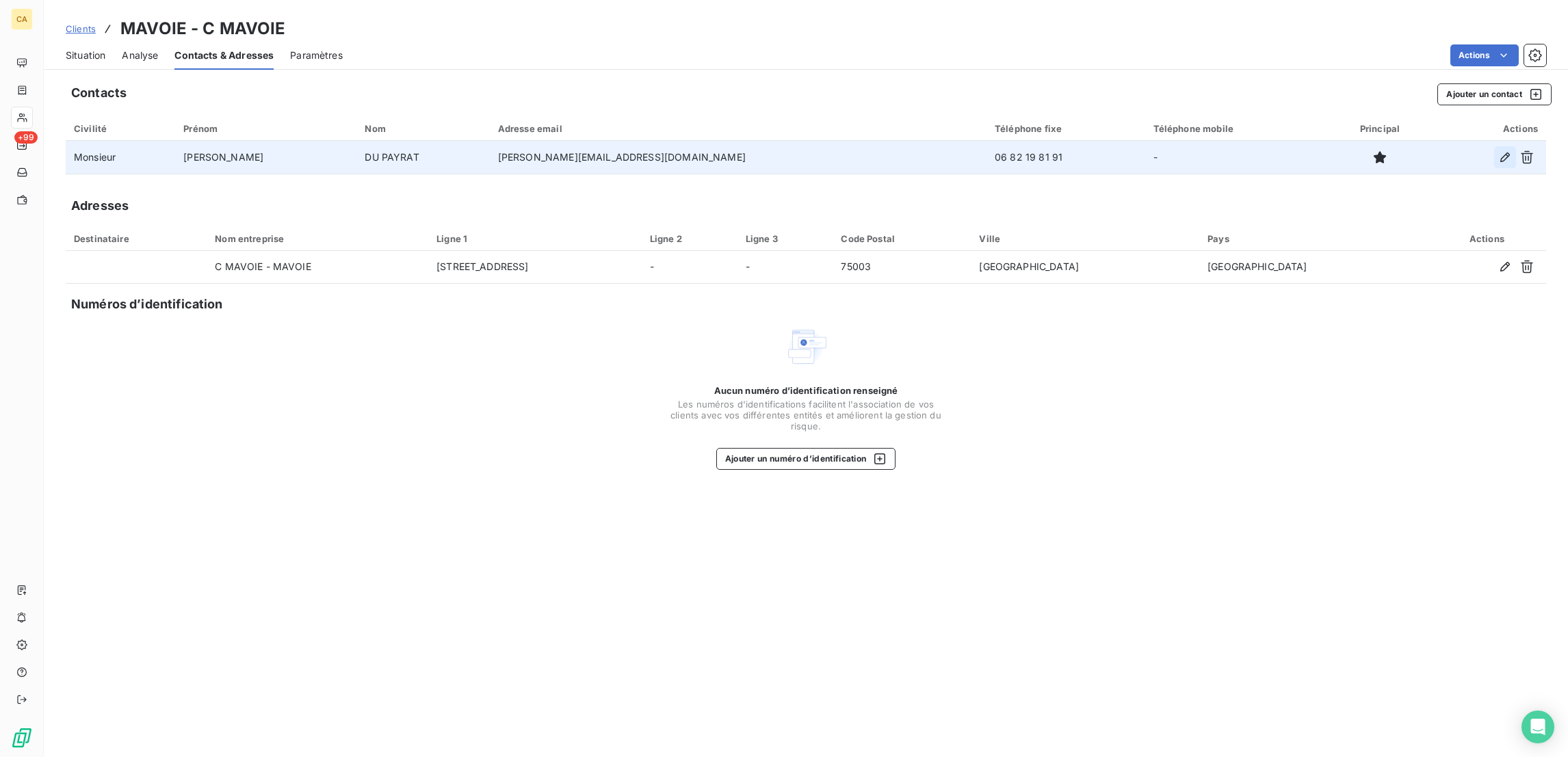
click at [1516, 147] on button "button" at bounding box center [1505, 157] width 22 height 22
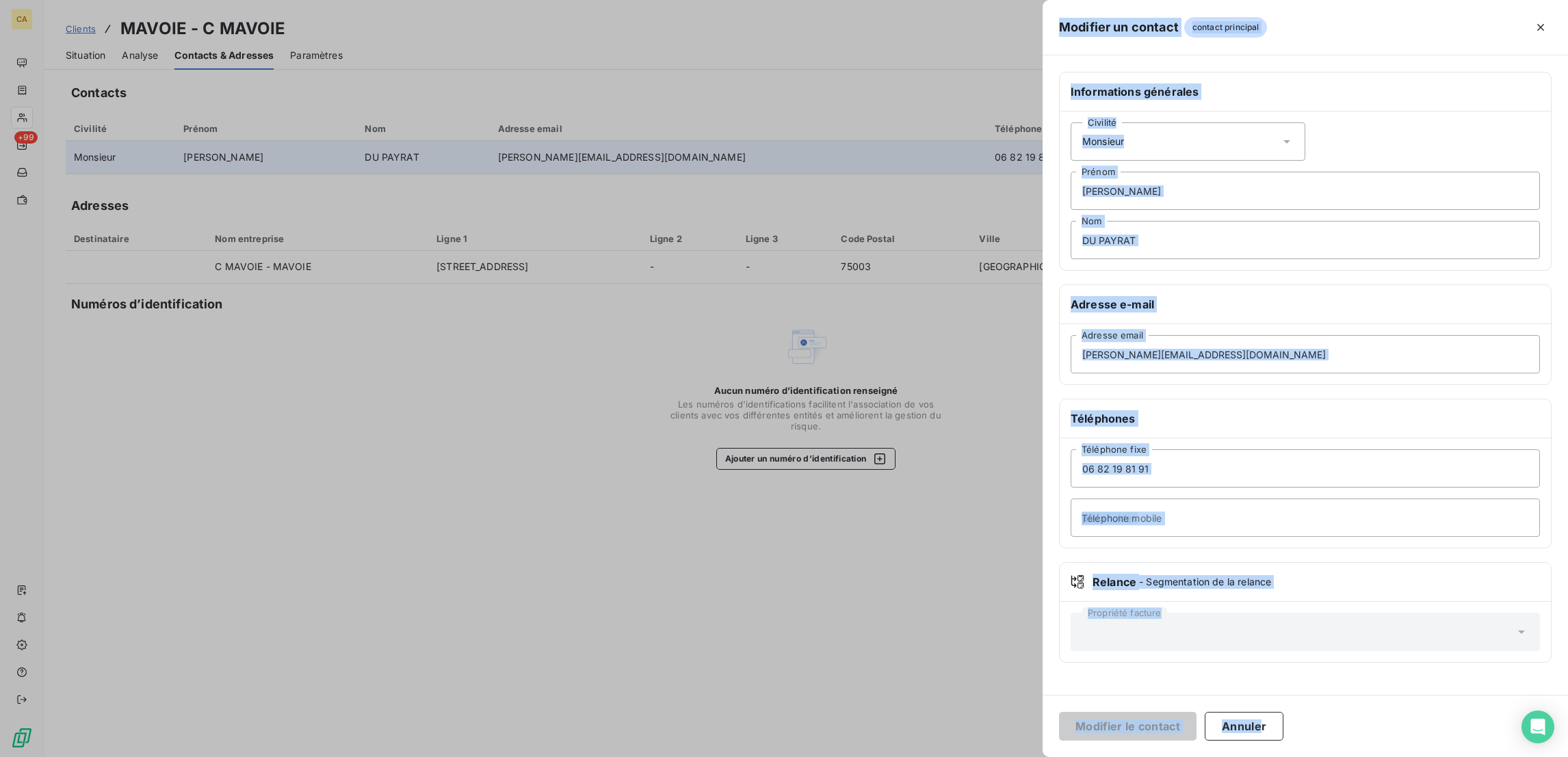
drag, startPoint x: 1391, startPoint y: 758, endPoint x: 1382, endPoint y: 742, distance: 18.4
click at [1389, 756] on html "CA +99 Clients MAVOIE - C MAVOIE Situation Analyse Contacts & Adresses Paramètr…" at bounding box center [784, 378] width 1568 height 757
click at [1382, 742] on div "Modifier le contact Annuler" at bounding box center [1306, 726] width 525 height 62
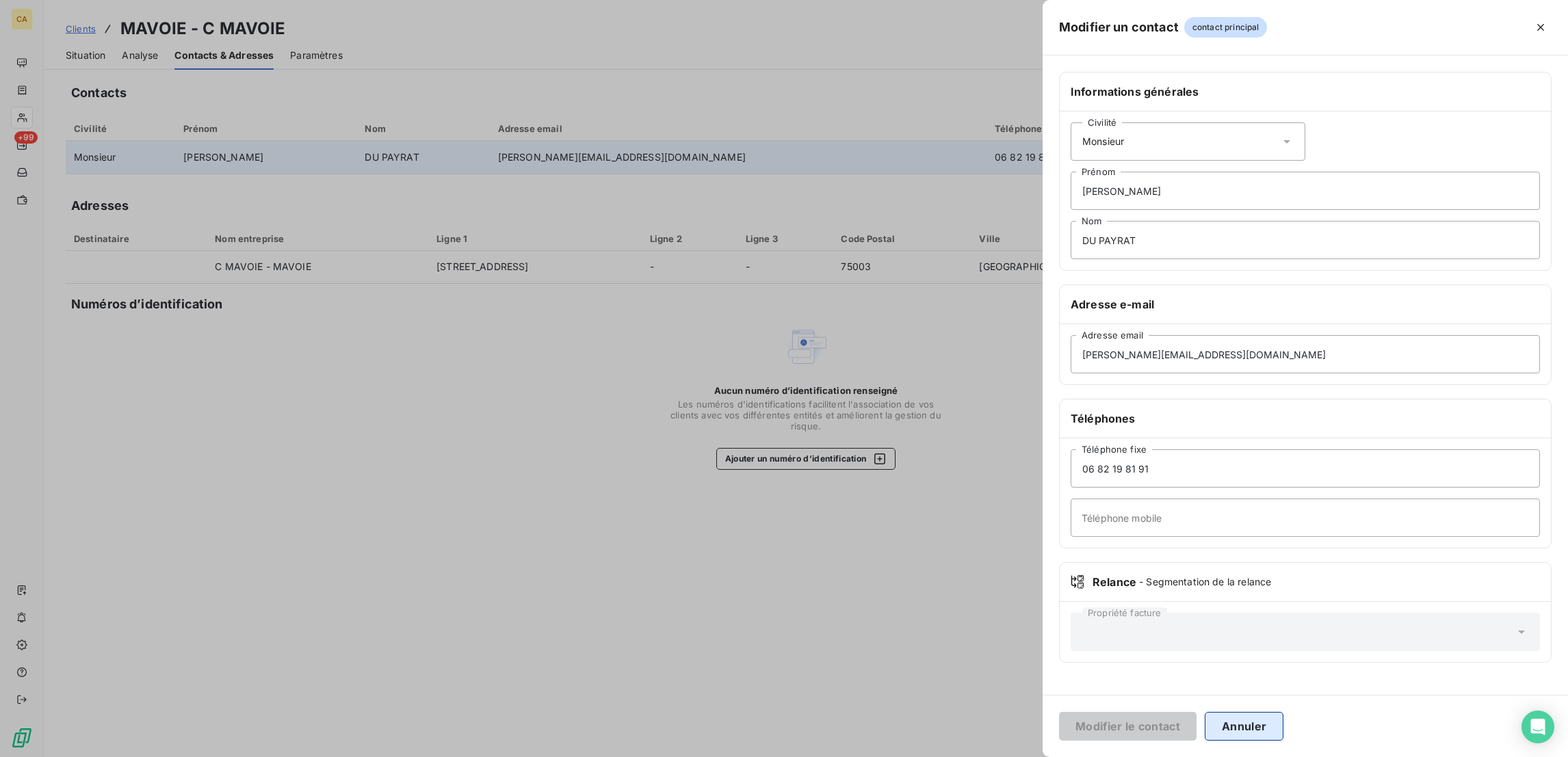
click at [1283, 714] on button "Annuler" at bounding box center [1243, 727] width 79 height 29
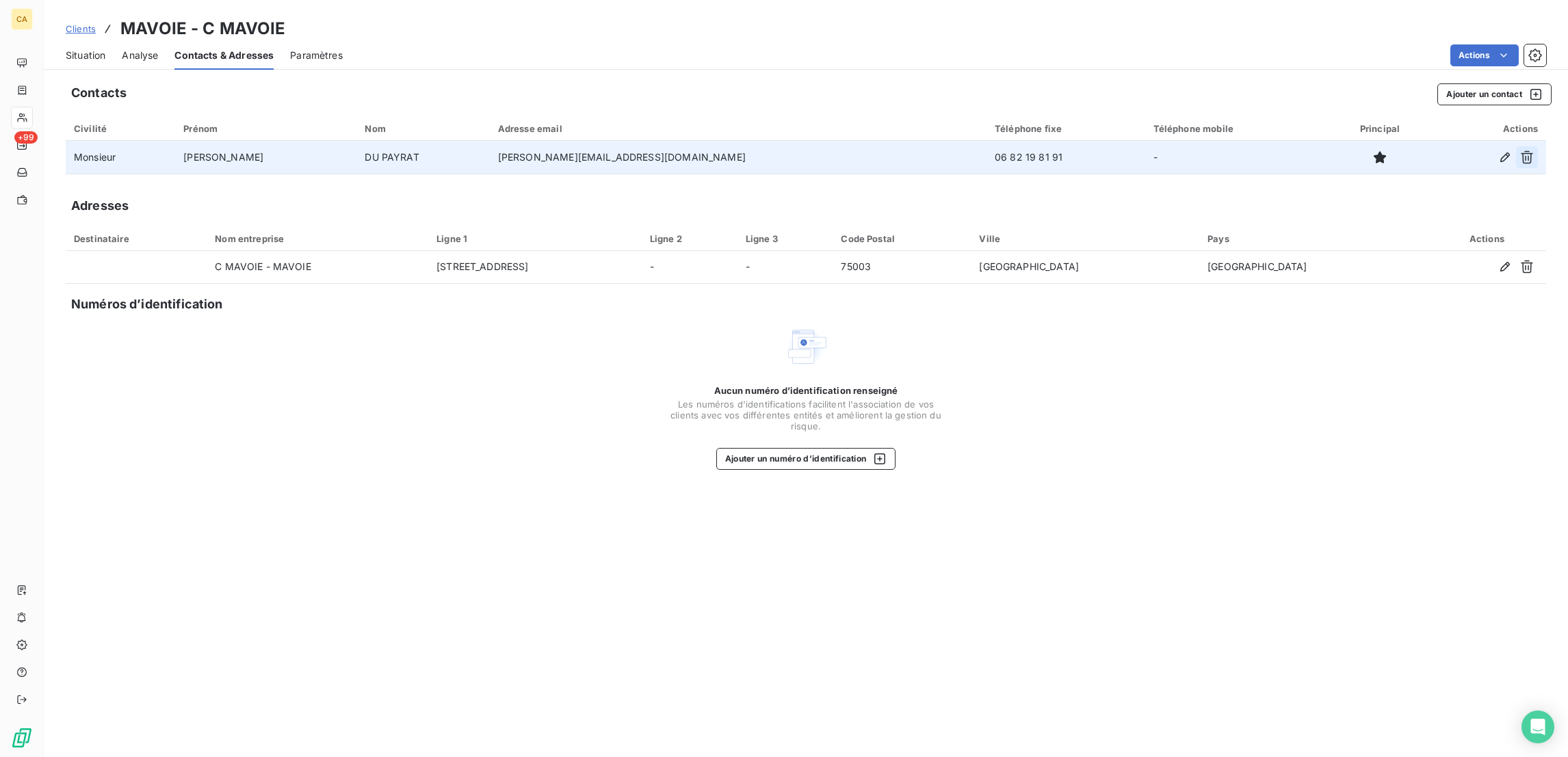
click at [1532, 151] on icon "button" at bounding box center [1527, 157] width 14 height 14
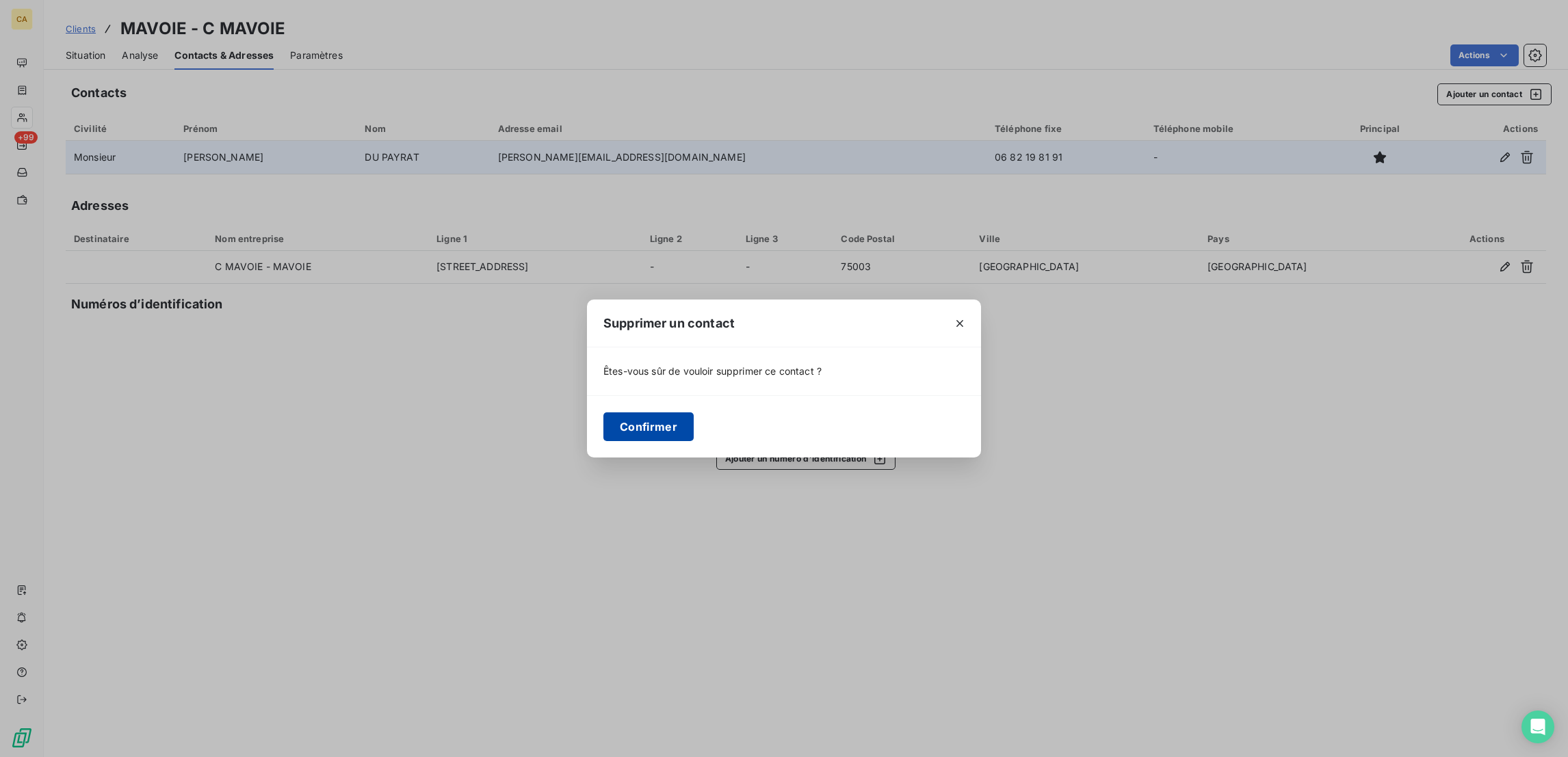
click at [689, 424] on button "Confirmer" at bounding box center [648, 427] width 90 height 29
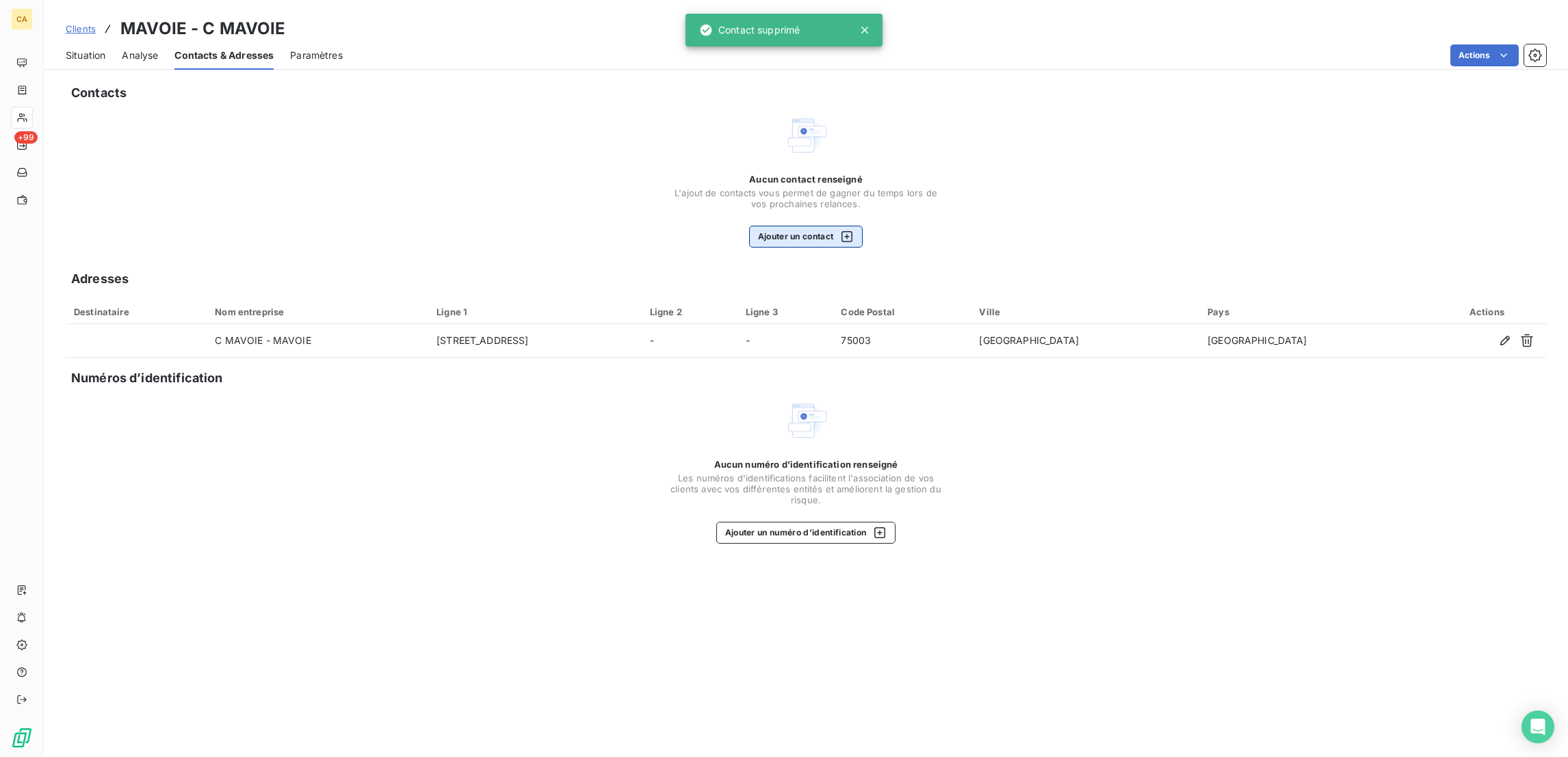
drag, startPoint x: 810, startPoint y: 171, endPoint x: 799, endPoint y: 197, distance: 28.2
click at [808, 174] on div "Aucun contact renseigné L'ajout de contacts vous permet de gagner du temps lors…" at bounding box center [805, 211] width 273 height 74
click at [799, 225] on button "Ajouter un contact" at bounding box center [807, 236] width 115 height 22
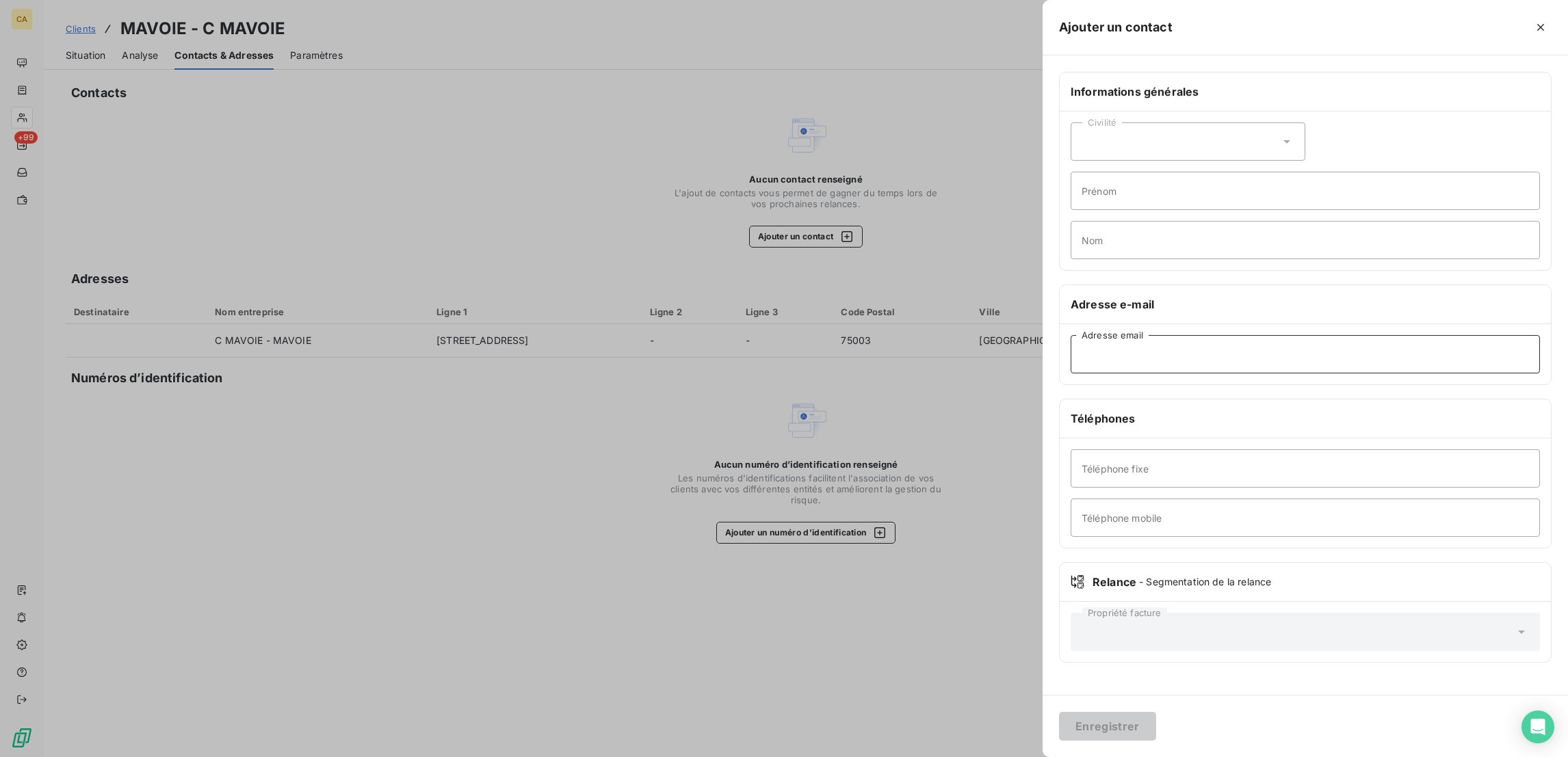
click at [1269, 335] on input "Adresse email" at bounding box center [1305, 354] width 470 height 38
paste input "([PERSON_NAME][EMAIL_ADDRESS][DOMAIN_NAME])"
type input "[PERSON_NAME][EMAIL_ADDRESS][DOMAIN_NAME]"
click at [1304, 135] on div "Civilité" at bounding box center [1187, 141] width 234 height 38
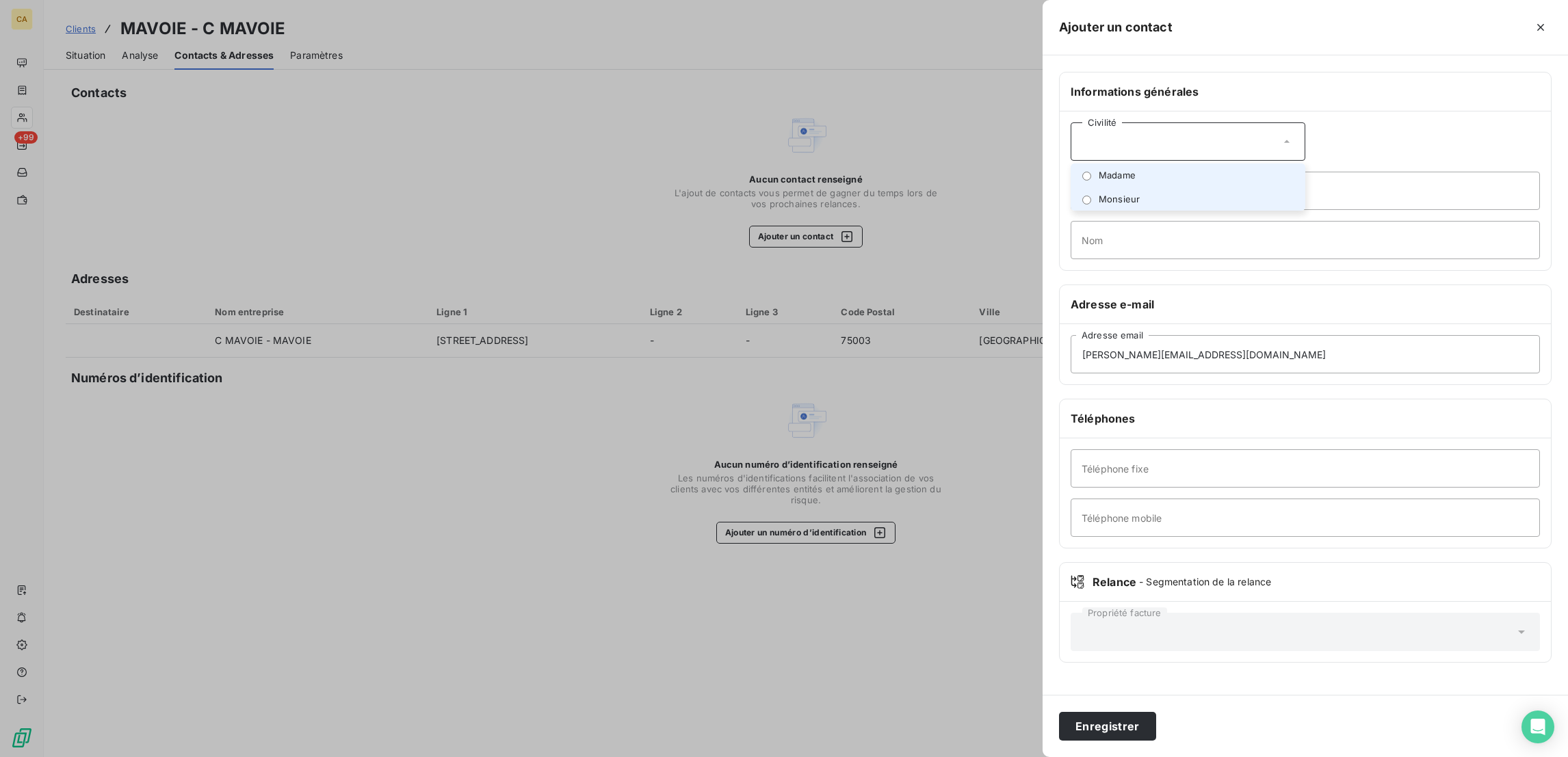
click at [1261, 188] on li "Monsieur" at bounding box center [1187, 199] width 234 height 24
click at [1261, 172] on input "Prénom" at bounding box center [1305, 190] width 470 height 38
type input "[PERSON_NAME]"
paste input "Elland-[PERSON_NAME]"
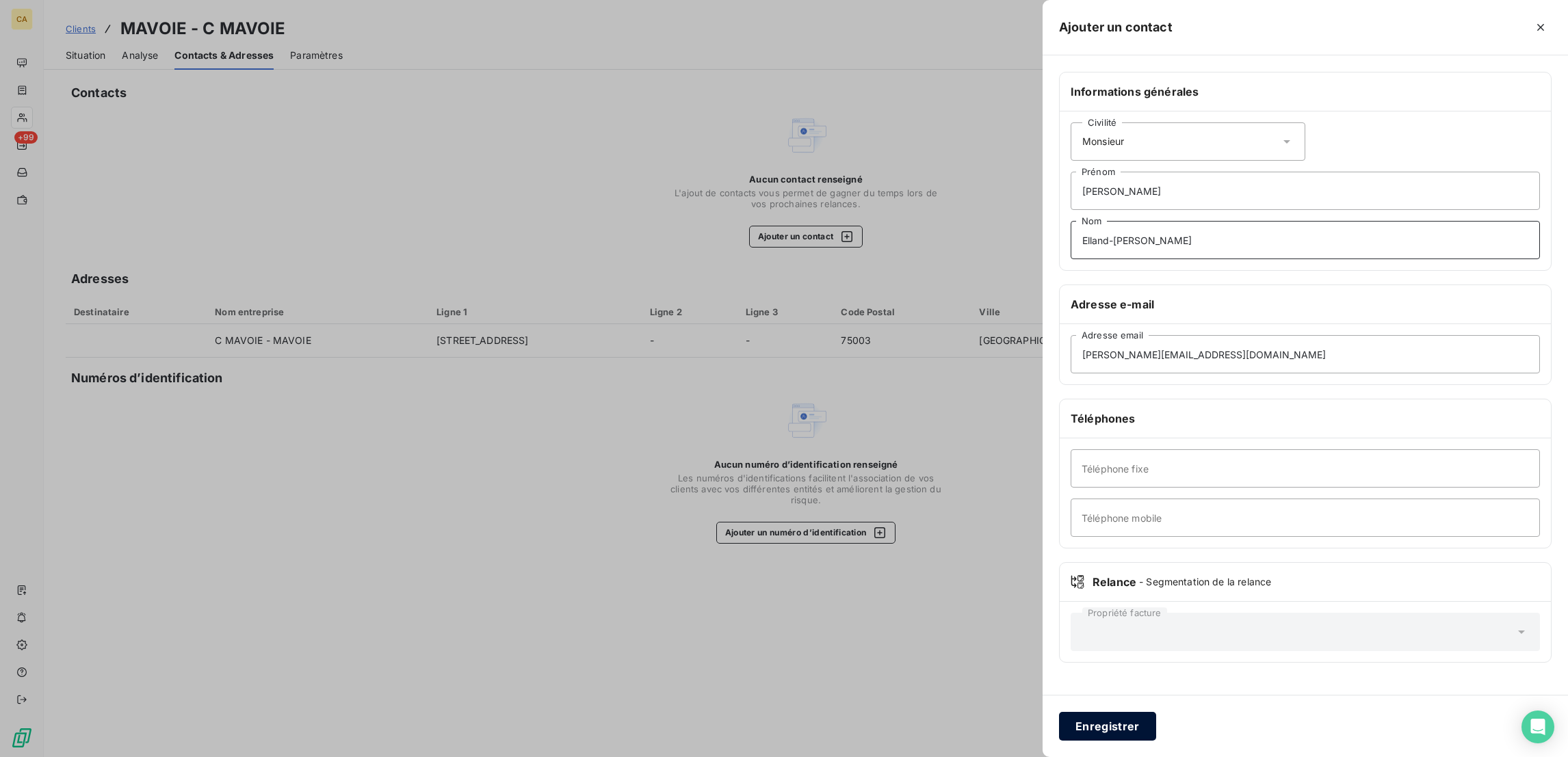
type input "Elland-[PERSON_NAME]"
click at [1156, 717] on button "Enregistrer" at bounding box center [1107, 727] width 97 height 29
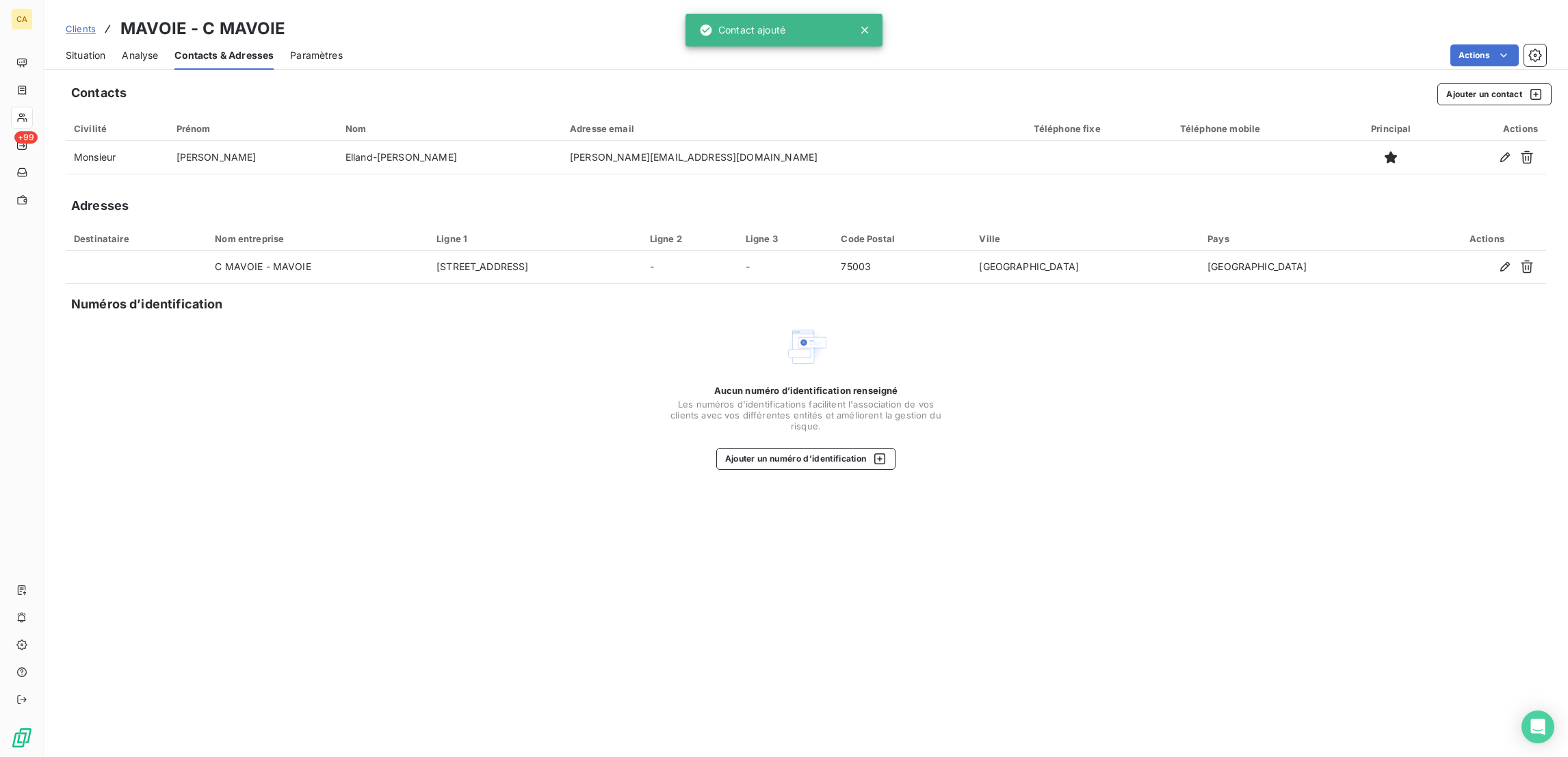
click at [78, 49] on span "Situation" at bounding box center [86, 55] width 40 height 14
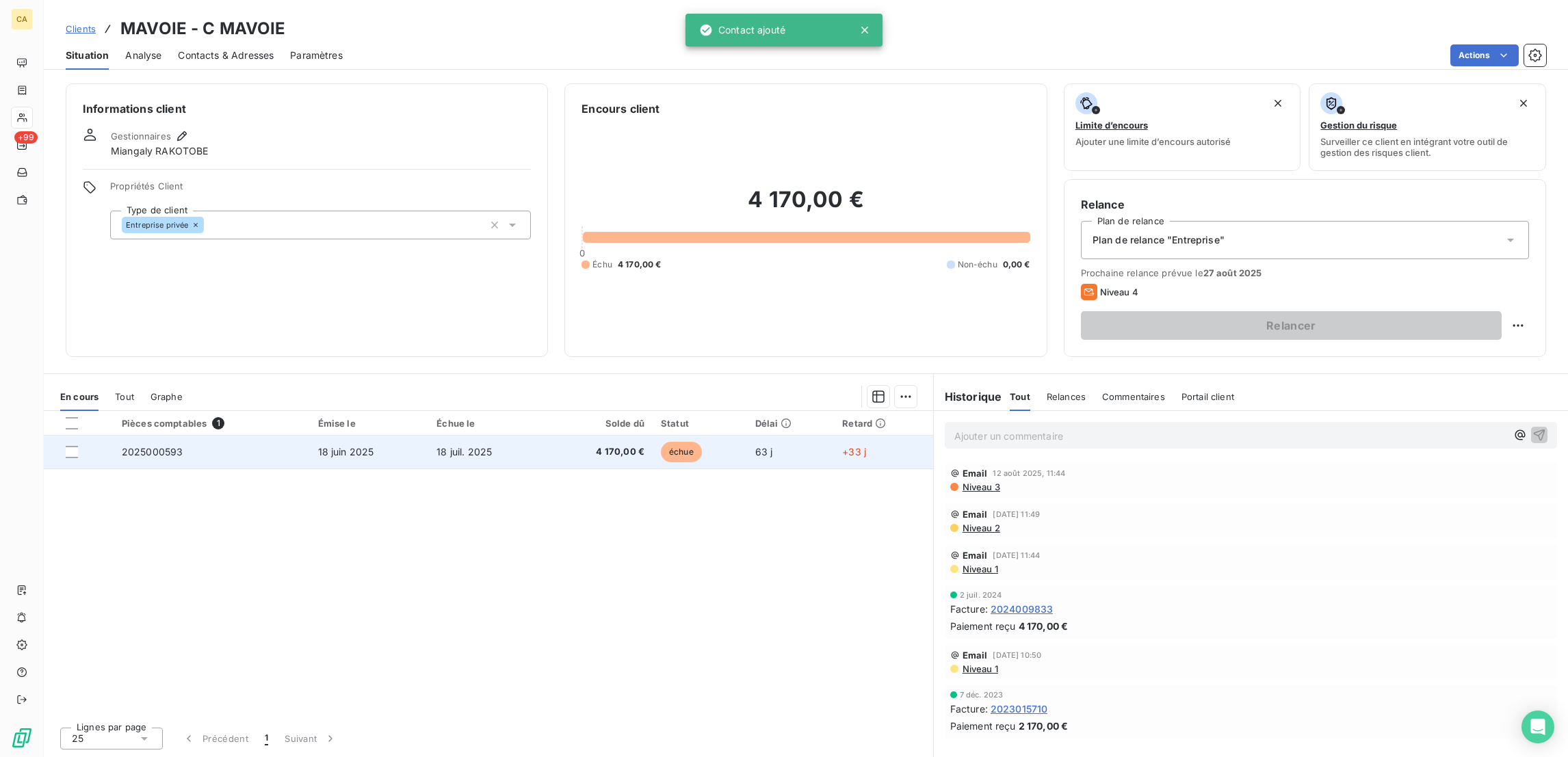
click at [178, 435] on td "2025000593" at bounding box center [212, 452] width 196 height 33
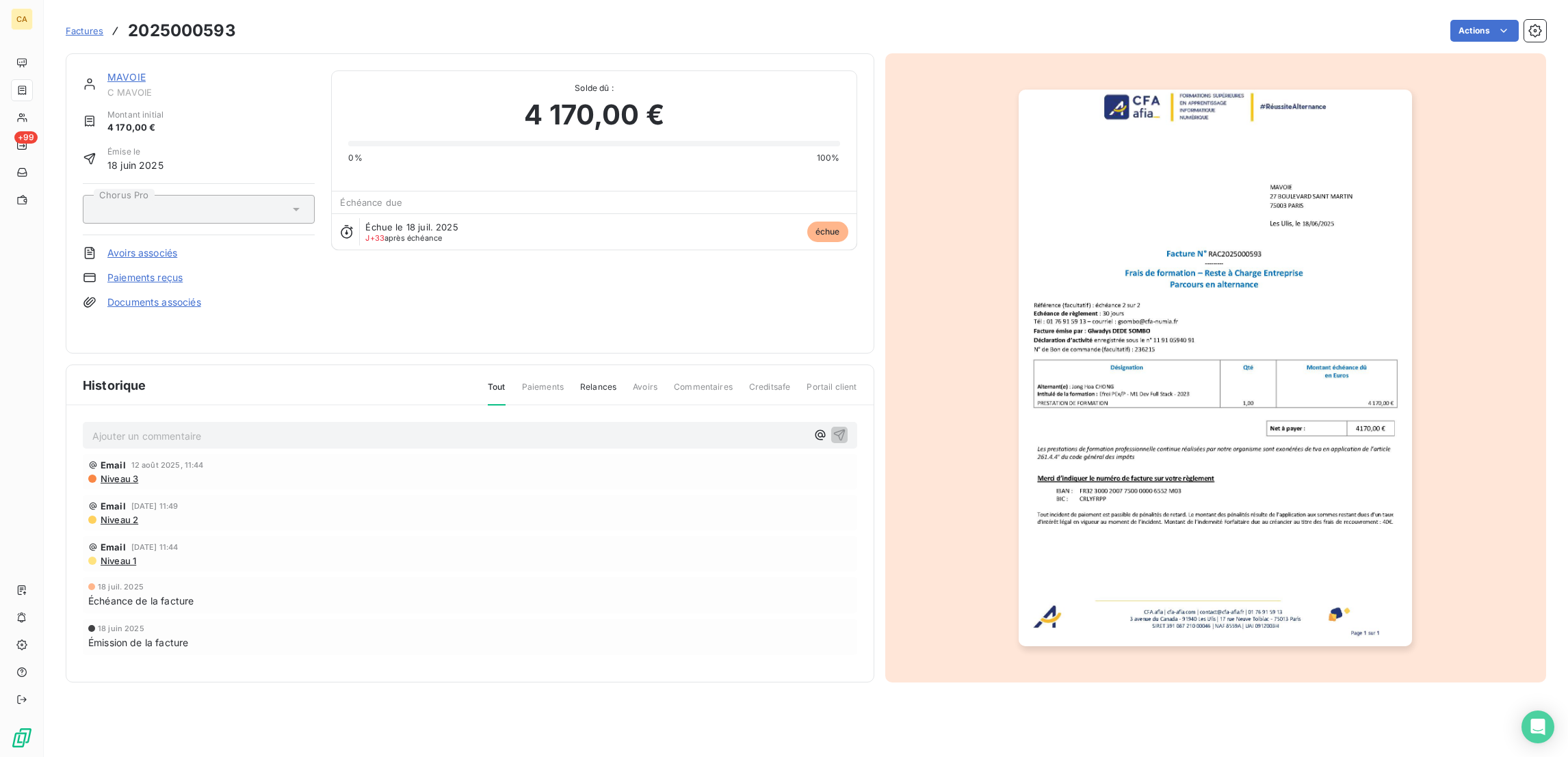
click at [107, 71] on link "MAVOIE" at bounding box center [125, 77] width 38 height 12
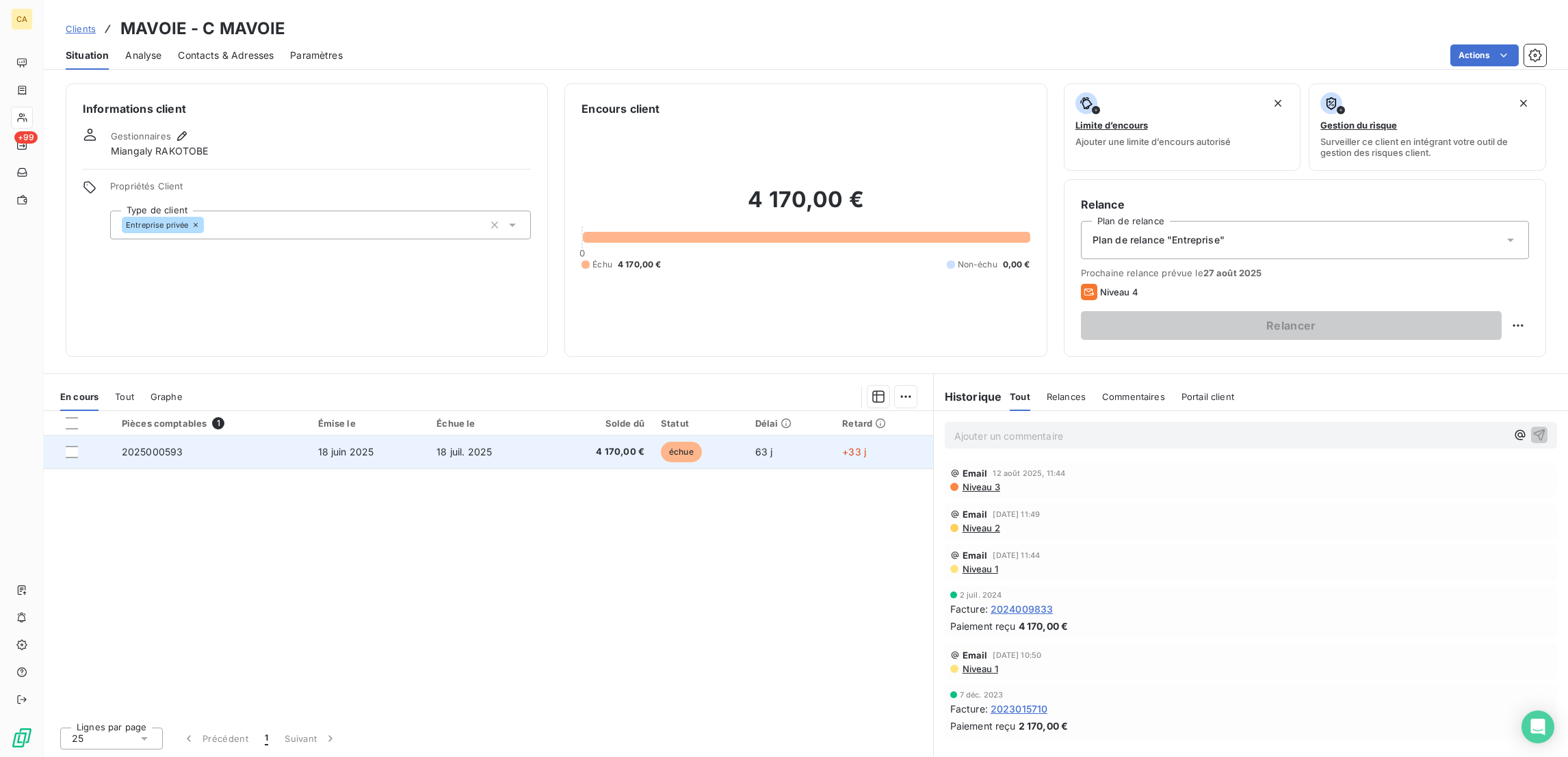
click at [575, 445] on span "4 170,00 €" at bounding box center [600, 452] width 89 height 14
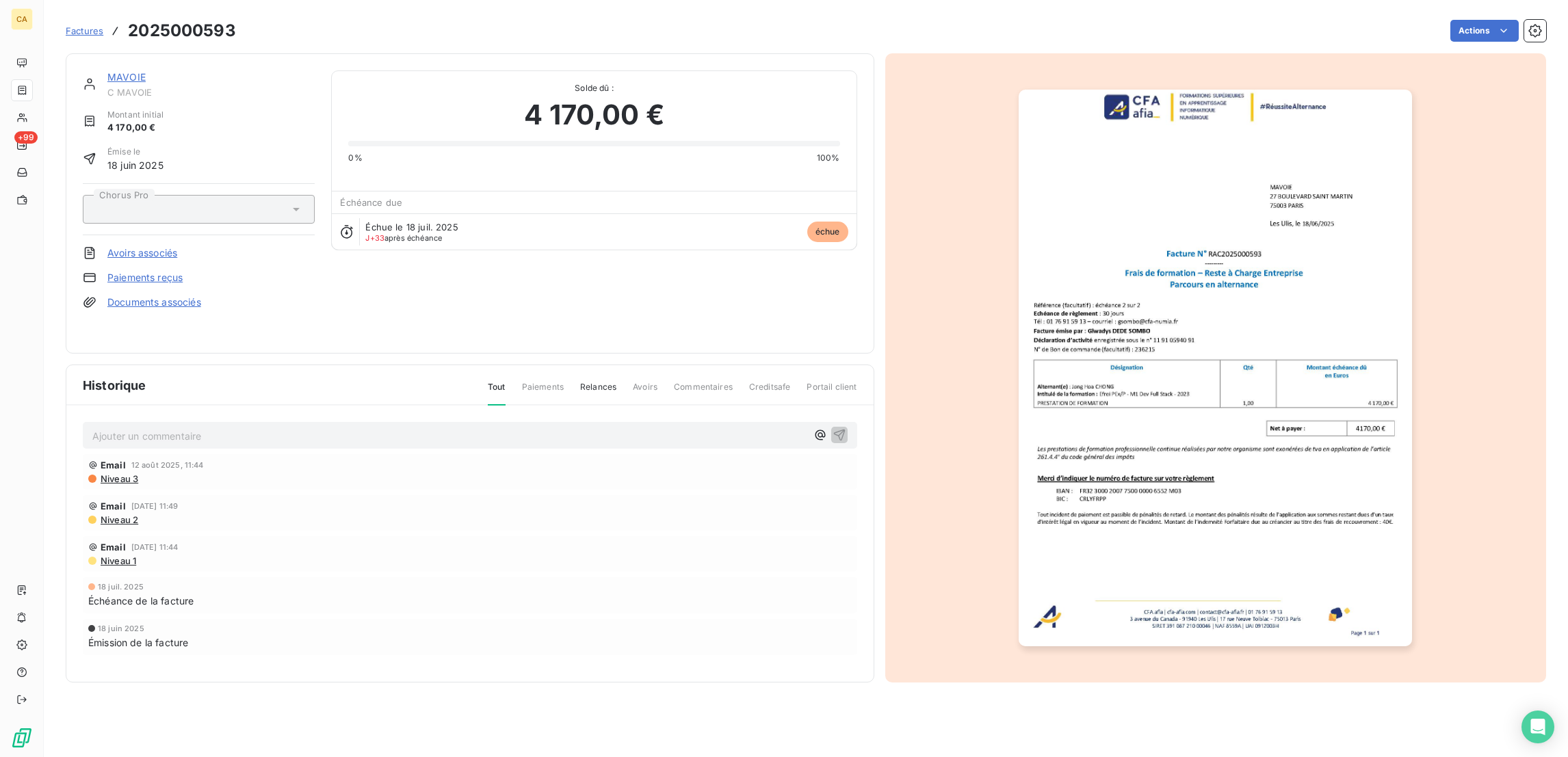
click at [1311, 284] on img "button" at bounding box center [1215, 367] width 394 height 557
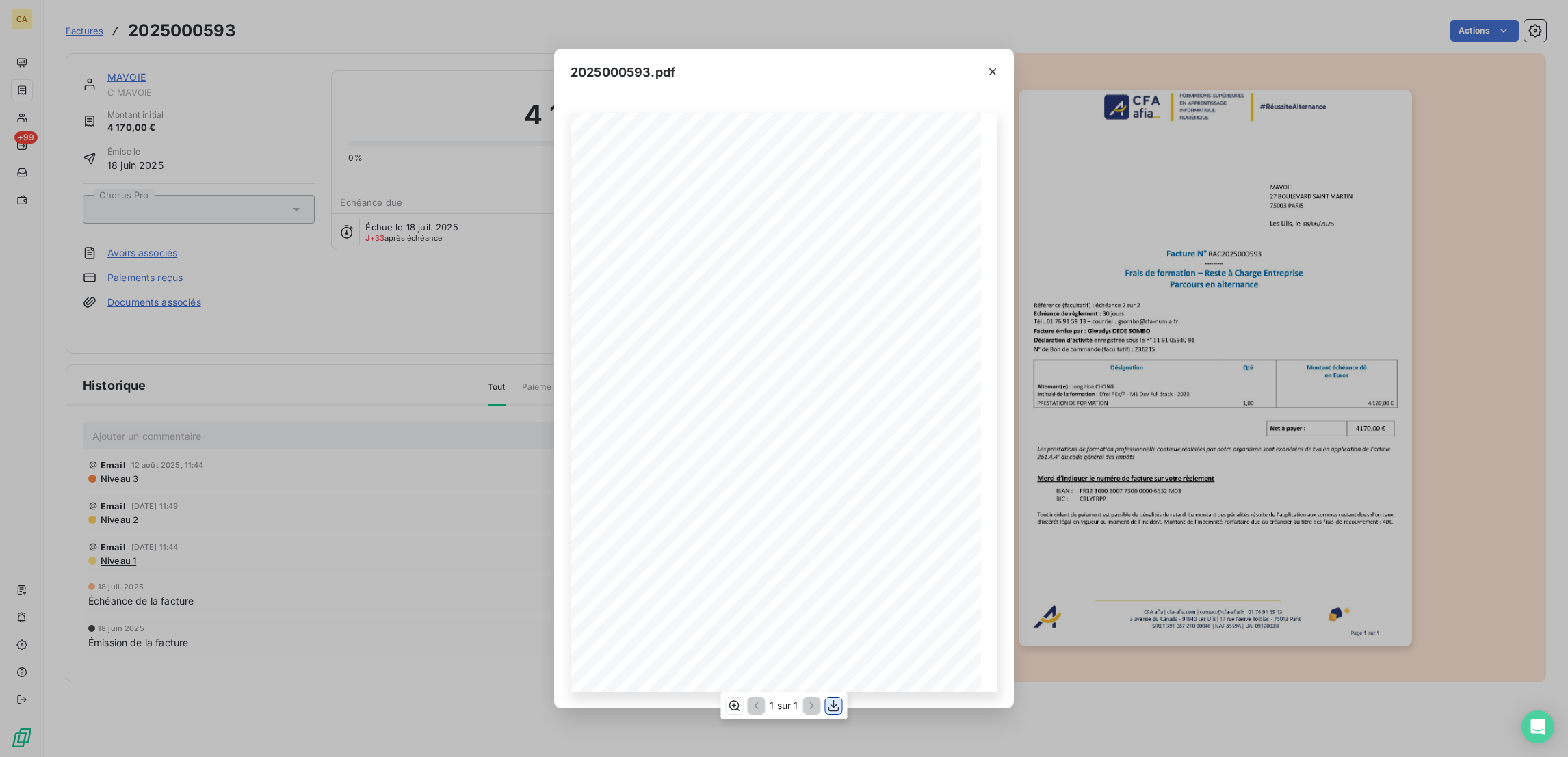
click at [828, 703] on icon "button" at bounding box center [834, 705] width 14 height 14
click at [11, 95] on div "2025000593.pdf CFA afia | [DOMAIN_NAME] | [EMAIL_ADDRESS][DOMAIN_NAME] | 01 76 …" at bounding box center [784, 378] width 1568 height 757
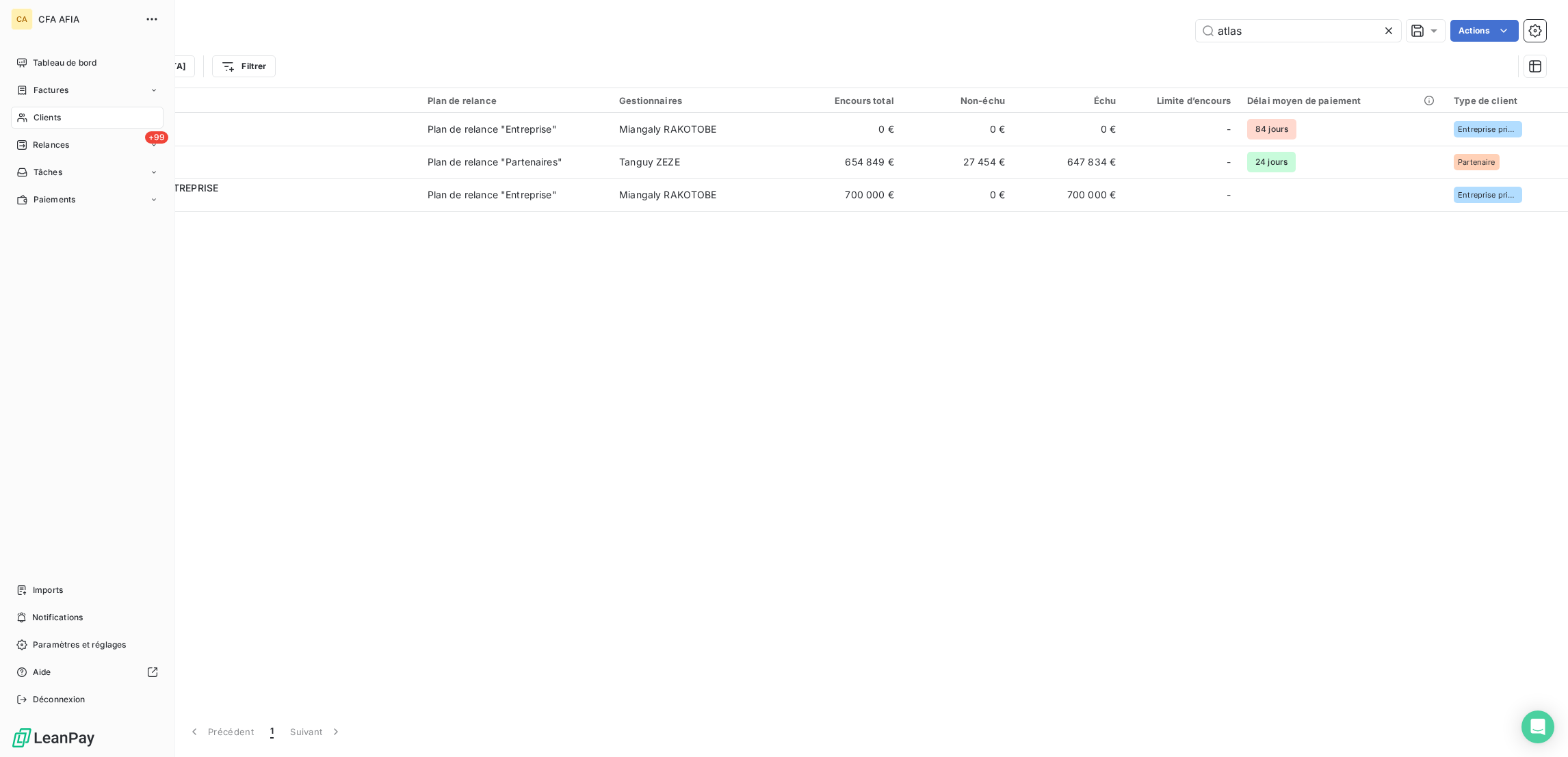
click at [17, 114] on icon at bounding box center [22, 118] width 10 height 9
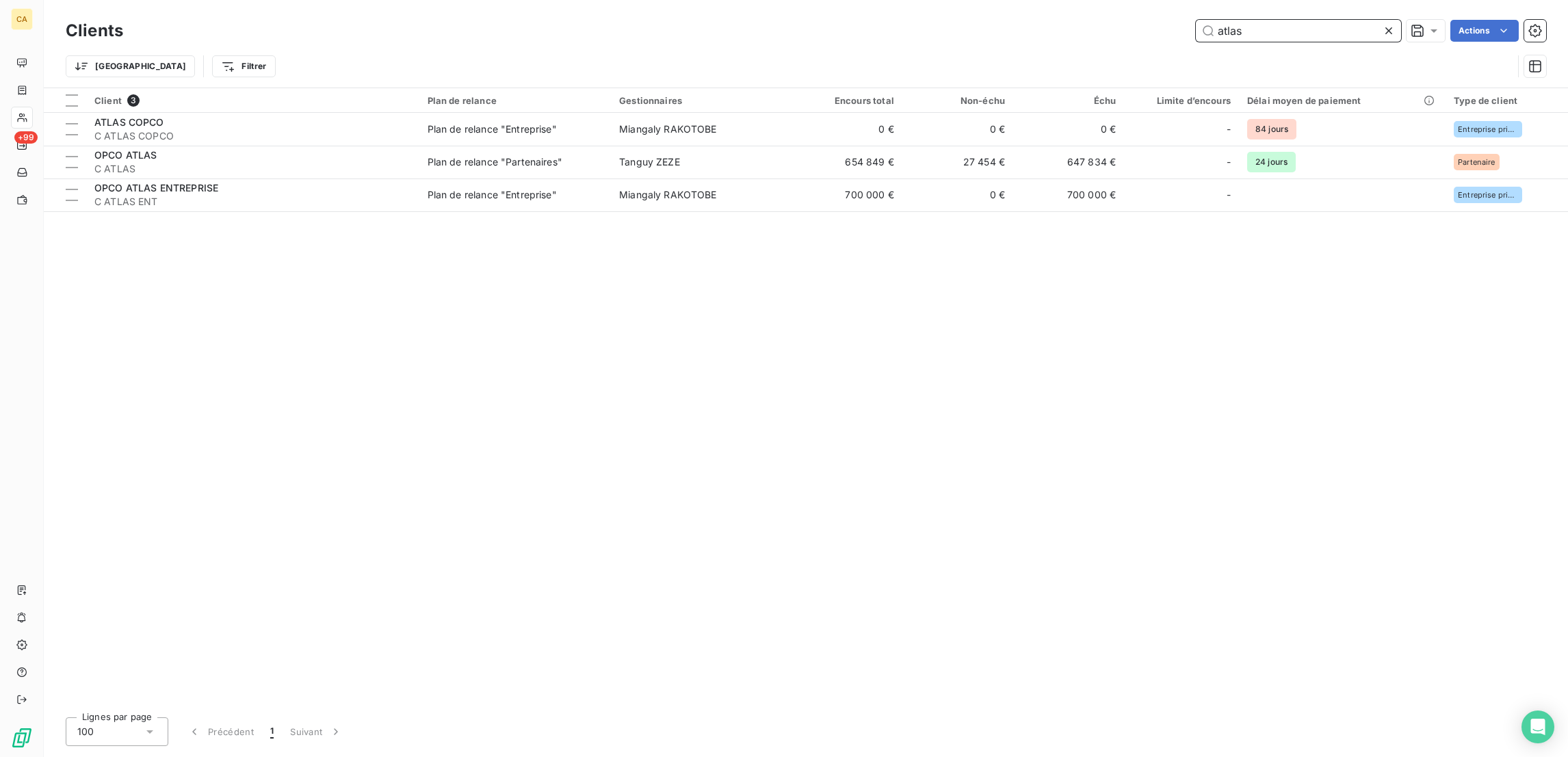
click at [1329, 26] on input "atlas" at bounding box center [1298, 30] width 205 height 22
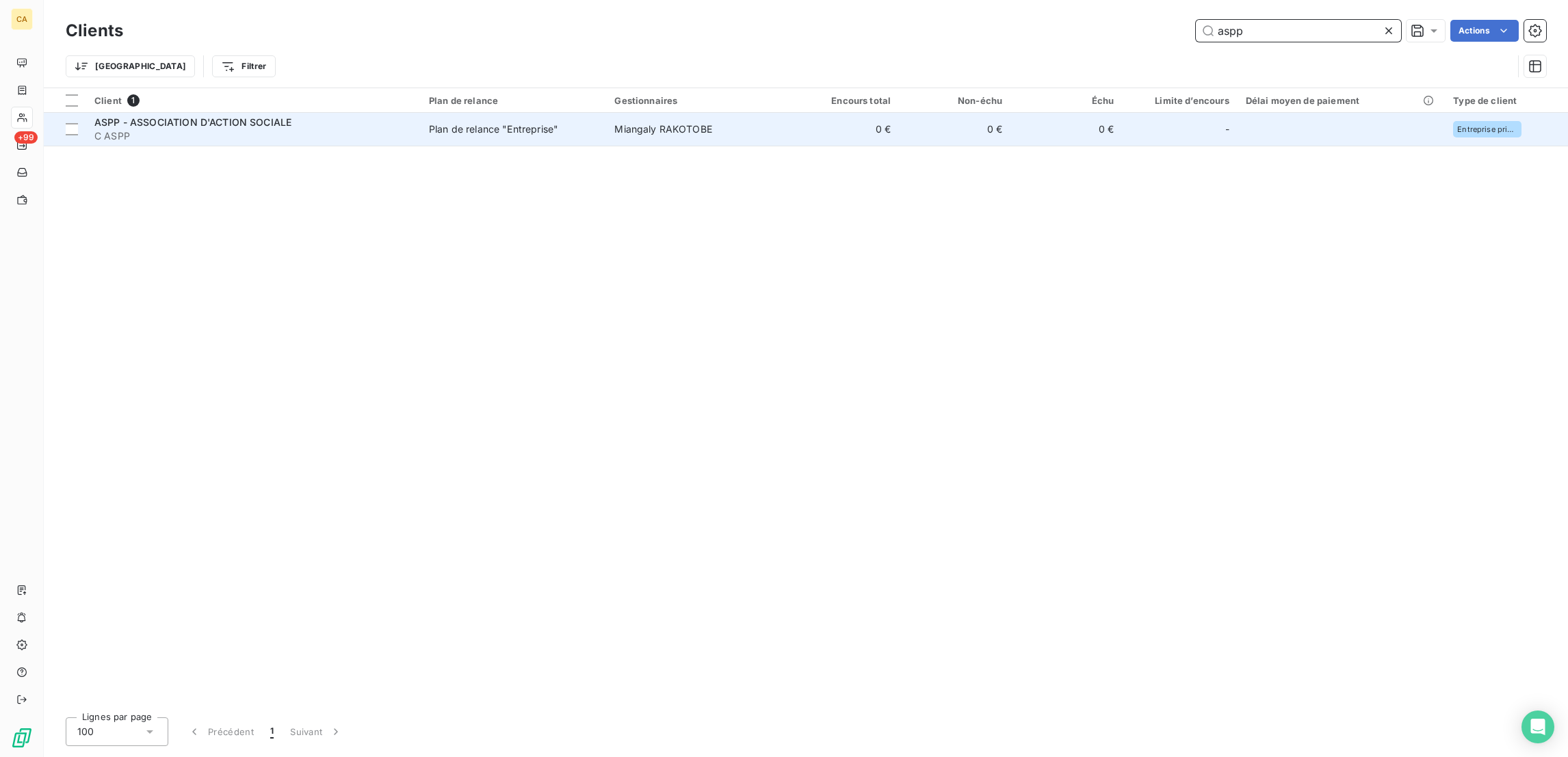
type input "aspp"
click at [709, 122] on td "Miangaly RAKOTOBE" at bounding box center [697, 129] width 181 height 33
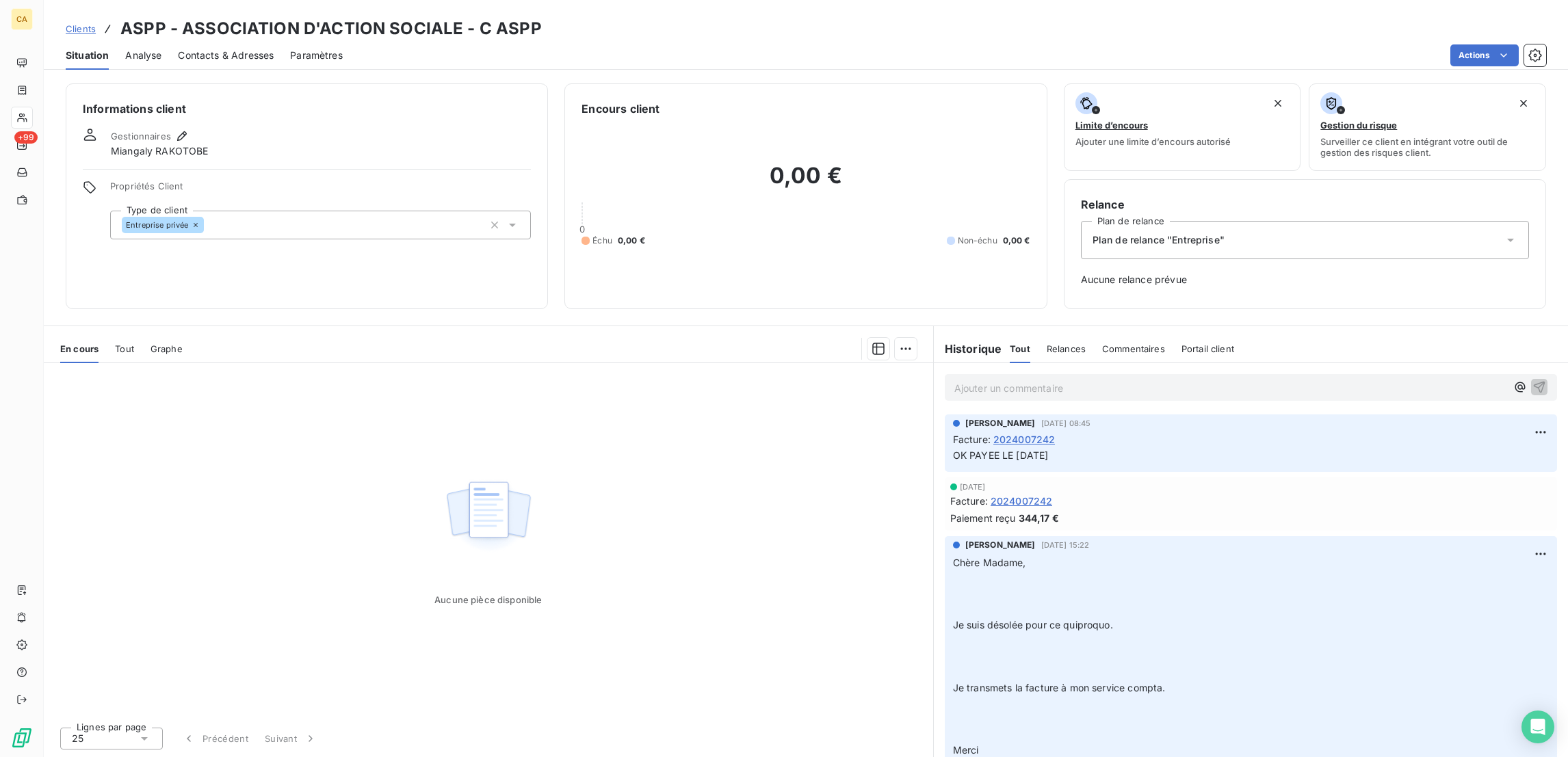
click at [233, 50] on span "Contacts & Adresses" at bounding box center [226, 55] width 96 height 14
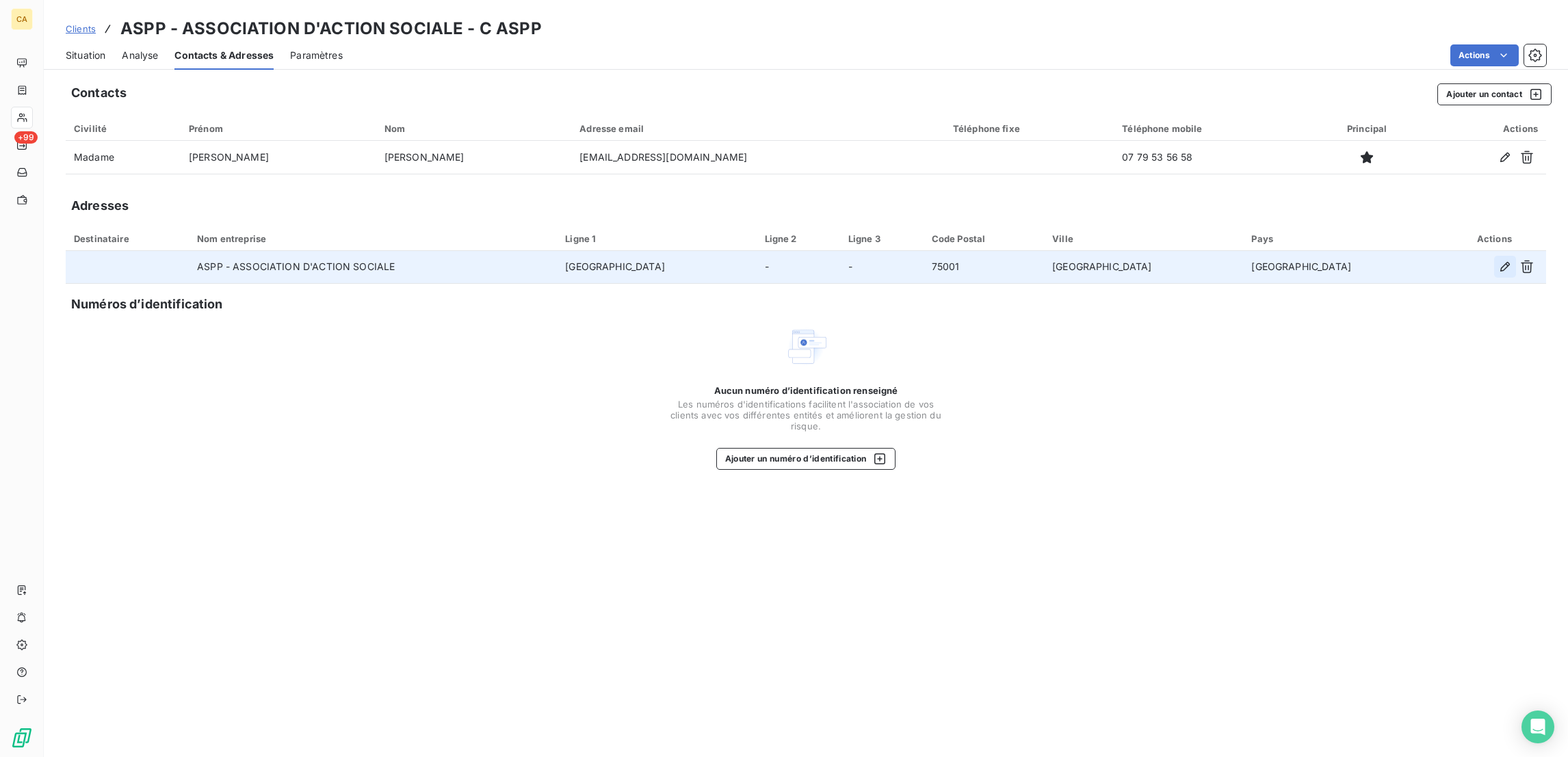
click at [1507, 259] on icon "button" at bounding box center [1505, 266] width 14 height 14
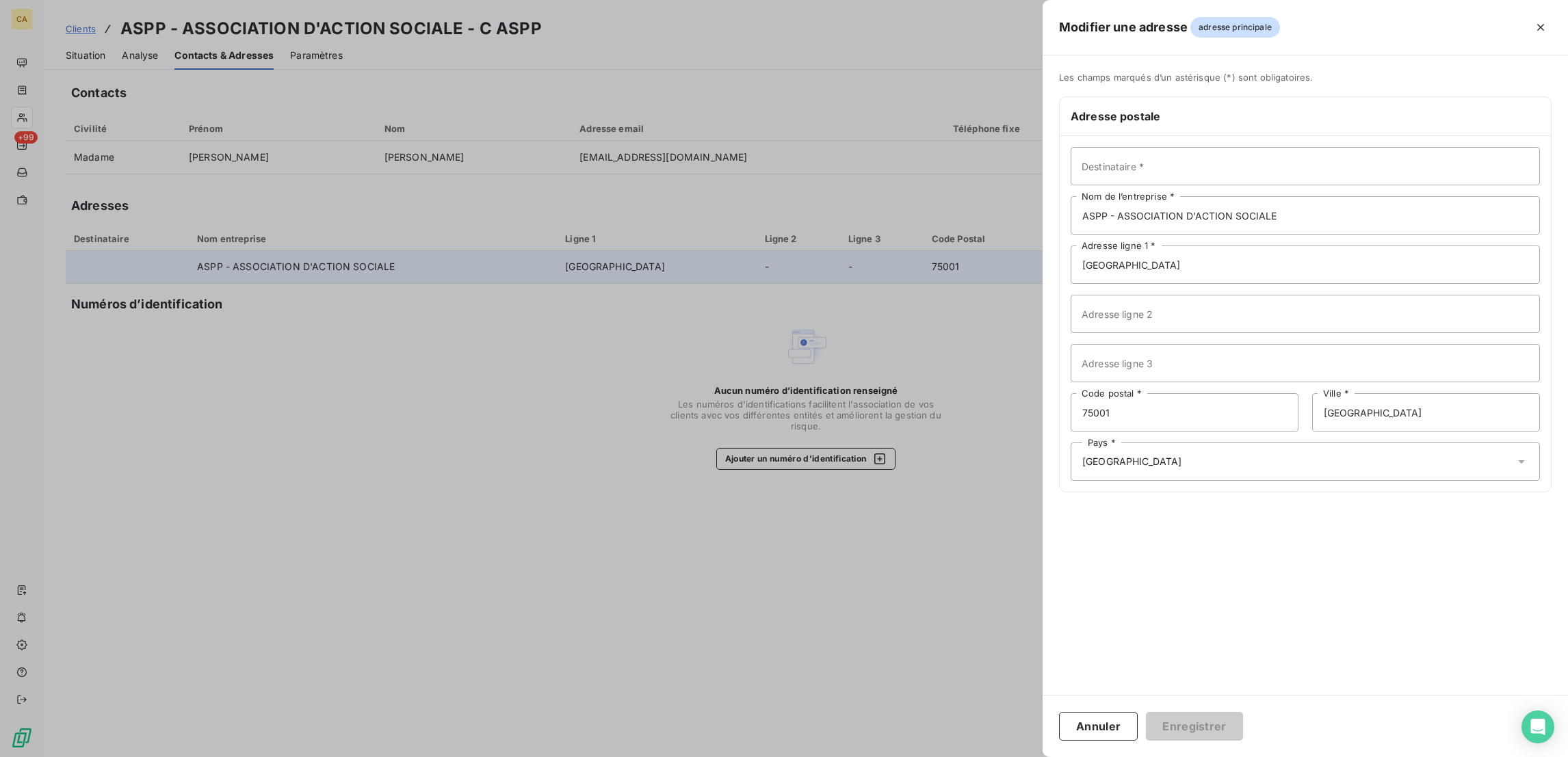
drag, startPoint x: 1391, startPoint y: 250, endPoint x: 1373, endPoint y: 241, distance: 20.1
click at [1373, 241] on div "Destinataire * ASPP - ASSOCIATION D'ACTION SOCIALE Nom de l’entreprise * [GEOGR…" at bounding box center [1305, 314] width 491 height 356
drag, startPoint x: 1373, startPoint y: 241, endPoint x: 1133, endPoint y: 230, distance: 240.3
click at [1133, 756] on div "Modifier une adresse adresse principale Les champs marqués d’un [DEMOGRAPHIC_DA…" at bounding box center [784, 757] width 1568 height 0
paste input "[PERSON_NAME][EMAIL_ADDRESS][DOMAIN_NAME]"
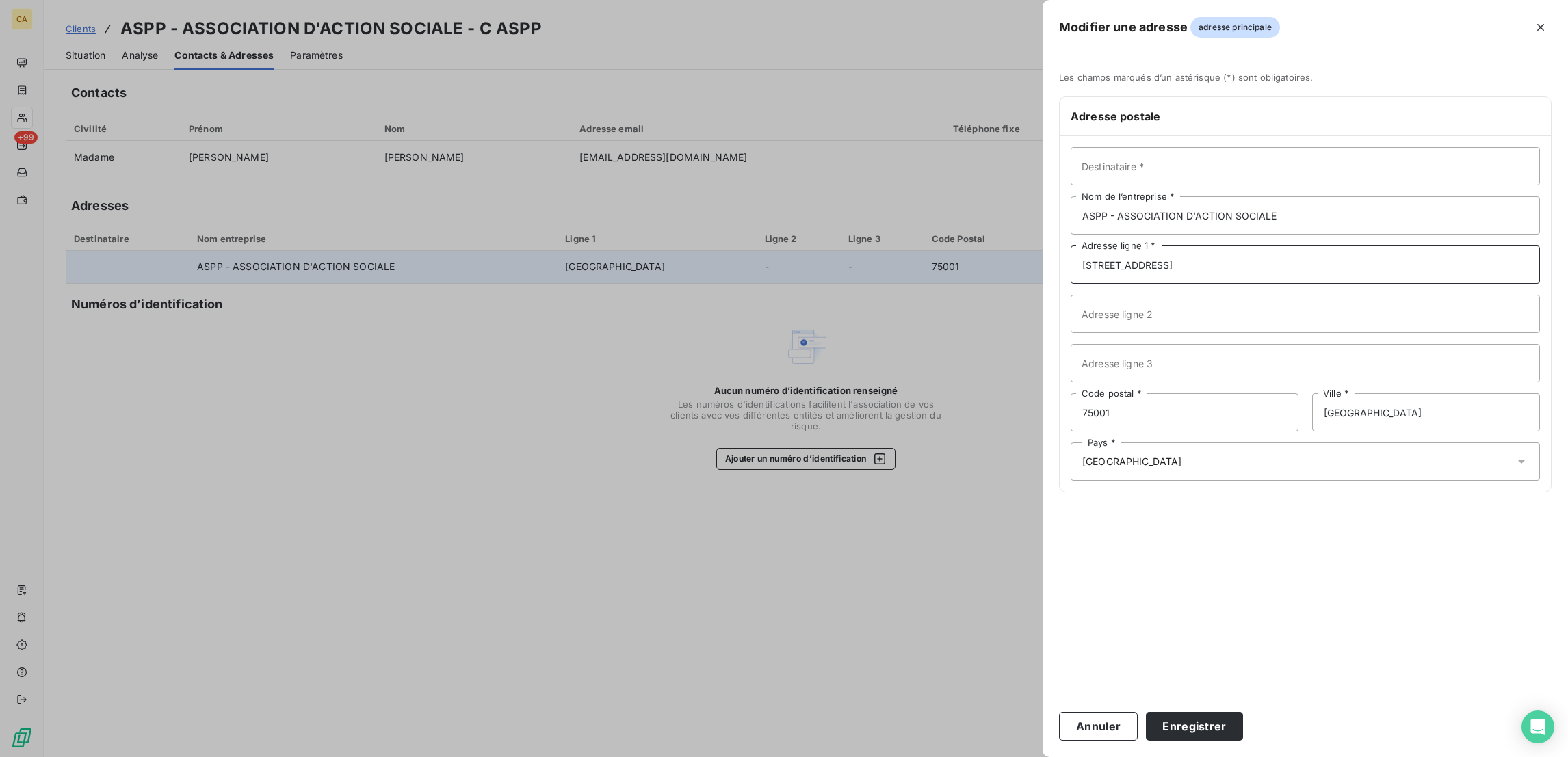
type input "[STREET_ADDRESS]"
type input "75002"
click at [1317, 610] on div "Les champs marqués d’un astérisque (*) sont obligatoires. Adresse postale Desti…" at bounding box center [1306, 375] width 525 height 639
click at [1243, 731] on button "Enregistrer" at bounding box center [1195, 727] width 97 height 29
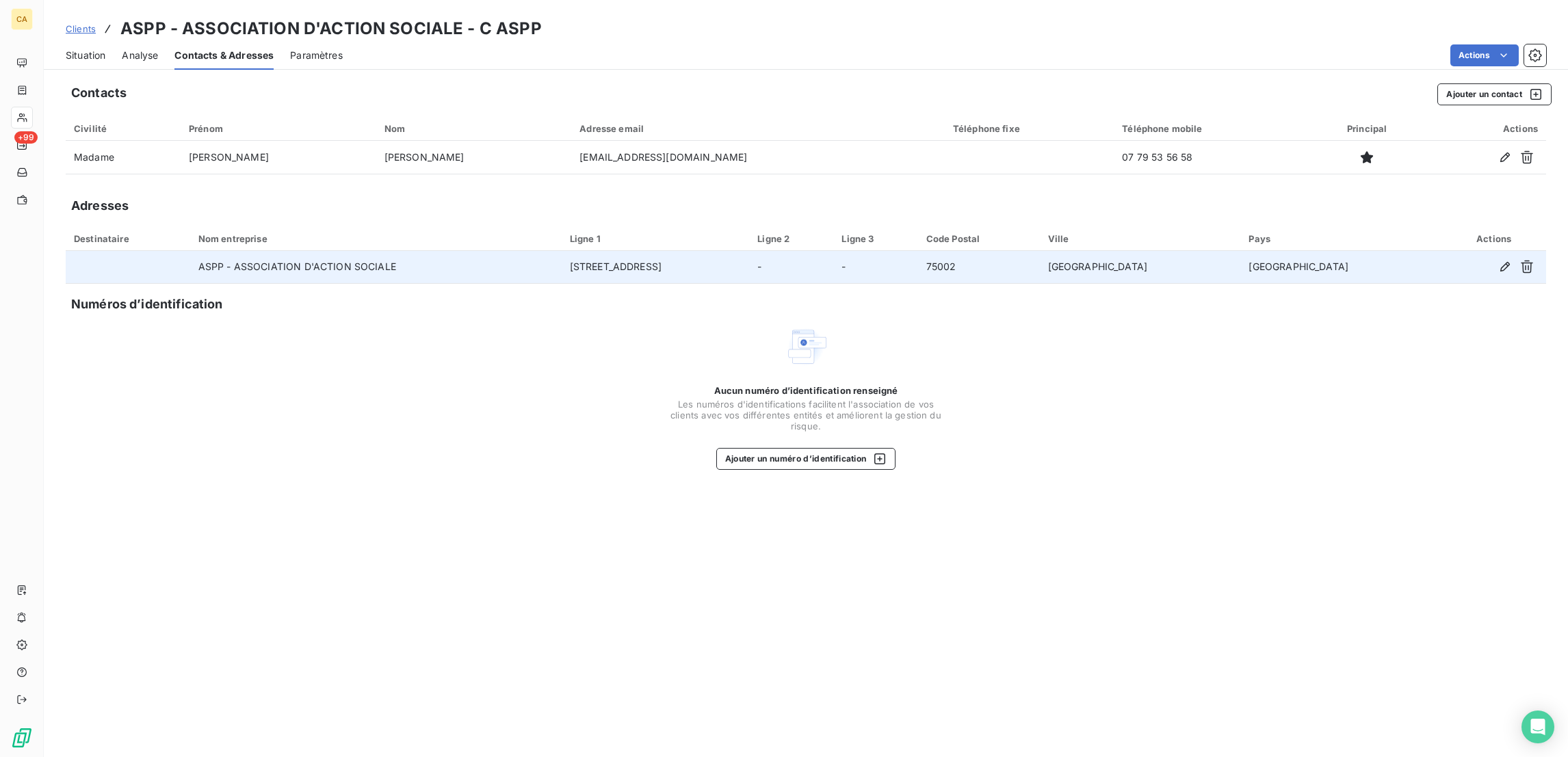
click at [96, 50] on div "Situation Analyse Contacts & Adresses Paramètres Actions" at bounding box center [806, 55] width 1524 height 29
click at [66, 53] on div "Situation" at bounding box center [86, 55] width 40 height 29
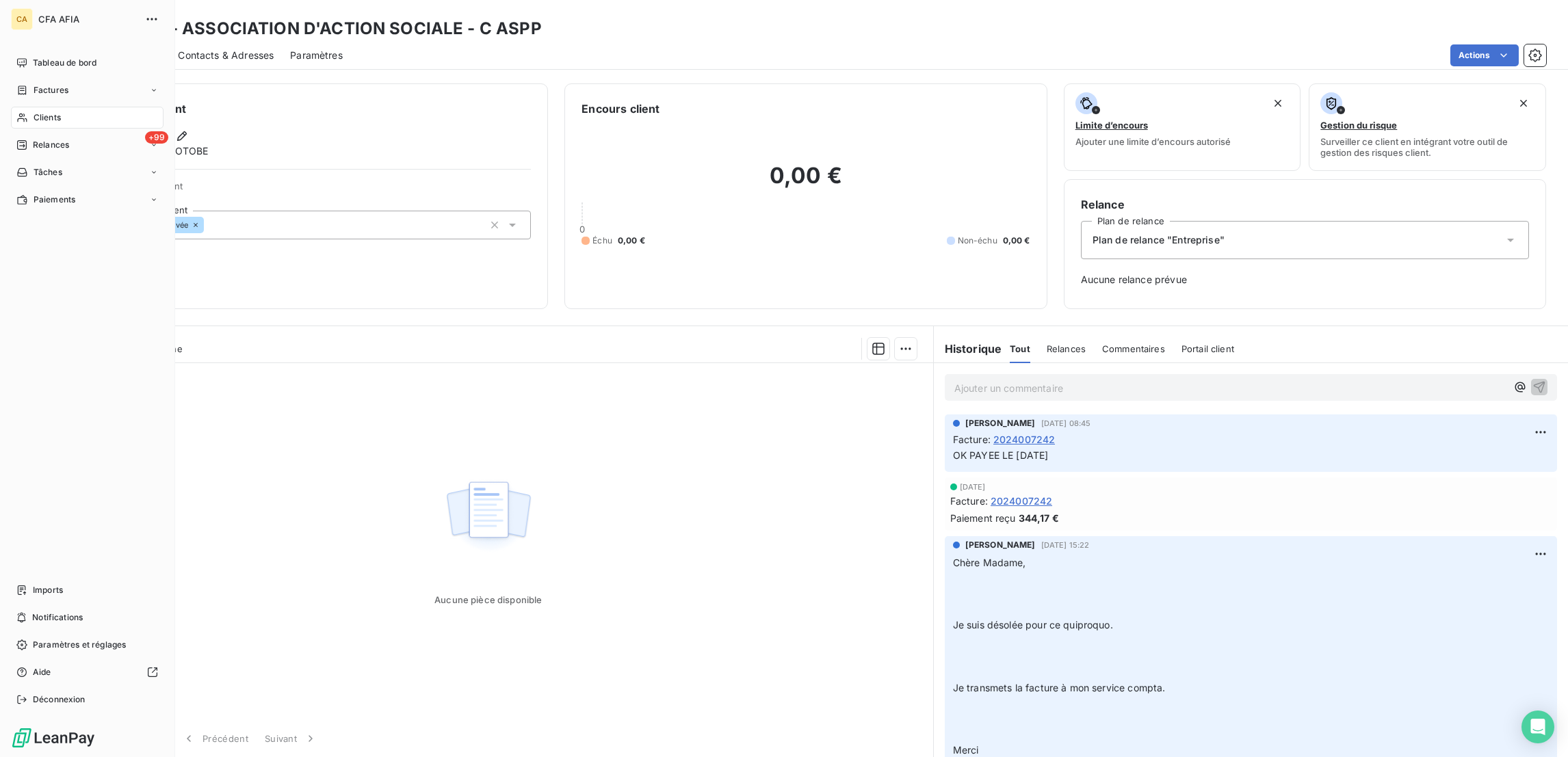
click at [33, 85] on span "Factures" at bounding box center [51, 90] width 35 height 13
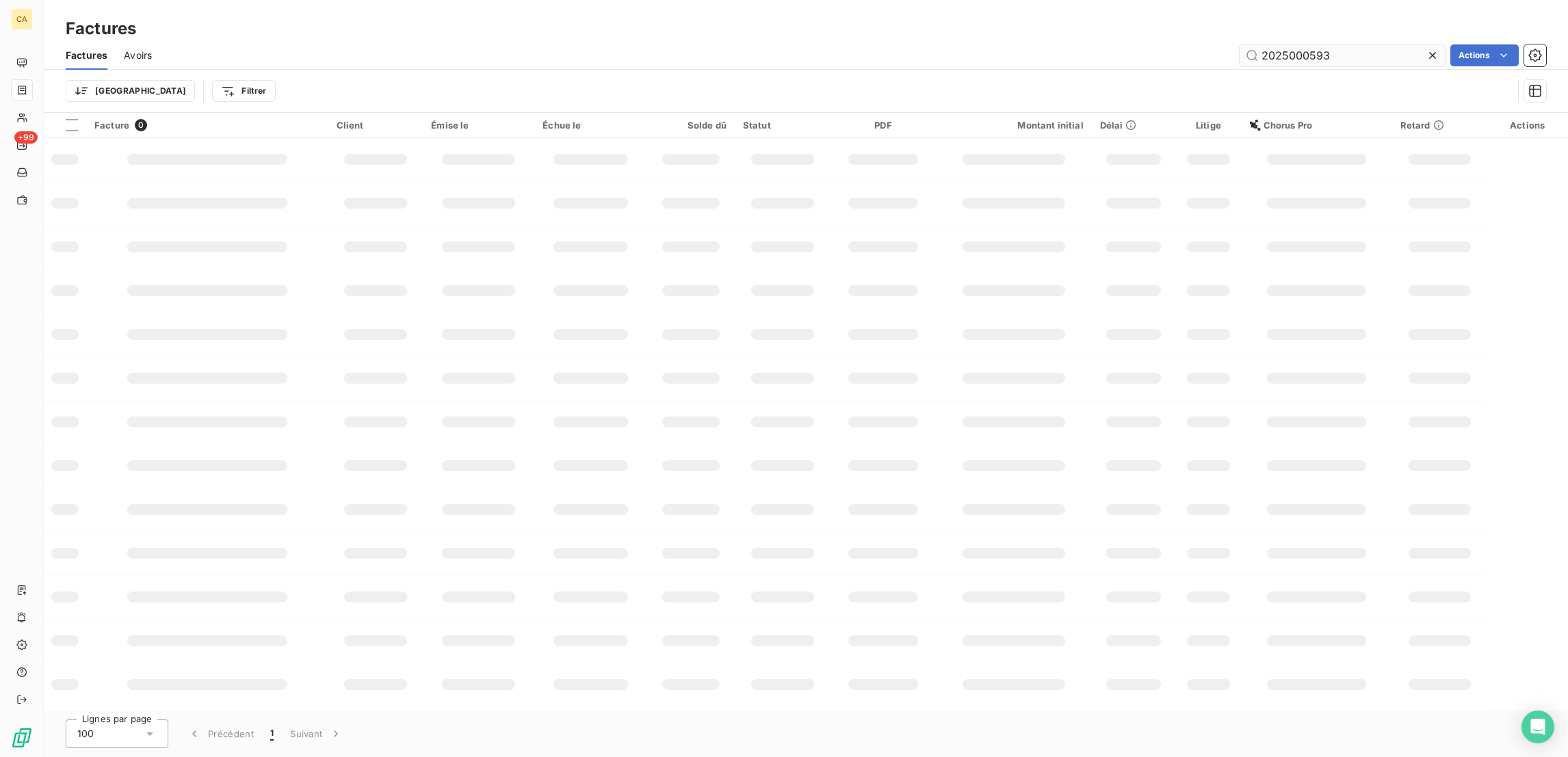
drag, startPoint x: 1349, startPoint y: 46, endPoint x: 1292, endPoint y: 50, distance: 57.1
click at [1292, 50] on input "2025000593" at bounding box center [1342, 55] width 205 height 22
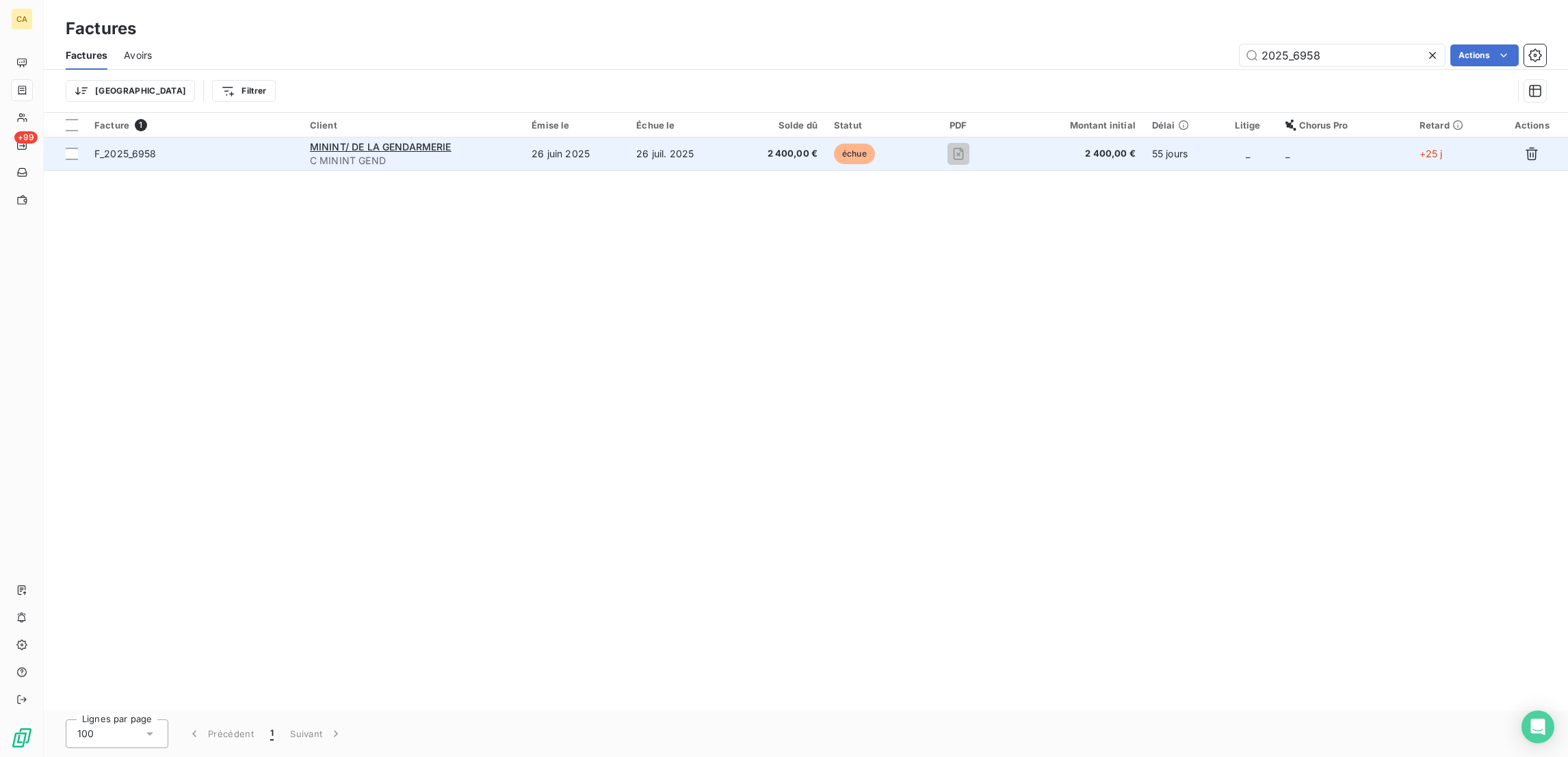
type input "2025_6958"
click at [598, 137] on td "26 juin 2025" at bounding box center [575, 154] width 105 height 33
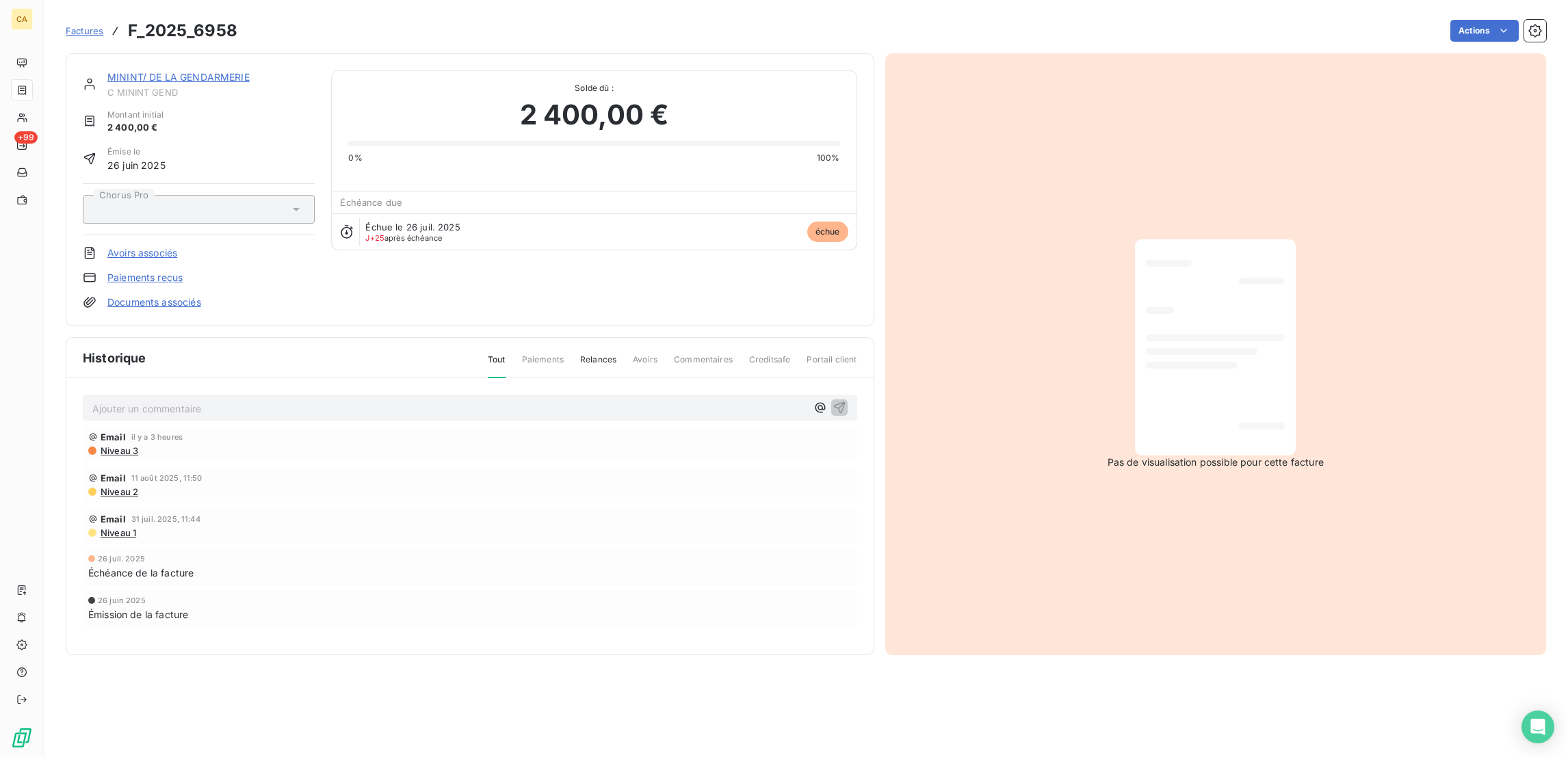
click at [188, 53] on div "MININT/ DE LA GENDARMERIE C MININT GEND Montant initial 2 400,00 € Émise le [DA…" at bounding box center [470, 189] width 809 height 273
click at [186, 71] on link "MININT/ DE LA GENDARMERIE" at bounding box center [178, 77] width 142 height 12
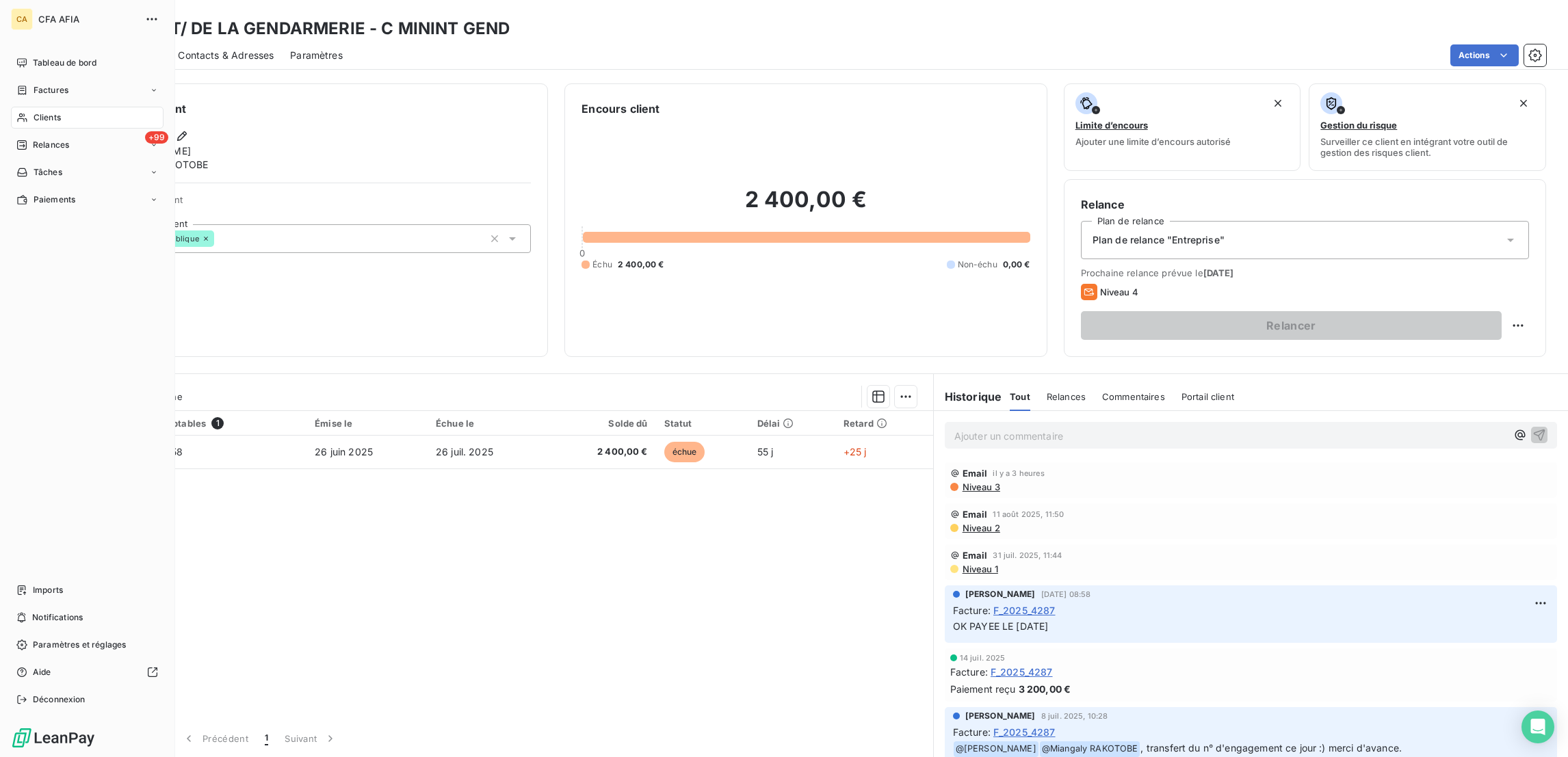
click at [43, 103] on nav "Tableau de bord Factures Clients +99 Relances Tâches Paiements" at bounding box center [87, 130] width 153 height 158
click at [54, 107] on div "Clients" at bounding box center [87, 118] width 153 height 22
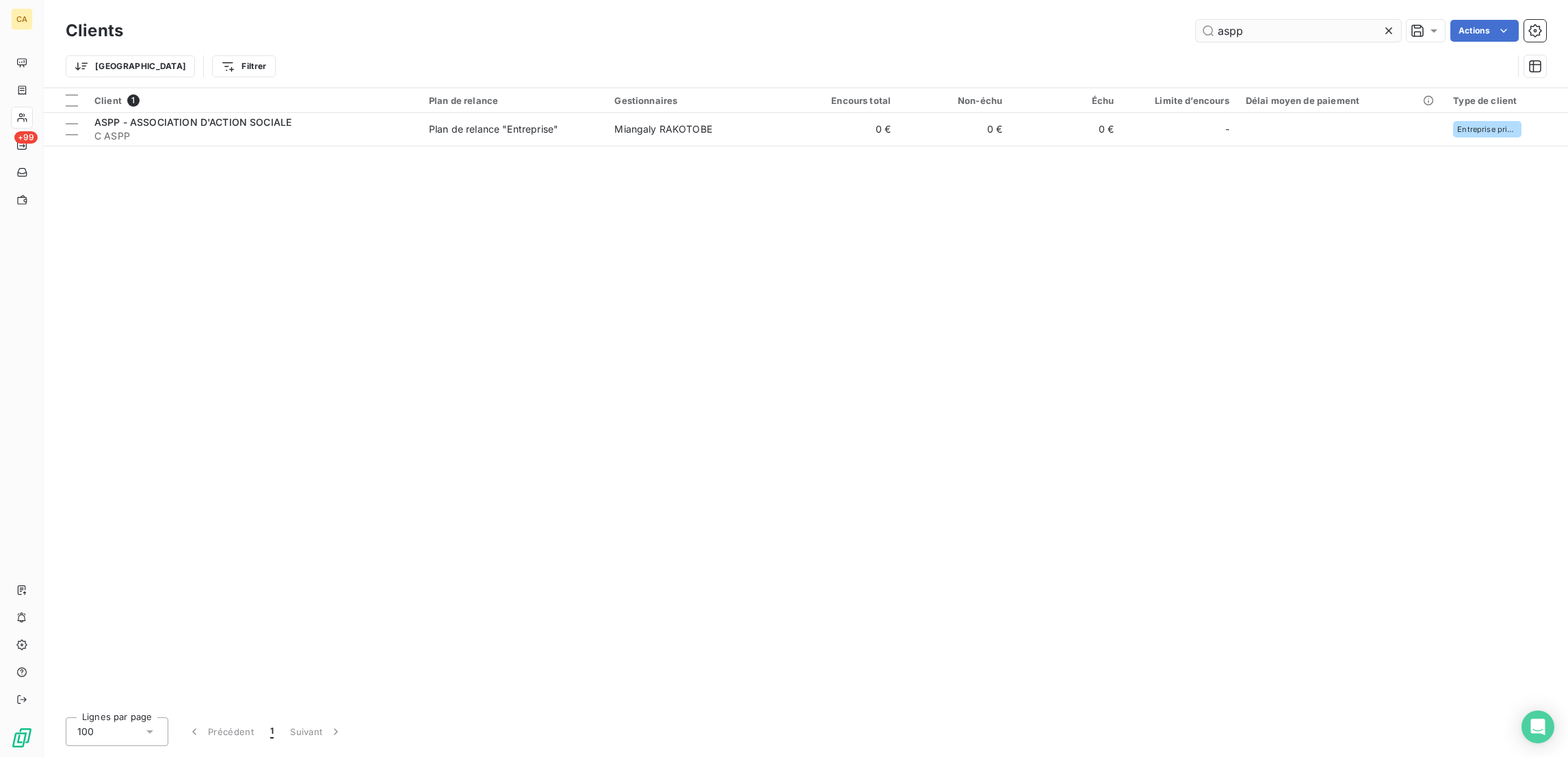
click at [1314, 20] on input "aspp" at bounding box center [1298, 30] width 205 height 22
type input "DELTA"
drag, startPoint x: 585, startPoint y: 142, endPoint x: 590, endPoint y: 131, distance: 12.1
click at [586, 140] on div "Client 1 Plan de relance Gestionnaires Encours total Non-échu Échu Limite d’enc…" at bounding box center [806, 397] width 1524 height 618
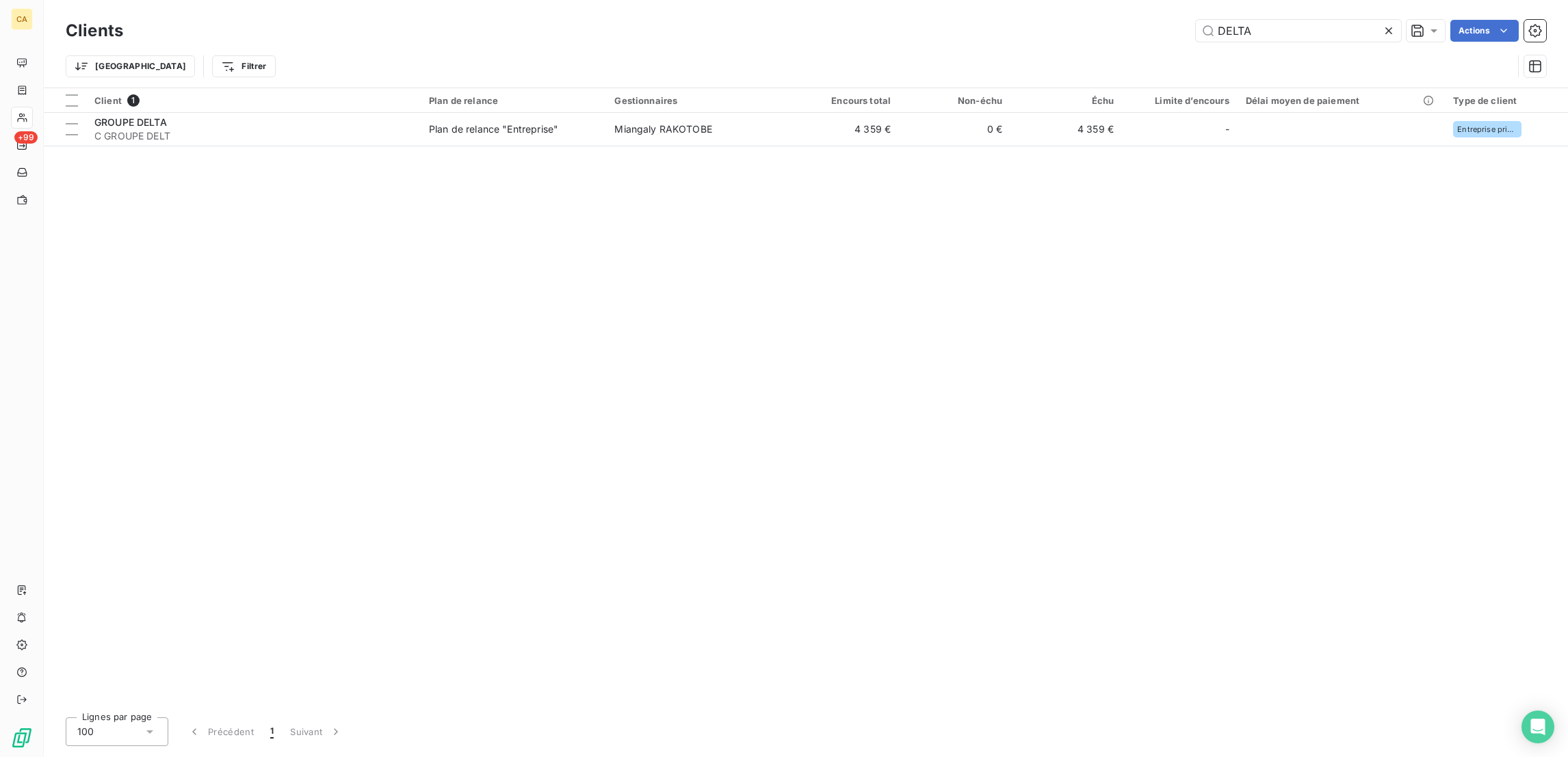
click at [592, 131] on div "Client 1 Plan de relance Gestionnaires Encours total Non-échu Échu Limite d’enc…" at bounding box center [806, 397] width 1524 height 618
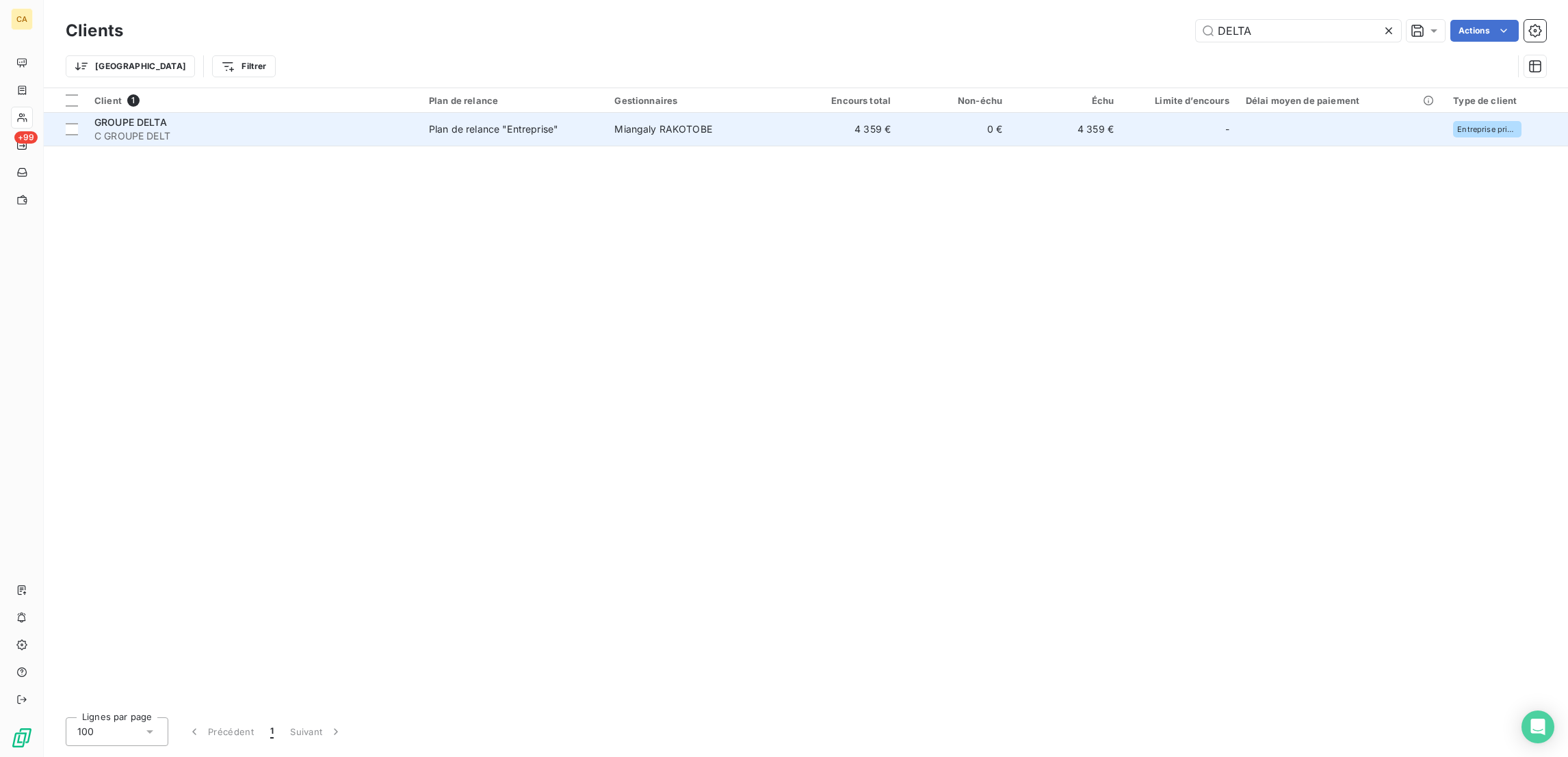
click at [607, 113] on td "Miangaly RAKOTOBE" at bounding box center [697, 129] width 181 height 33
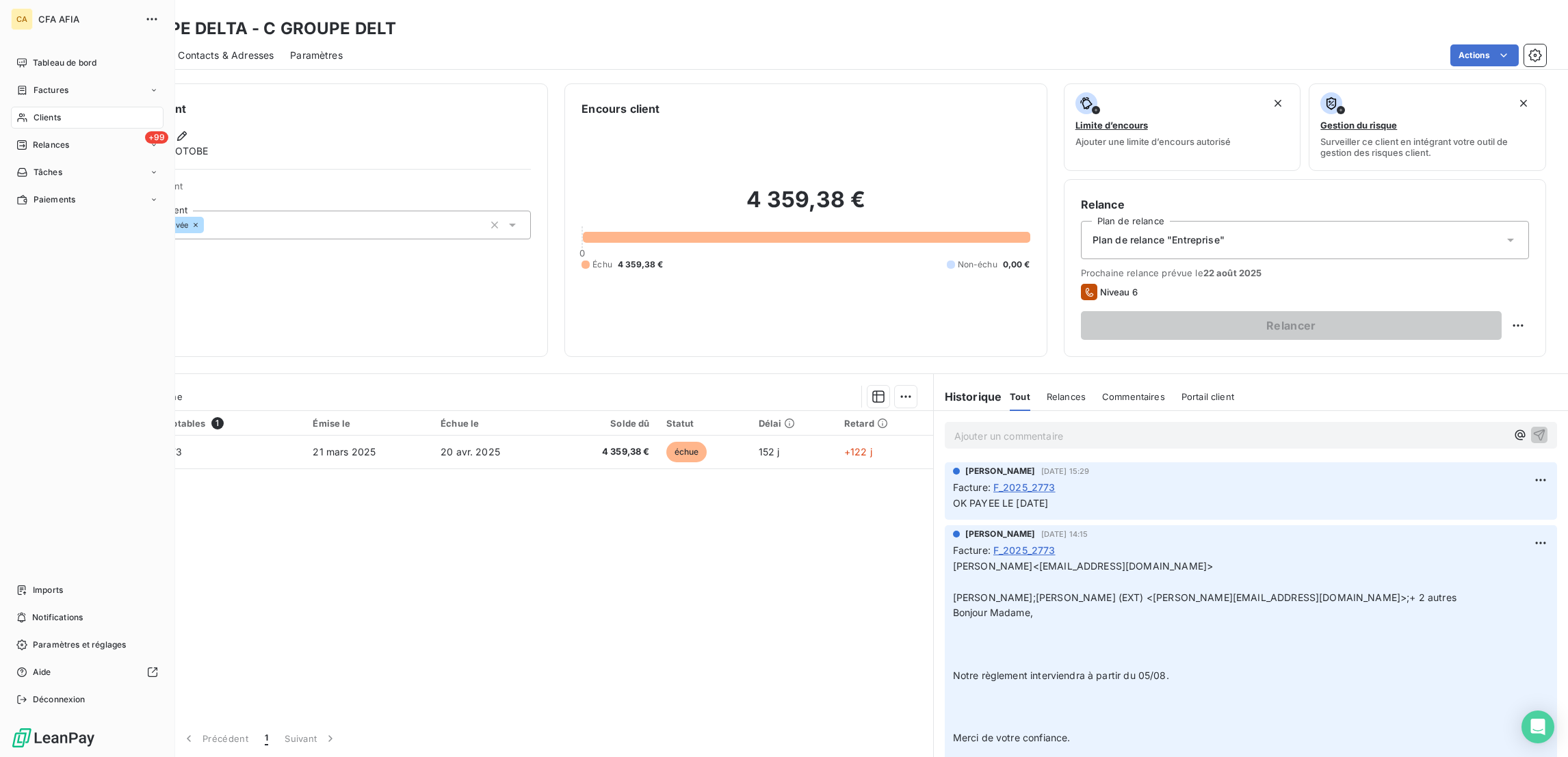
click at [25, 85] on div "Factures" at bounding box center [42, 90] width 52 height 13
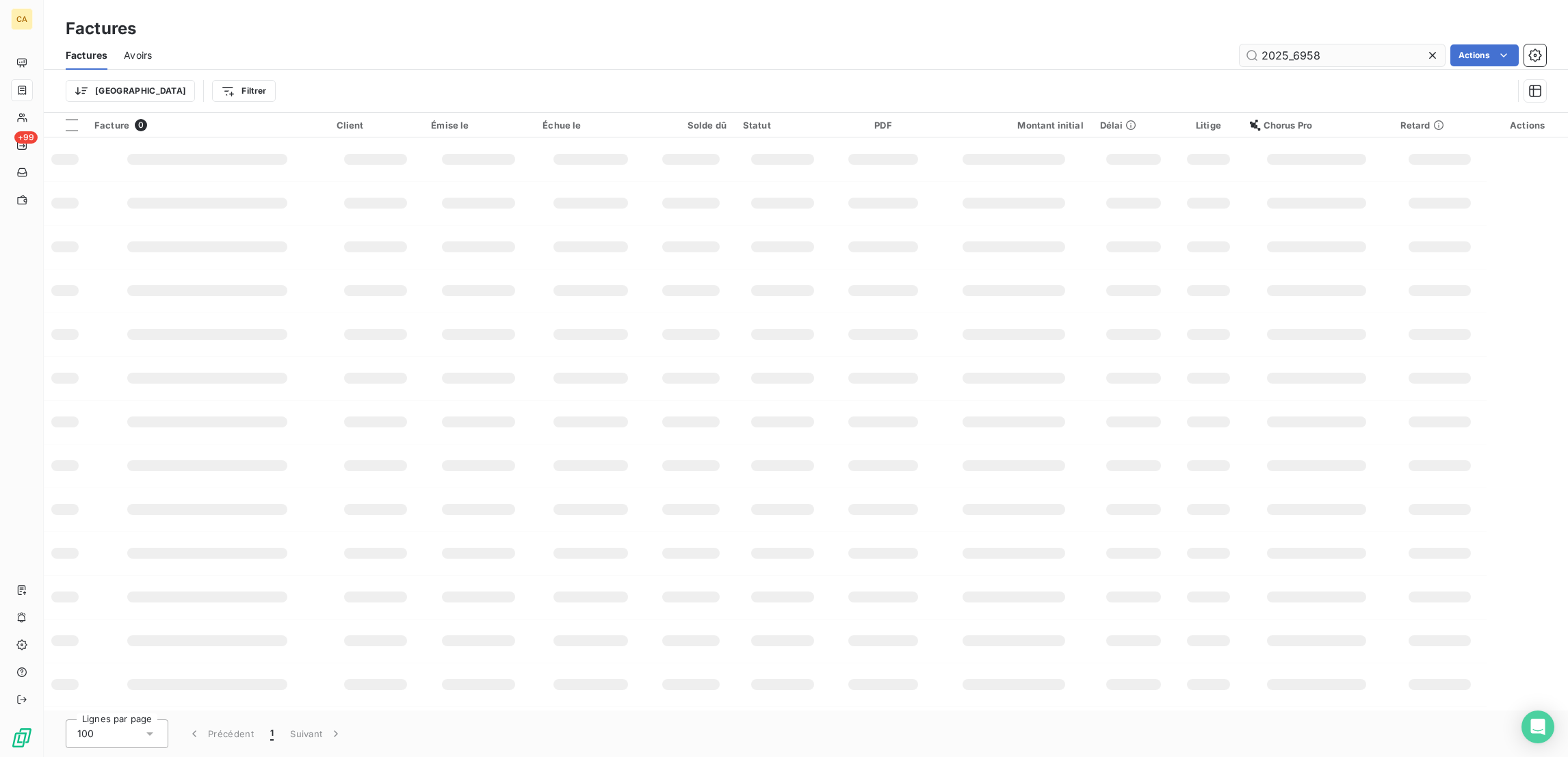
click at [1324, 45] on input "2025_6958" at bounding box center [1342, 55] width 205 height 22
click at [1335, 45] on input "2025_6958" at bounding box center [1342, 55] width 205 height 22
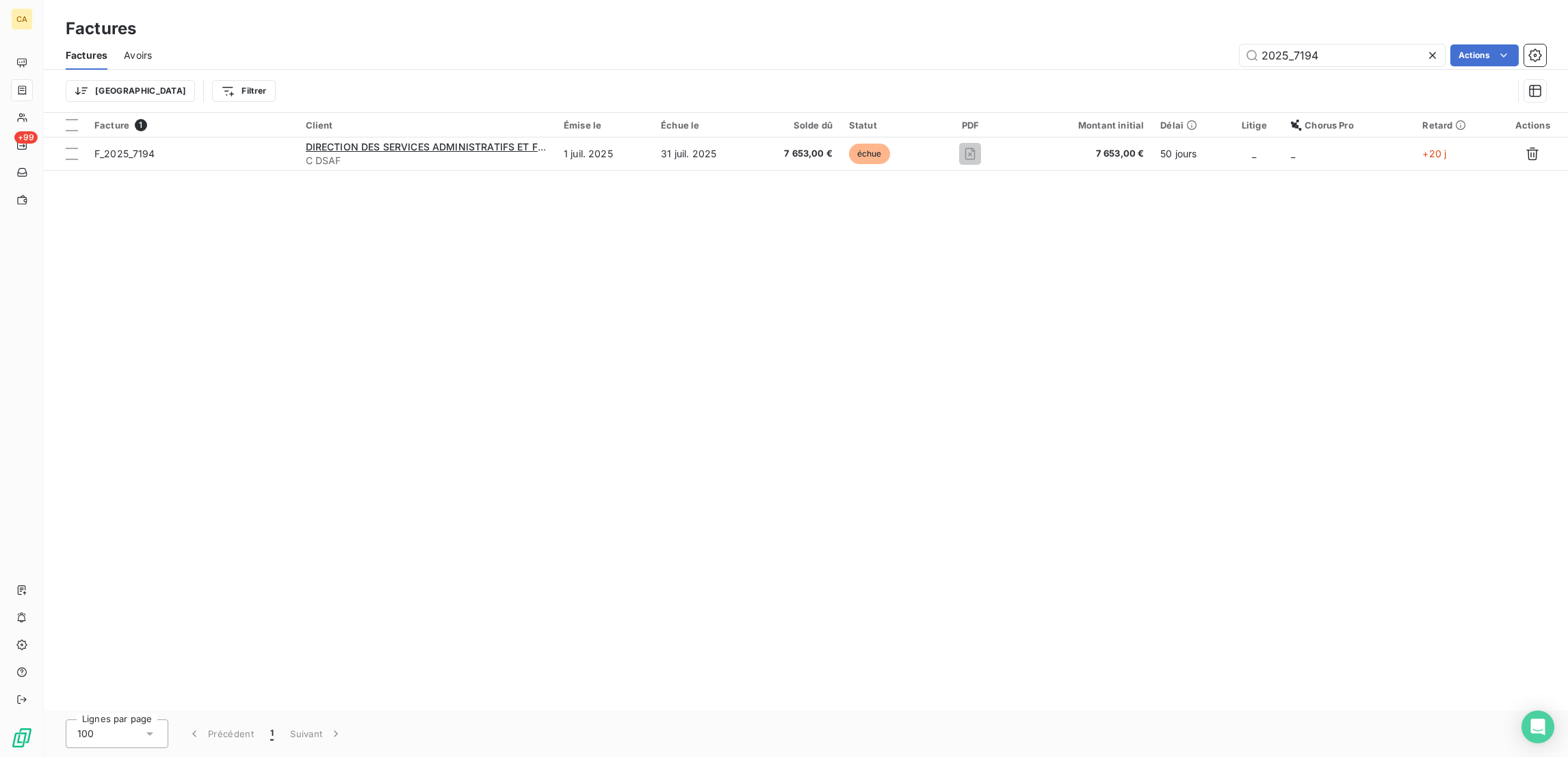
type input "2025_7194"
click at [895, 221] on div "Facture 1 Client Émise le Échue le Solde dû Statut PDF Montant initial Délai Li…" at bounding box center [806, 411] width 1524 height 598
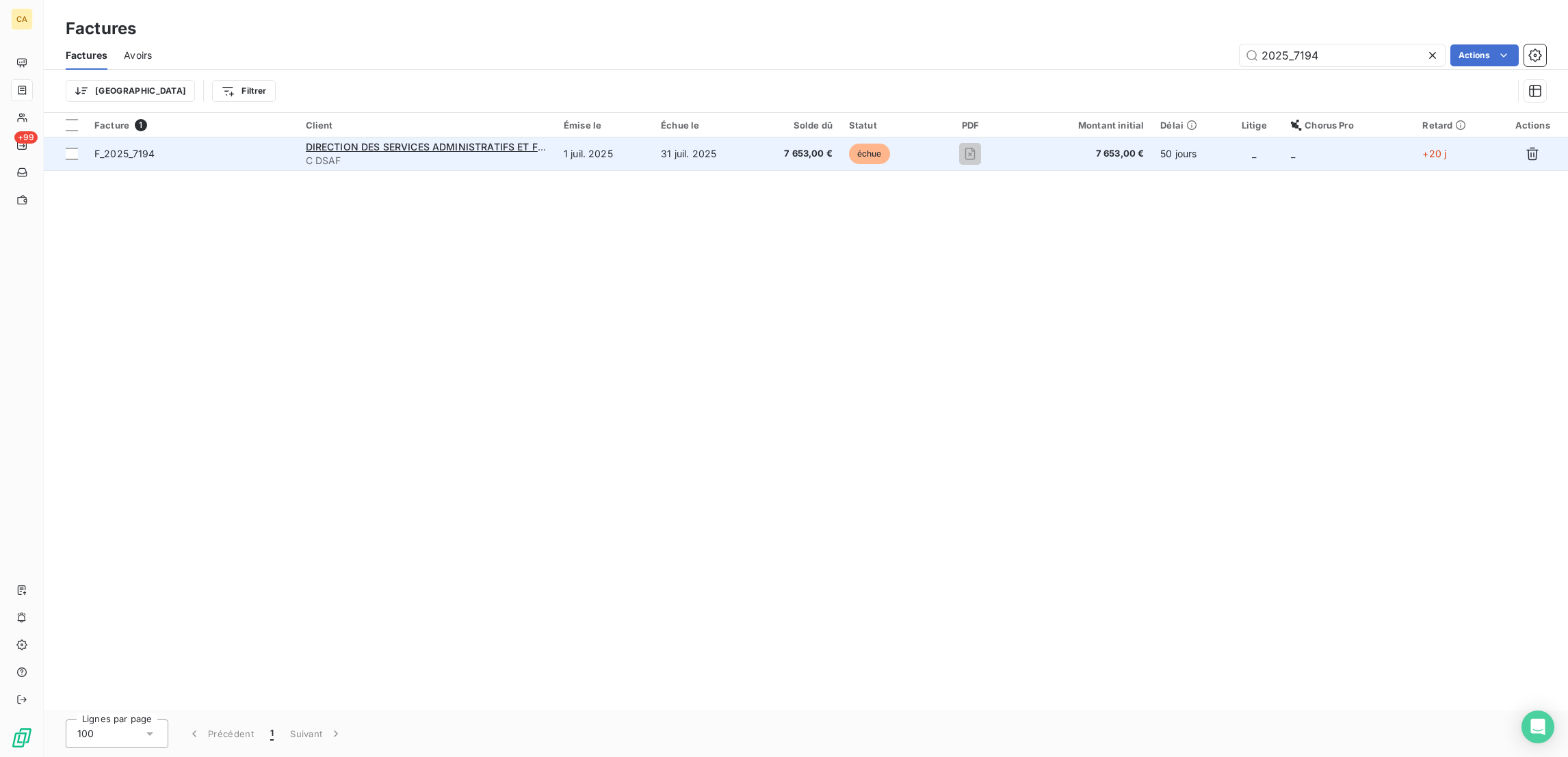
click at [780, 137] on td "7 653,00 €" at bounding box center [795, 154] width 88 height 33
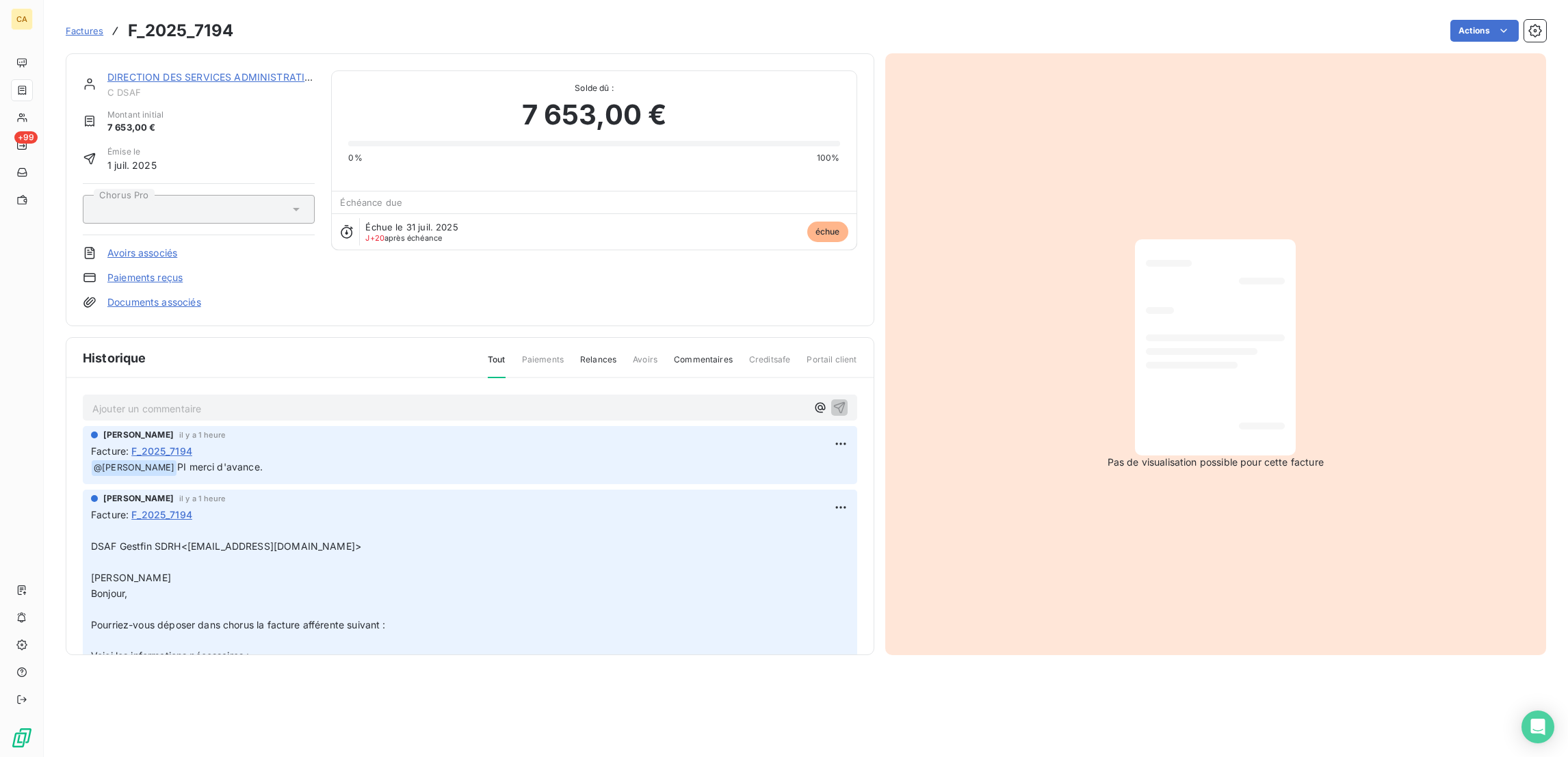
click at [216, 71] on link "DIRECTION DES SERVICES ADMINISTRATIFS ET FINANCIER" at bounding box center [246, 77] width 279 height 12
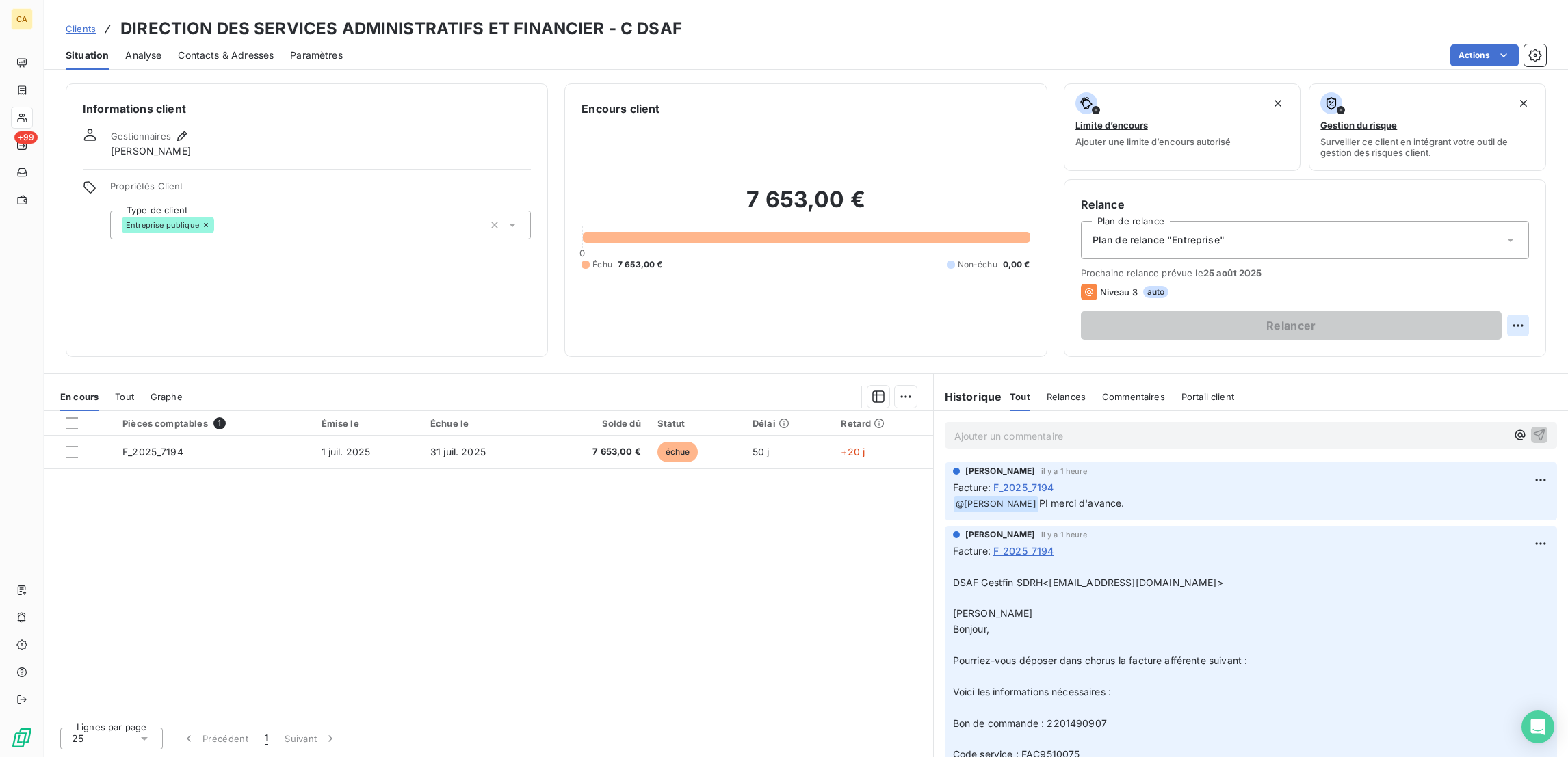
click at [1524, 273] on html "CA +99 Clients DIRECTION DES SERVICES ADMINISTRATIFS ET FINANCIER - C DSAF Situ…" at bounding box center [784, 378] width 1568 height 757
click at [1490, 290] on div "Replanifier cette action" at bounding box center [1476, 298] width 122 height 22
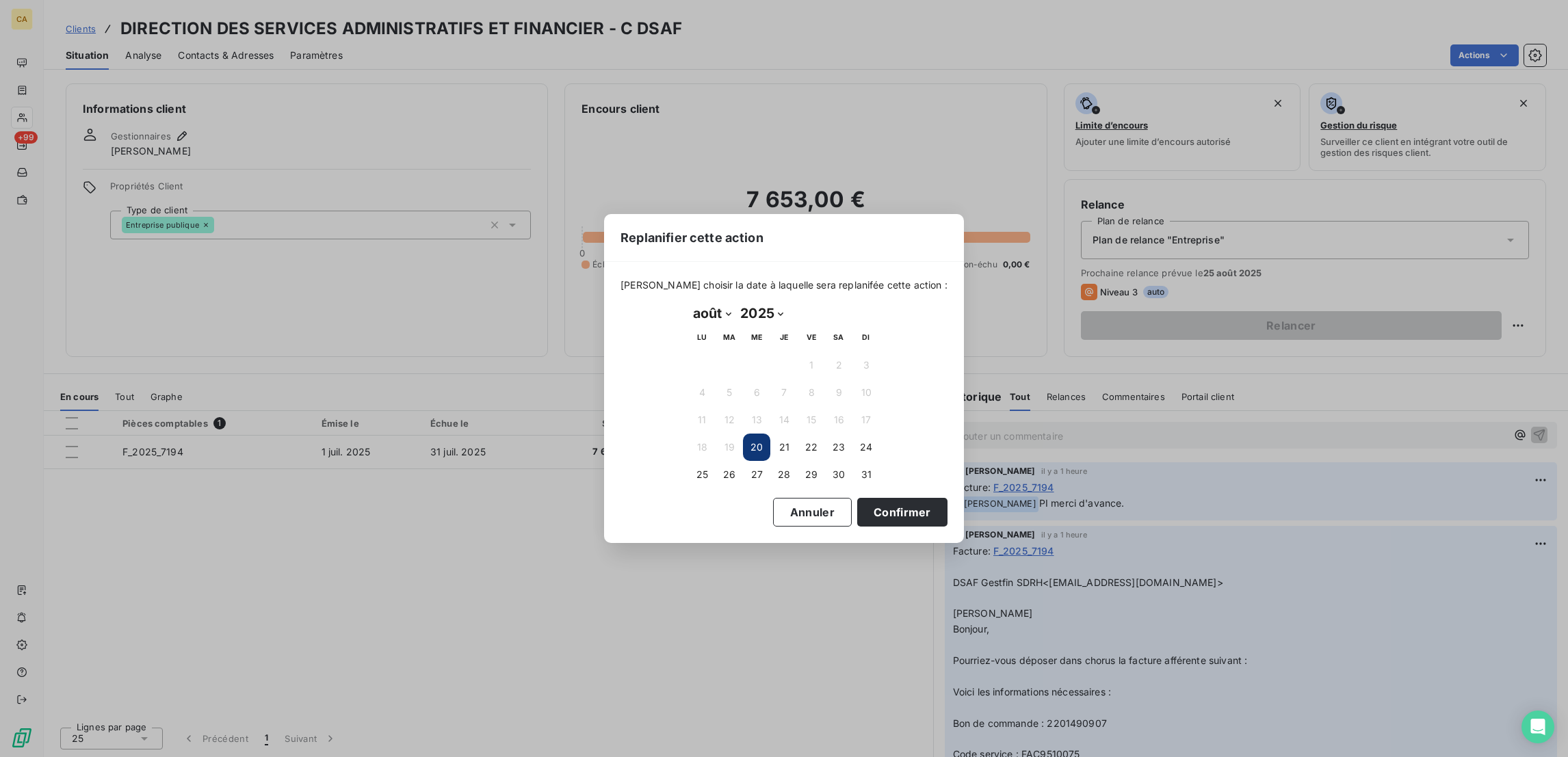
click at [693, 302] on div "[DATE] Month: janvier février mars avril mai juin juillet août septembre octobr…" at bounding box center [784, 395] width 211 height 205
click at [700, 315] on select "janvier février mars avril mai juin juillet août septembre octobre novembre déc…" at bounding box center [712, 313] width 48 height 22
click at [688, 303] on select "janvier février mars avril mai juin juillet août septembre octobre novembre déc…" at bounding box center [712, 313] width 48 height 22
click at [701, 313] on select "janvier février mars avril mai juin juillet août septembre octobre novembre déc…" at bounding box center [712, 313] width 48 height 22
select select "8"
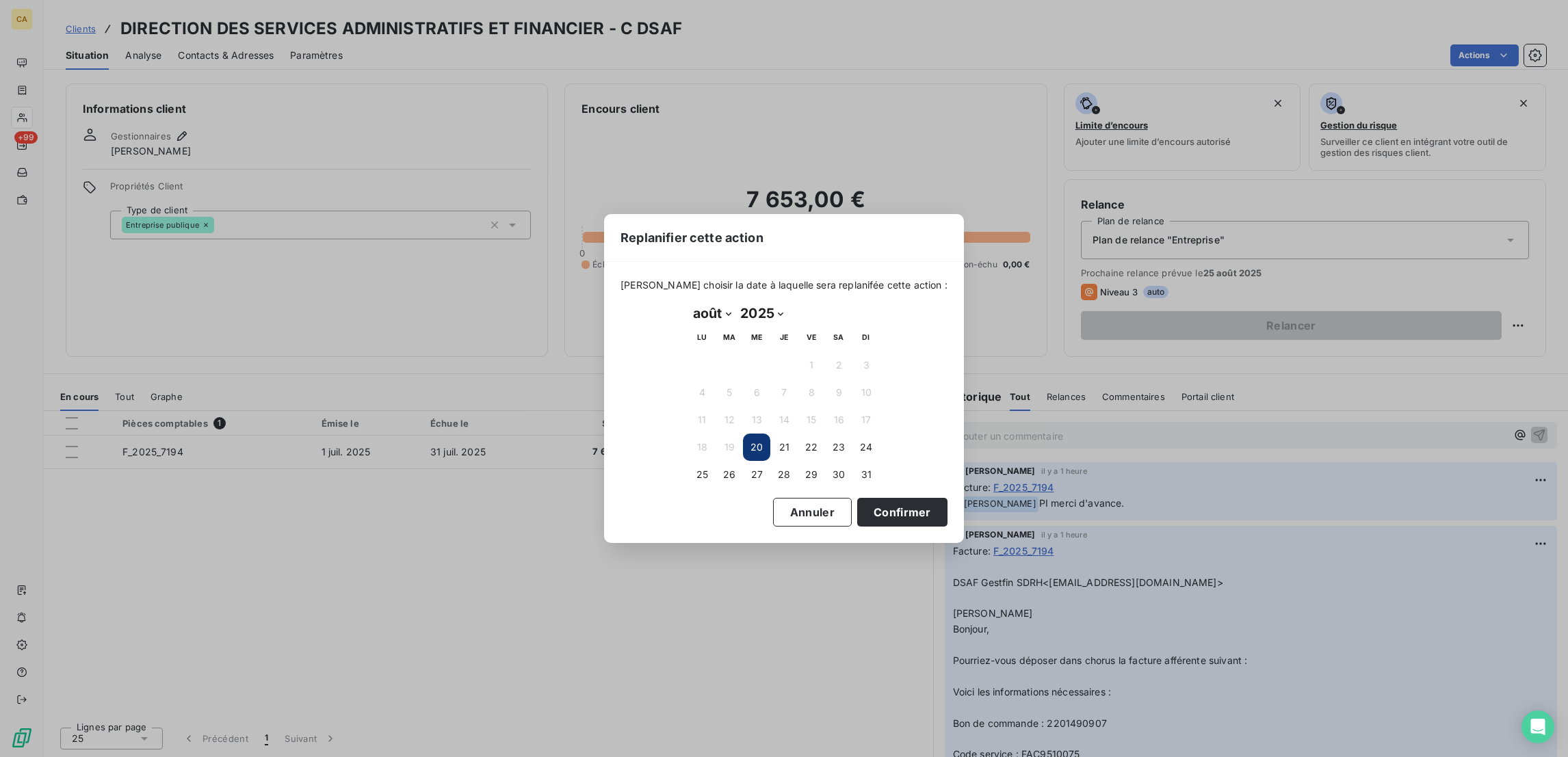
click at [688, 303] on select "janvier février mars avril mai juin juillet août septembre octobre novembre déc…" at bounding box center [712, 313] width 48 height 22
click at [780, 435] on button "25" at bounding box center [784, 447] width 27 height 27
click at [854, 488] on div "[DATE] Month: janvier février mars avril mai juin juillet août septembre octobr…" at bounding box center [784, 395] width 211 height 205
click at [857, 499] on button "Confirmer" at bounding box center [902, 512] width 90 height 29
